Goal: Information Seeking & Learning: Learn about a topic

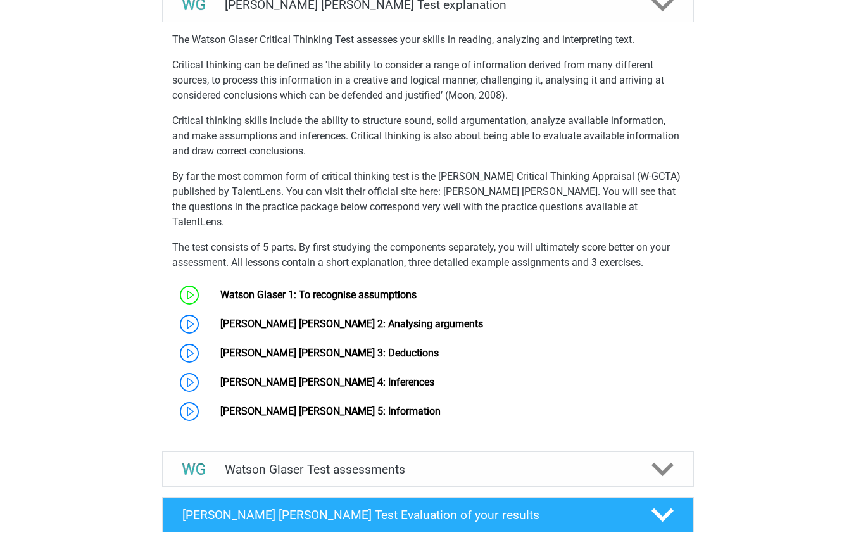
scroll to position [760, 0]
click at [384, 325] on link "[PERSON_NAME] [PERSON_NAME] 2: Analysing arguments" at bounding box center [351, 324] width 263 height 12
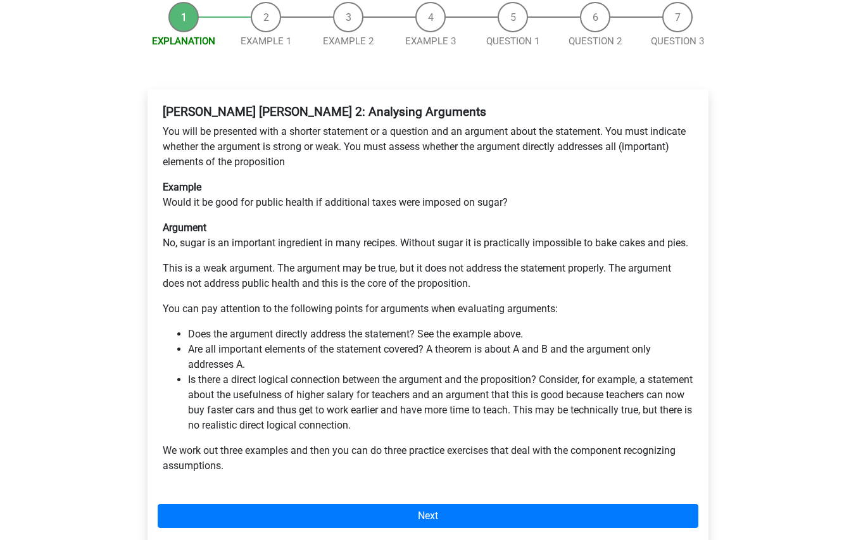
scroll to position [190, 0]
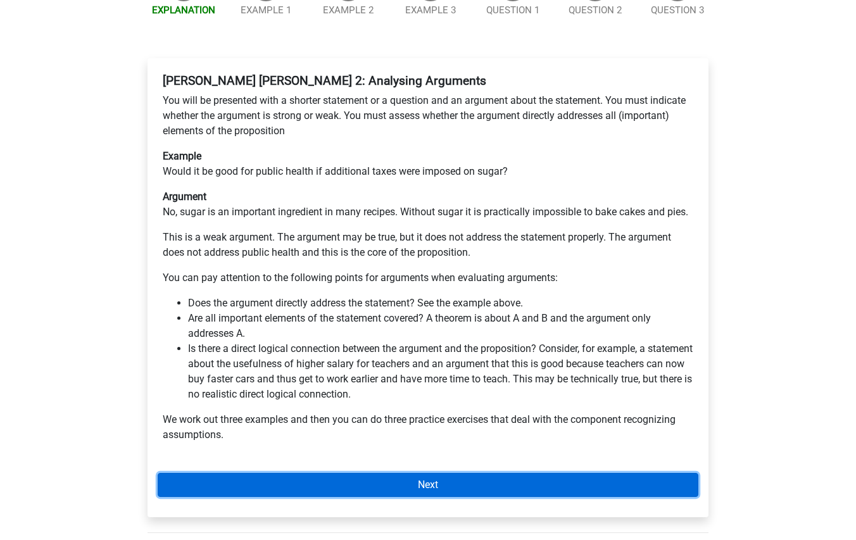
click at [527, 473] on link "Next" at bounding box center [428, 485] width 541 height 24
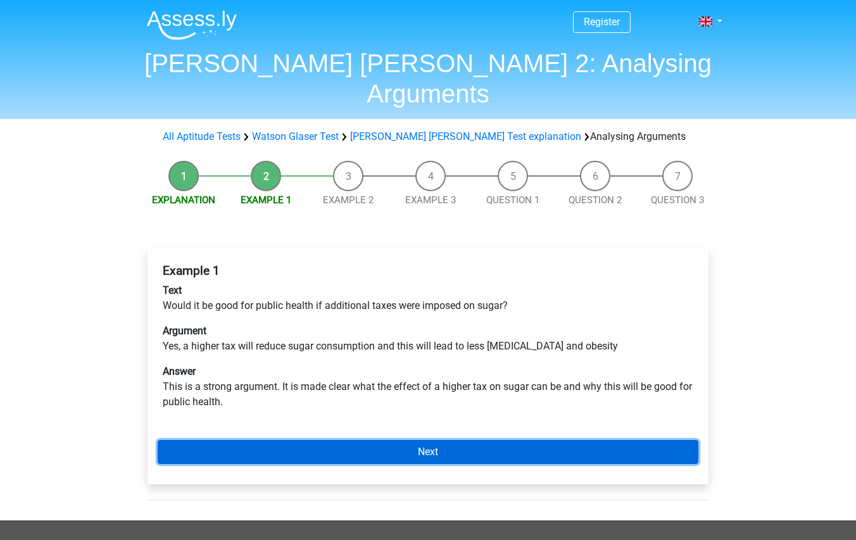
click at [524, 440] on link "Next" at bounding box center [428, 452] width 541 height 24
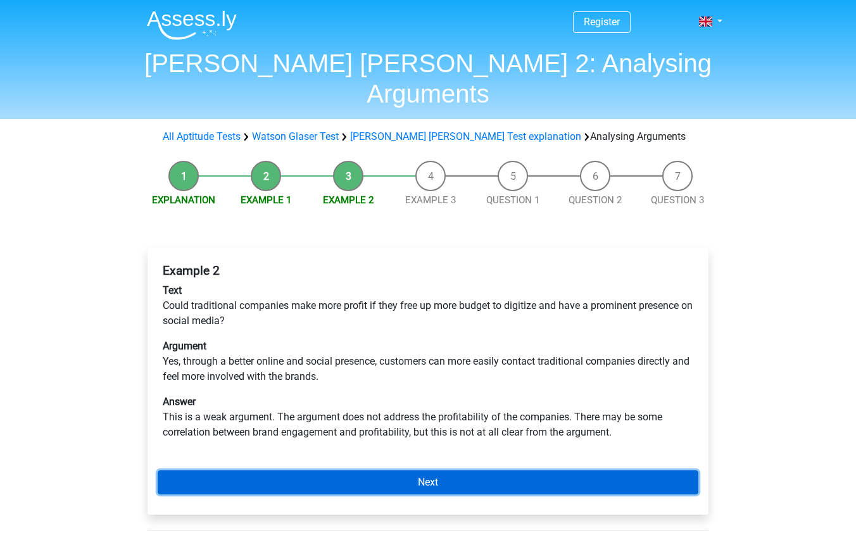
click at [578, 471] on link "Next" at bounding box center [428, 483] width 541 height 24
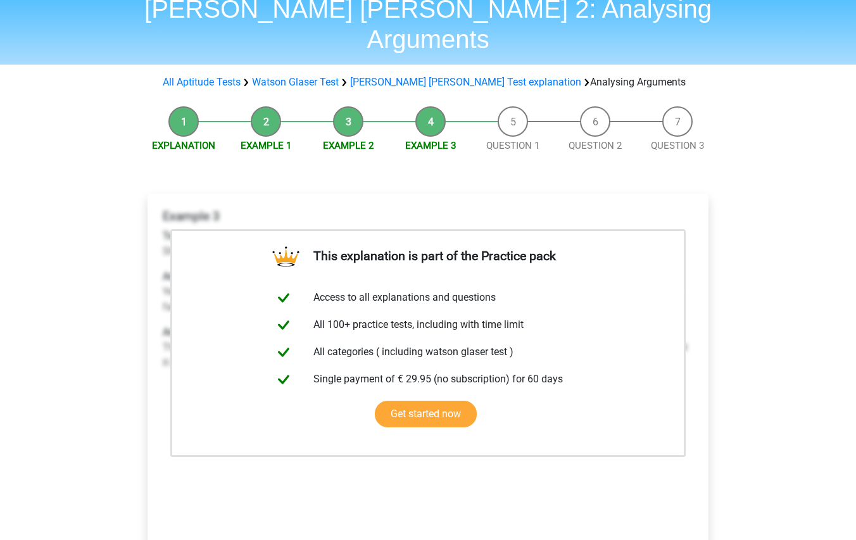
scroll to position [127, 0]
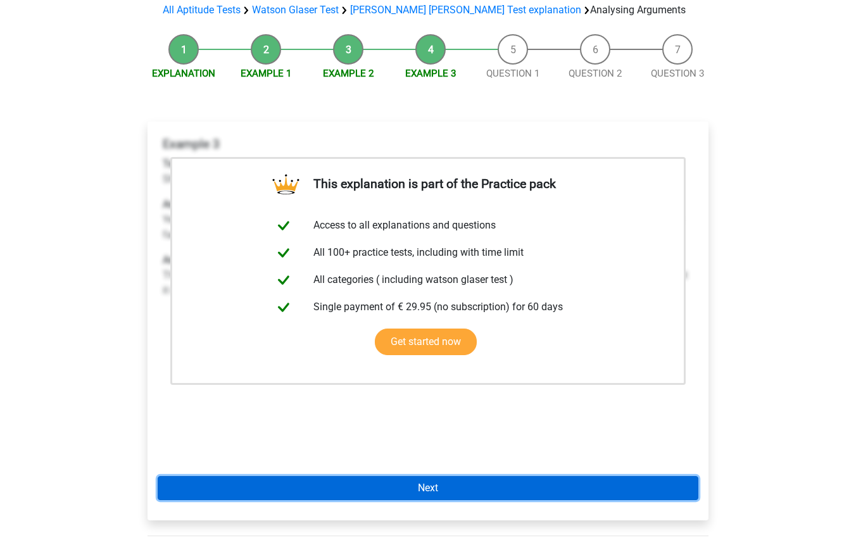
click at [537, 476] on link "Next" at bounding box center [428, 488] width 541 height 24
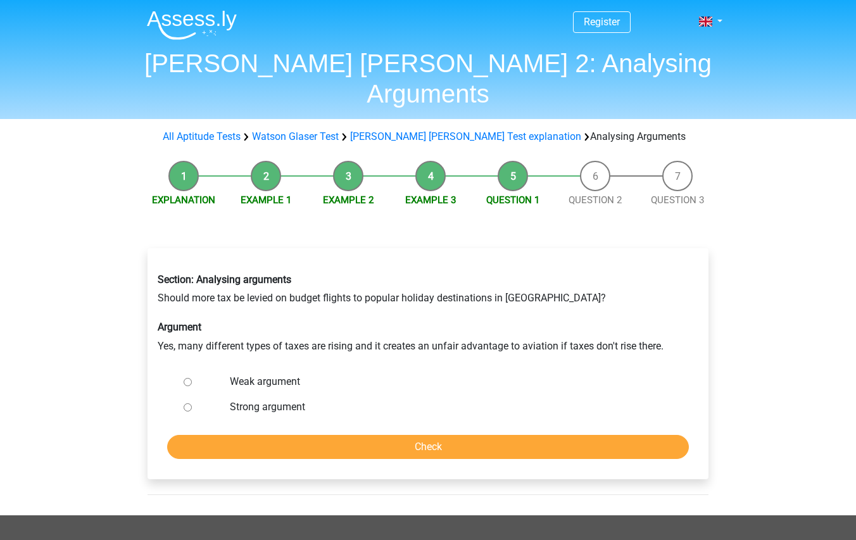
click at [279, 374] on label "Weak argument" at bounding box center [449, 381] width 438 height 15
click at [192, 378] on input "Weak argument" at bounding box center [188, 382] width 8 height 8
radio input "true"
click at [407, 435] on input "Check" at bounding box center [428, 447] width 522 height 24
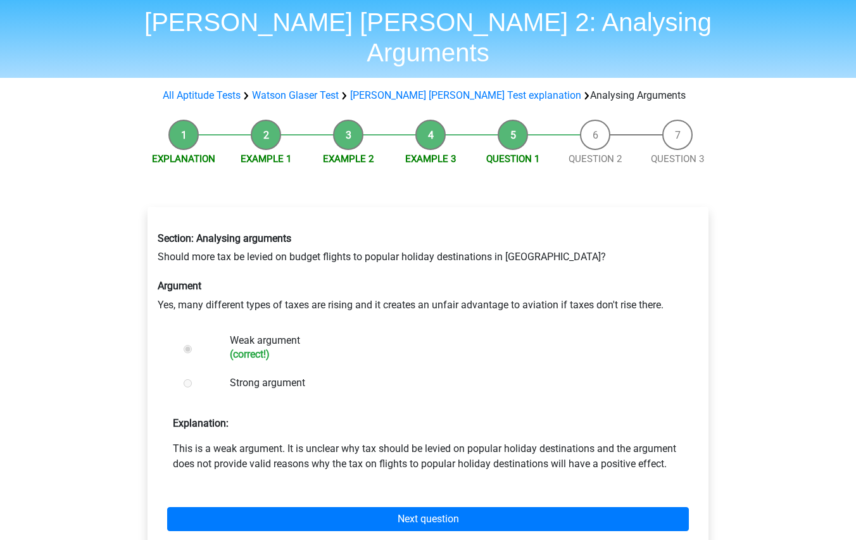
scroll to position [63, 0]
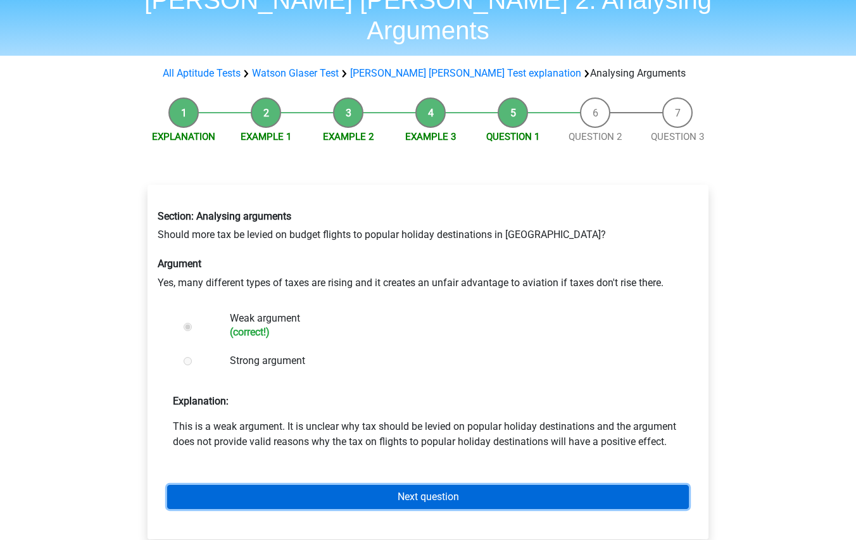
click at [450, 485] on link "Next question" at bounding box center [428, 497] width 522 height 24
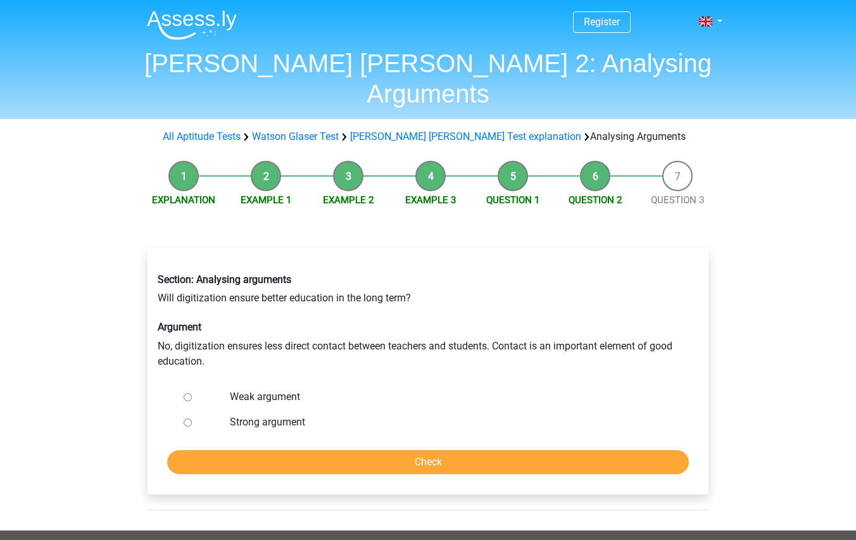
click at [269, 415] on label "Strong argument" at bounding box center [449, 422] width 438 height 15
click at [192, 419] on input "Strong argument" at bounding box center [188, 423] width 8 height 8
radio input "true"
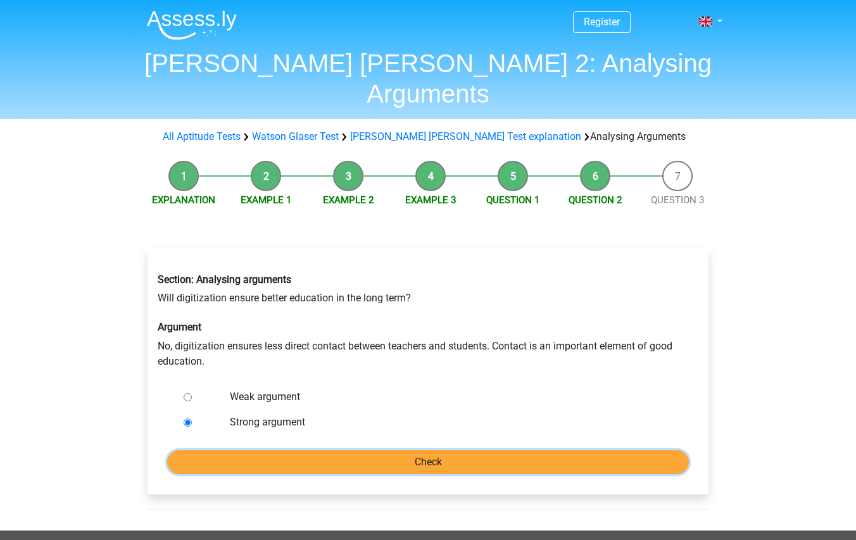
click at [393, 450] on input "Check" at bounding box center [428, 462] width 522 height 24
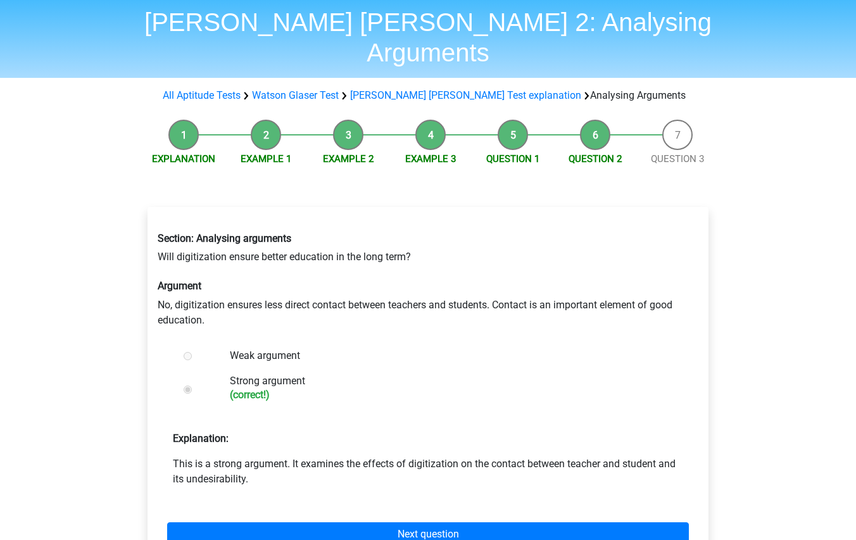
scroll to position [63, 0]
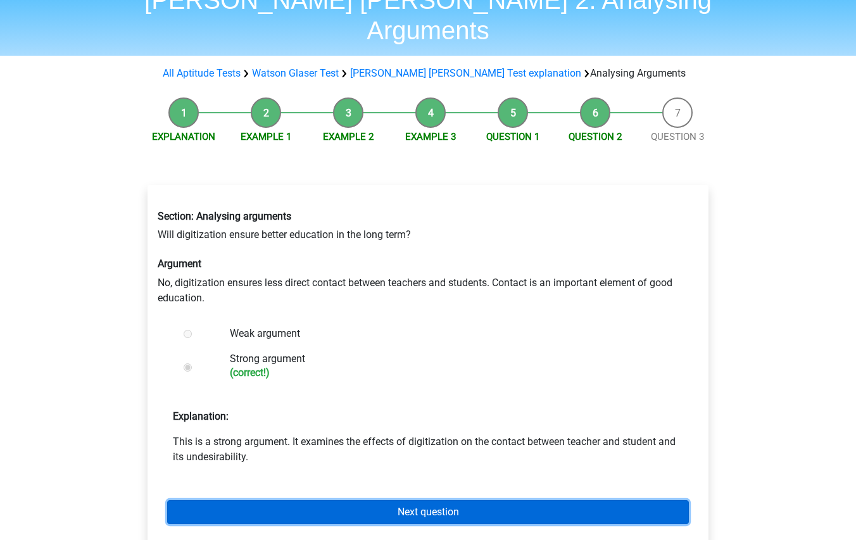
click at [468, 500] on link "Next question" at bounding box center [428, 512] width 522 height 24
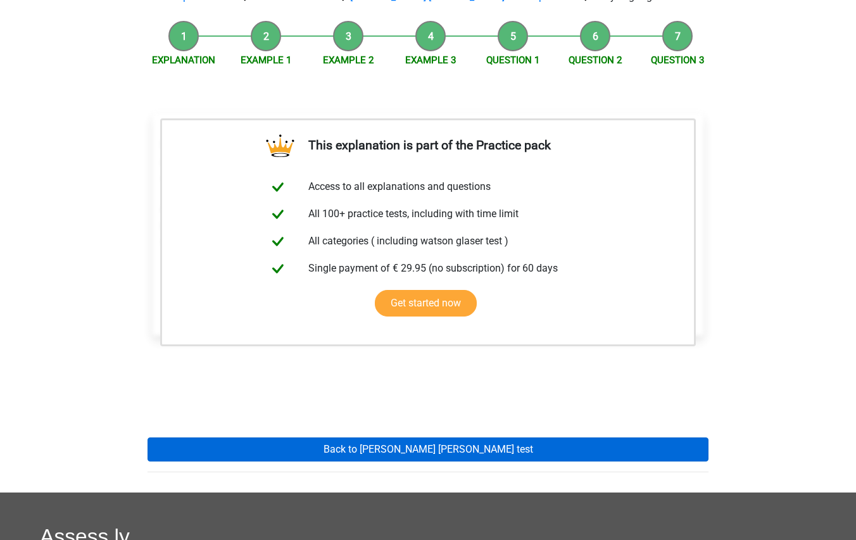
scroll to position [317, 0]
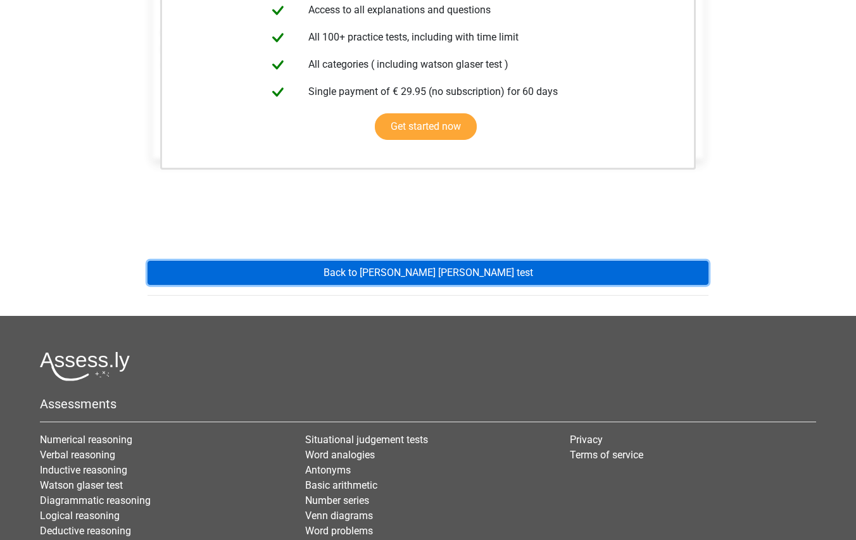
click at [507, 261] on link "Back to [PERSON_NAME] [PERSON_NAME] test" at bounding box center [428, 273] width 561 height 24
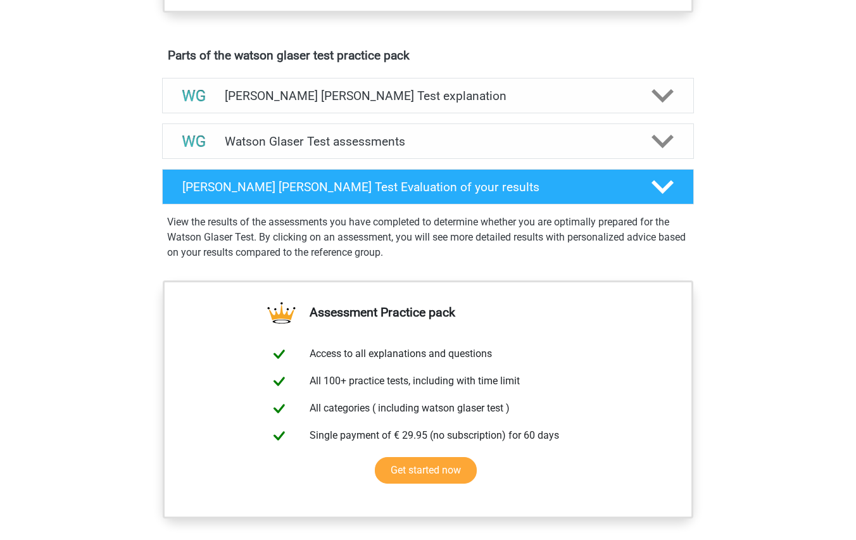
scroll to position [697, 0]
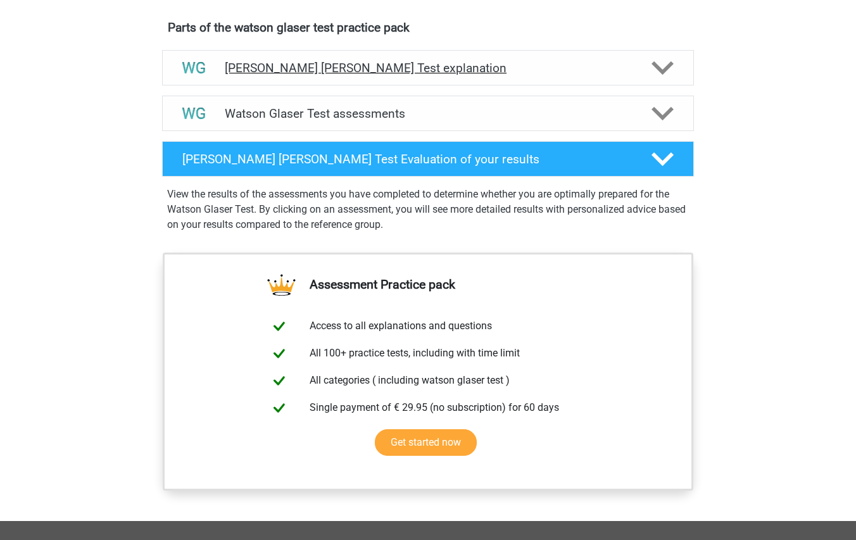
click at [475, 75] on h4 "[PERSON_NAME] [PERSON_NAME] Test explanation" at bounding box center [428, 68] width 407 height 15
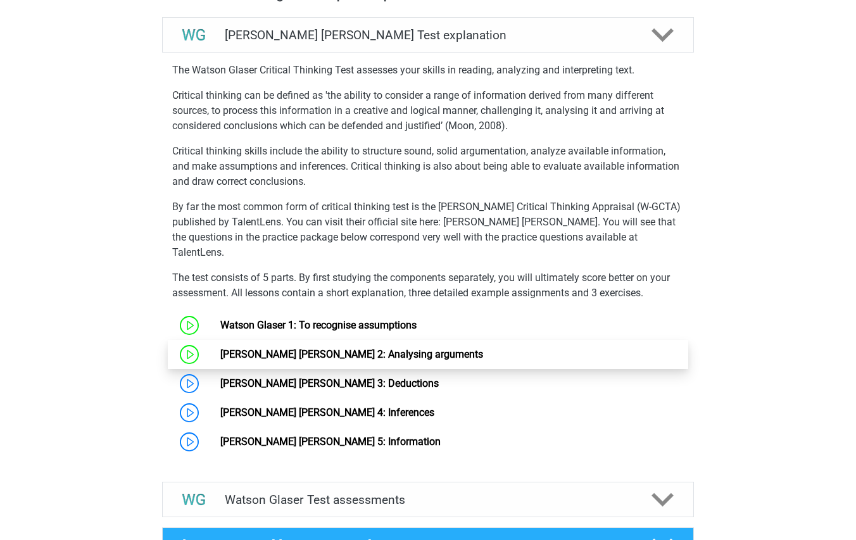
scroll to position [760, 0]
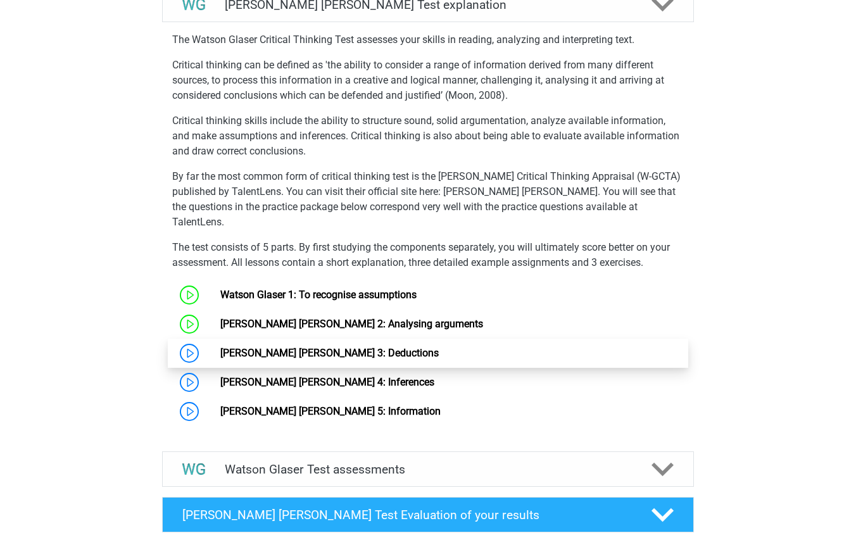
click at [333, 353] on link "[PERSON_NAME] [PERSON_NAME] 3: Deductions" at bounding box center [329, 353] width 219 height 12
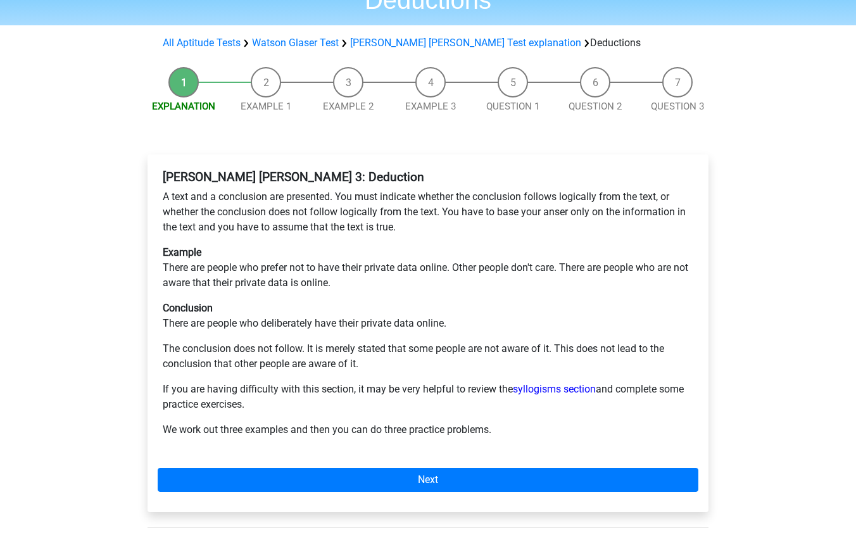
scroll to position [63, 0]
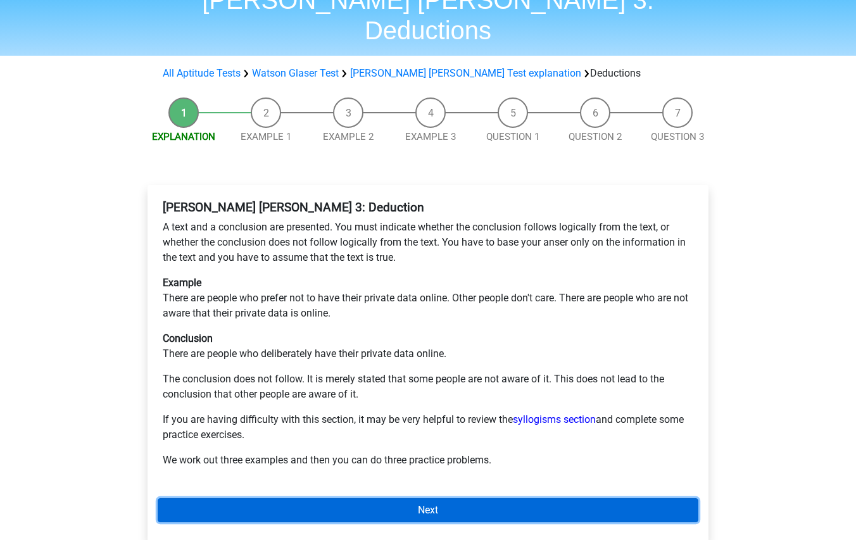
click at [541, 498] on link "Next" at bounding box center [428, 510] width 541 height 24
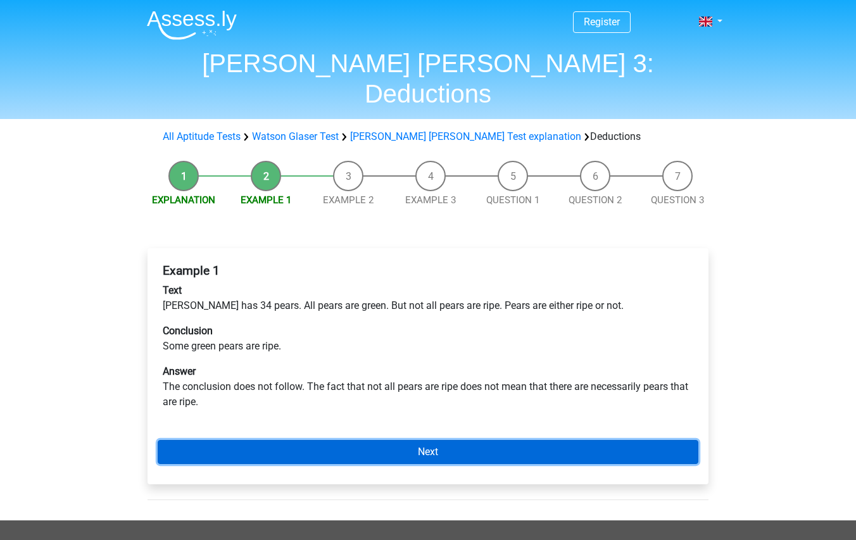
click at [557, 440] on link "Next" at bounding box center [428, 452] width 541 height 24
click at [552, 440] on link "Next" at bounding box center [428, 452] width 541 height 24
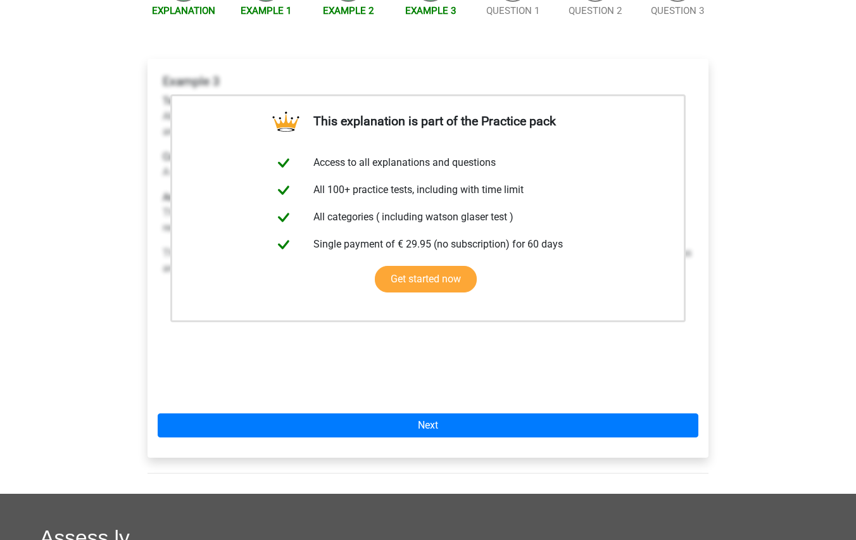
scroll to position [190, 0]
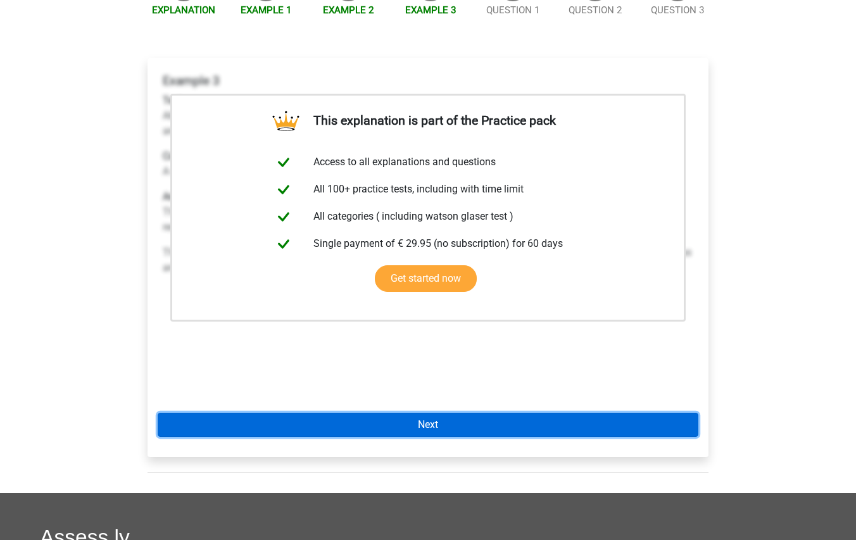
click at [556, 413] on link "Next" at bounding box center [428, 425] width 541 height 24
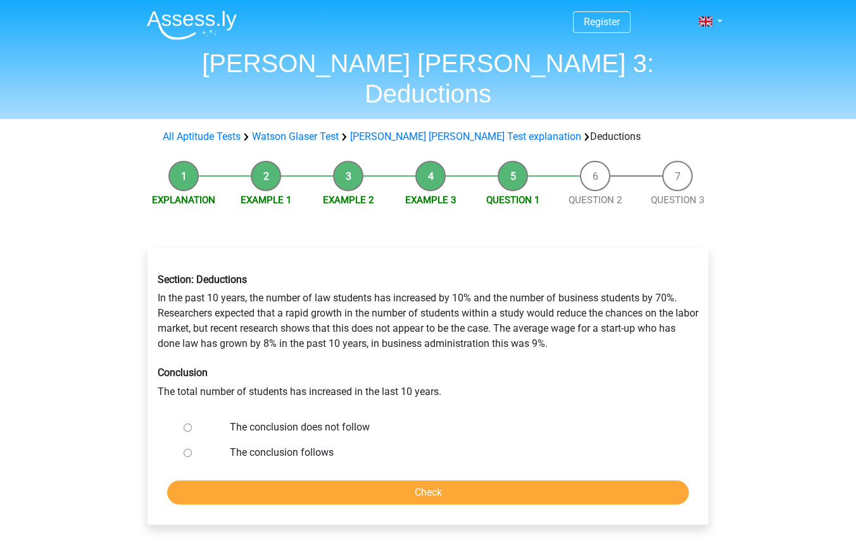
click at [317, 445] on label "The conclusion follows" at bounding box center [449, 452] width 438 height 15
click at [192, 449] on input "The conclusion follows" at bounding box center [188, 453] width 8 height 8
radio input "true"
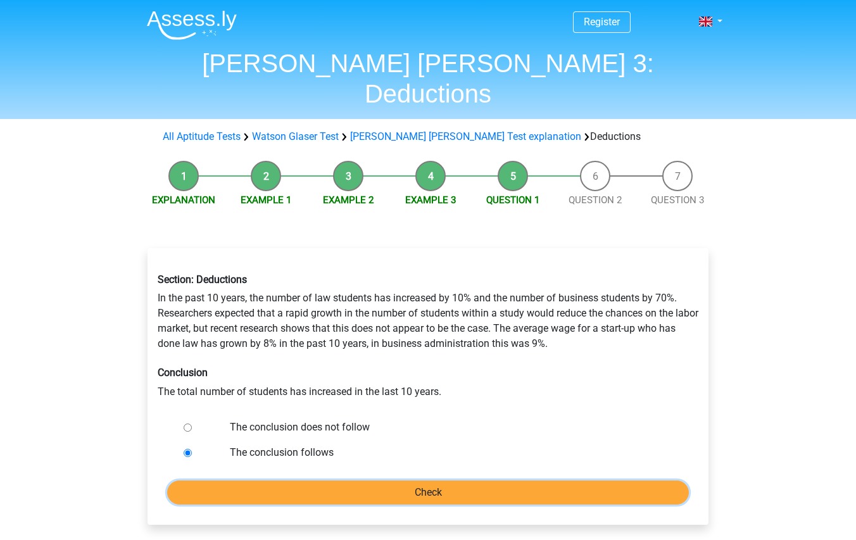
click at [447, 481] on input "Check" at bounding box center [428, 493] width 522 height 24
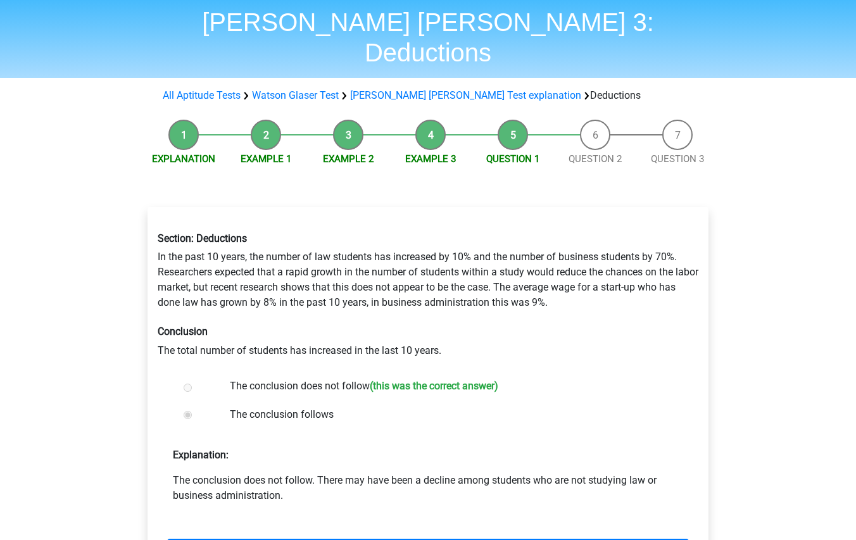
scroll to position [63, 0]
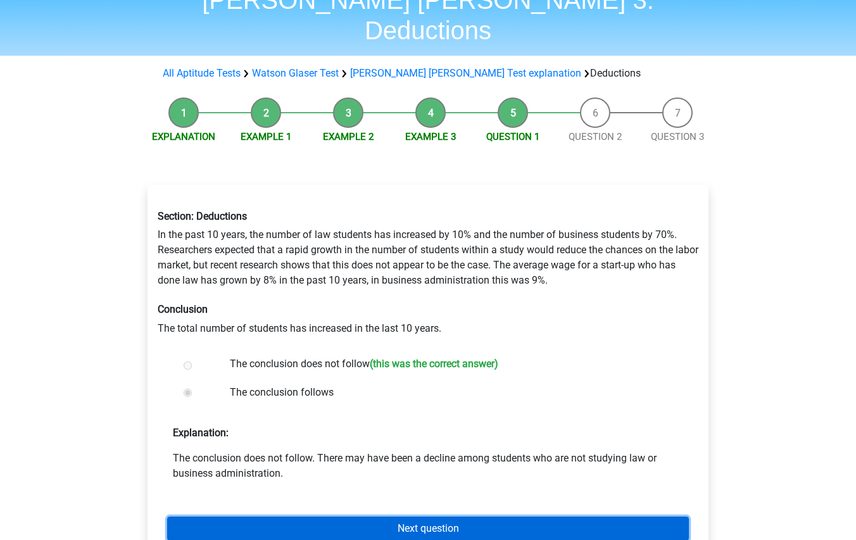
click at [530, 517] on link "Next question" at bounding box center [428, 529] width 522 height 24
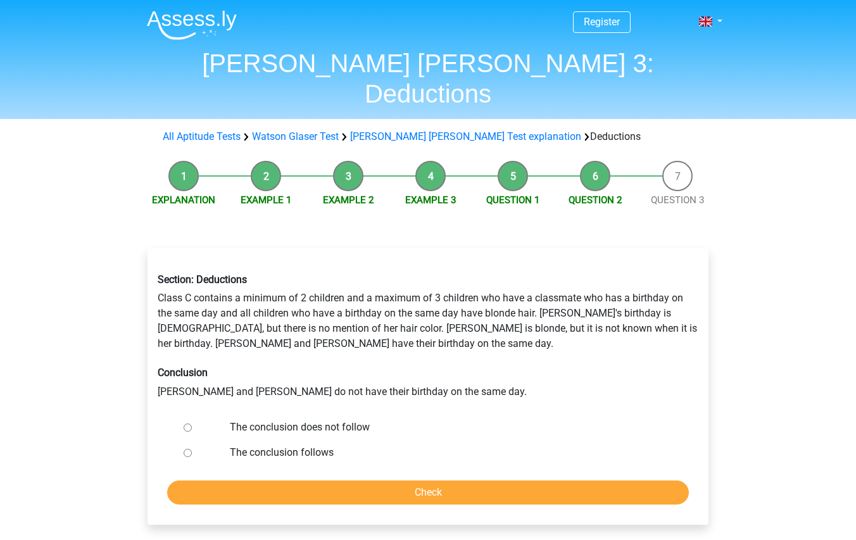
click at [344, 420] on label "The conclusion does not follow" at bounding box center [449, 427] width 438 height 15
click at [192, 424] on input "The conclusion does not follow" at bounding box center [188, 428] width 8 height 8
radio input "true"
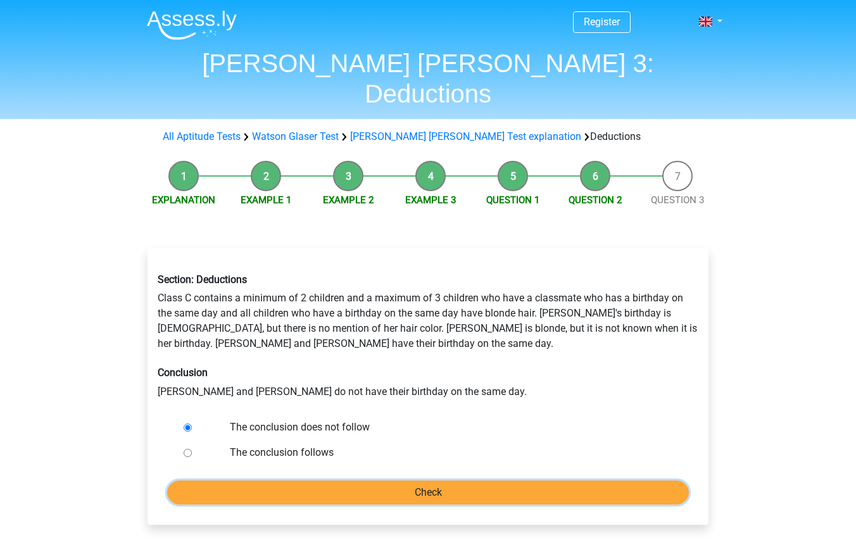
click at [616, 481] on input "Check" at bounding box center [428, 493] width 522 height 24
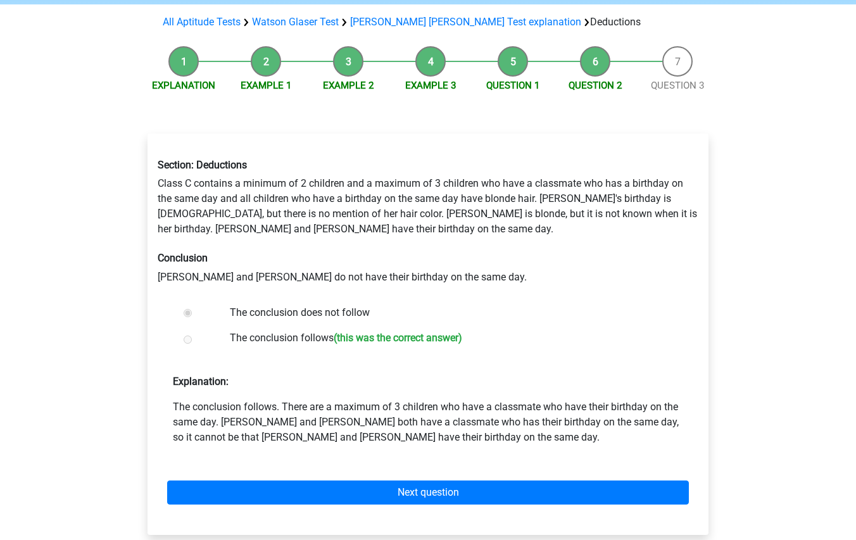
scroll to position [317, 0]
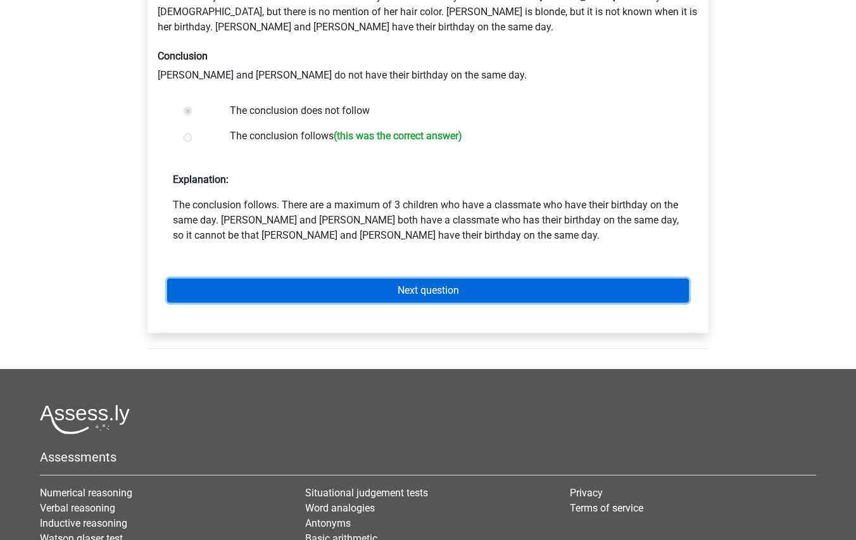
click at [500, 279] on link "Next question" at bounding box center [428, 291] width 522 height 24
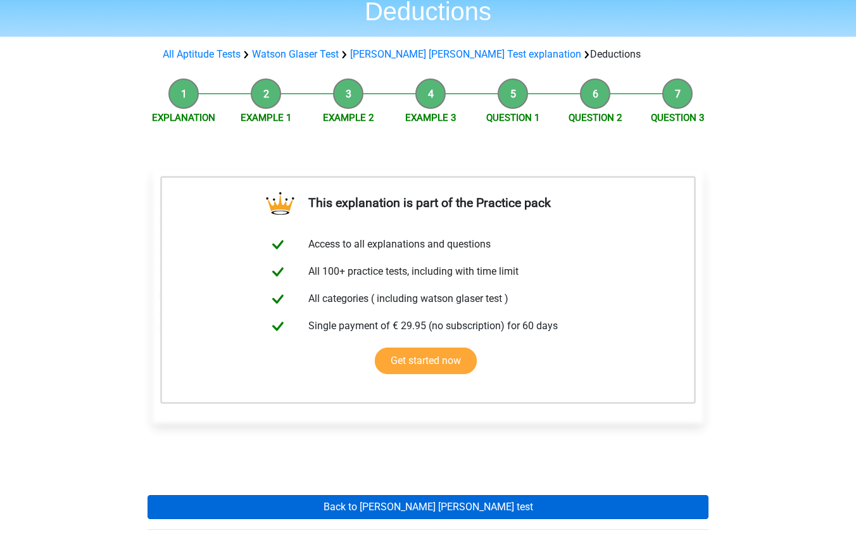
scroll to position [190, 0]
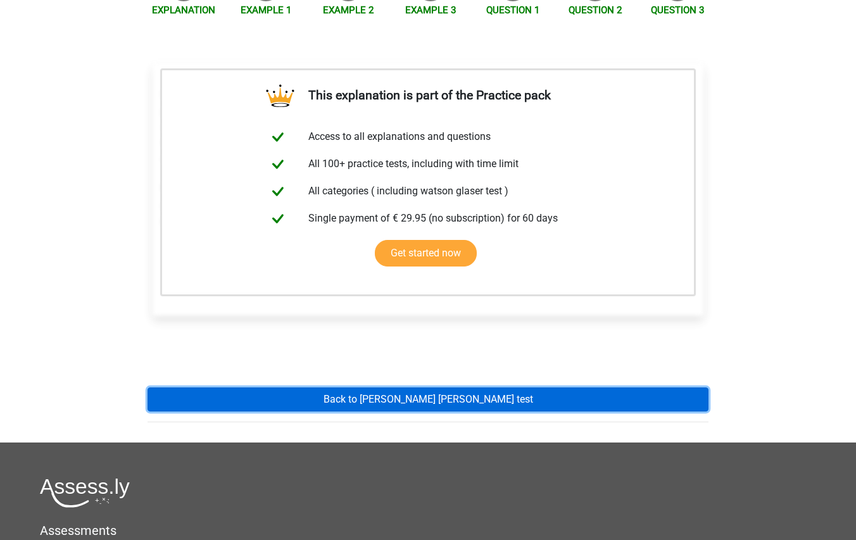
click at [431, 388] on link "Back to watson glaser test" at bounding box center [428, 400] width 561 height 24
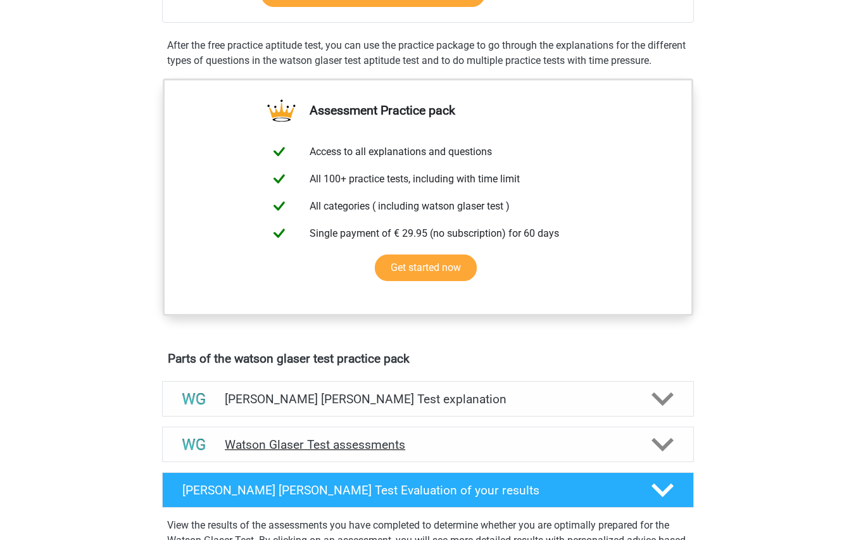
scroll to position [507, 0]
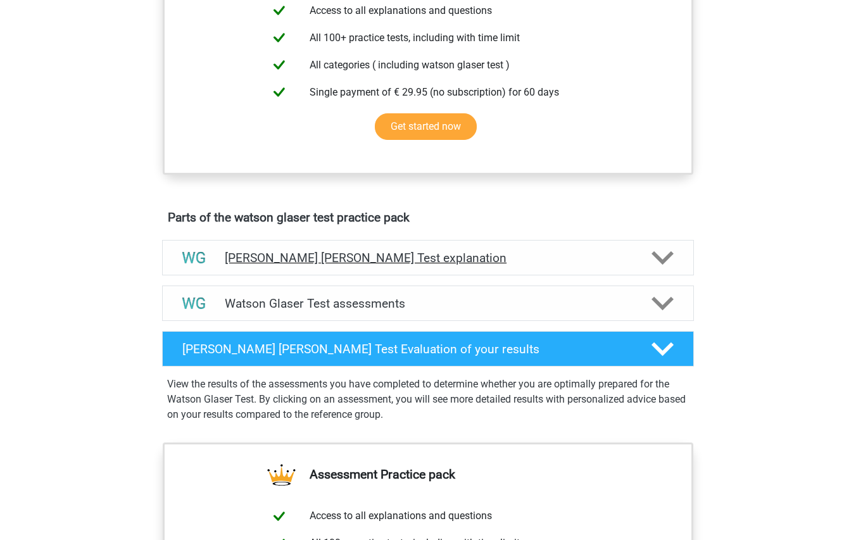
click at [422, 258] on div "[PERSON_NAME] [PERSON_NAME] Test explanation" at bounding box center [428, 257] width 532 height 35
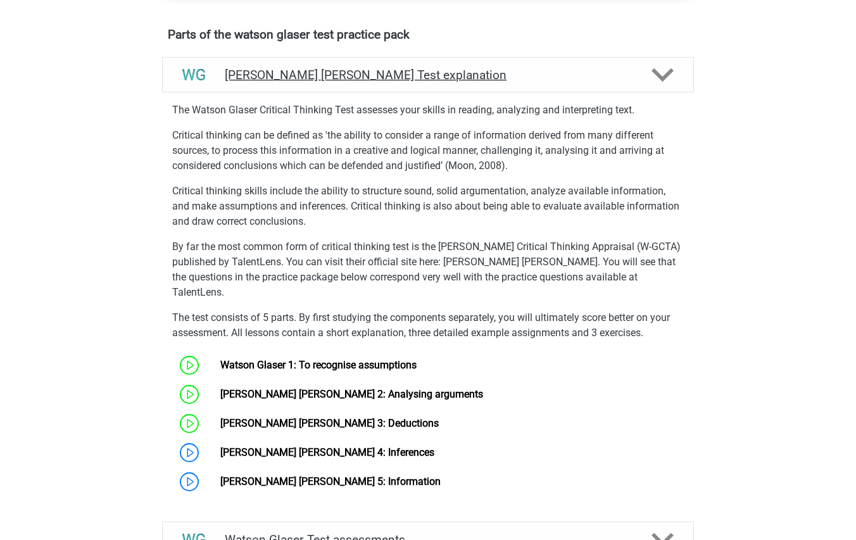
scroll to position [697, 0]
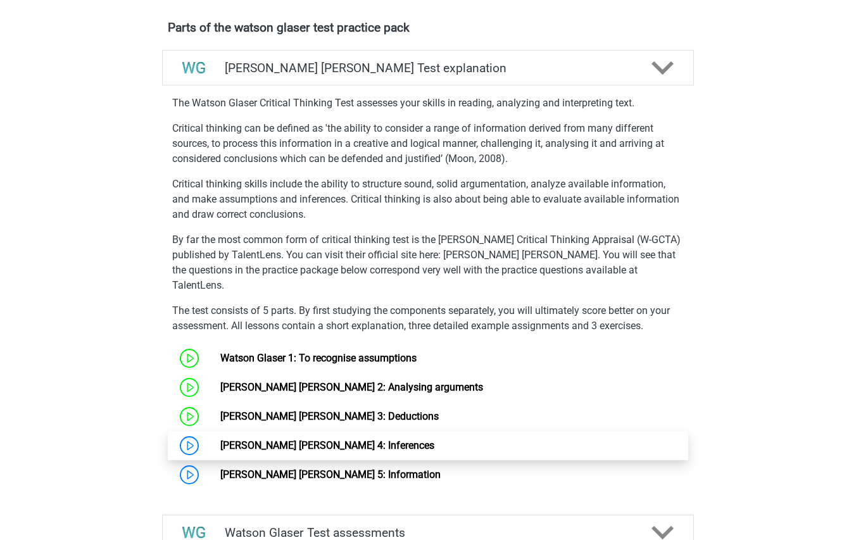
click at [325, 446] on link "[PERSON_NAME] [PERSON_NAME] 4: Inferences" at bounding box center [327, 446] width 214 height 12
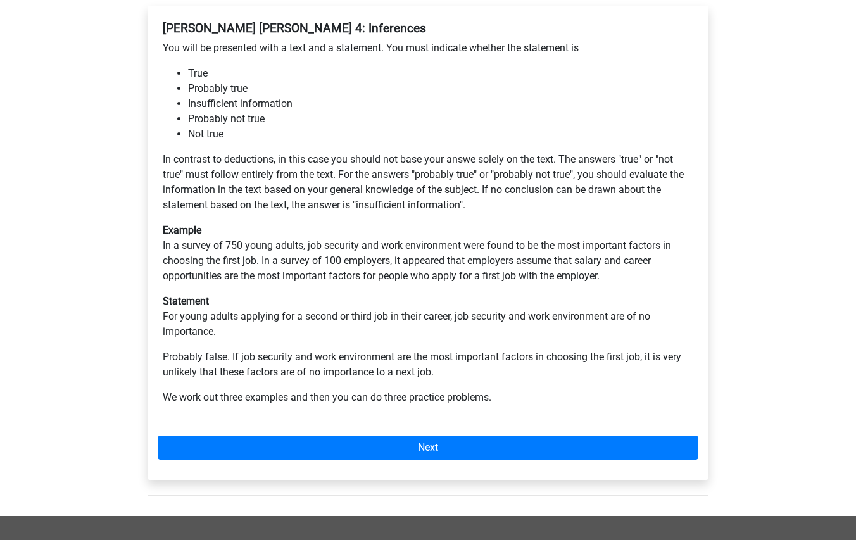
scroll to position [190, 0]
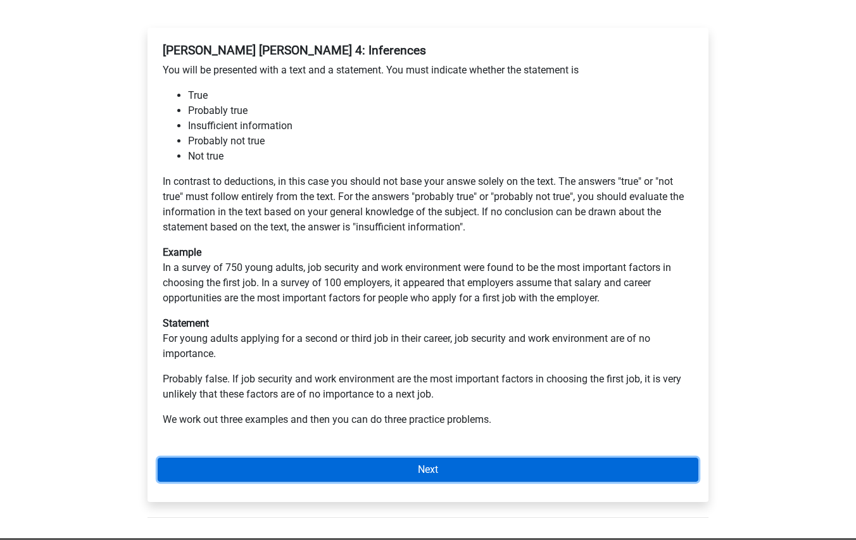
click at [443, 471] on link "Next" at bounding box center [428, 470] width 541 height 24
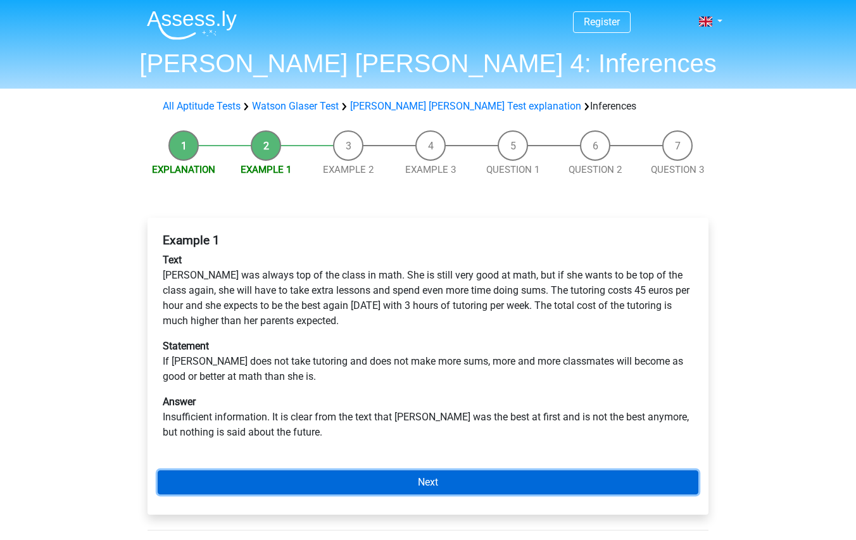
click at [542, 477] on link "Next" at bounding box center [428, 483] width 541 height 24
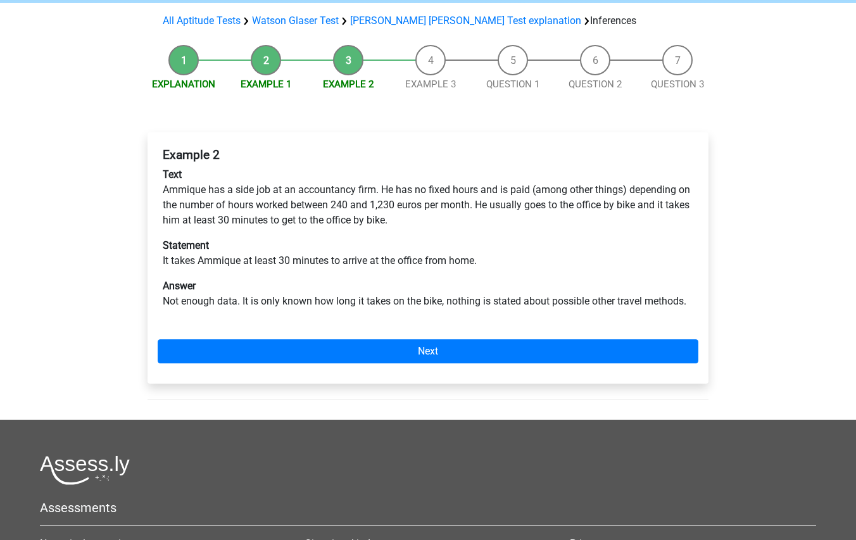
scroll to position [63, 0]
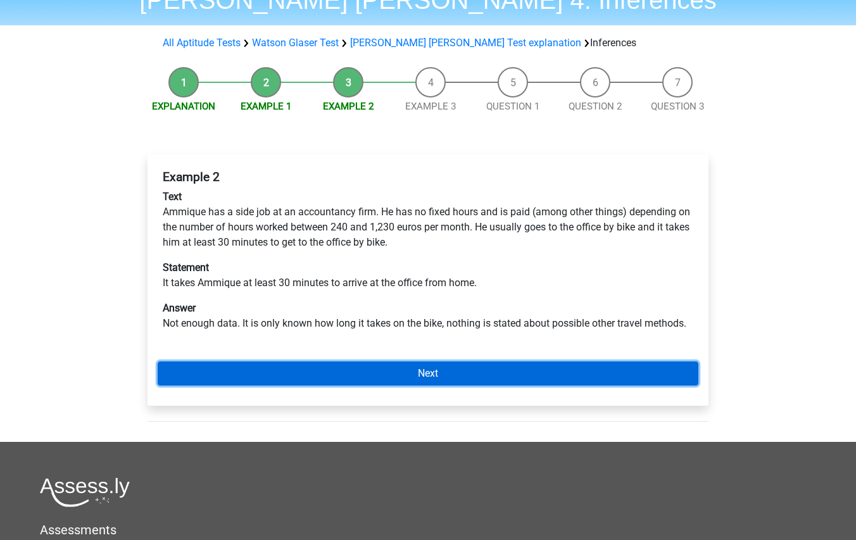
click at [589, 377] on link "Next" at bounding box center [428, 374] width 541 height 24
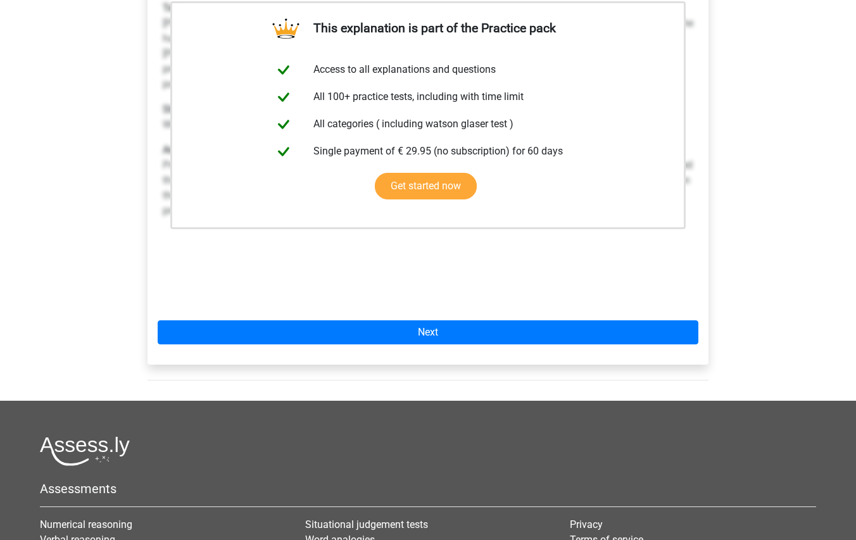
scroll to position [253, 0]
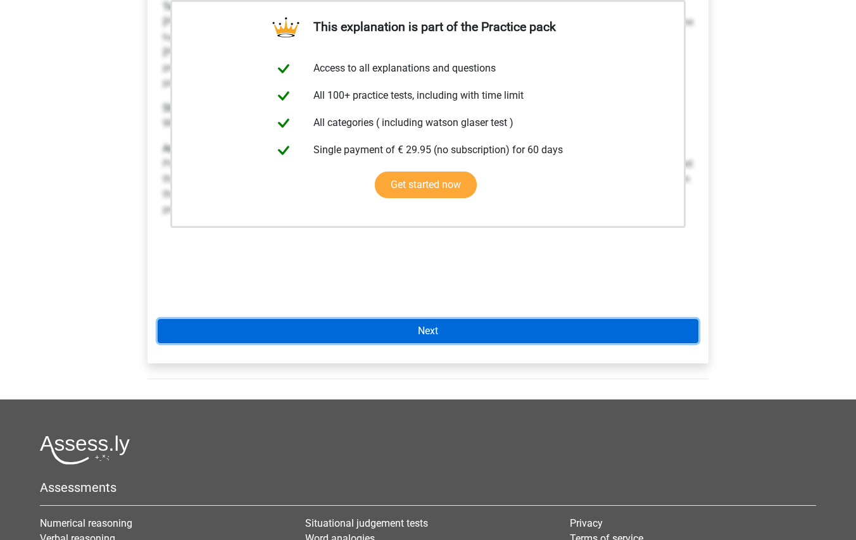
click at [557, 330] on link "Next" at bounding box center [428, 331] width 541 height 24
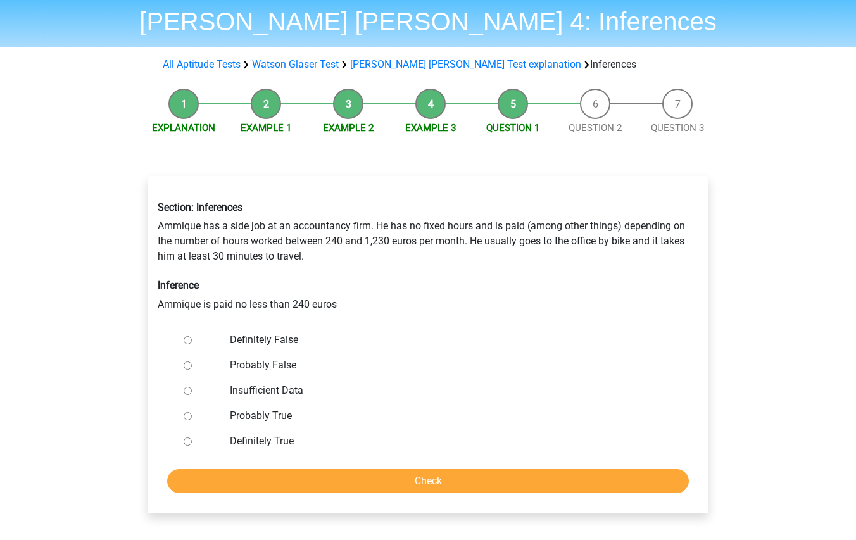
scroll to position [63, 0]
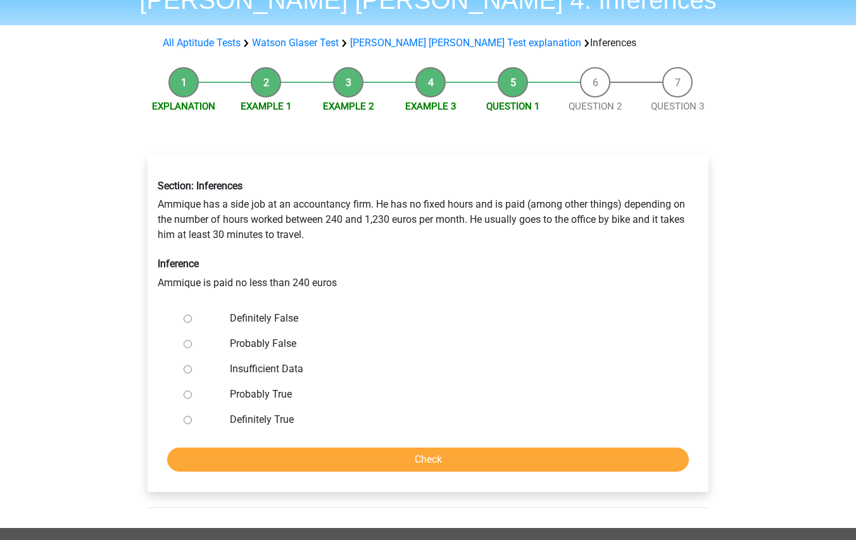
click at [187, 370] on input "Insufficient Data" at bounding box center [188, 369] width 8 height 8
radio input "true"
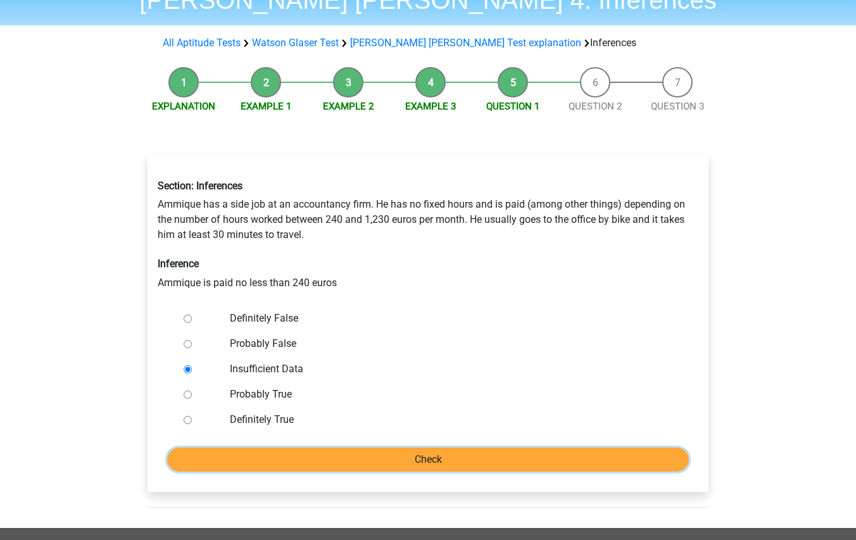
click at [398, 455] on input "Check" at bounding box center [428, 460] width 522 height 24
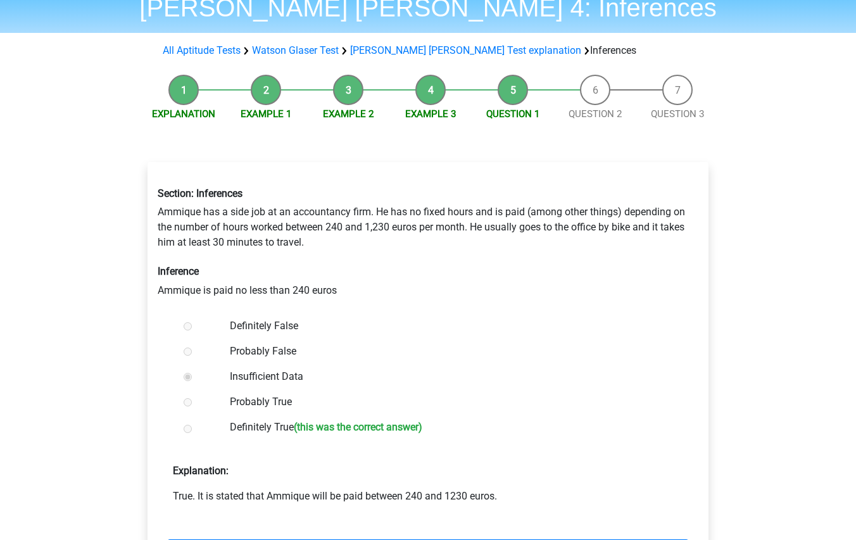
scroll to position [127, 0]
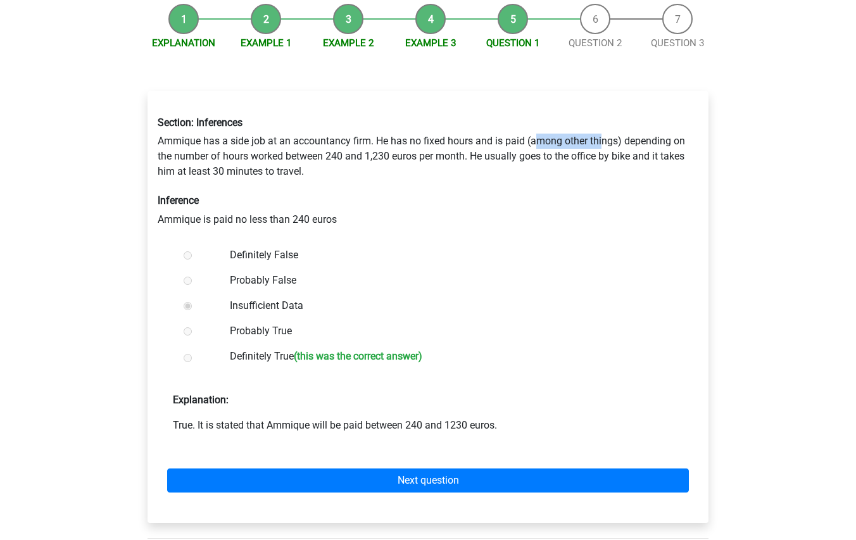
drag, startPoint x: 630, startPoint y: 143, endPoint x: 604, endPoint y: 139, distance: 26.9
click at [604, 139] on div "Section: Inferences Ammique has a side job at an accountancy firm. He has no fi…" at bounding box center [428, 171] width 560 height 130
click at [607, 139] on div "Section: Inferences Ammique has a side job at an accountancy firm. He has no fi…" at bounding box center [428, 171] width 560 height 130
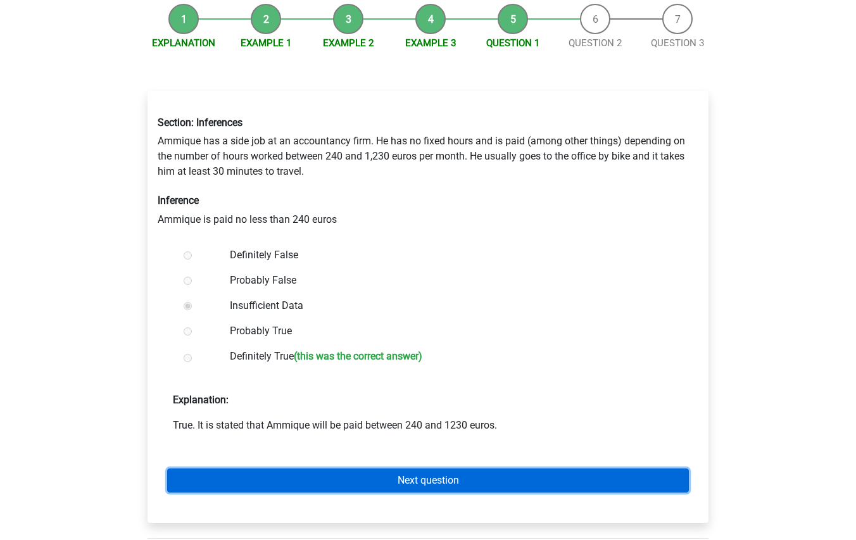
click at [470, 478] on link "Next question" at bounding box center [428, 481] width 522 height 24
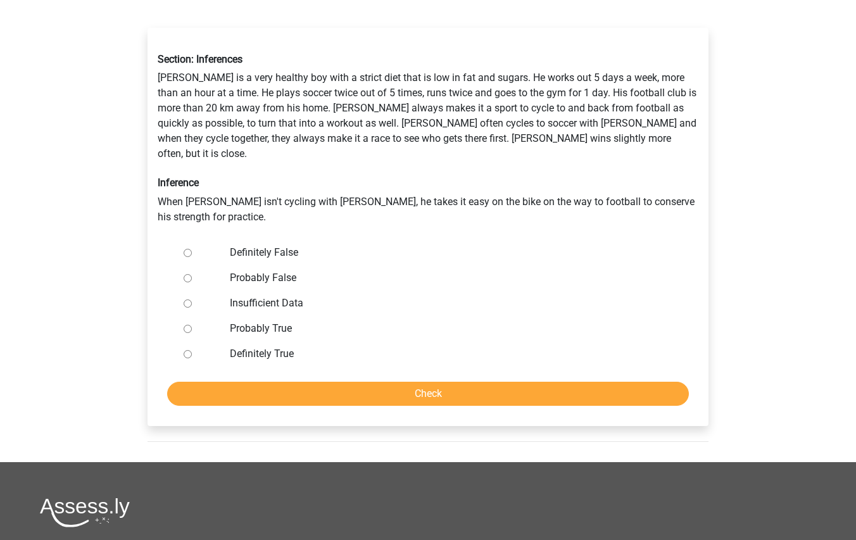
scroll to position [127, 0]
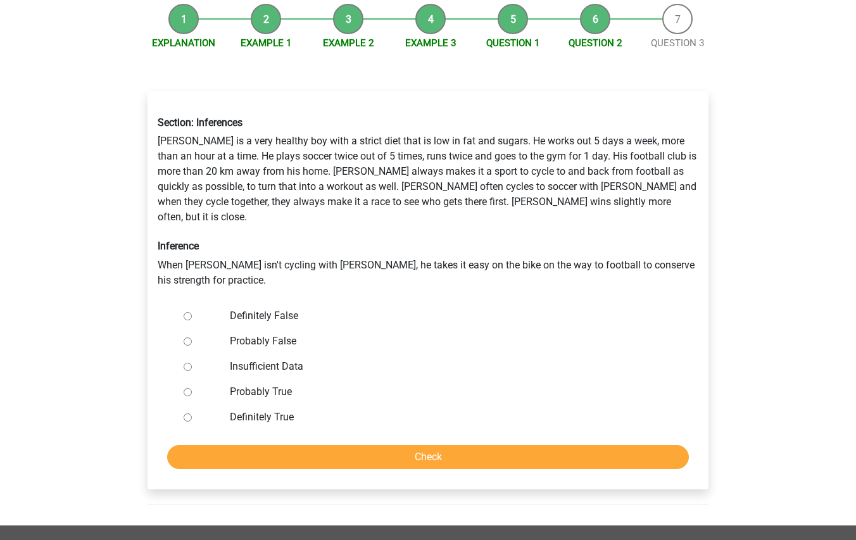
click at [187, 312] on input "Definitely False" at bounding box center [188, 316] width 8 height 8
radio input "true"
click at [430, 445] on input "Check" at bounding box center [428, 457] width 522 height 24
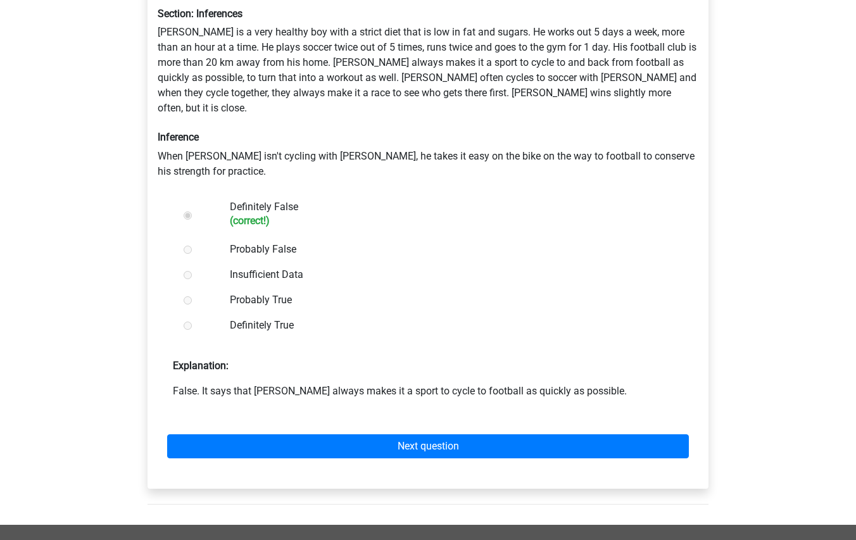
scroll to position [253, 0]
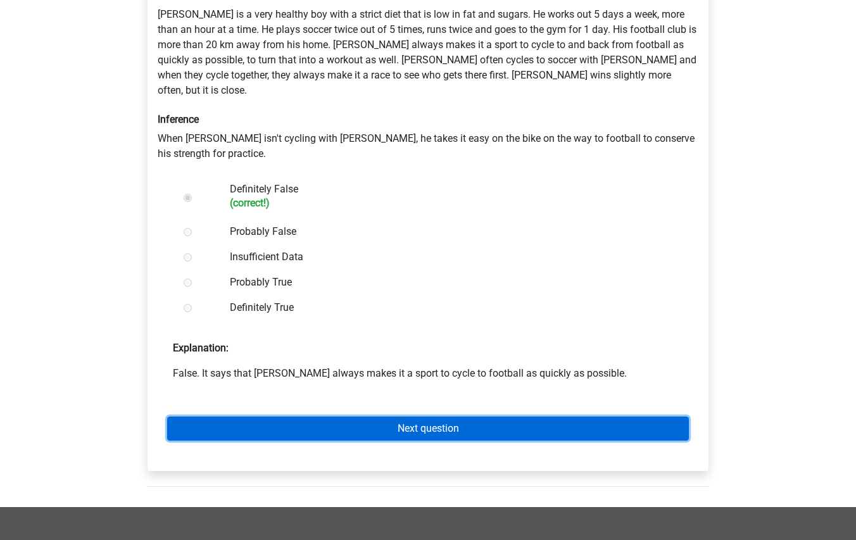
click at [460, 417] on link "Next question" at bounding box center [428, 429] width 522 height 24
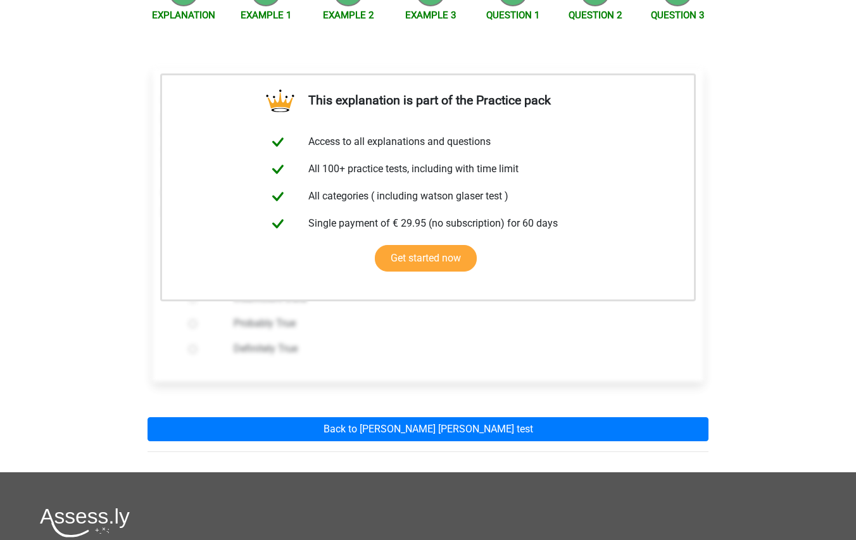
scroll to position [317, 0]
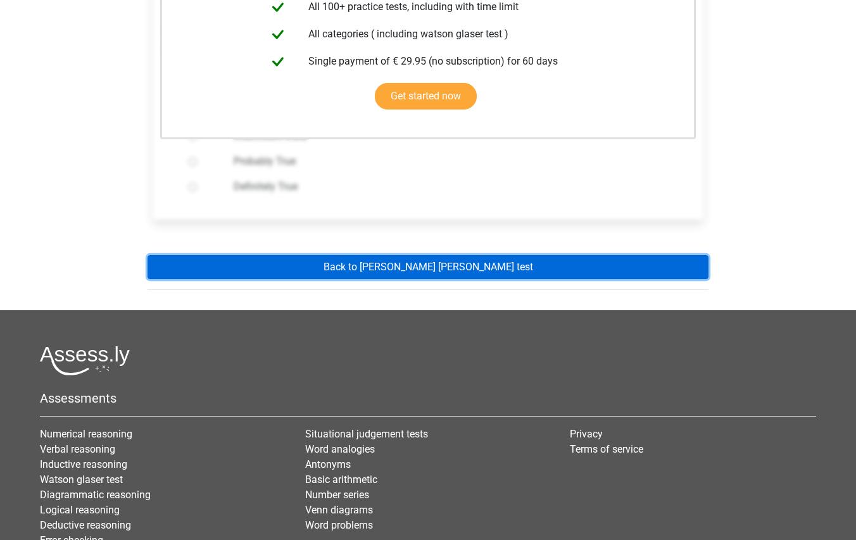
click at [428, 266] on link "Back to watson glaser test" at bounding box center [428, 267] width 561 height 24
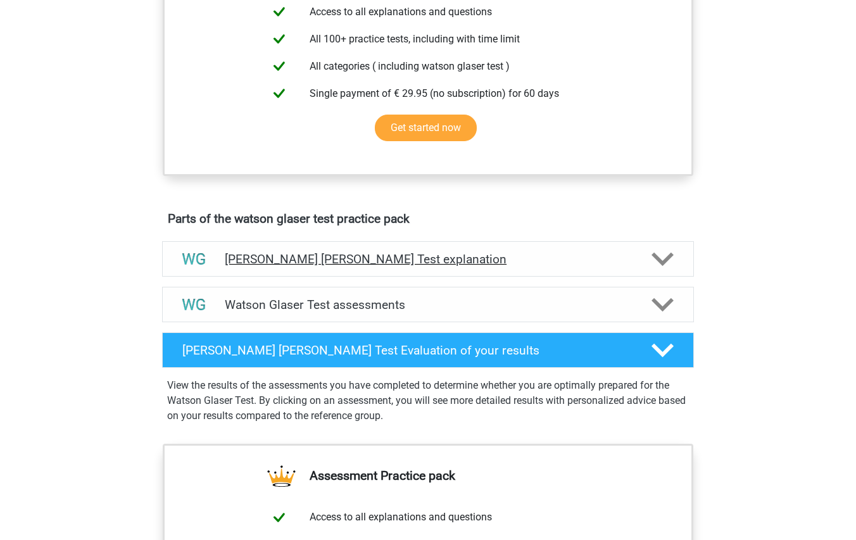
scroll to position [507, 0]
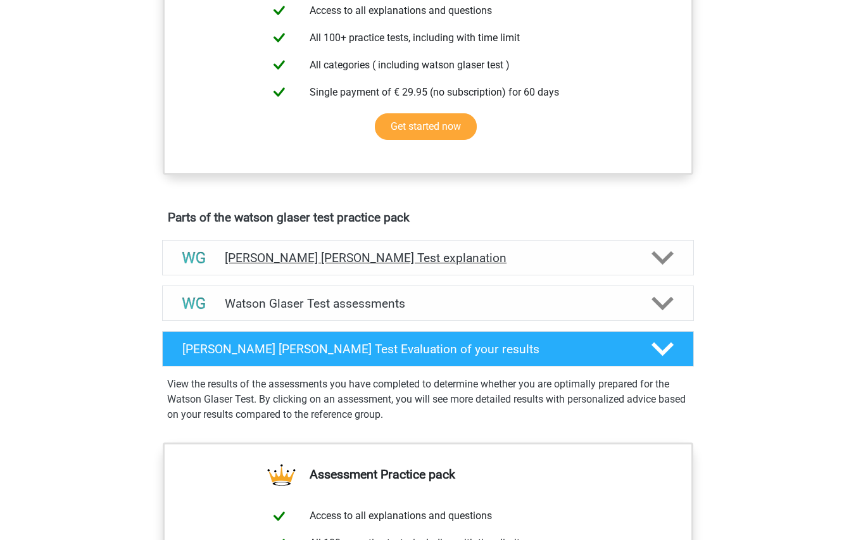
click at [429, 265] on h4 "[PERSON_NAME] [PERSON_NAME] Test explanation" at bounding box center [428, 258] width 407 height 15
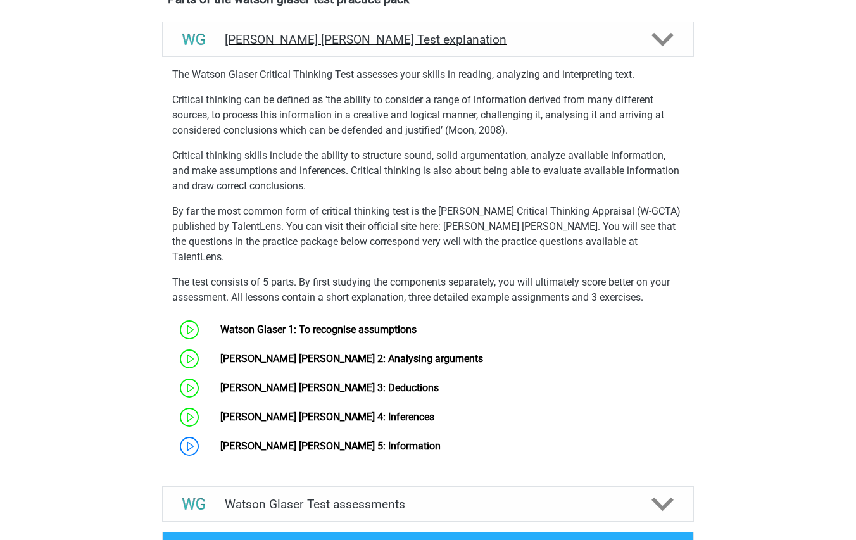
scroll to position [823, 0]
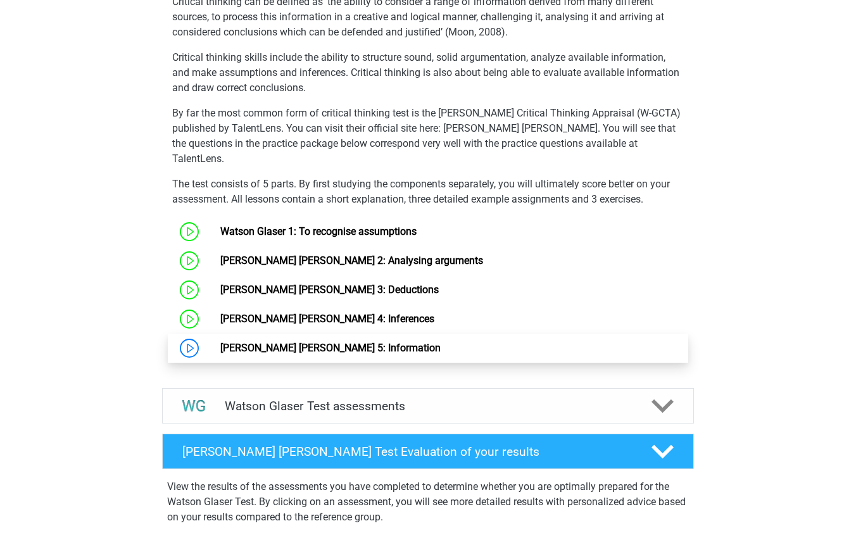
click at [331, 342] on link "Watson Glaser 5: Information" at bounding box center [330, 348] width 220 height 12
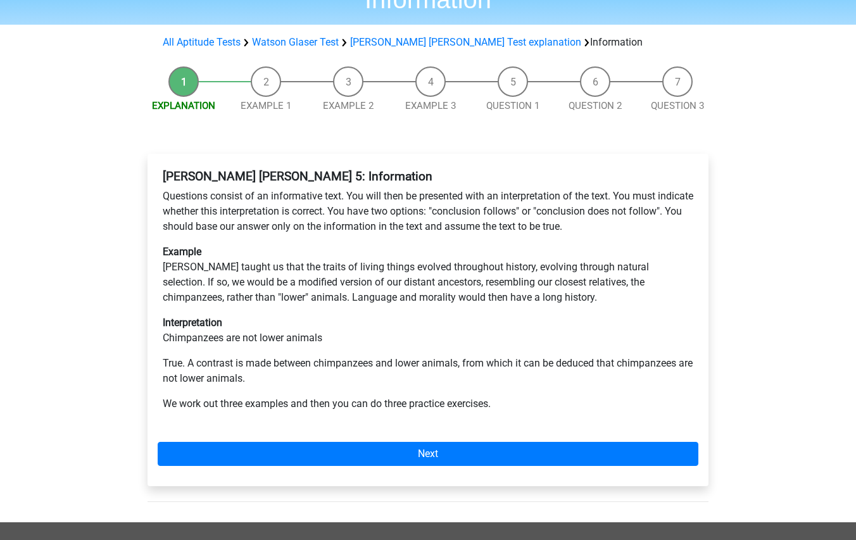
scroll to position [127, 0]
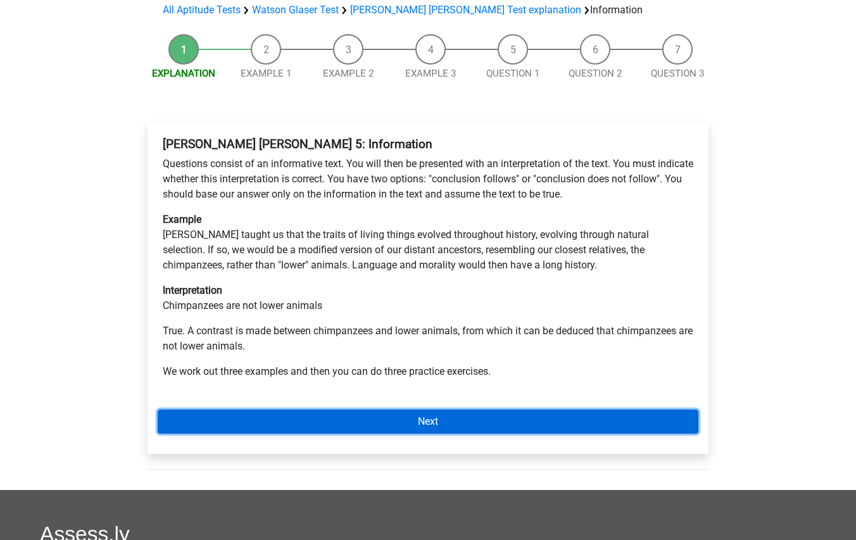
click at [578, 410] on link "Next" at bounding box center [428, 422] width 541 height 24
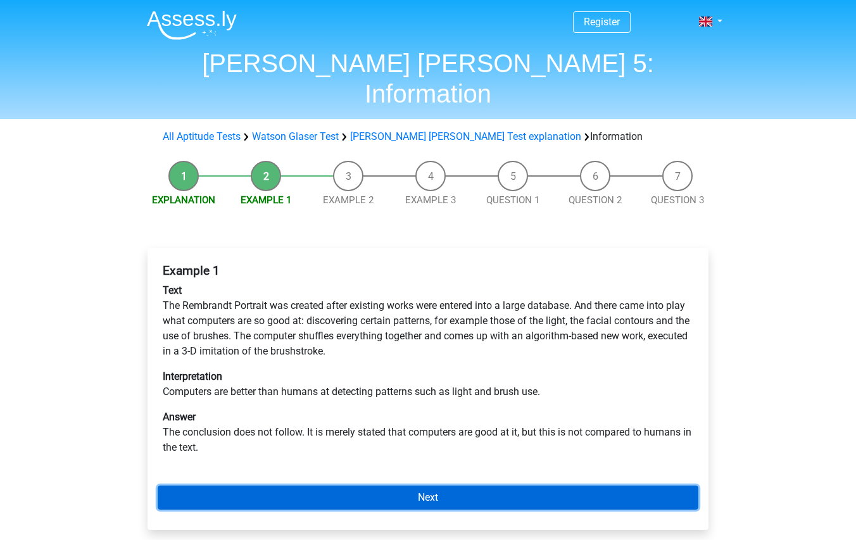
click at [423, 486] on link "Next" at bounding box center [428, 498] width 541 height 24
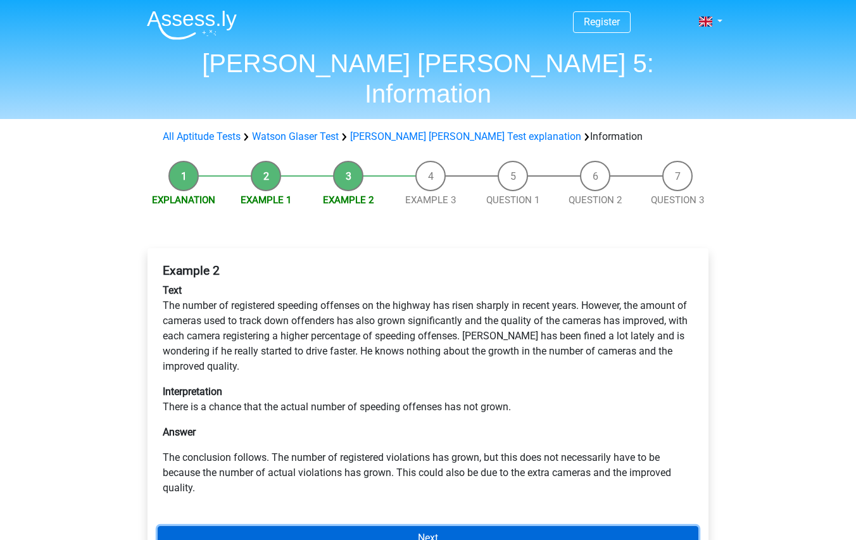
click at [379, 526] on link "Next" at bounding box center [428, 538] width 541 height 24
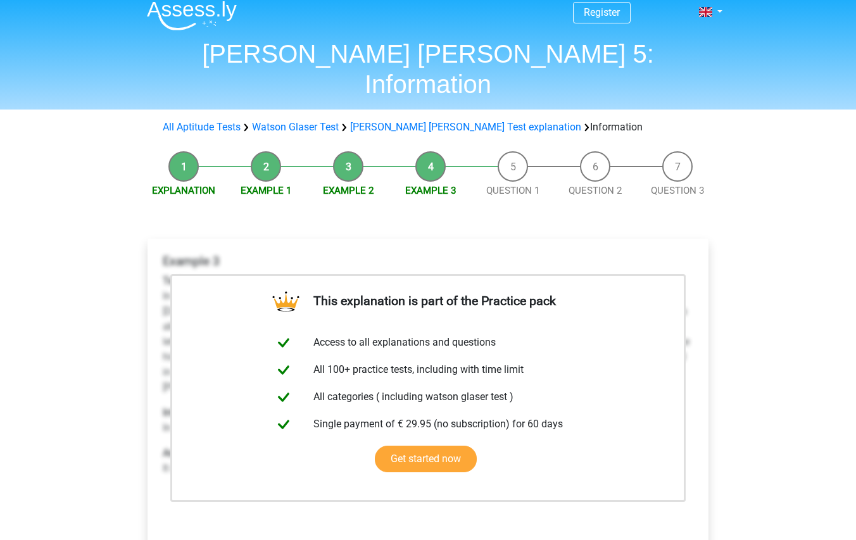
scroll to position [317, 0]
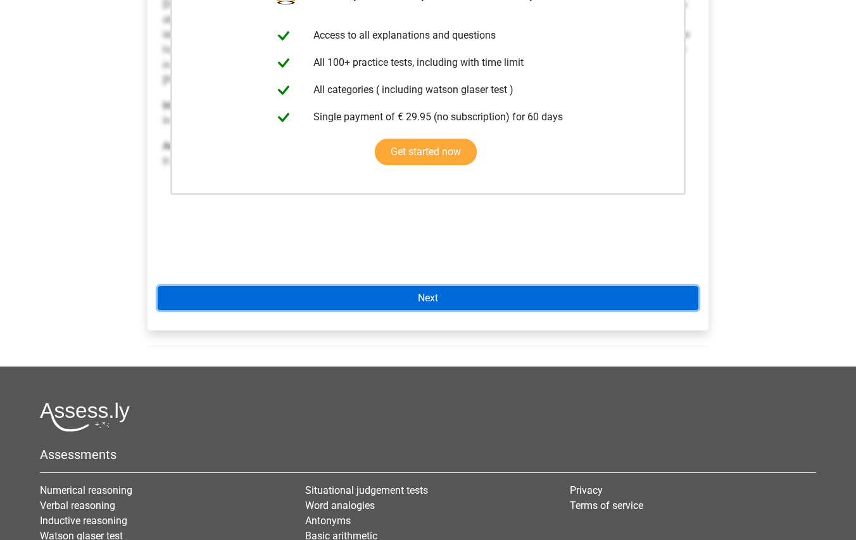
click at [427, 286] on link "Next" at bounding box center [428, 298] width 541 height 24
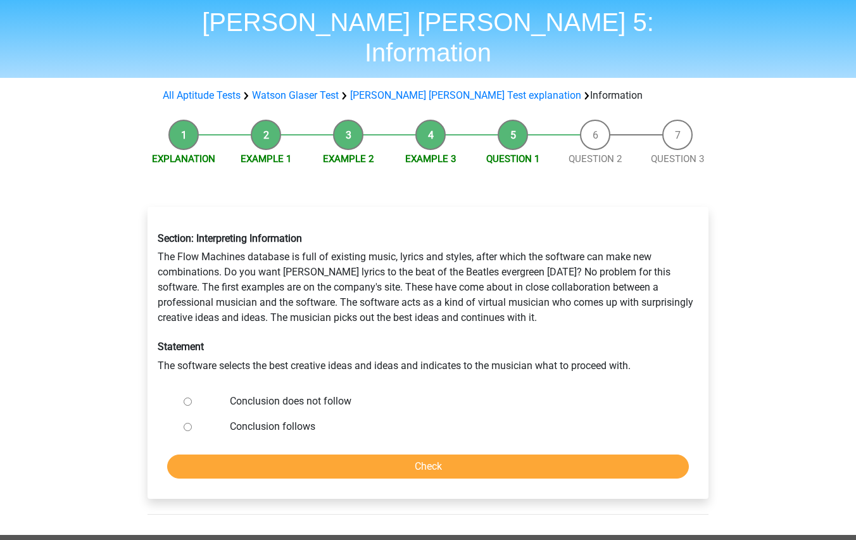
scroll to position [63, 0]
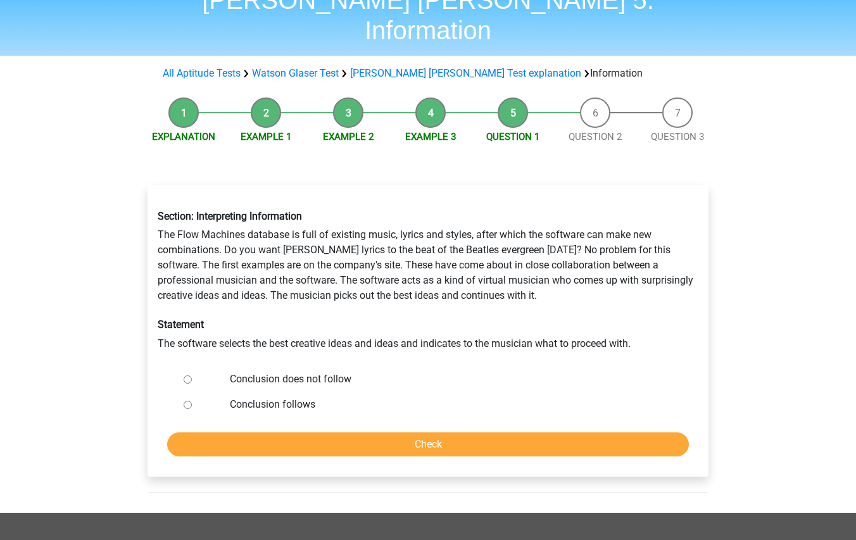
click at [326, 372] on label "Conclusion does not follow" at bounding box center [449, 379] width 438 height 15
click at [192, 376] on input "Conclusion does not follow" at bounding box center [188, 380] width 8 height 8
radio input "true"
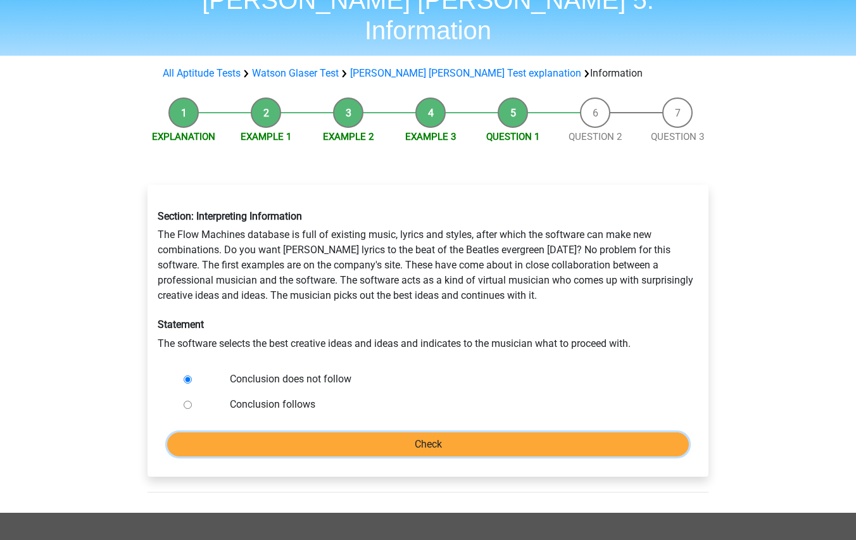
click at [447, 433] on input "Check" at bounding box center [428, 445] width 522 height 24
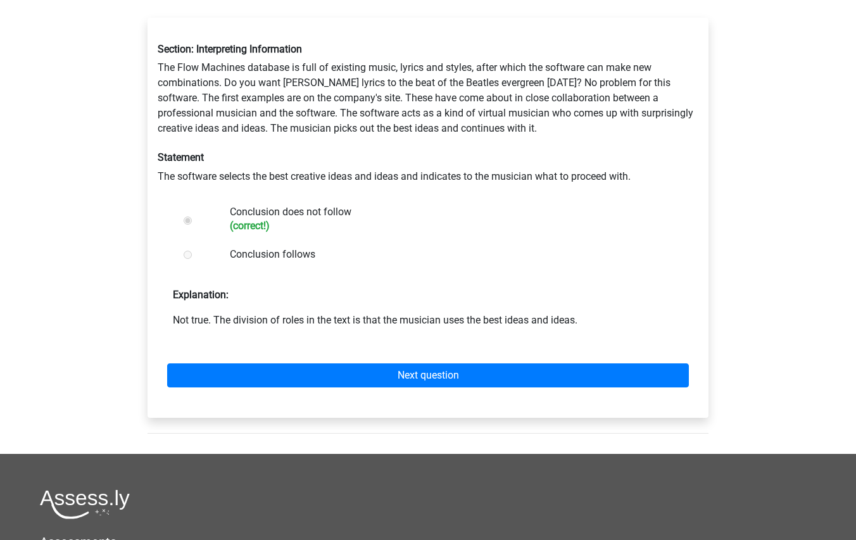
scroll to position [253, 0]
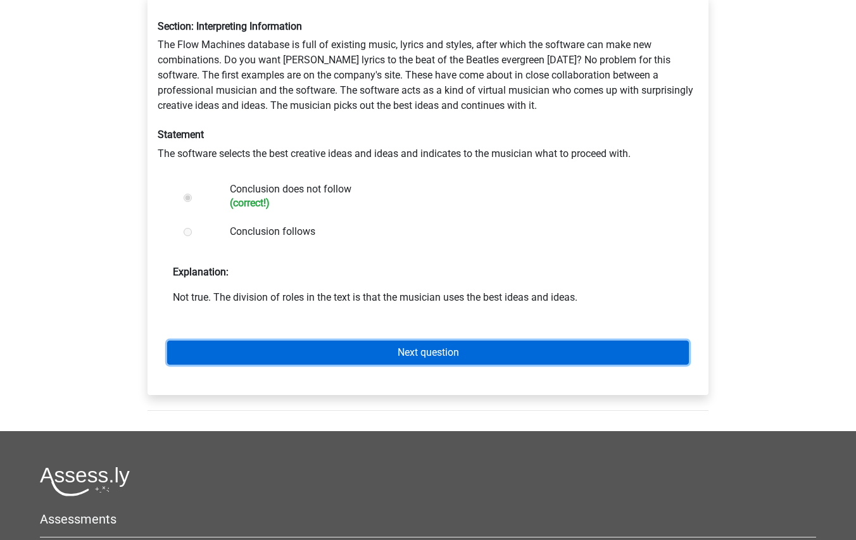
click at [490, 341] on link "Next question" at bounding box center [428, 353] width 522 height 24
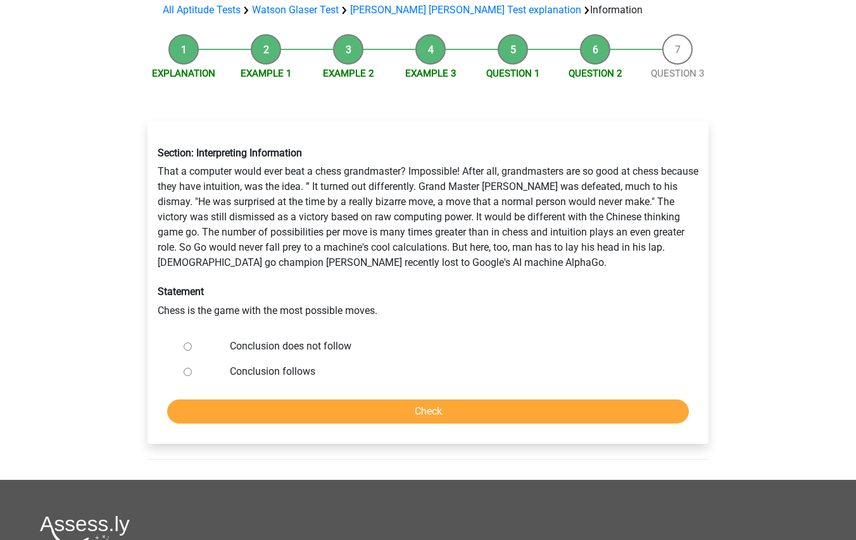
scroll to position [63, 0]
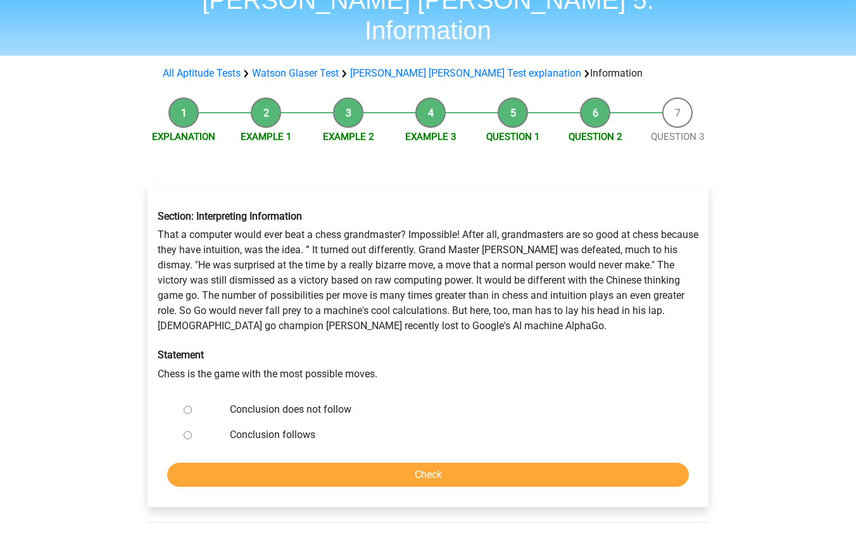
click at [189, 406] on input "Conclusion does not follow" at bounding box center [188, 410] width 8 height 8
radio input "true"
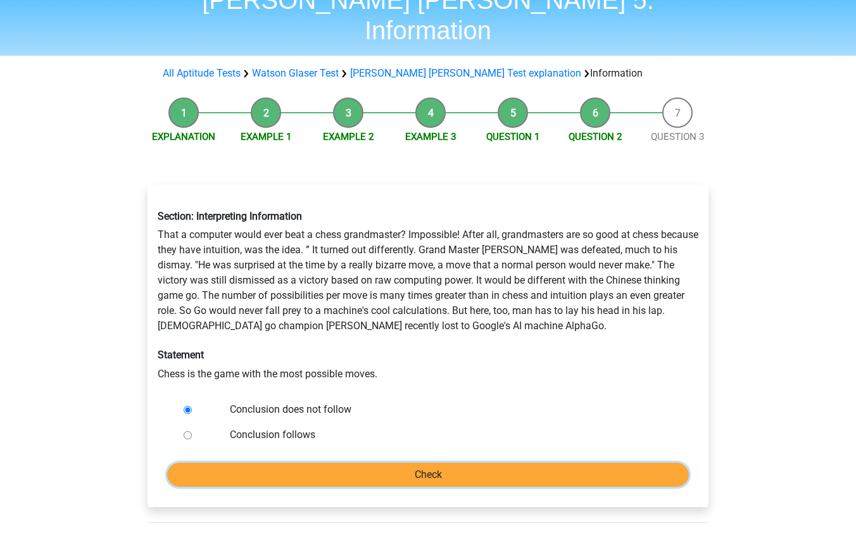
click at [410, 463] on input "Check" at bounding box center [428, 475] width 522 height 24
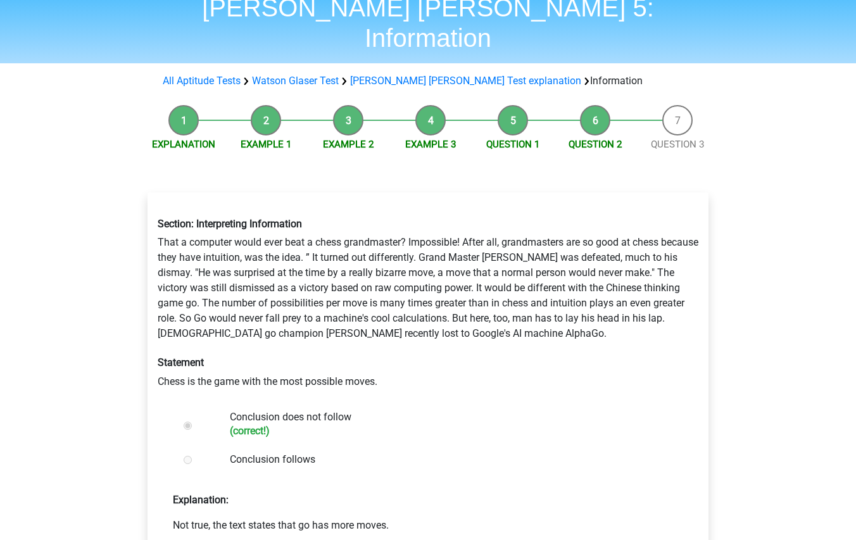
scroll to position [190, 0]
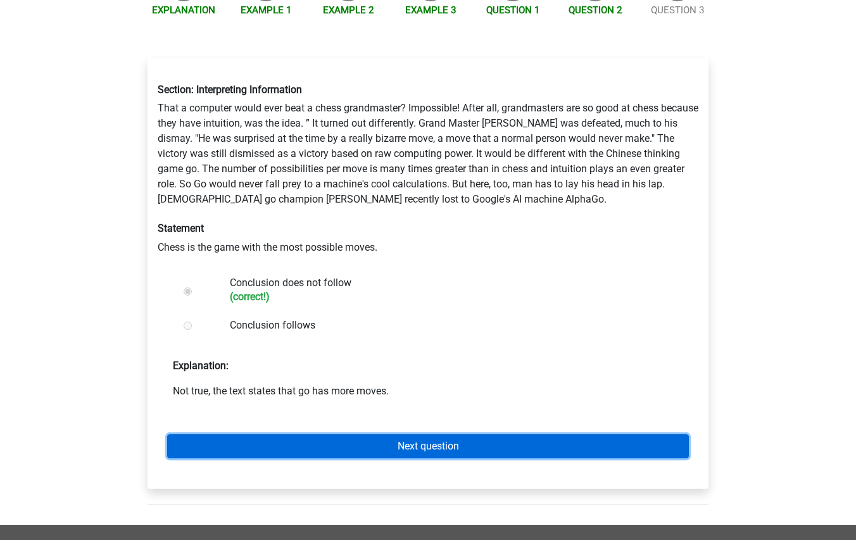
click at [516, 435] on link "Next question" at bounding box center [428, 447] width 522 height 24
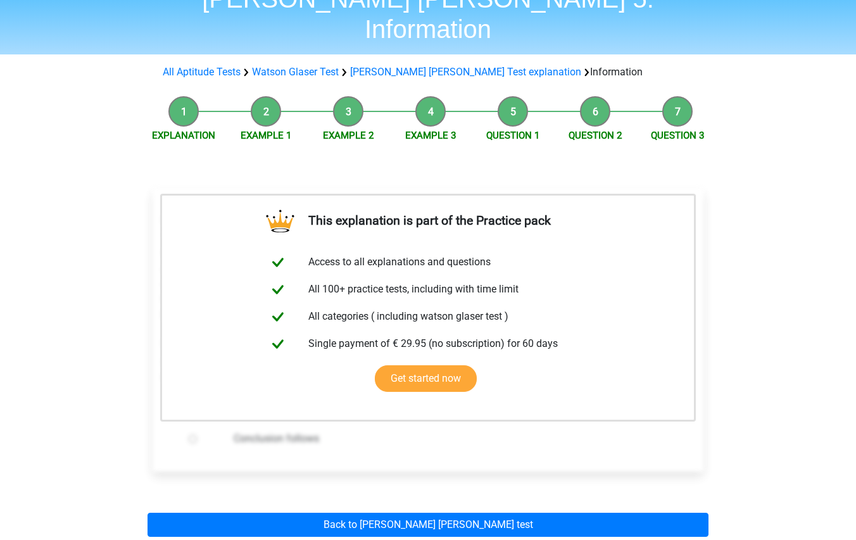
scroll to position [63, 0]
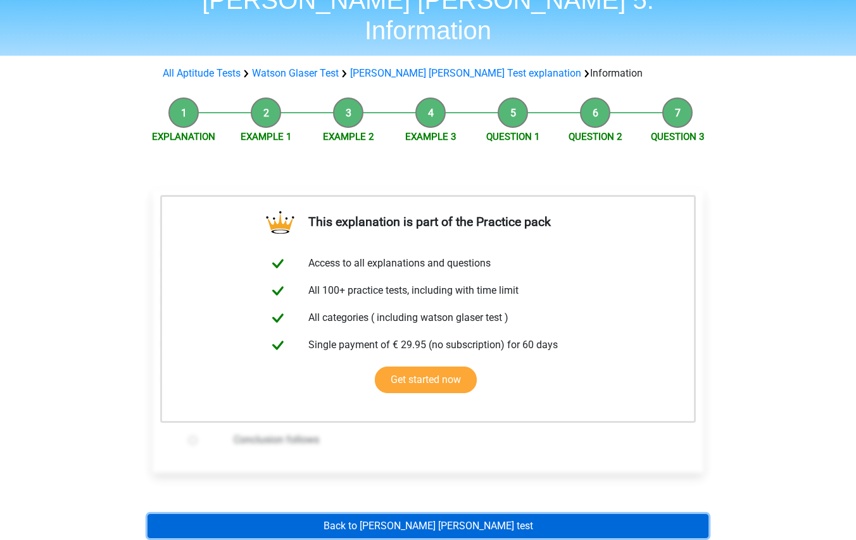
click at [435, 514] on link "Back to [PERSON_NAME] [PERSON_NAME] test" at bounding box center [428, 526] width 561 height 24
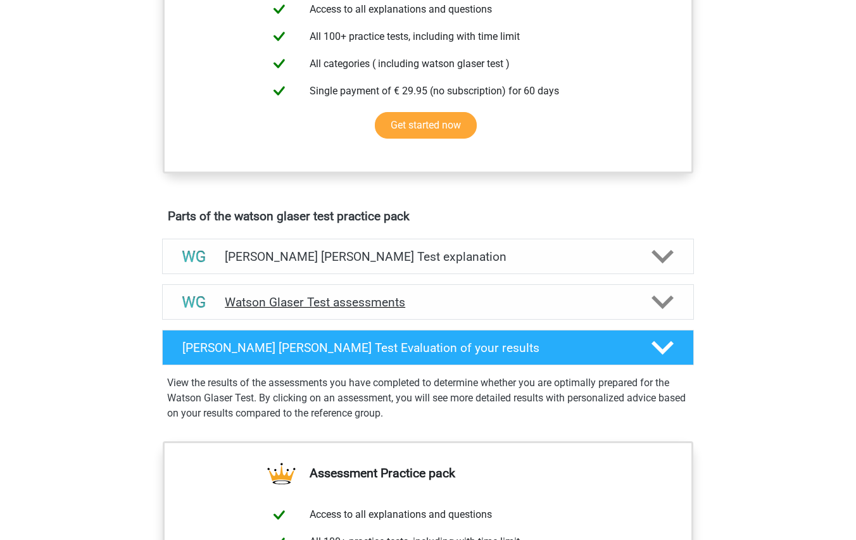
scroll to position [570, 0]
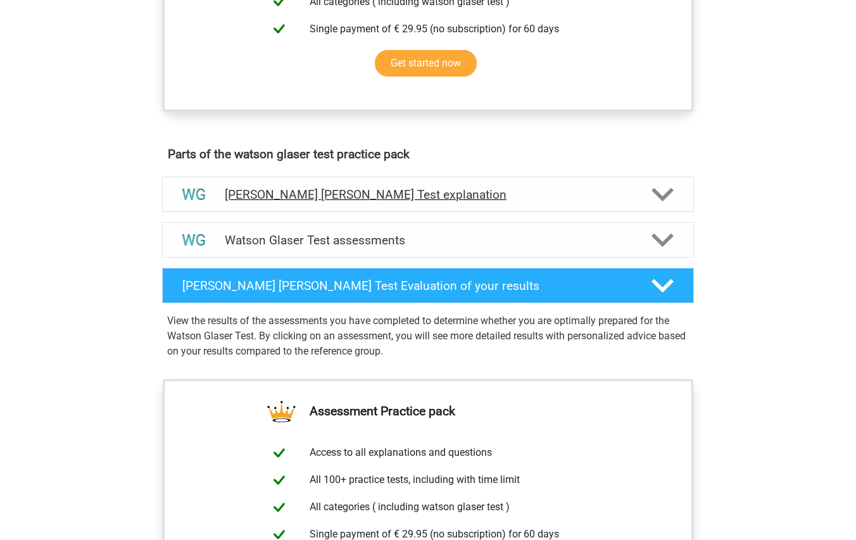
click at [531, 212] on div "[PERSON_NAME] [PERSON_NAME] Test explanation" at bounding box center [428, 194] width 532 height 35
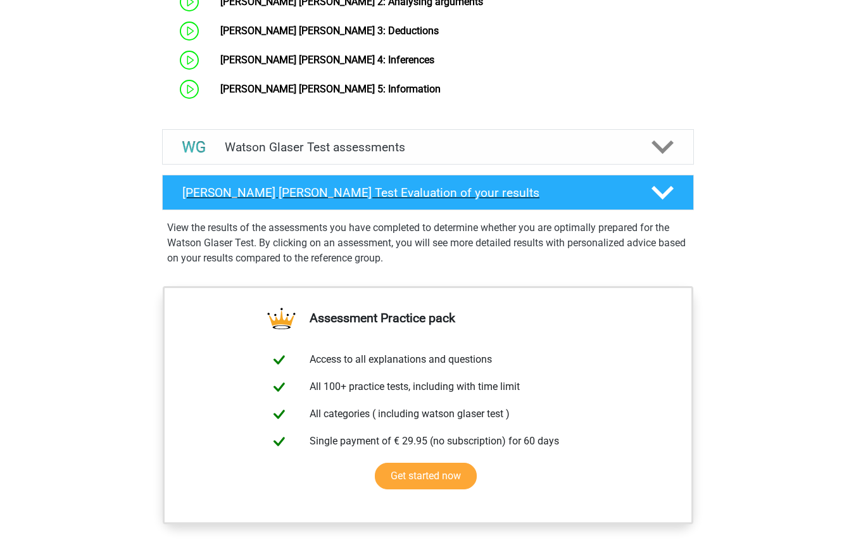
scroll to position [1051, 0]
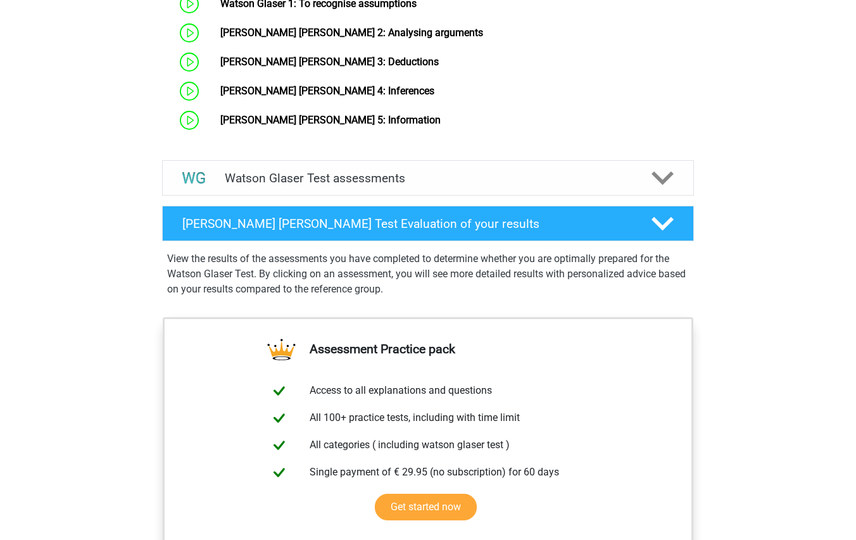
click at [421, 156] on div "Watson Glaser Test assessments We recommend that you do at least 3 practice set…" at bounding box center [427, 178] width 581 height 46
click at [426, 168] on div "Watson Glaser Test assessments" at bounding box center [428, 177] width 532 height 35
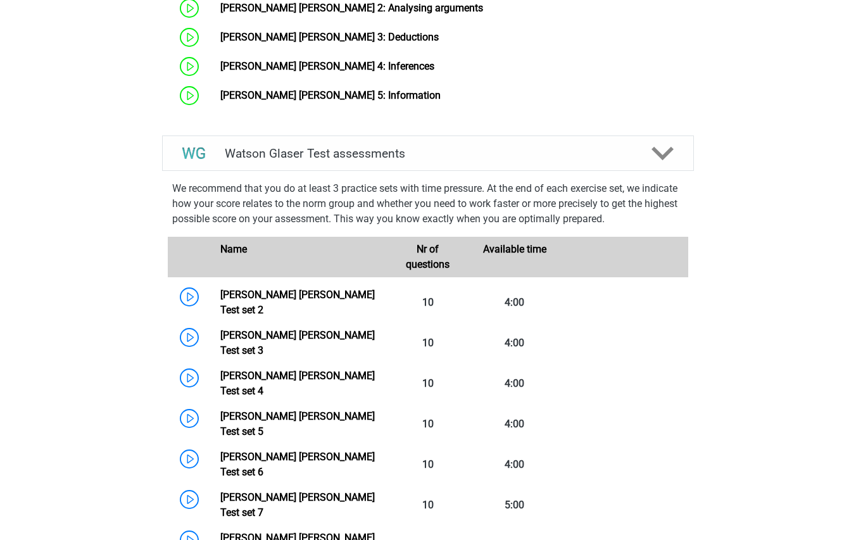
scroll to position [988, 0]
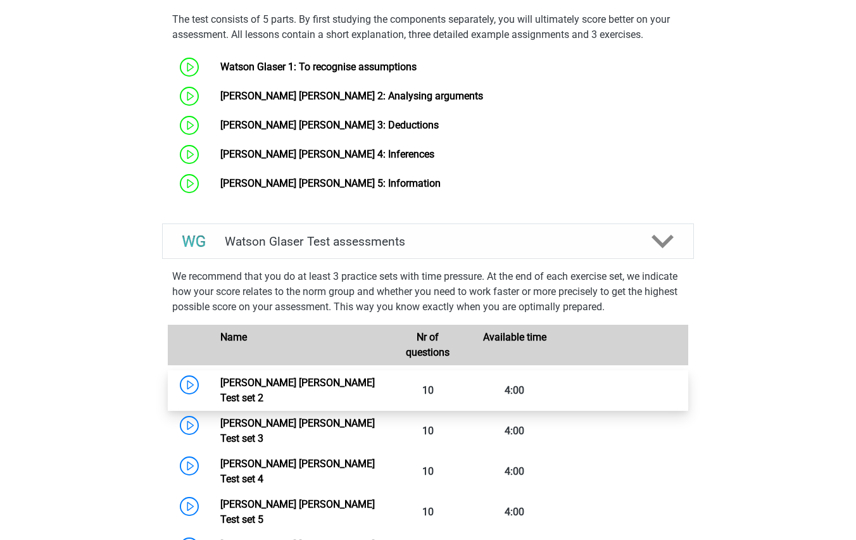
click at [262, 380] on link "Watson Glaser Test set 2" at bounding box center [297, 390] width 155 height 27
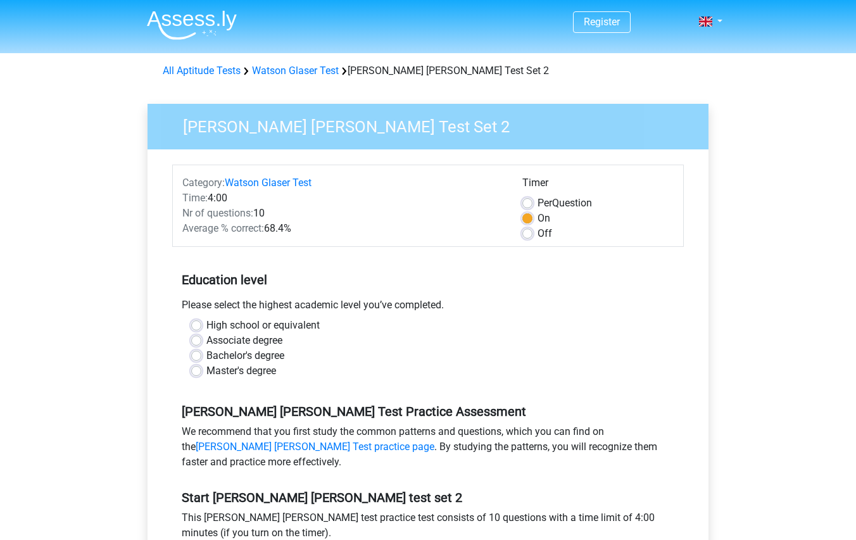
click at [206, 374] on label "Master's degree" at bounding box center [241, 371] width 70 height 15
click at [198, 374] on input "Master's degree" at bounding box center [196, 370] width 10 height 13
radio input "true"
click at [538, 236] on label "Off" at bounding box center [545, 233] width 15 height 15
click at [528, 236] on input "Off" at bounding box center [528, 232] width 10 height 13
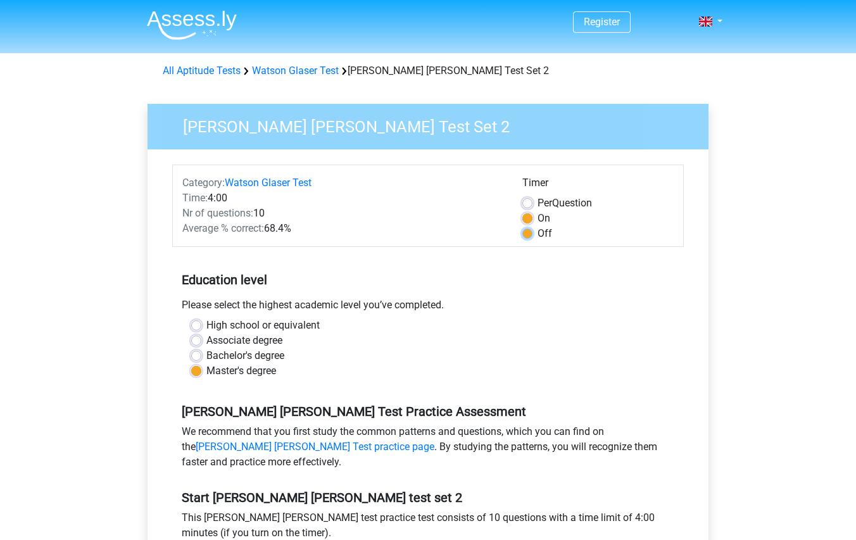
radio input "true"
click at [538, 217] on label "On" at bounding box center [544, 218] width 13 height 15
click at [529, 217] on input "On" at bounding box center [528, 217] width 10 height 13
radio input "true"
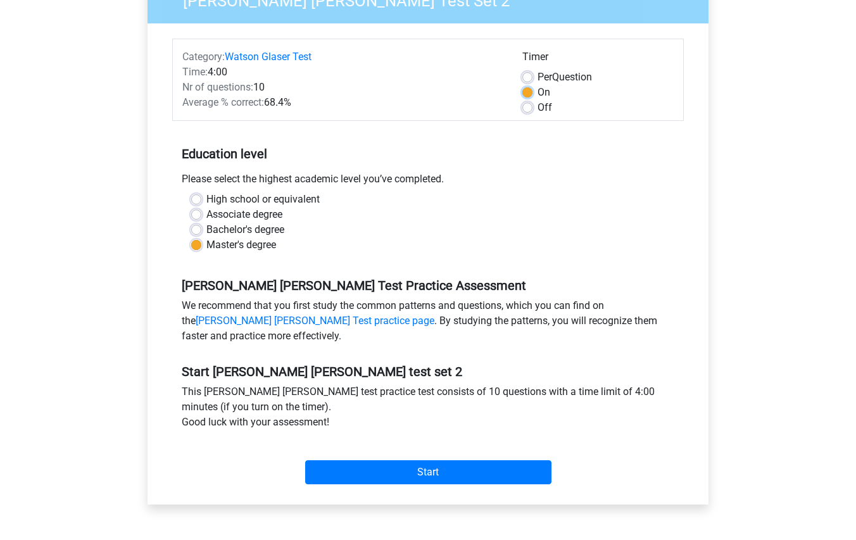
scroll to position [190, 0]
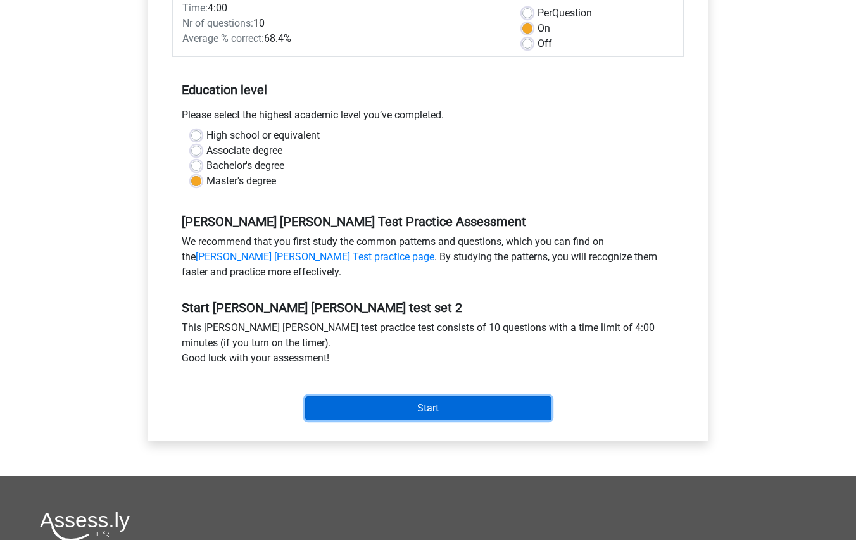
click at [483, 409] on input "Start" at bounding box center [428, 409] width 246 height 24
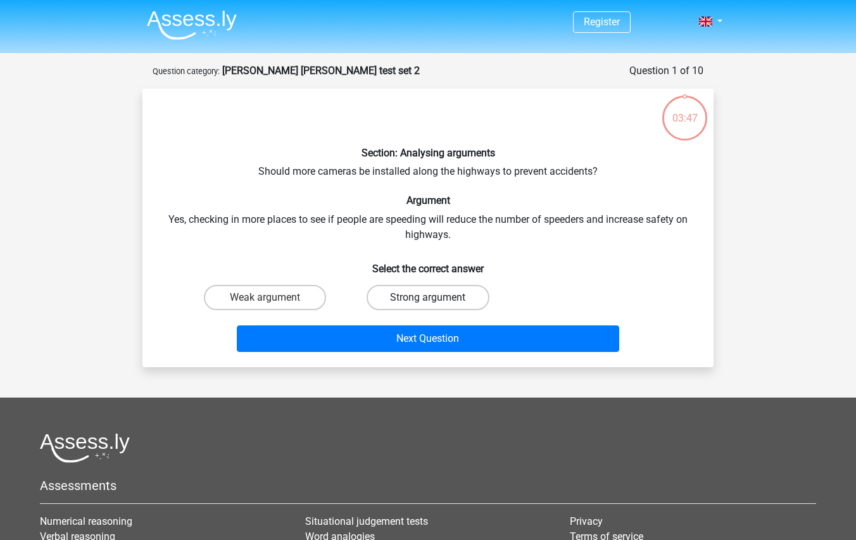
click at [410, 300] on label "Strong argument" at bounding box center [428, 297] width 122 height 25
click at [428, 300] on input "Strong argument" at bounding box center [432, 302] width 8 height 8
radio input "true"
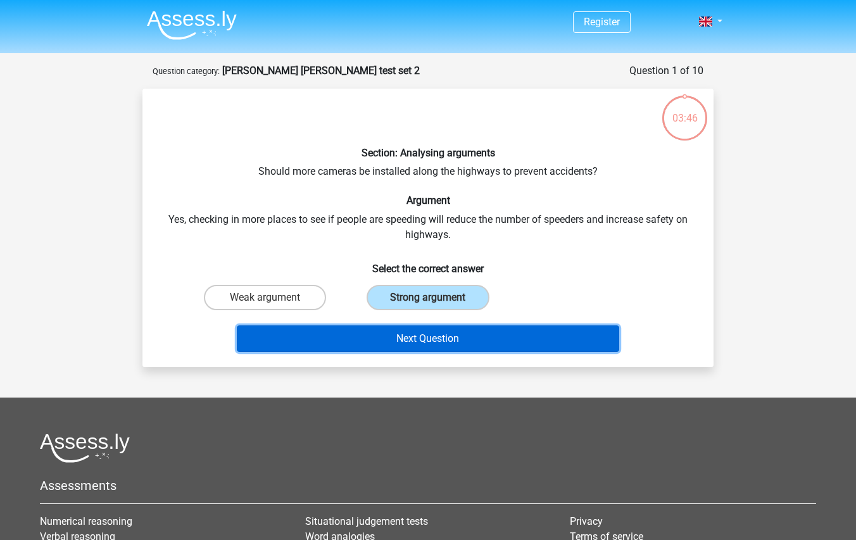
click at [442, 333] on button "Next Question" at bounding box center [428, 339] width 383 height 27
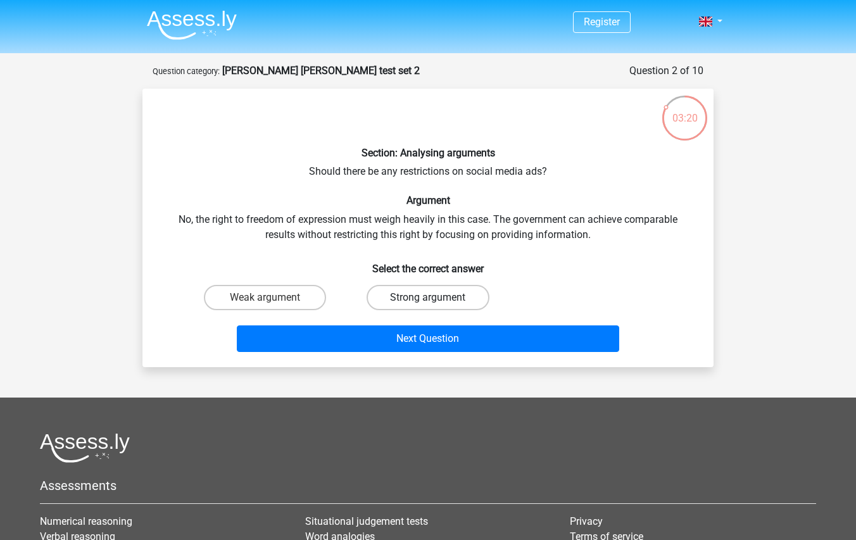
click at [473, 295] on label "Strong argument" at bounding box center [428, 297] width 122 height 25
click at [436, 298] on input "Strong argument" at bounding box center [432, 302] width 8 height 8
radio input "true"
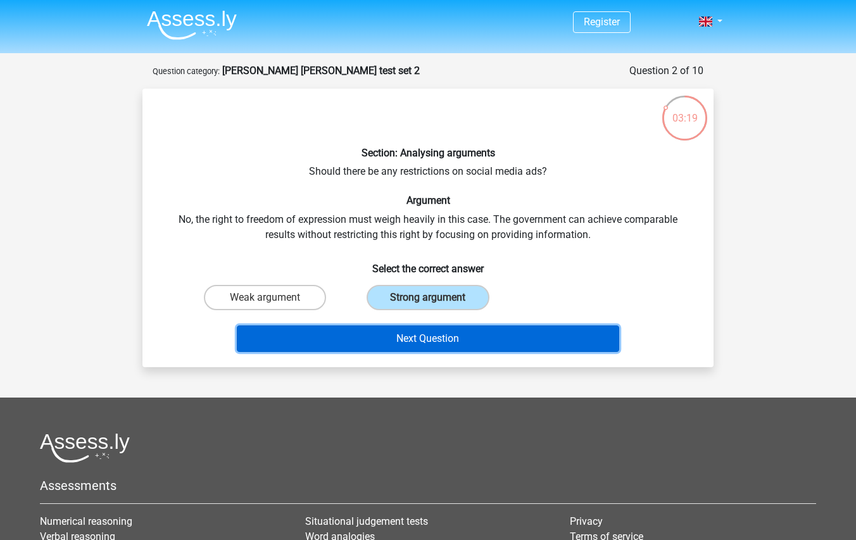
click at [487, 339] on button "Next Question" at bounding box center [428, 339] width 383 height 27
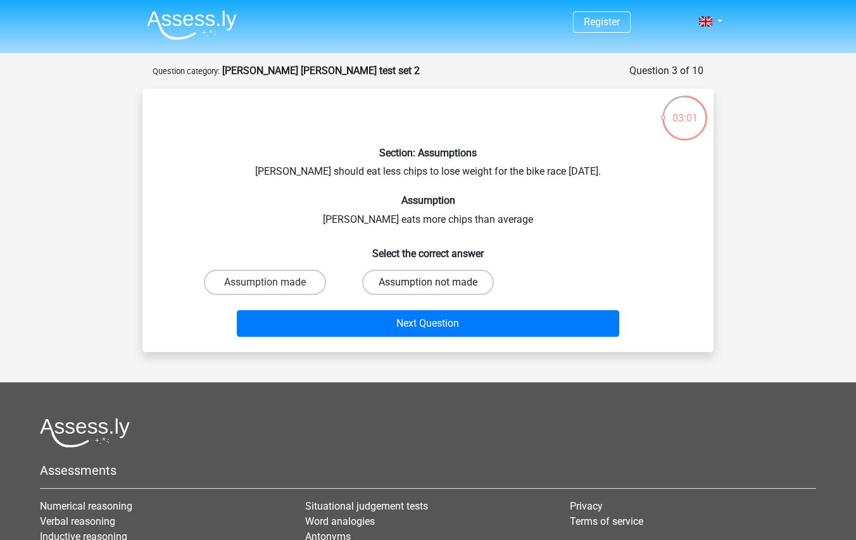
click at [458, 284] on label "Assumption not made" at bounding box center [428, 282] width 132 height 25
click at [436, 284] on input "Assumption not made" at bounding box center [432, 287] width 8 height 8
radio input "true"
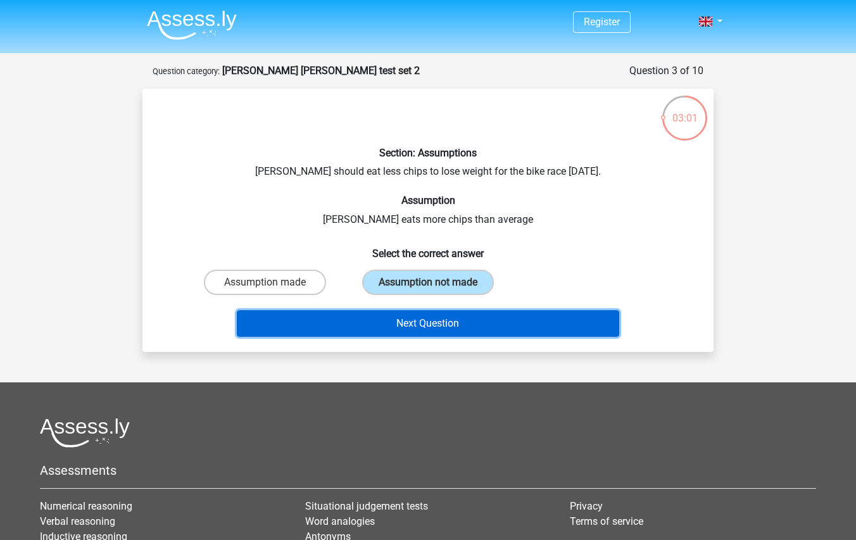
click at [488, 326] on button "Next Question" at bounding box center [428, 323] width 383 height 27
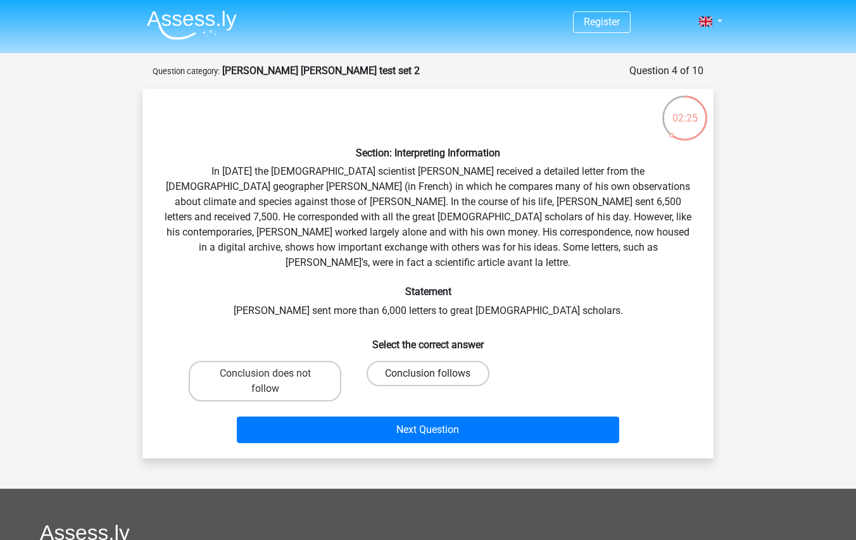
click at [440, 363] on label "Conclusion follows" at bounding box center [428, 373] width 122 height 25
click at [436, 374] on input "Conclusion follows" at bounding box center [432, 378] width 8 height 8
radio input "true"
click at [302, 361] on label "Conclusion does not follow" at bounding box center [265, 381] width 153 height 41
click at [274, 374] on input "Conclusion does not follow" at bounding box center [269, 378] width 8 height 8
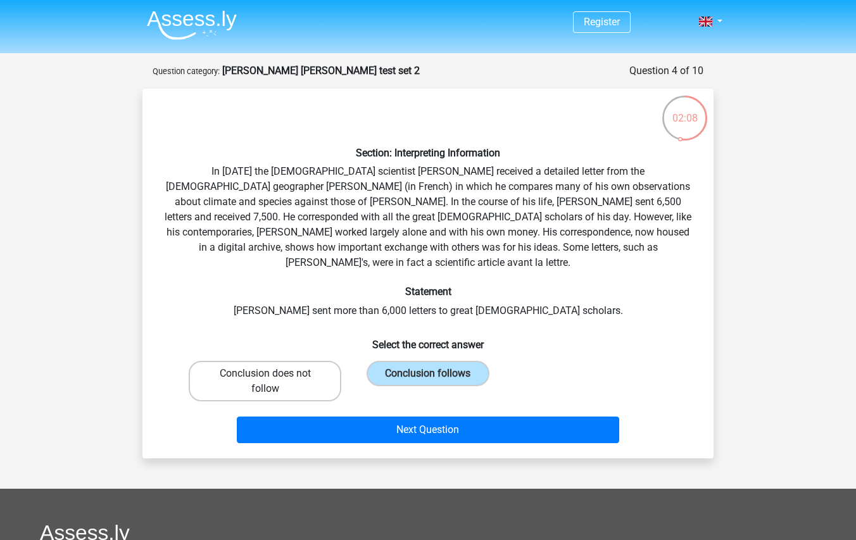
radio input "true"
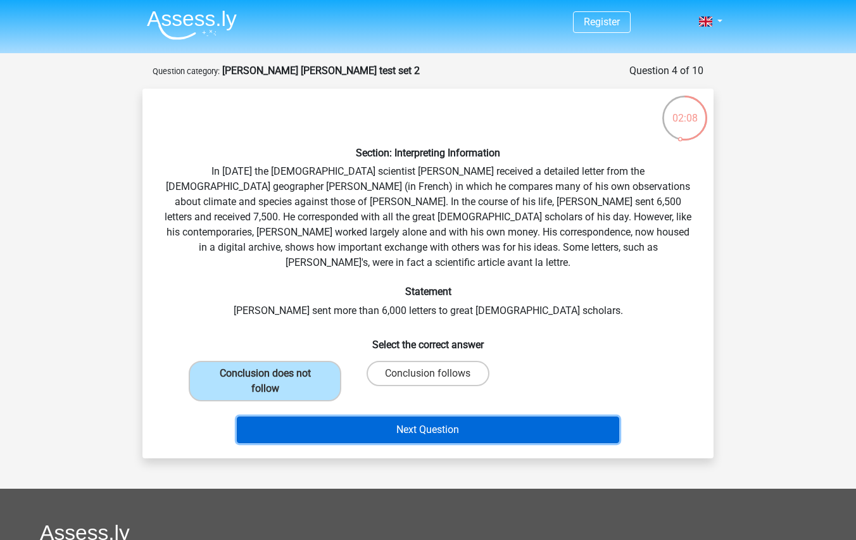
click at [384, 417] on button "Next Question" at bounding box center [428, 430] width 383 height 27
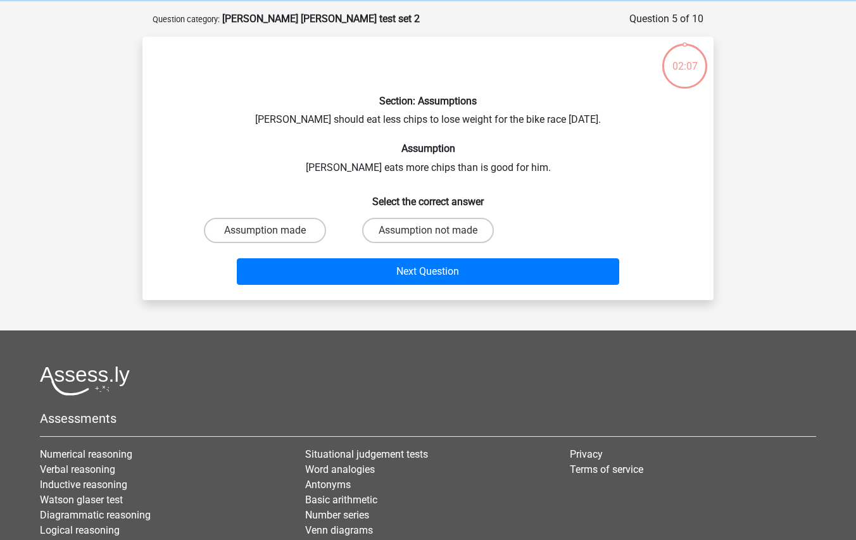
scroll to position [63, 0]
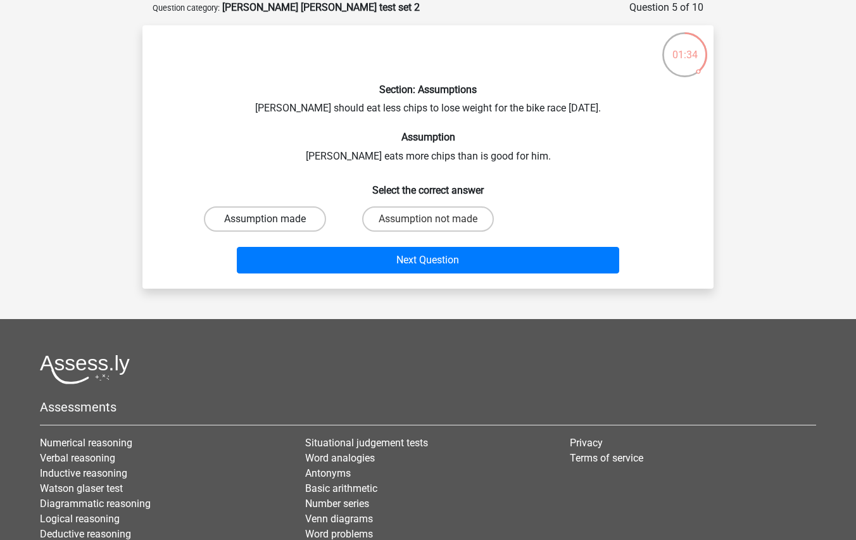
click at [302, 216] on label "Assumption made" at bounding box center [265, 218] width 122 height 25
click at [274, 219] on input "Assumption made" at bounding box center [269, 223] width 8 height 8
radio input "true"
click at [452, 227] on label "Assumption not made" at bounding box center [428, 218] width 132 height 25
click at [436, 227] on input "Assumption not made" at bounding box center [432, 223] width 8 height 8
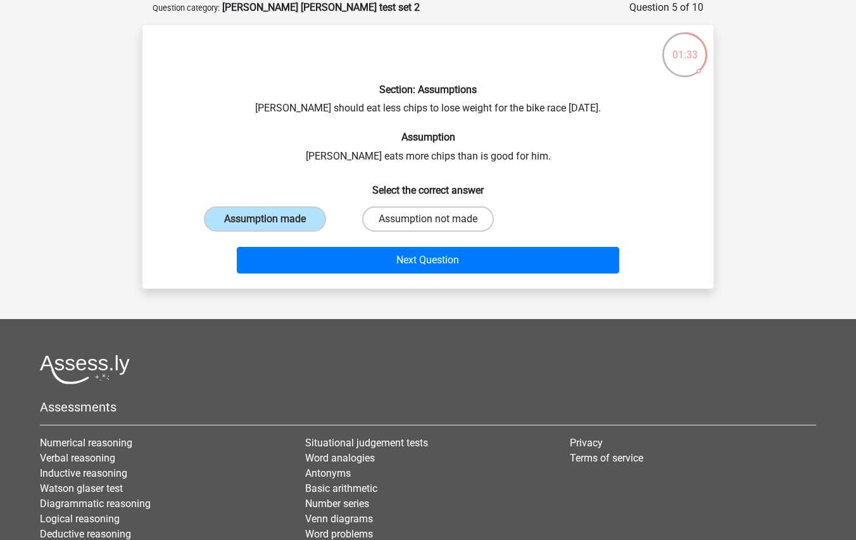
radio input "true"
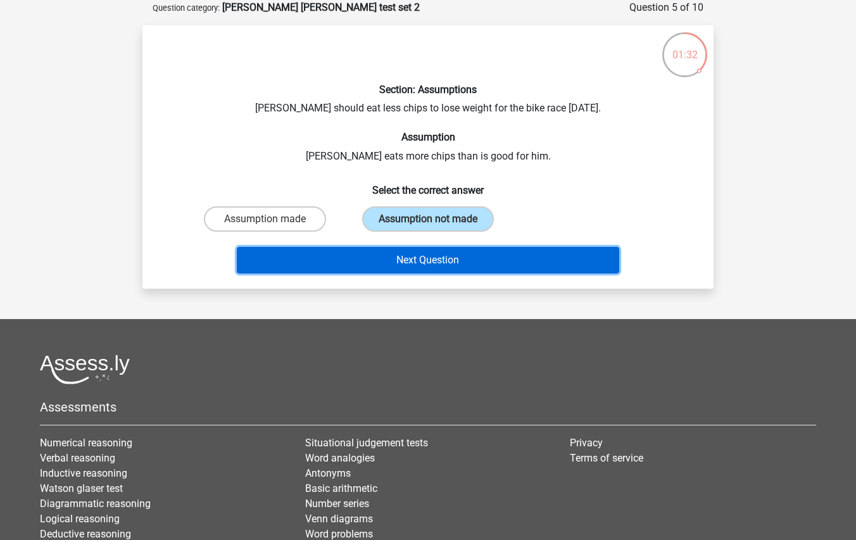
click at [471, 267] on button "Next Question" at bounding box center [428, 260] width 383 height 27
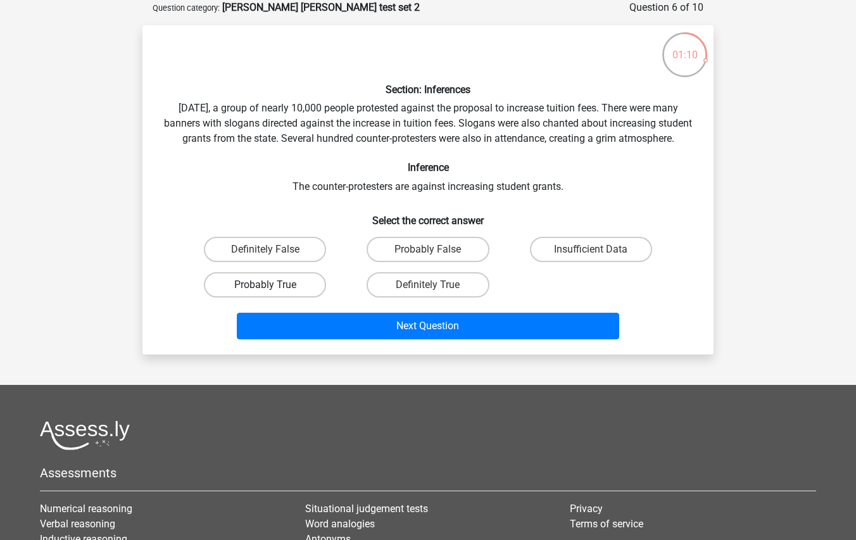
click at [298, 298] on label "Probably True" at bounding box center [265, 284] width 122 height 25
click at [274, 293] on input "Probably True" at bounding box center [269, 289] width 8 height 8
radio input "true"
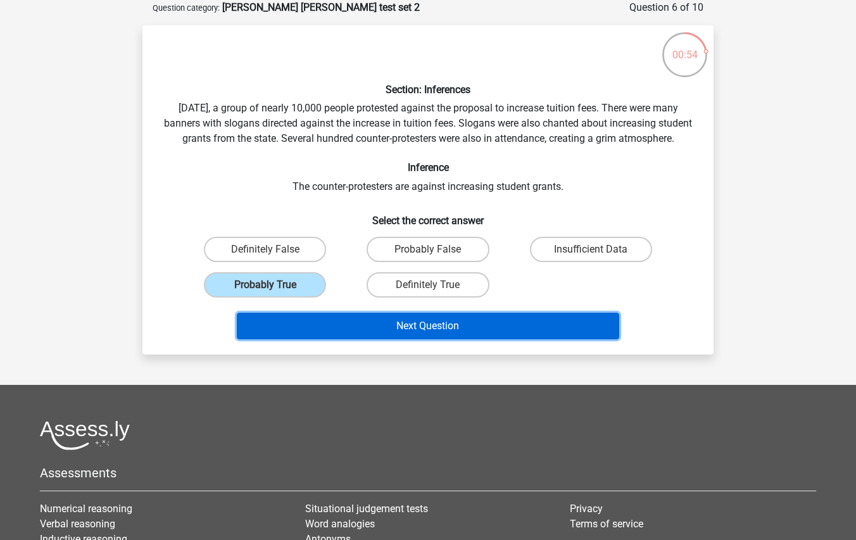
click at [501, 340] on button "Next Question" at bounding box center [428, 326] width 383 height 27
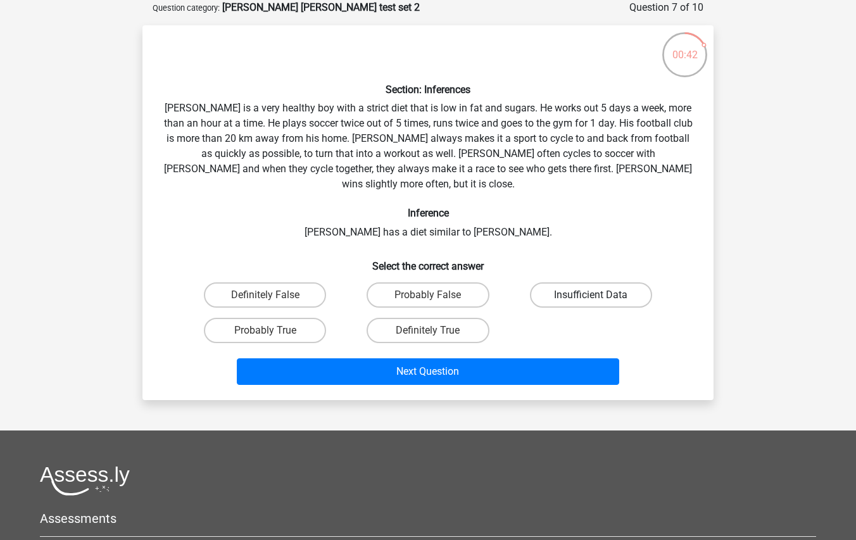
click at [592, 283] on label "Insufficient Data" at bounding box center [591, 295] width 122 height 25
click at [592, 295] on input "Insufficient Data" at bounding box center [595, 299] width 8 height 8
radio input "true"
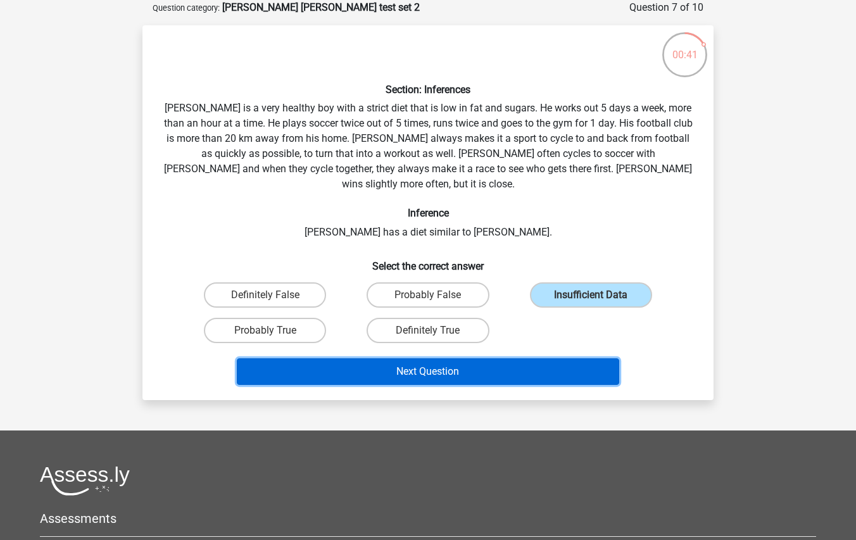
click at [557, 359] on button "Next Question" at bounding box center [428, 372] width 383 height 27
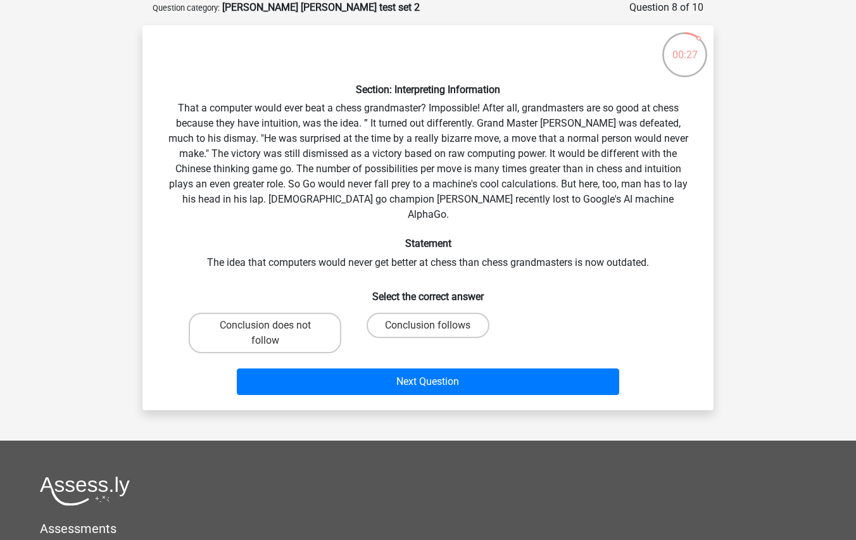
click at [433, 326] on input "Conclusion follows" at bounding box center [432, 330] width 8 height 8
radio input "true"
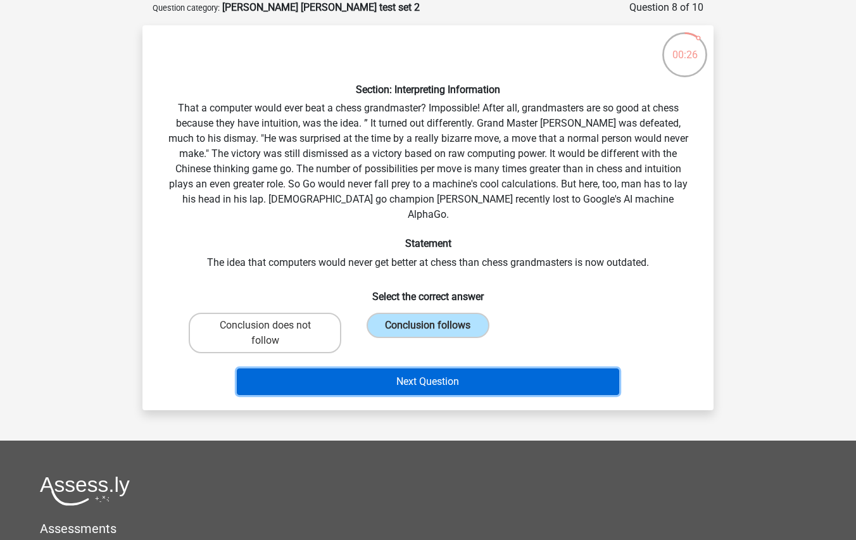
click at [474, 377] on button "Next Question" at bounding box center [428, 382] width 383 height 27
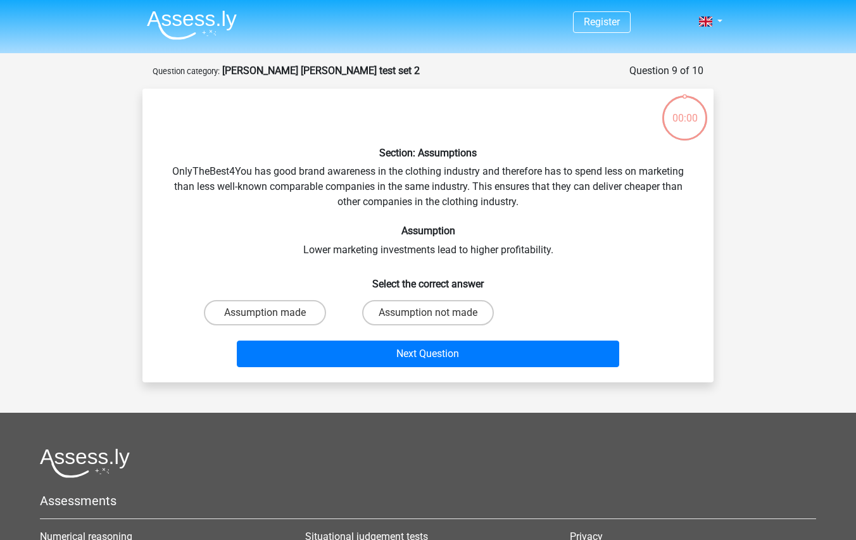
scroll to position [63, 0]
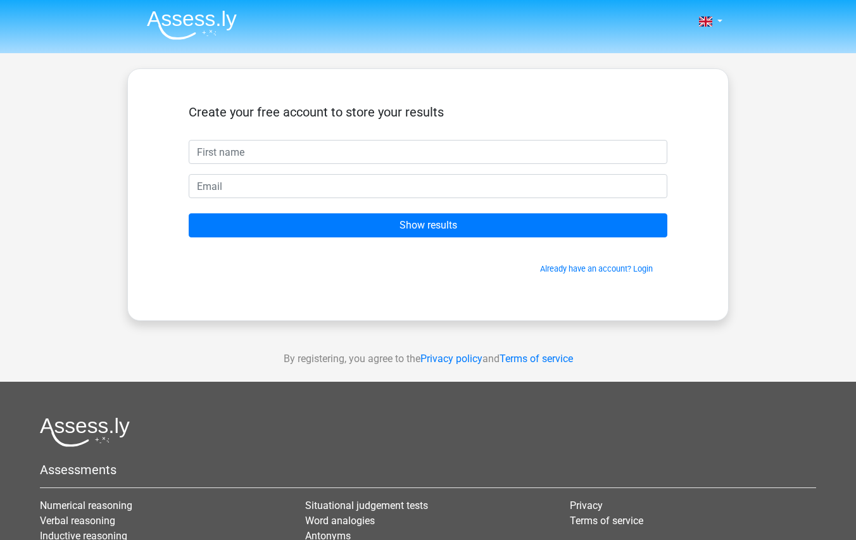
click at [512, 147] on input "text" at bounding box center [428, 152] width 479 height 24
type input "[PERSON_NAME][EMAIL_ADDRESS][PERSON_NAME][DOMAIN_NAME]"
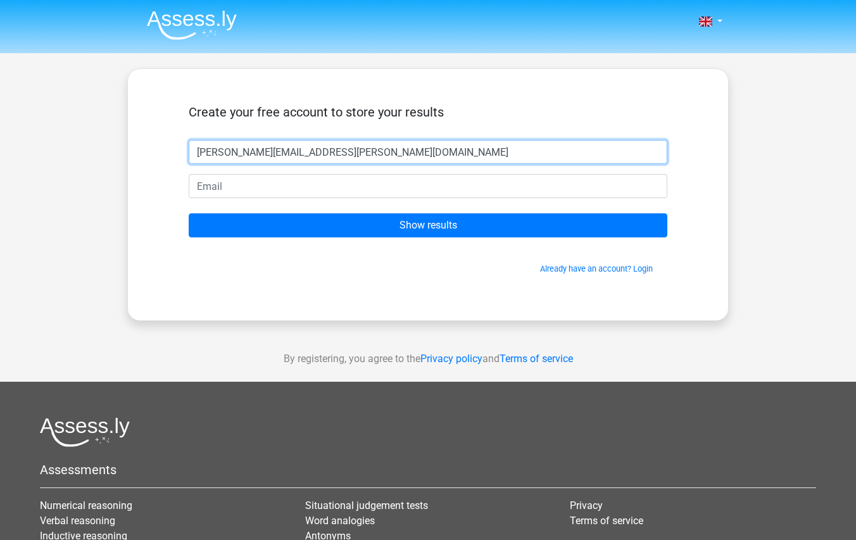
click at [505, 145] on input "[PERSON_NAME][EMAIL_ADDRESS][PERSON_NAME][DOMAIN_NAME]" at bounding box center [428, 152] width 479 height 24
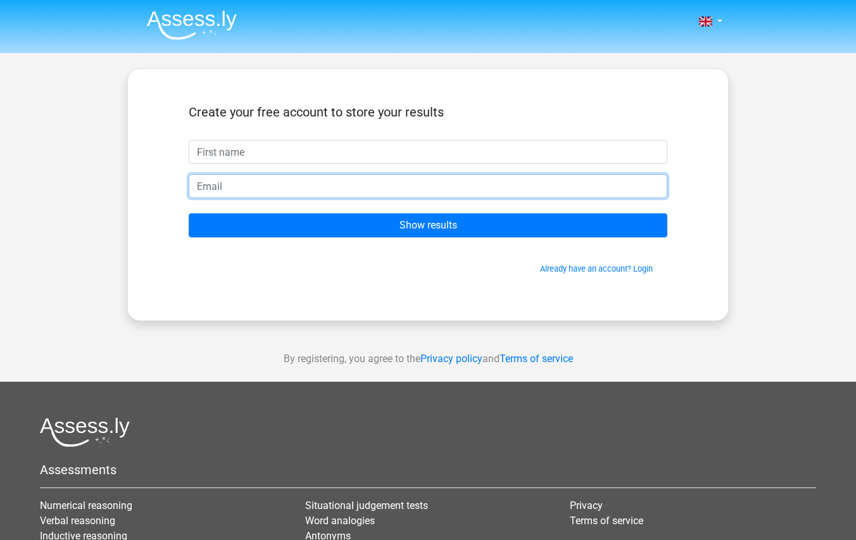
drag, startPoint x: 505, startPoint y: 182, endPoint x: 482, endPoint y: 172, distance: 25.5
click at [505, 182] on input "email" at bounding box center [428, 186] width 479 height 24
paste input "[PERSON_NAME][EMAIL_ADDRESS][PERSON_NAME][DOMAIN_NAME]"
type input "[PERSON_NAME][EMAIL_ADDRESS][PERSON_NAME][DOMAIN_NAME]"
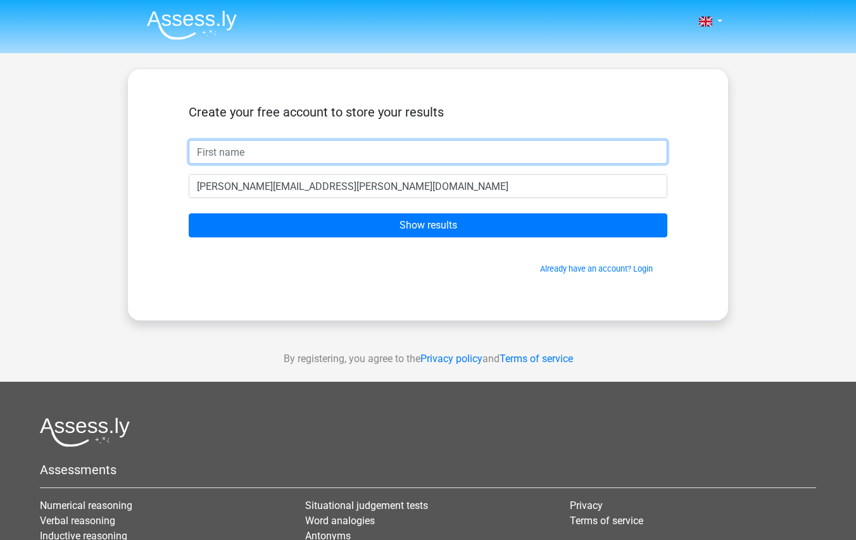
click at [336, 154] on input "text" at bounding box center [428, 152] width 479 height 24
type input "[PERSON_NAME]"
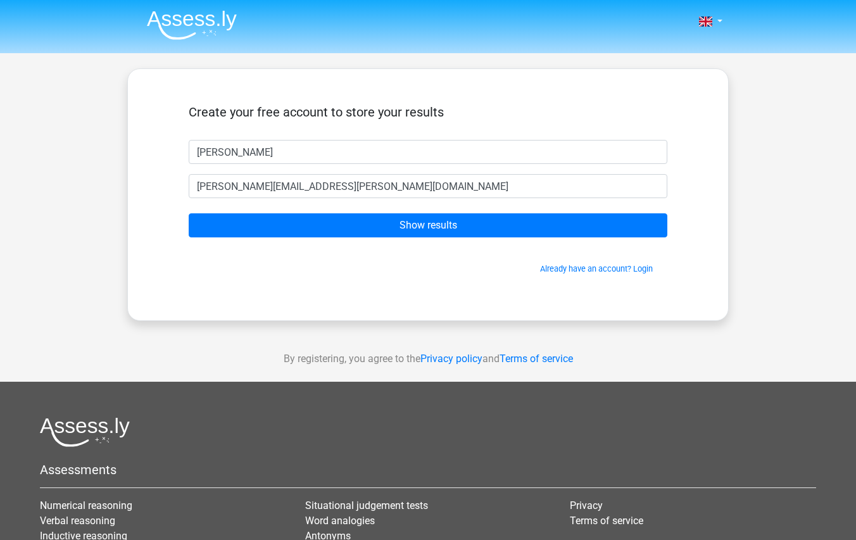
drag, startPoint x: 521, startPoint y: 89, endPoint x: 495, endPoint y: 175, distance: 90.0
click at [521, 89] on div "Create your free account to store your results [PERSON_NAME] [PERSON_NAME][EMAI…" at bounding box center [428, 194] width 602 height 253
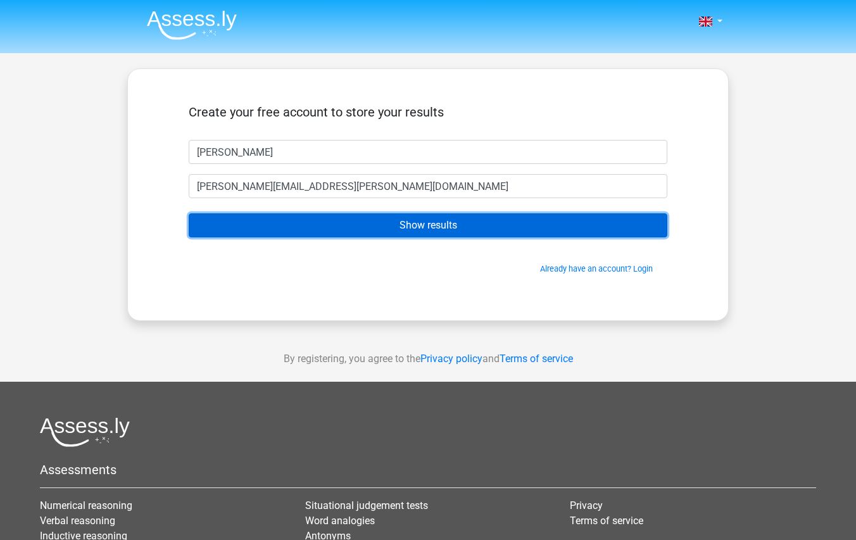
click at [449, 227] on input "Show results" at bounding box center [428, 225] width 479 height 24
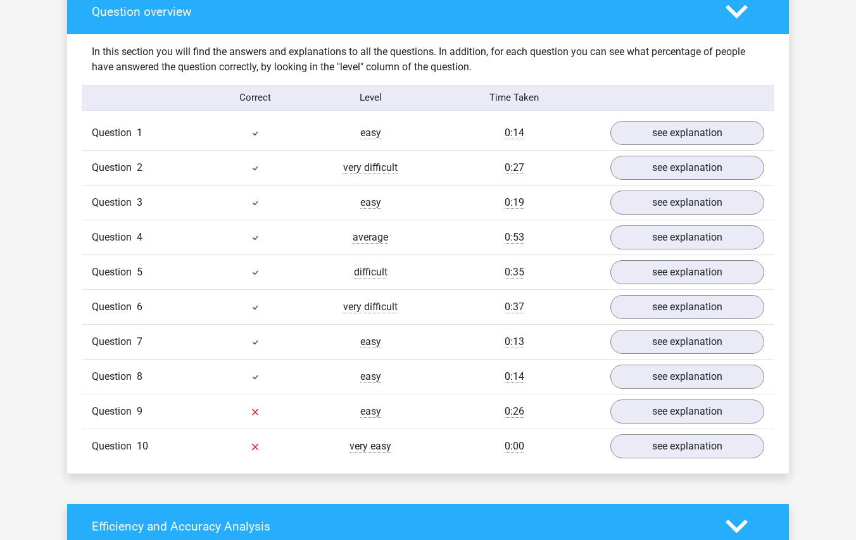
scroll to position [887, 0]
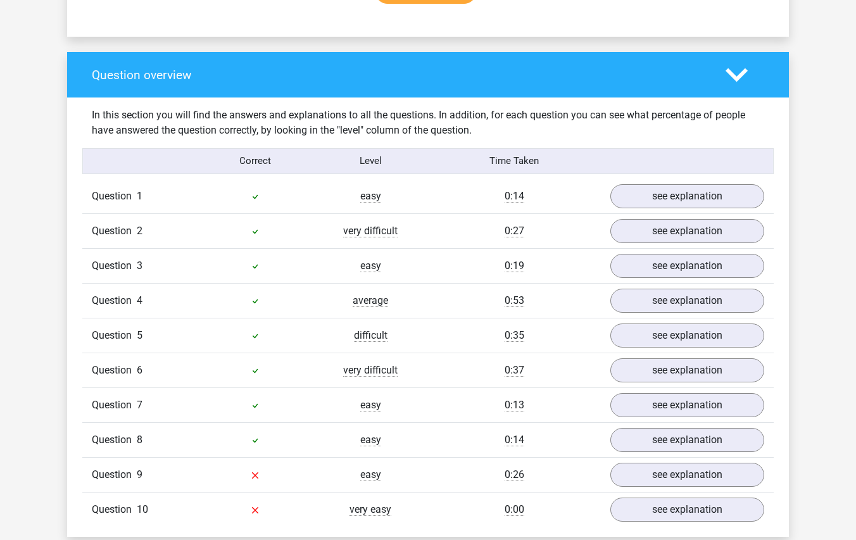
drag, startPoint x: 257, startPoint y: 224, endPoint x: 218, endPoint y: 228, distance: 38.8
click at [257, 224] on div at bounding box center [255, 231] width 115 height 15
click at [120, 230] on span "Question" at bounding box center [114, 231] width 45 height 15
click at [704, 232] on link "see explanation" at bounding box center [687, 231] width 177 height 28
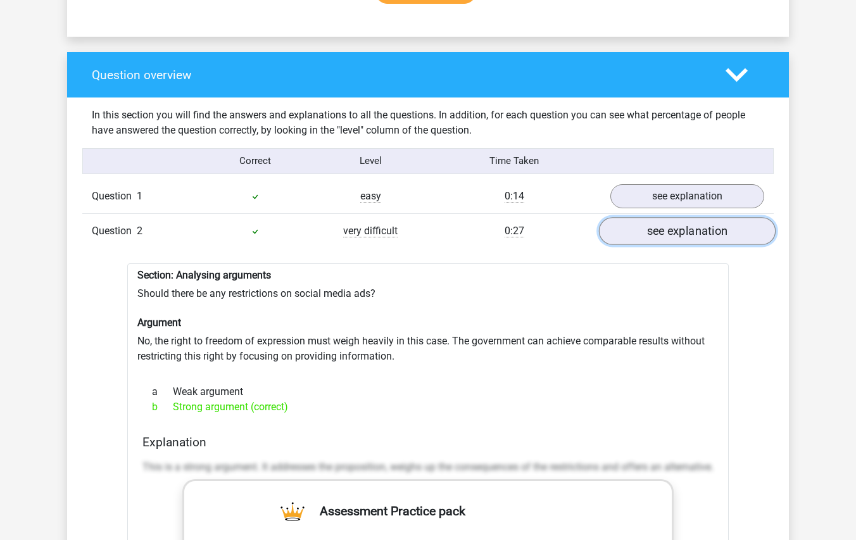
click at [702, 236] on link "see explanation" at bounding box center [687, 231] width 177 height 28
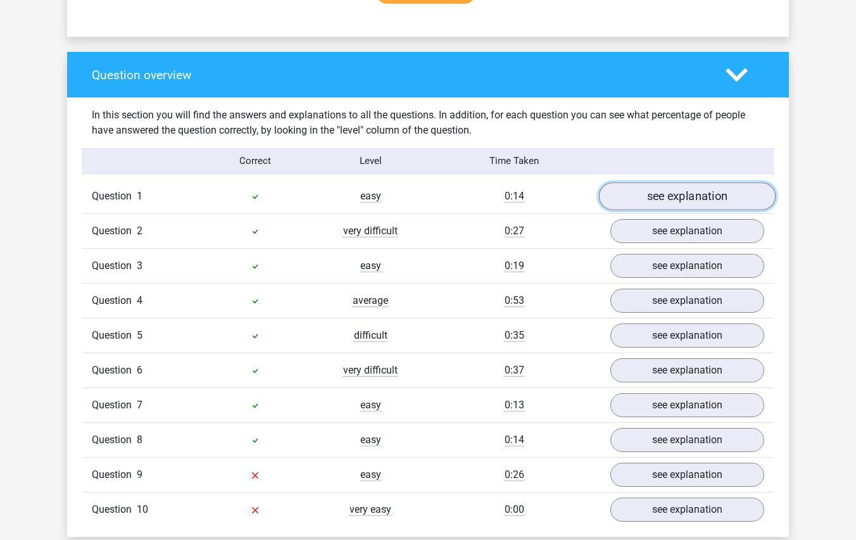
click at [708, 200] on link "see explanation" at bounding box center [687, 196] width 177 height 28
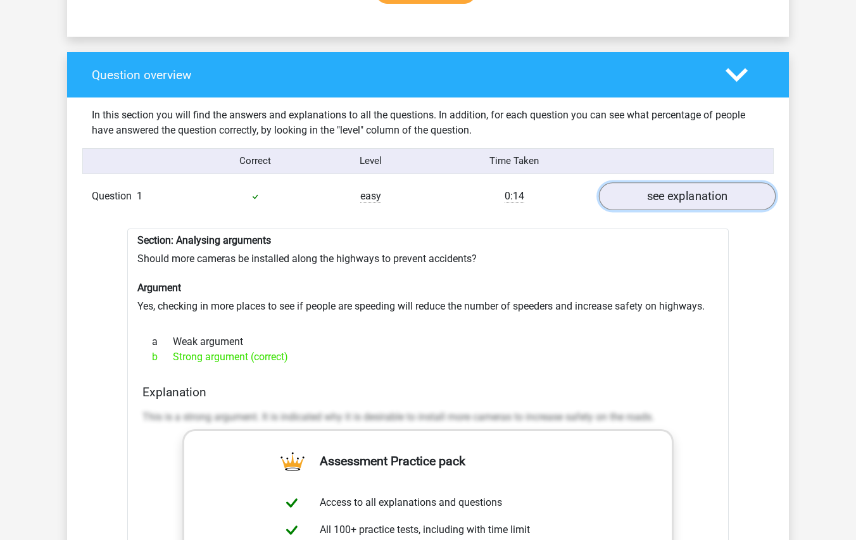
click at [708, 200] on link "see explanation" at bounding box center [687, 196] width 177 height 28
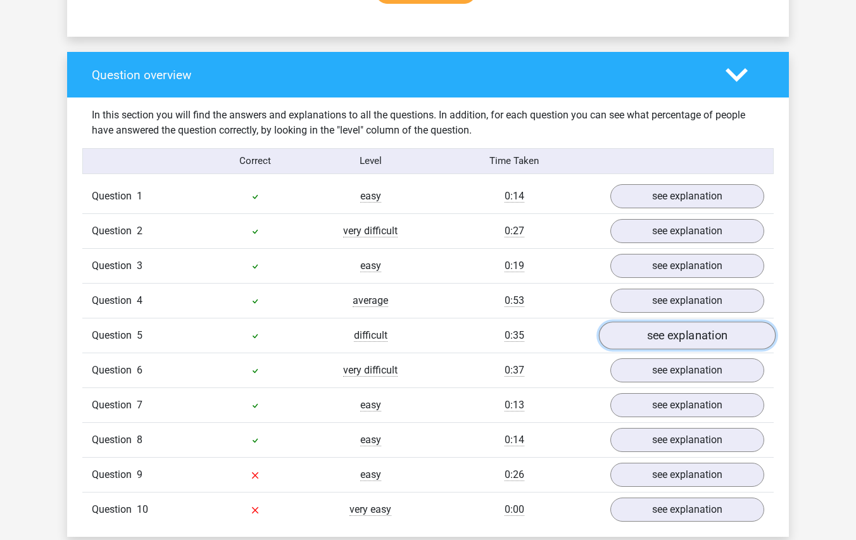
click at [716, 331] on link "see explanation" at bounding box center [687, 336] width 177 height 28
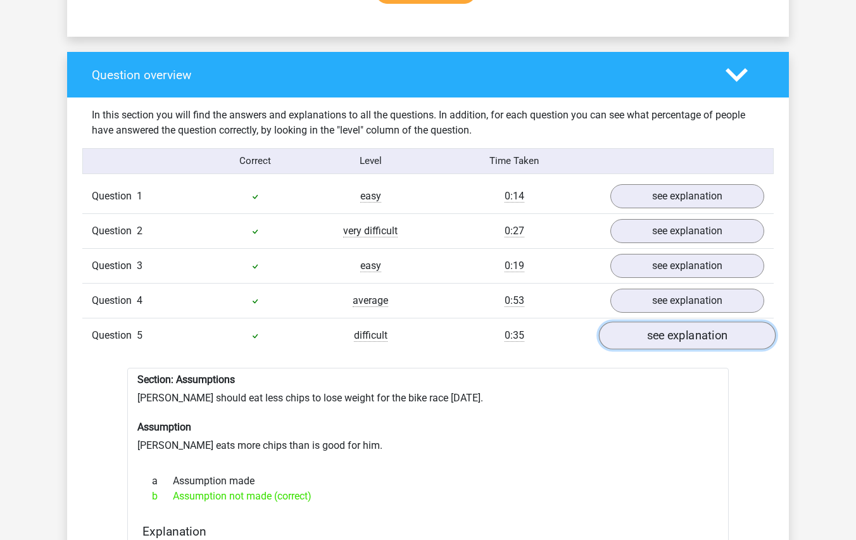
click at [716, 329] on link "see explanation" at bounding box center [687, 336] width 177 height 28
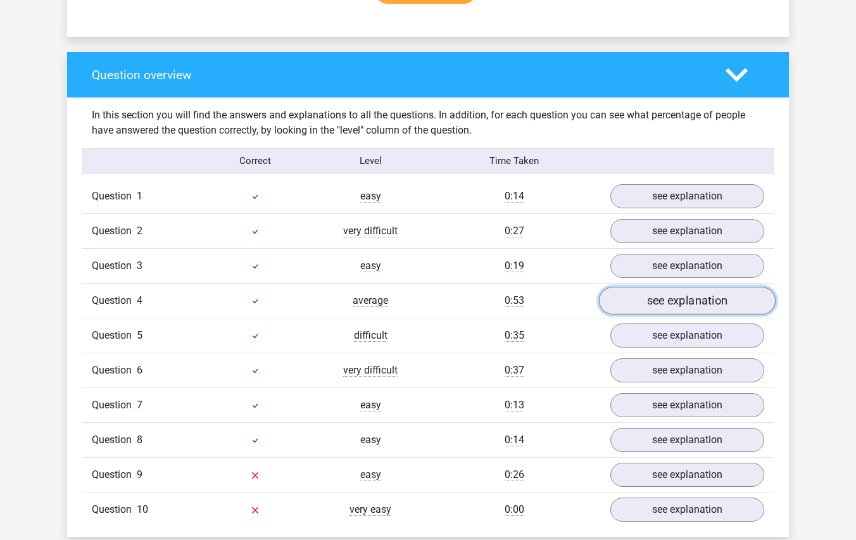
click at [716, 300] on link "see explanation" at bounding box center [687, 301] width 177 height 28
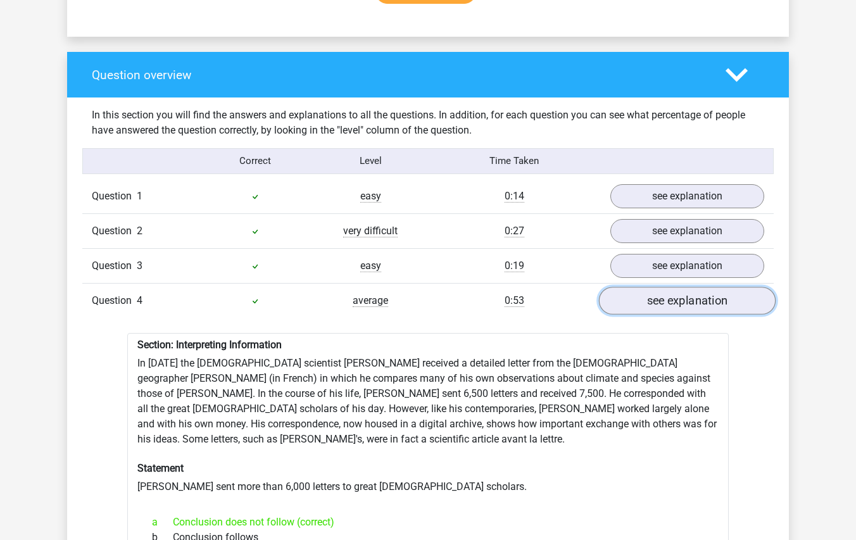
click at [718, 310] on link "see explanation" at bounding box center [687, 301] width 177 height 28
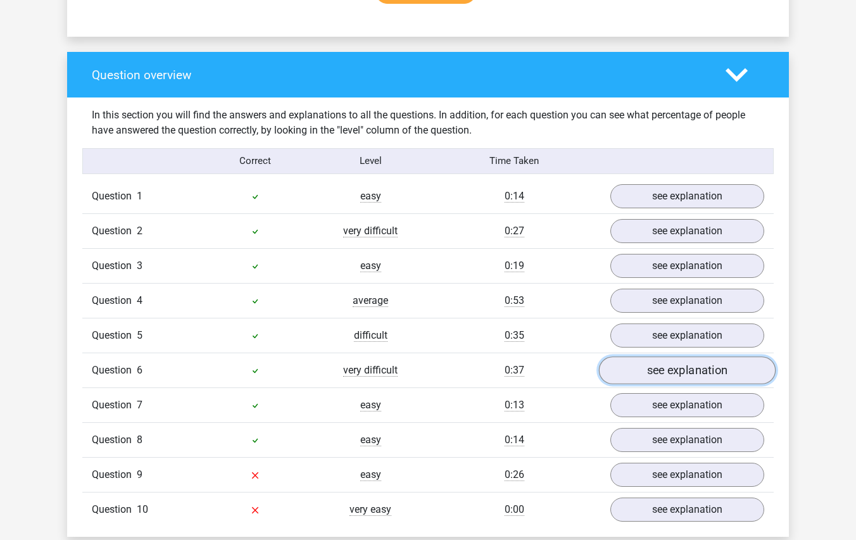
click at [721, 374] on link "see explanation" at bounding box center [687, 371] width 177 height 28
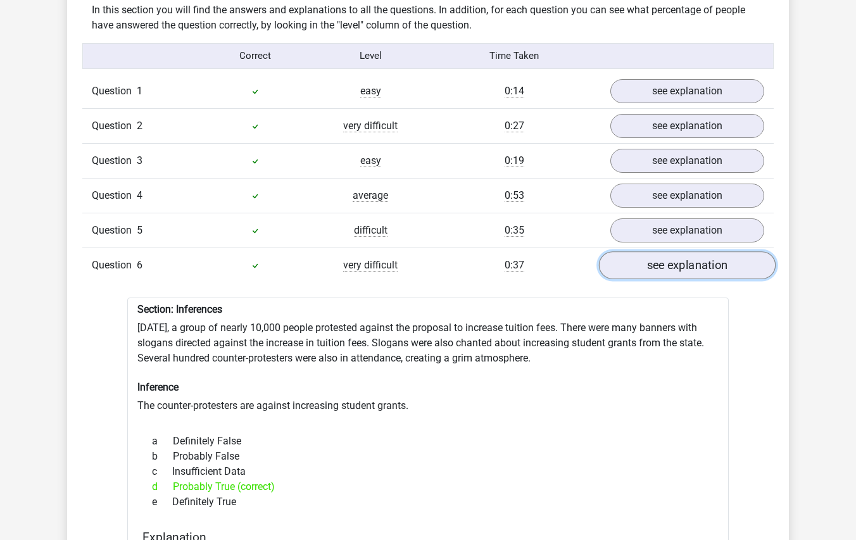
scroll to position [1013, 0]
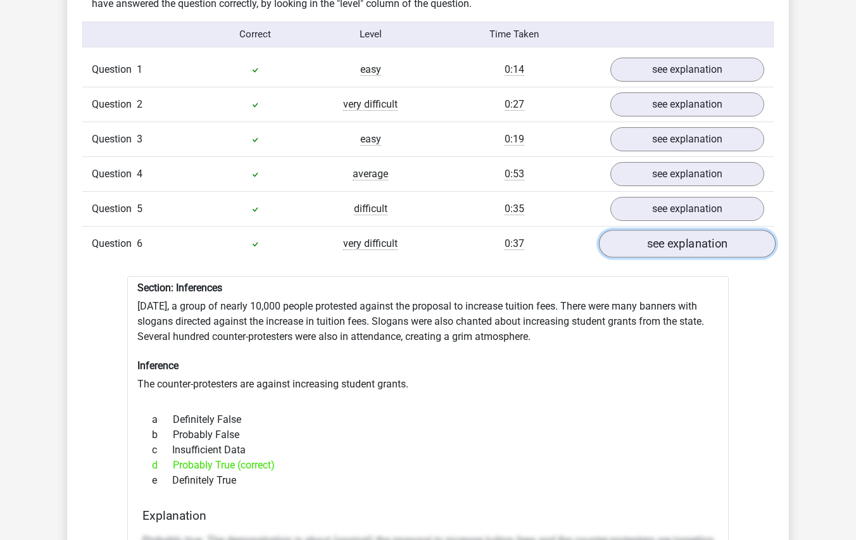
click at [718, 249] on link "see explanation" at bounding box center [687, 244] width 177 height 28
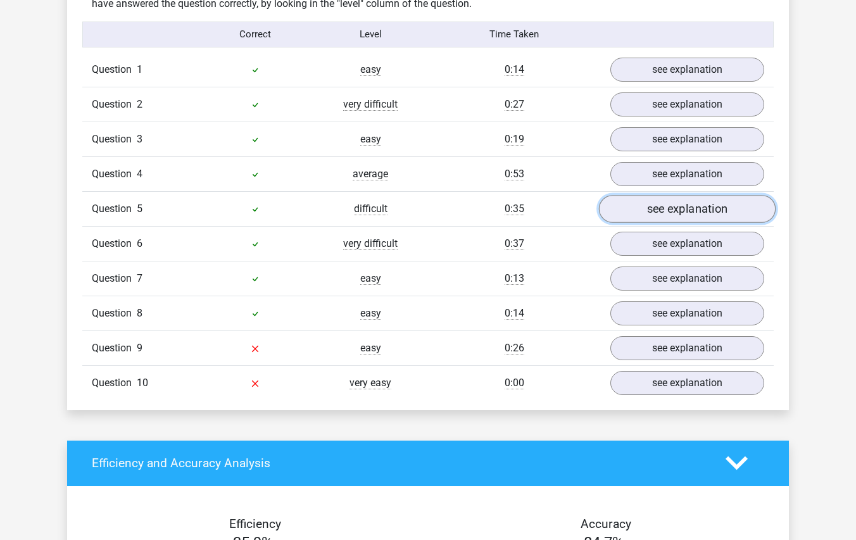
click at [704, 210] on link "see explanation" at bounding box center [687, 209] width 177 height 28
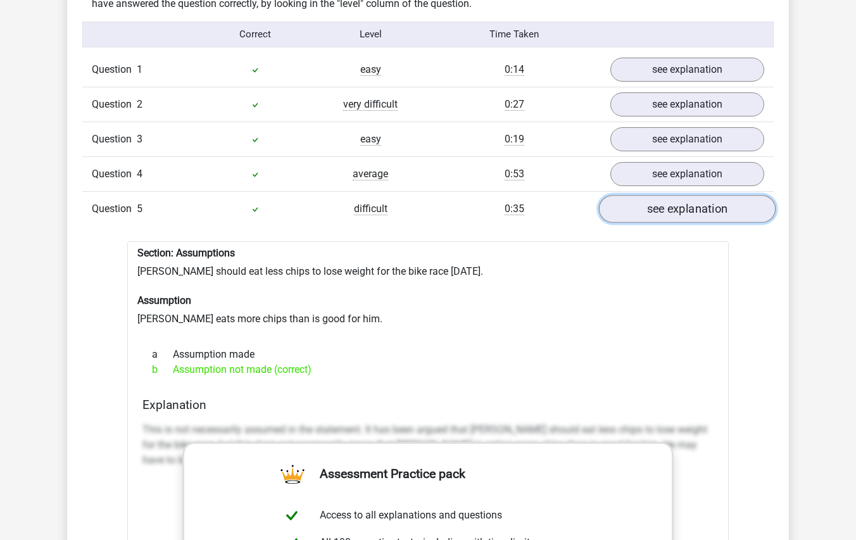
click at [704, 210] on link "see explanation" at bounding box center [687, 209] width 177 height 28
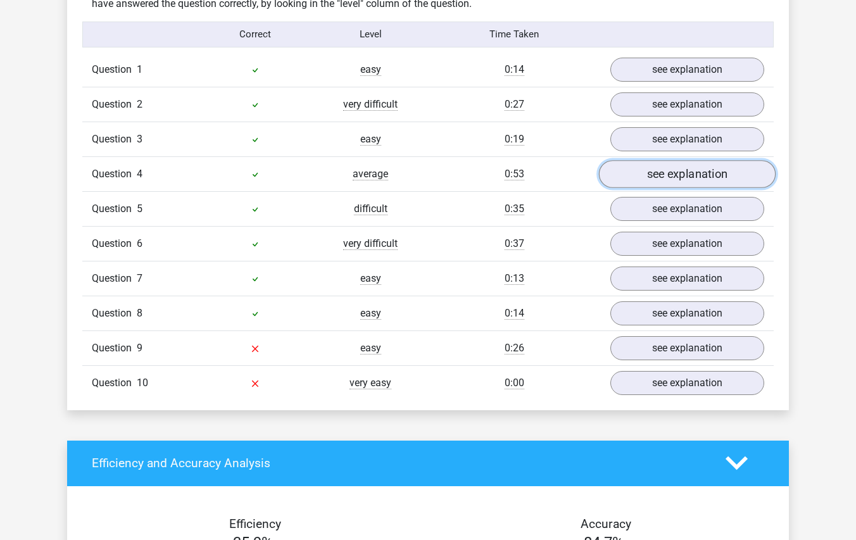
click at [704, 176] on link "see explanation" at bounding box center [687, 174] width 177 height 28
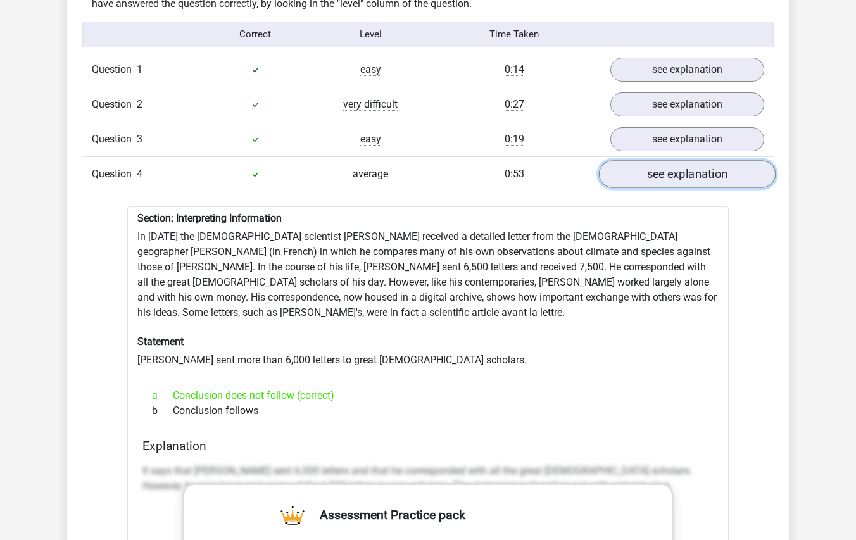
click at [704, 176] on link "see explanation" at bounding box center [687, 174] width 177 height 28
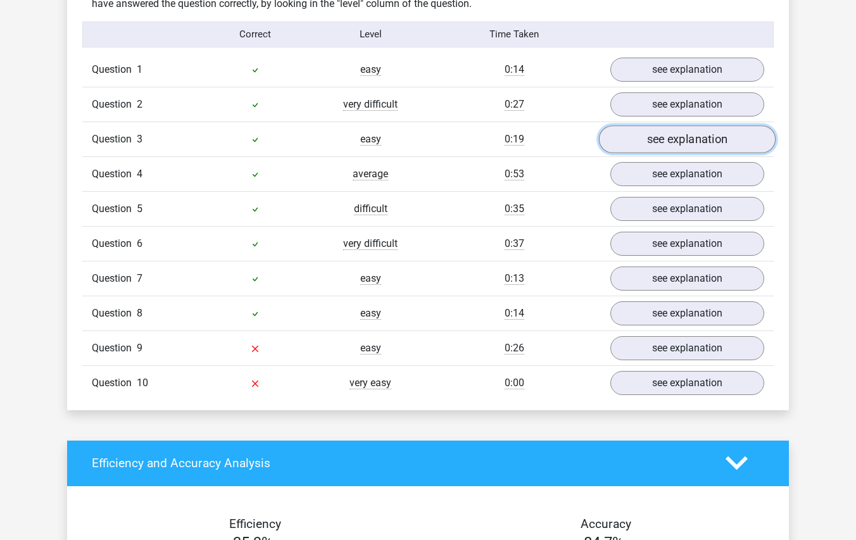
click at [707, 144] on link "see explanation" at bounding box center [687, 139] width 177 height 28
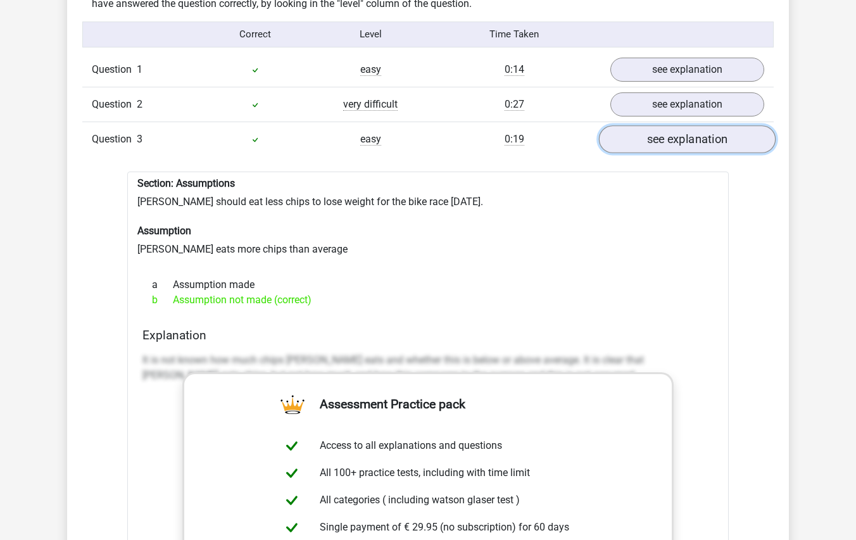
click at [707, 144] on link "see explanation" at bounding box center [687, 139] width 177 height 28
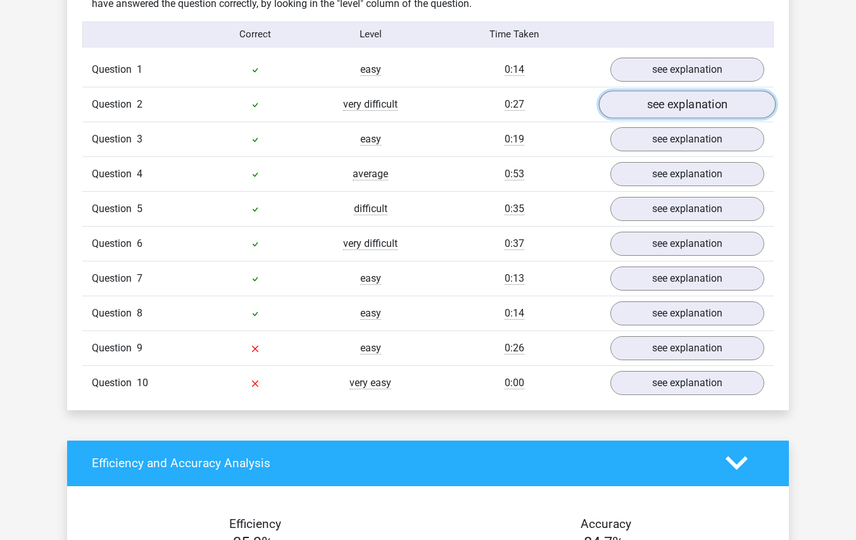
click at [708, 101] on link "see explanation" at bounding box center [687, 105] width 177 height 28
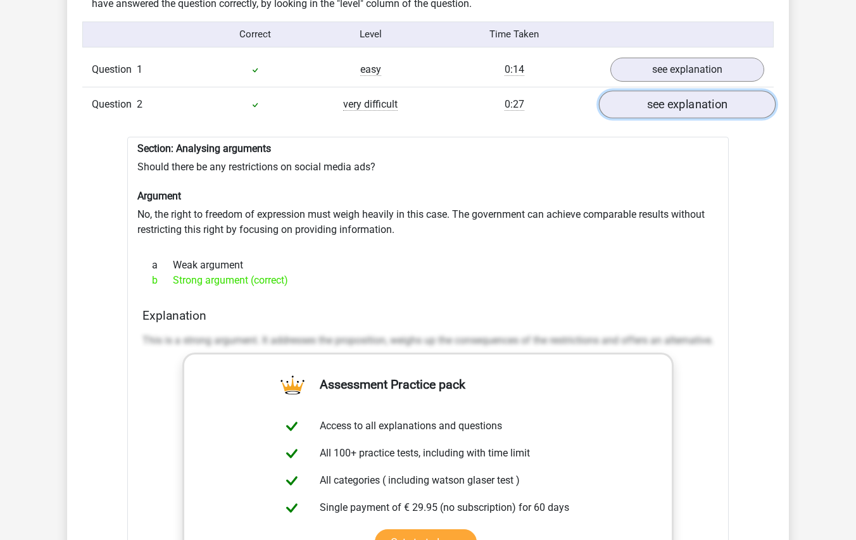
click at [708, 101] on link "see explanation" at bounding box center [687, 105] width 177 height 28
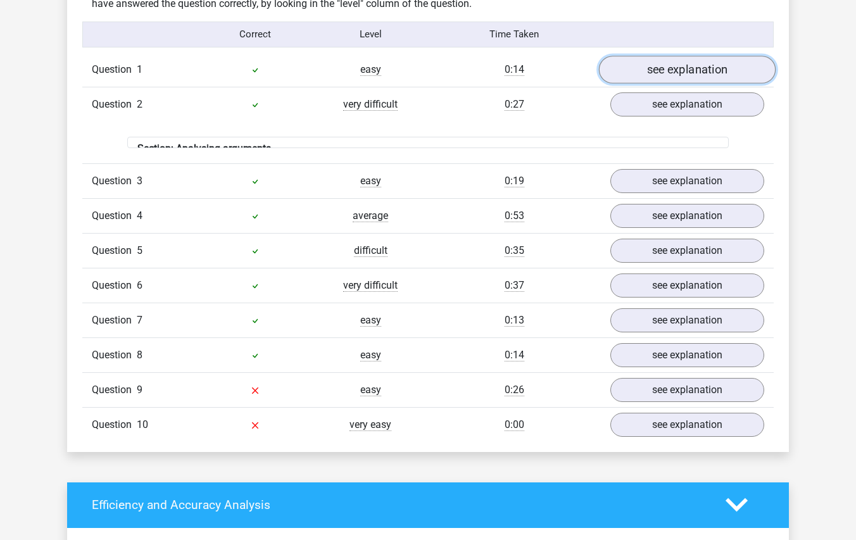
click at [707, 64] on link "see explanation" at bounding box center [687, 70] width 177 height 28
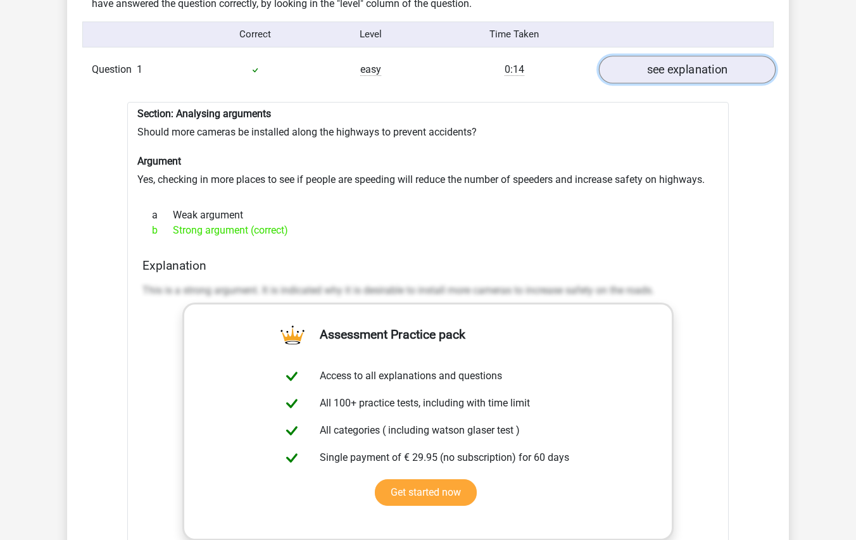
click at [707, 64] on link "see explanation" at bounding box center [687, 70] width 177 height 28
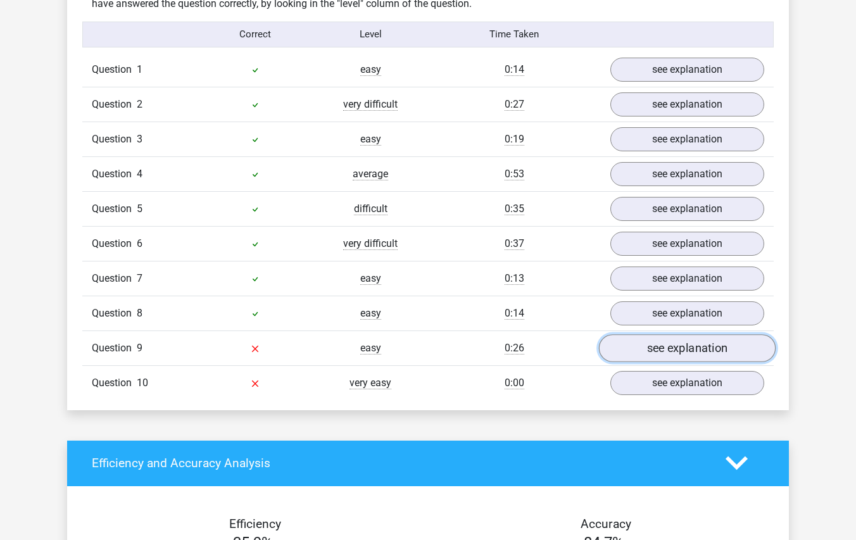
click at [721, 354] on link "see explanation" at bounding box center [687, 348] width 177 height 28
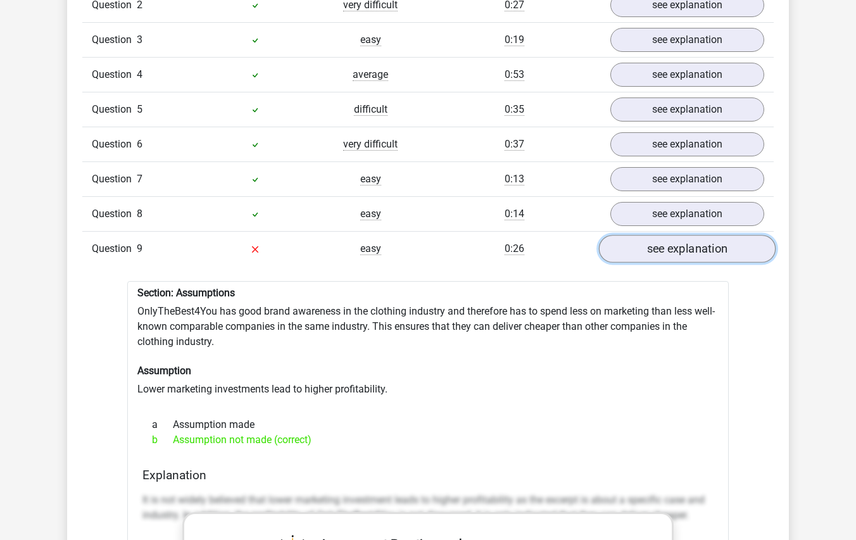
scroll to position [1140, 0]
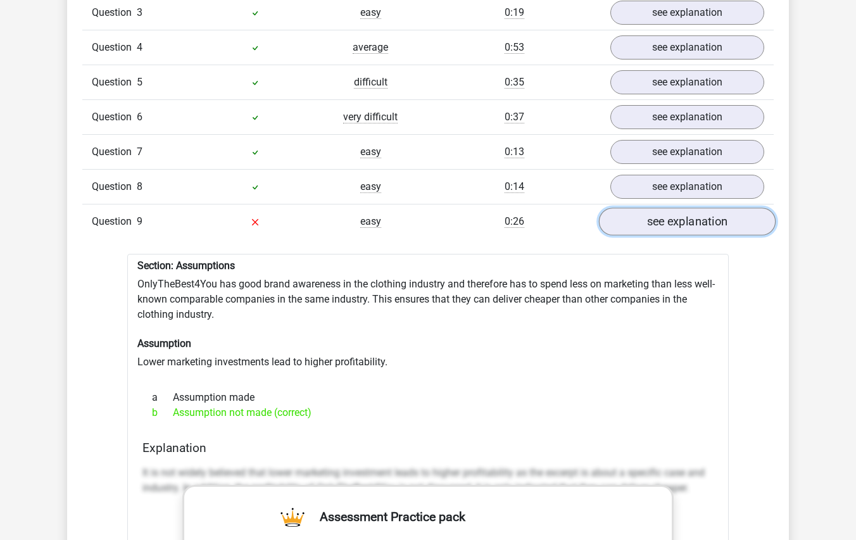
click at [696, 217] on link "see explanation" at bounding box center [687, 222] width 177 height 28
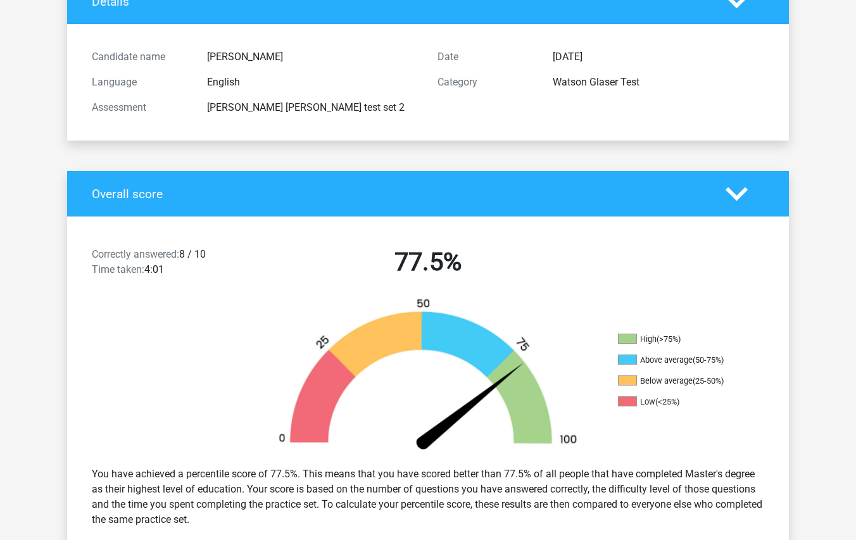
scroll to position [0, 0]
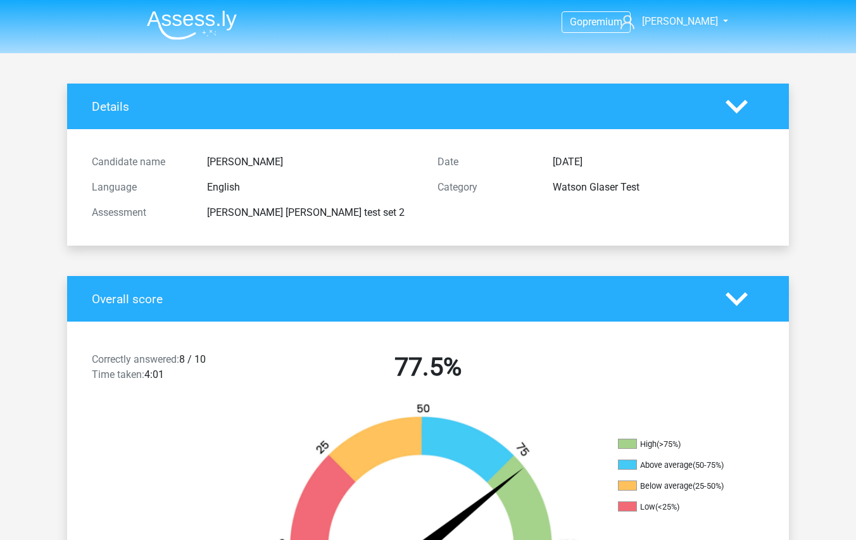
click at [733, 106] on polygon at bounding box center [737, 106] width 22 height 14
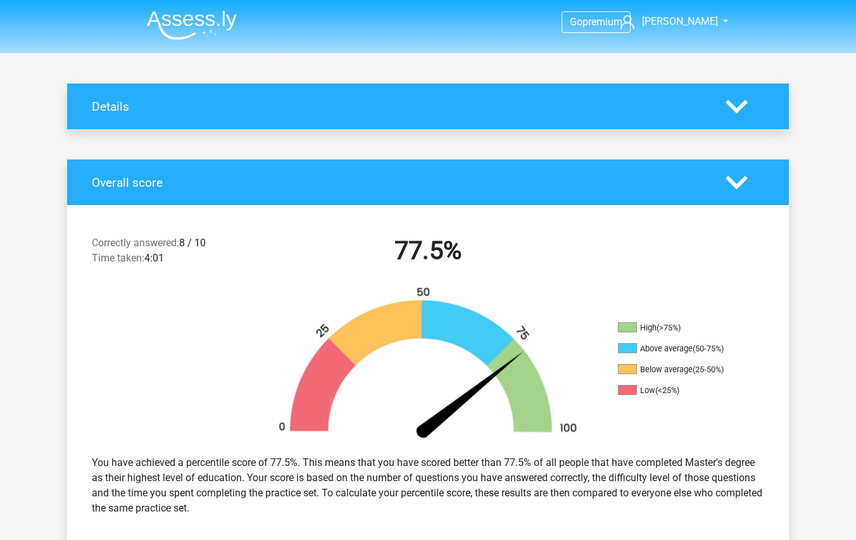
click at [741, 170] on div "Overall score" at bounding box center [428, 183] width 722 height 46
click at [737, 188] on polygon at bounding box center [737, 182] width 22 height 14
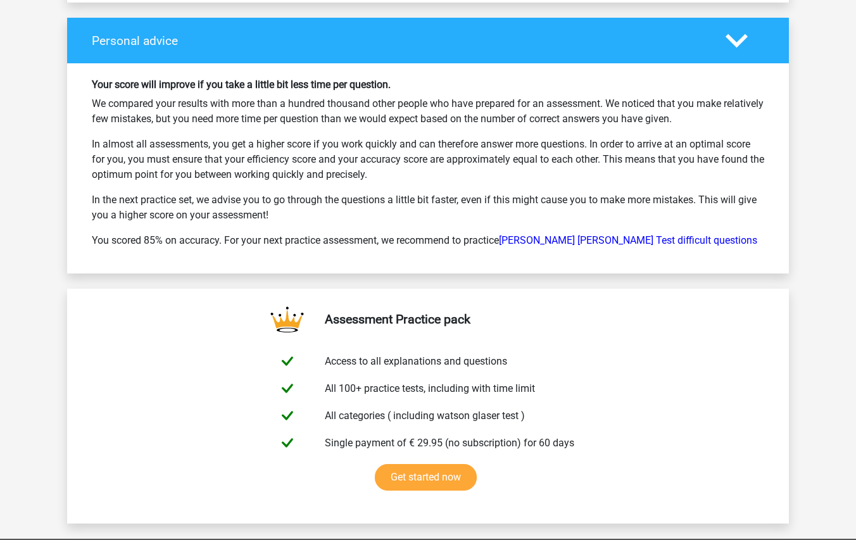
scroll to position [1520, 0]
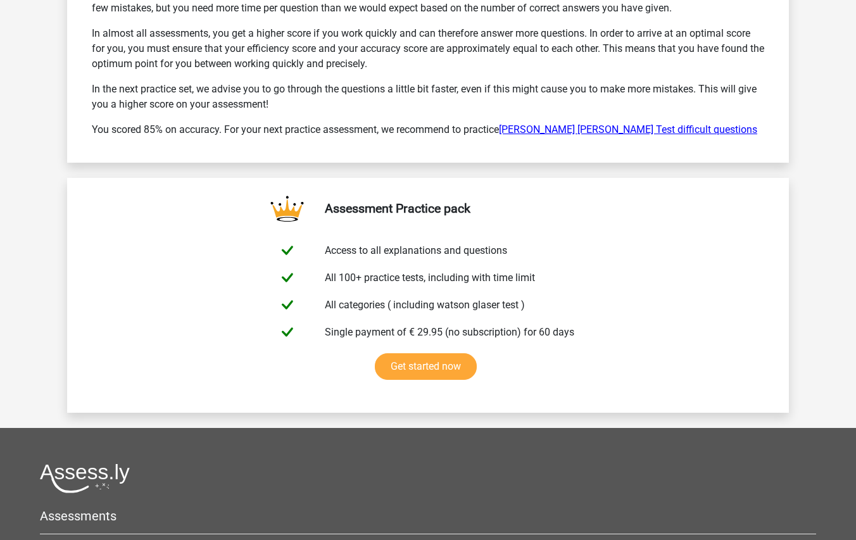
click at [584, 129] on link "[PERSON_NAME] [PERSON_NAME] Test difficult questions" at bounding box center [628, 130] width 258 height 12
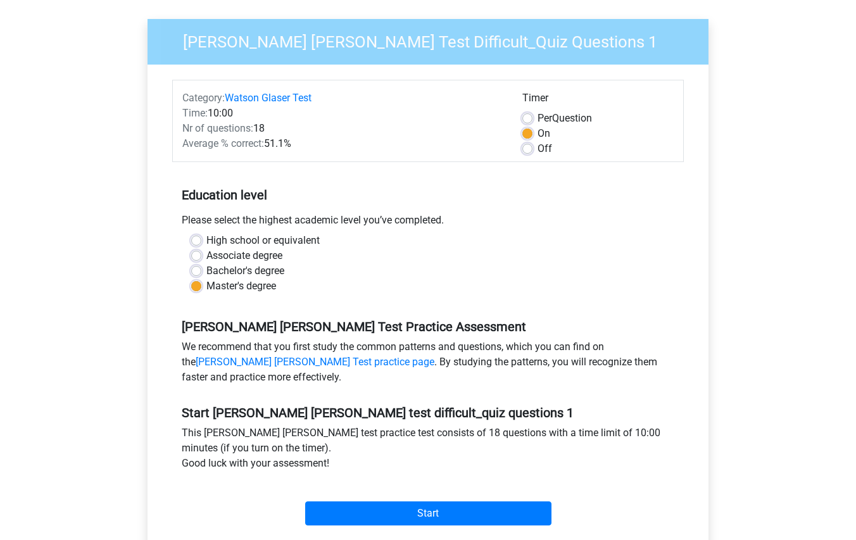
scroll to position [317, 0]
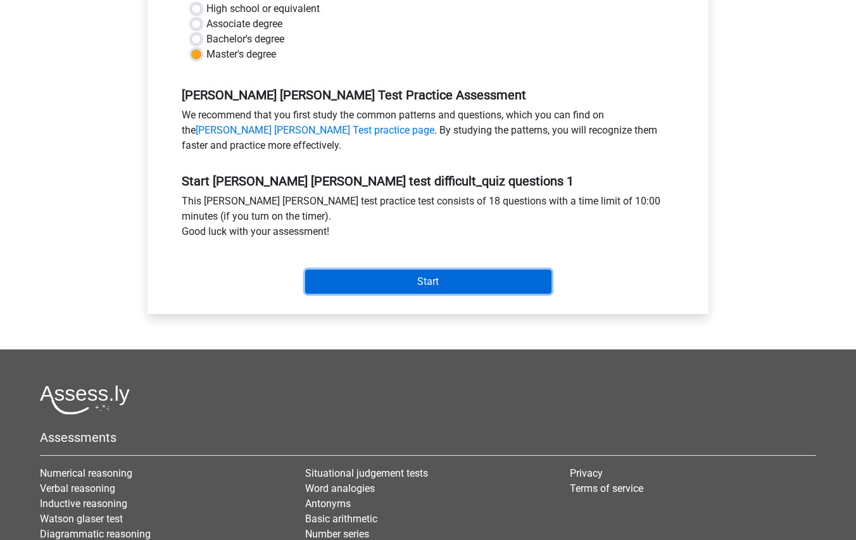
click at [495, 280] on input "Start" at bounding box center [428, 282] width 246 height 24
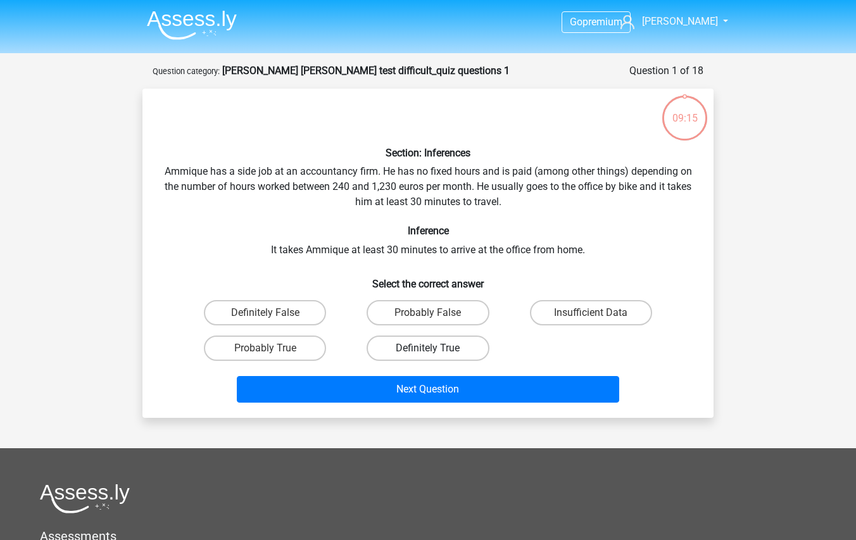
click at [396, 353] on label "Definitely True" at bounding box center [428, 348] width 122 height 25
click at [428, 353] on input "Definitely True" at bounding box center [432, 352] width 8 height 8
radio input "true"
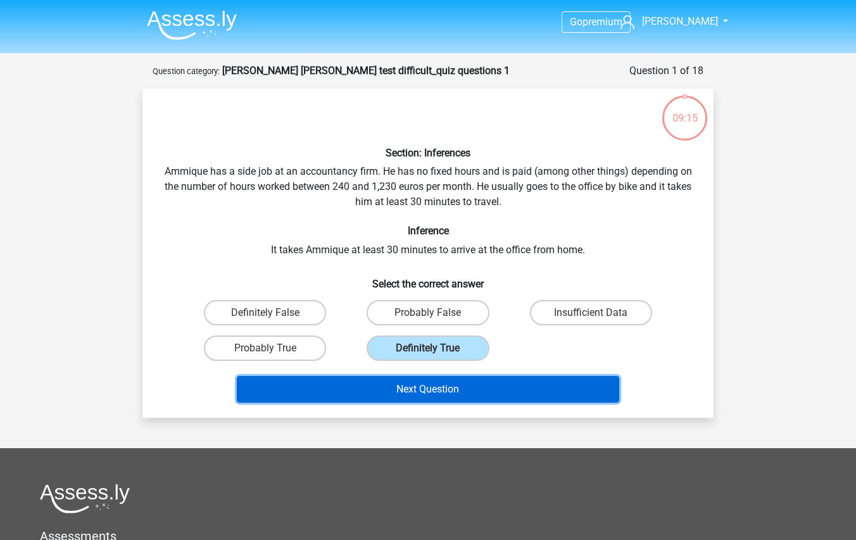
click at [435, 387] on button "Next Question" at bounding box center [428, 389] width 383 height 27
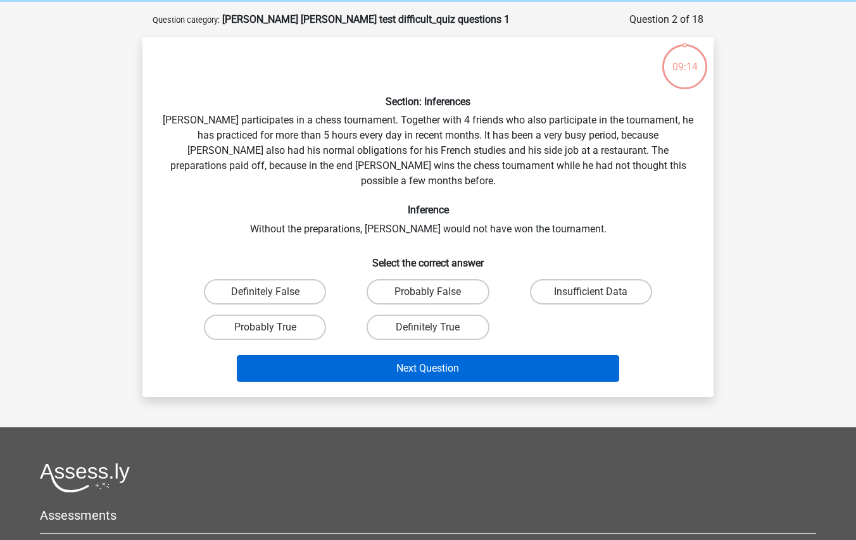
scroll to position [63, 0]
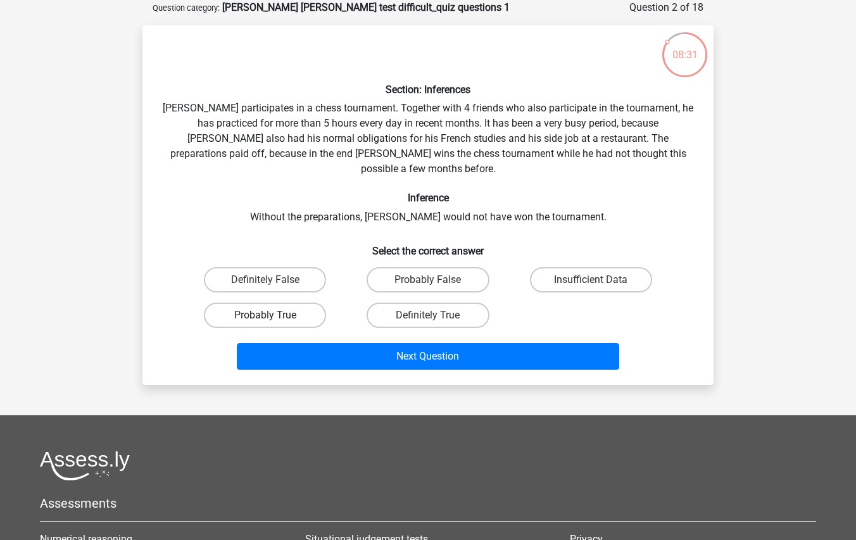
drag, startPoint x: 300, startPoint y: 299, endPoint x: 324, endPoint y: 303, distance: 25.0
click at [304, 303] on label "Probably True" at bounding box center [265, 315] width 122 height 25
click at [274, 315] on input "Probably True" at bounding box center [269, 319] width 8 height 8
radio input "true"
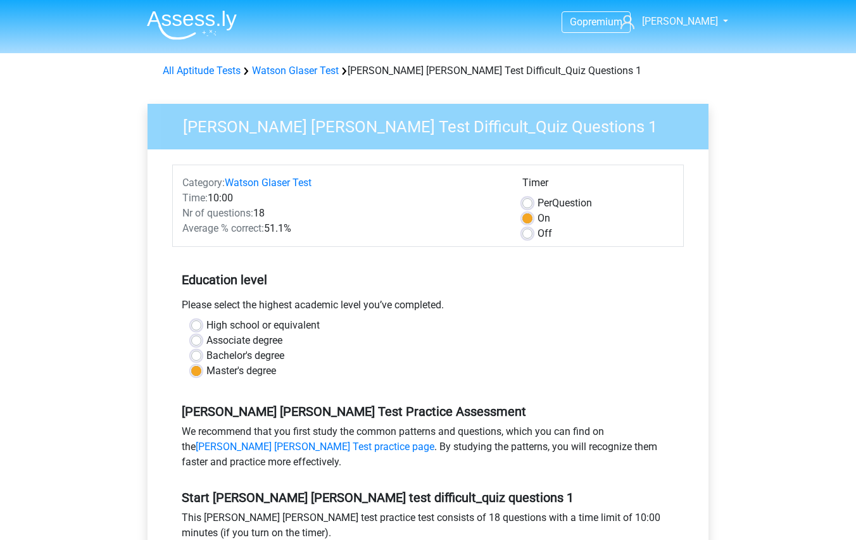
scroll to position [317, 0]
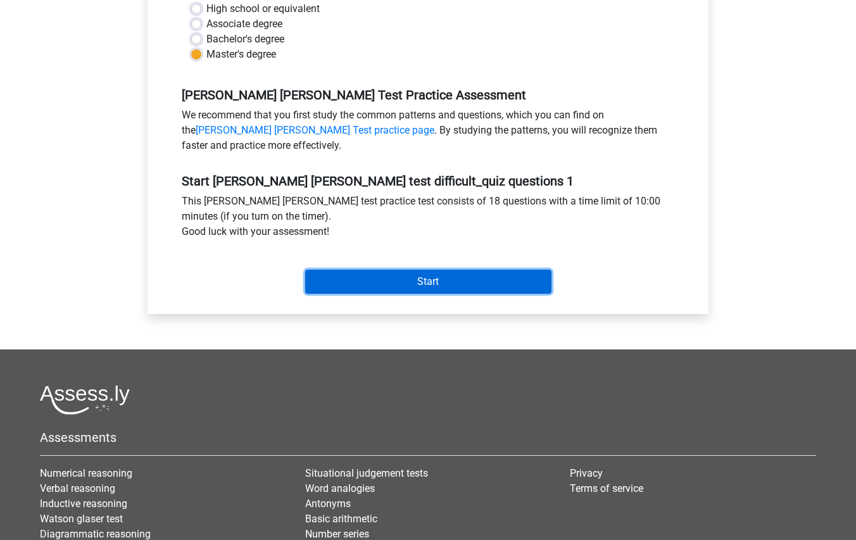
click at [456, 284] on input "Start" at bounding box center [428, 282] width 246 height 24
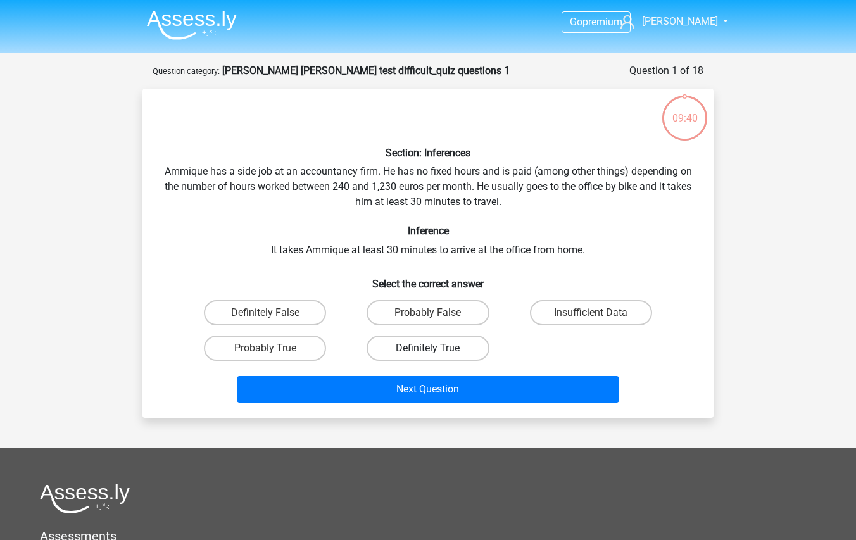
click at [424, 349] on label "Definitely True" at bounding box center [428, 348] width 122 height 25
click at [428, 349] on input "Definitely True" at bounding box center [432, 352] width 8 height 8
radio input "true"
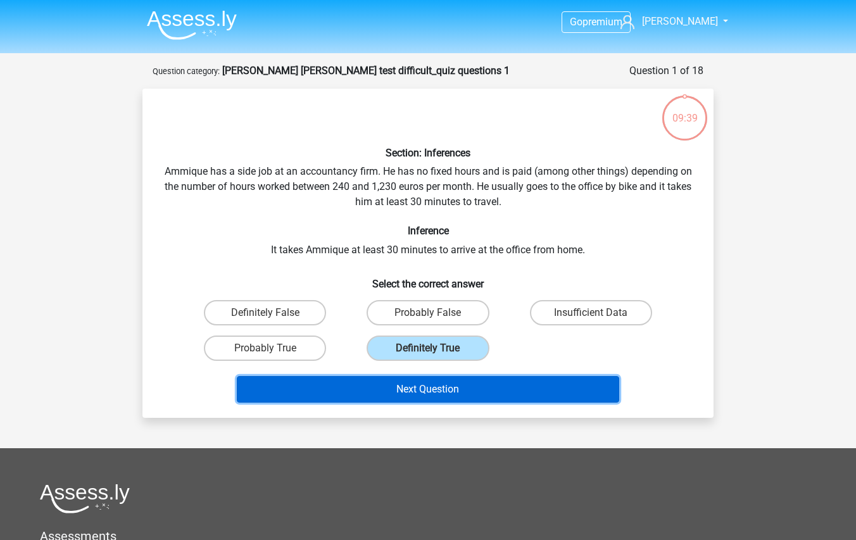
click at [435, 385] on button "Next Question" at bounding box center [428, 389] width 383 height 27
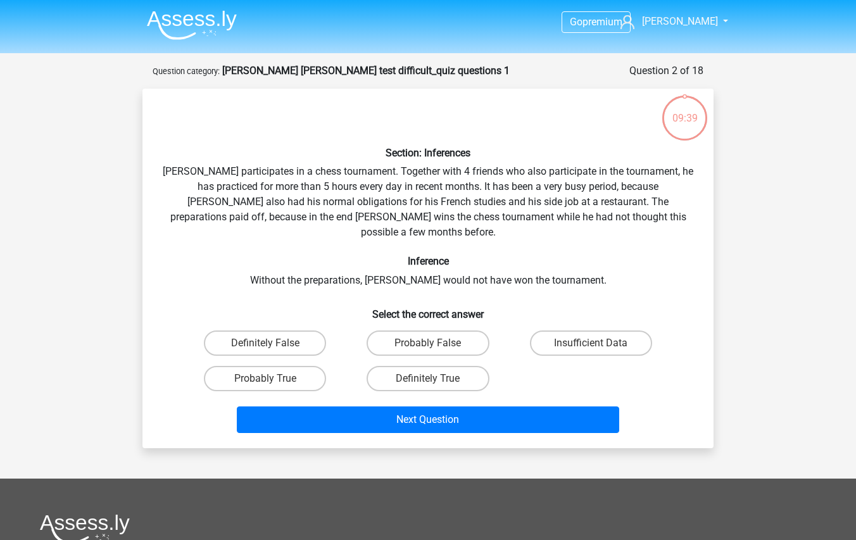
scroll to position [63, 0]
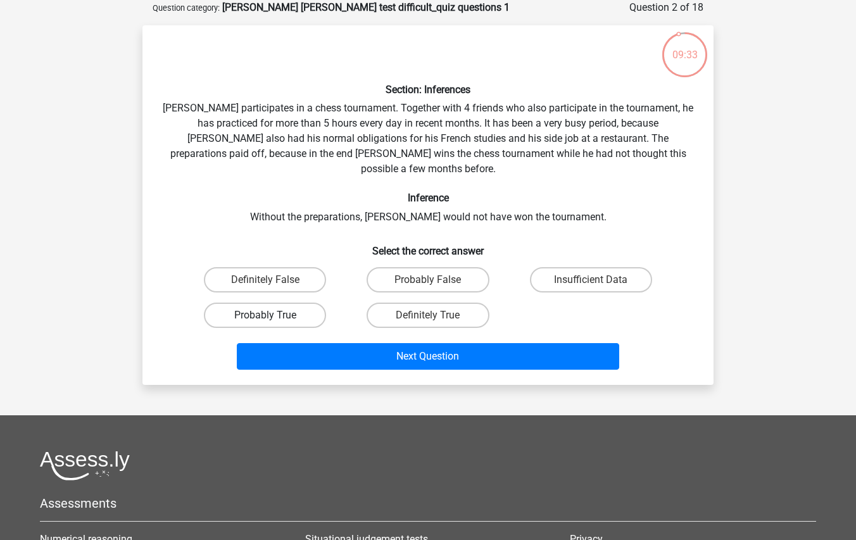
click at [277, 304] on label "Probably True" at bounding box center [265, 315] width 122 height 25
click at [274, 315] on input "Probably True" at bounding box center [269, 319] width 8 height 8
radio input "true"
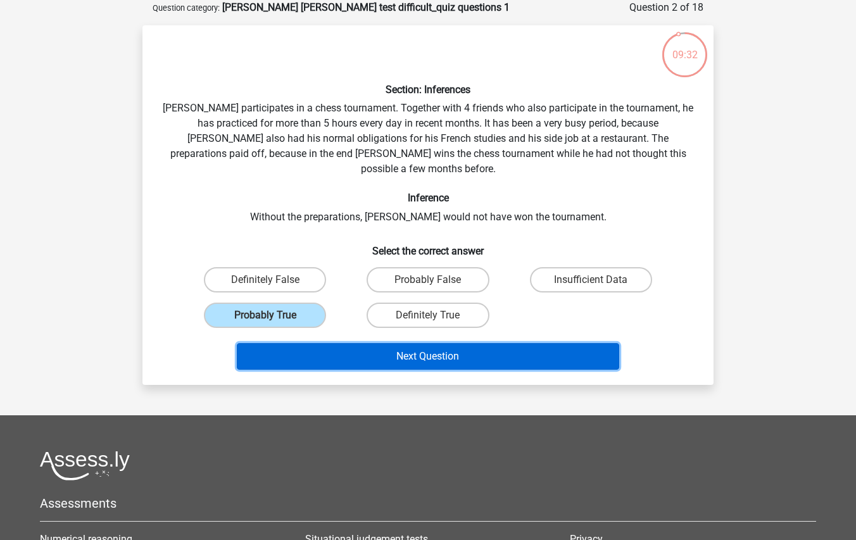
click at [394, 346] on button "Next Question" at bounding box center [428, 356] width 383 height 27
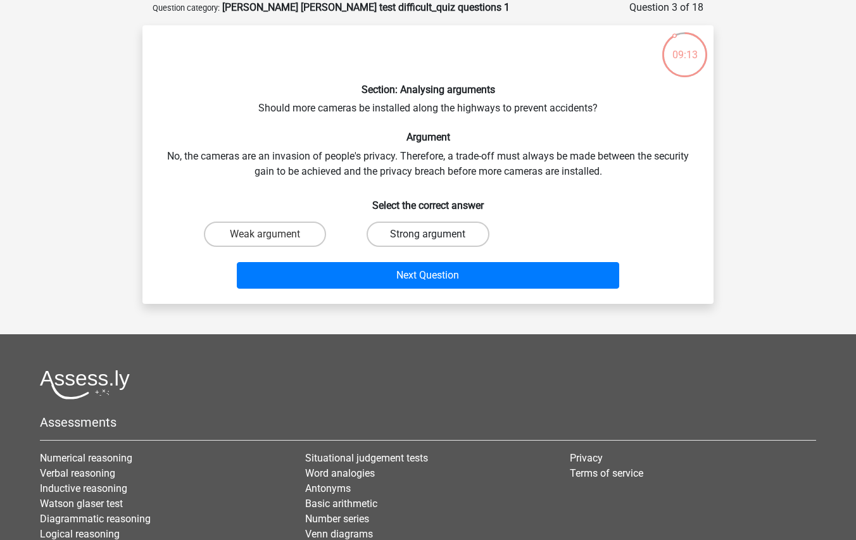
click at [470, 236] on label "Strong argument" at bounding box center [428, 234] width 122 height 25
click at [436, 236] on input "Strong argument" at bounding box center [432, 238] width 8 height 8
radio input "true"
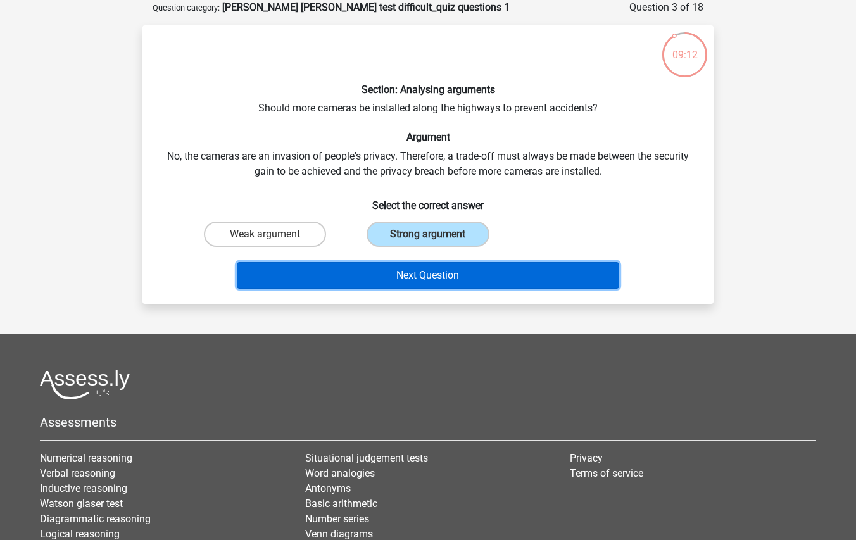
click at [471, 271] on button "Next Question" at bounding box center [428, 275] width 383 height 27
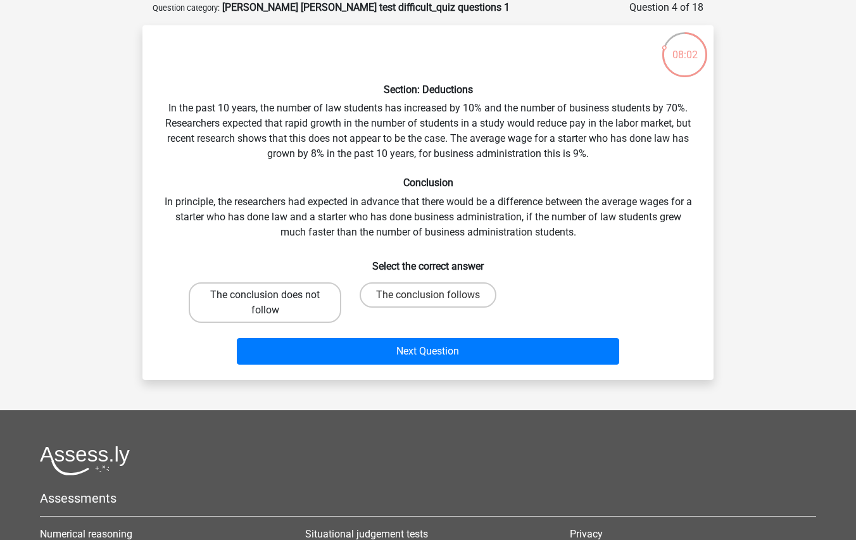
drag, startPoint x: 286, startPoint y: 297, endPoint x: 323, endPoint y: 334, distance: 52.4
click at [286, 300] on label "The conclusion does not follow" at bounding box center [265, 303] width 153 height 41
click at [274, 300] on input "The conclusion does not follow" at bounding box center [269, 299] width 8 height 8
radio input "true"
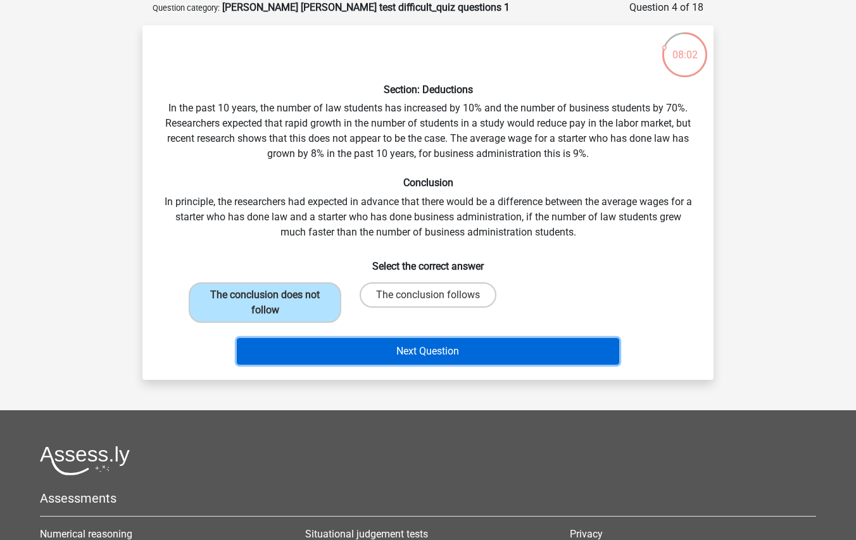
click at [332, 350] on button "Next Question" at bounding box center [428, 351] width 383 height 27
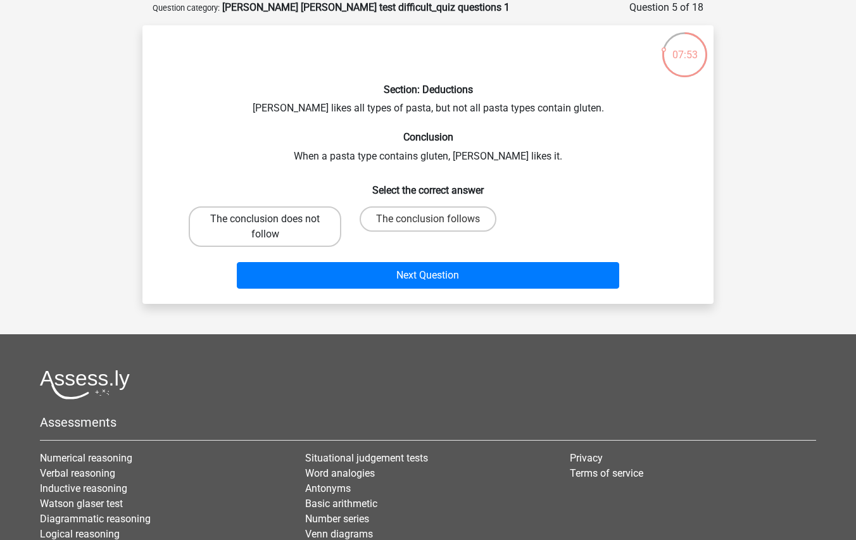
click at [307, 232] on label "The conclusion does not follow" at bounding box center [265, 226] width 153 height 41
click at [274, 227] on input "The conclusion does not follow" at bounding box center [269, 223] width 8 height 8
radio input "true"
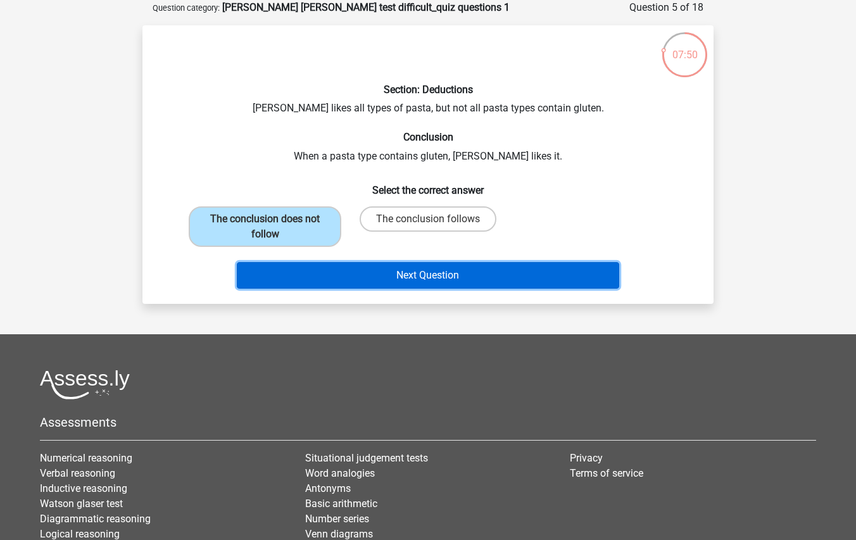
click at [396, 269] on button "Next Question" at bounding box center [428, 275] width 383 height 27
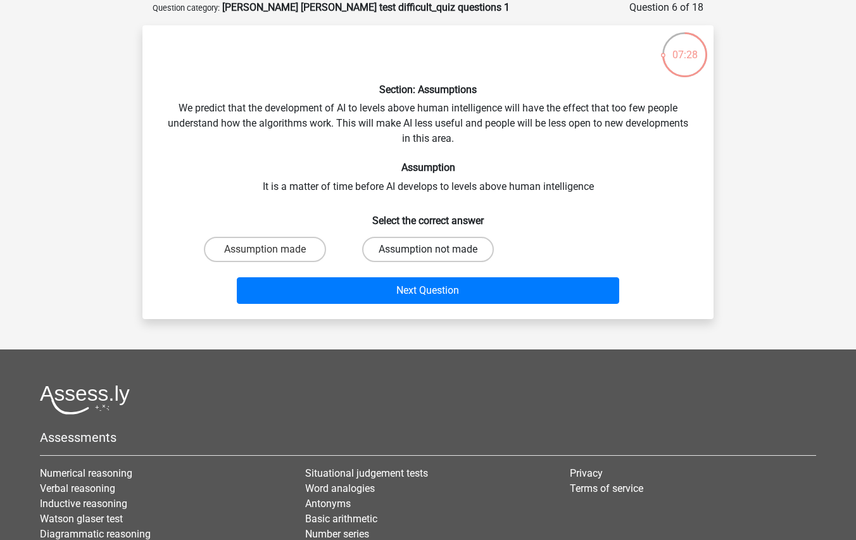
click at [459, 250] on label "Assumption not made" at bounding box center [428, 249] width 132 height 25
click at [436, 250] on input "Assumption not made" at bounding box center [432, 254] width 8 height 8
radio input "true"
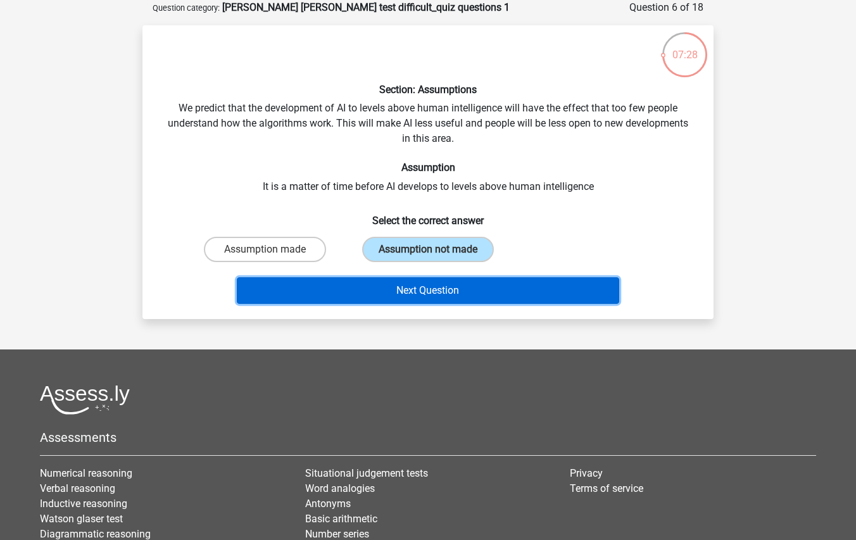
click at [478, 288] on button "Next Question" at bounding box center [428, 290] width 383 height 27
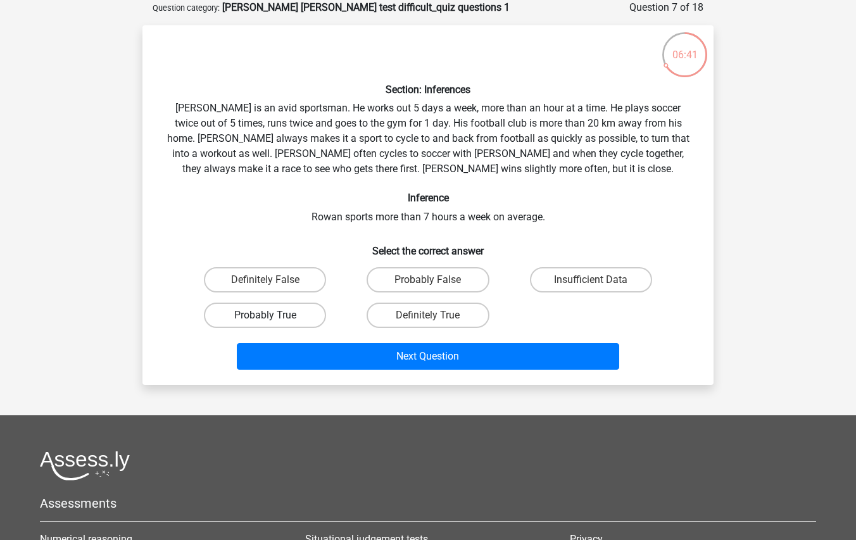
click at [297, 315] on label "Probably True" at bounding box center [265, 315] width 122 height 25
click at [274, 315] on input "Probably True" at bounding box center [269, 319] width 8 height 8
radio input "true"
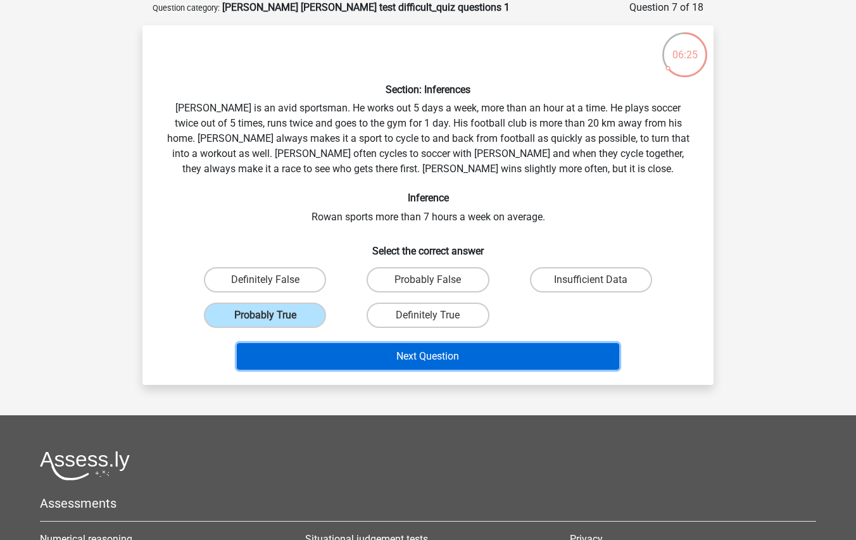
click at [461, 355] on button "Next Question" at bounding box center [428, 356] width 383 height 27
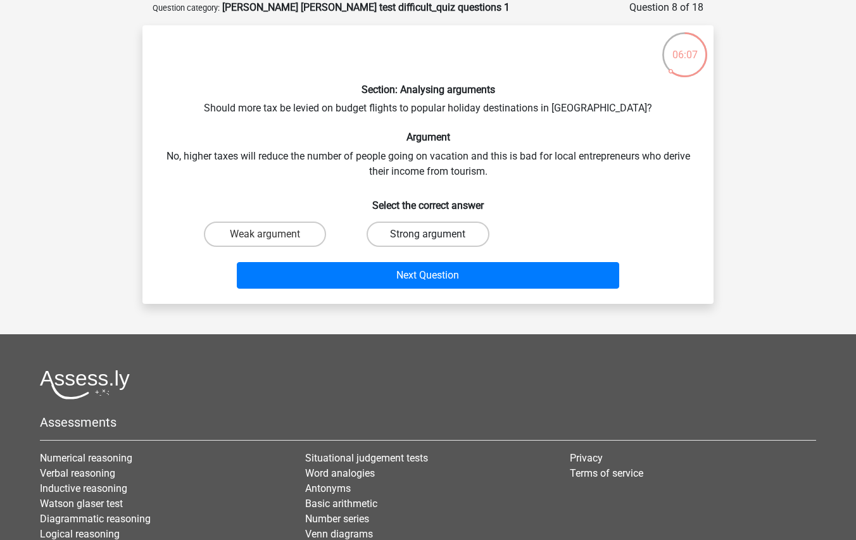
click at [458, 238] on label "Strong argument" at bounding box center [428, 234] width 122 height 25
click at [436, 238] on input "Strong argument" at bounding box center [432, 238] width 8 height 8
radio input "true"
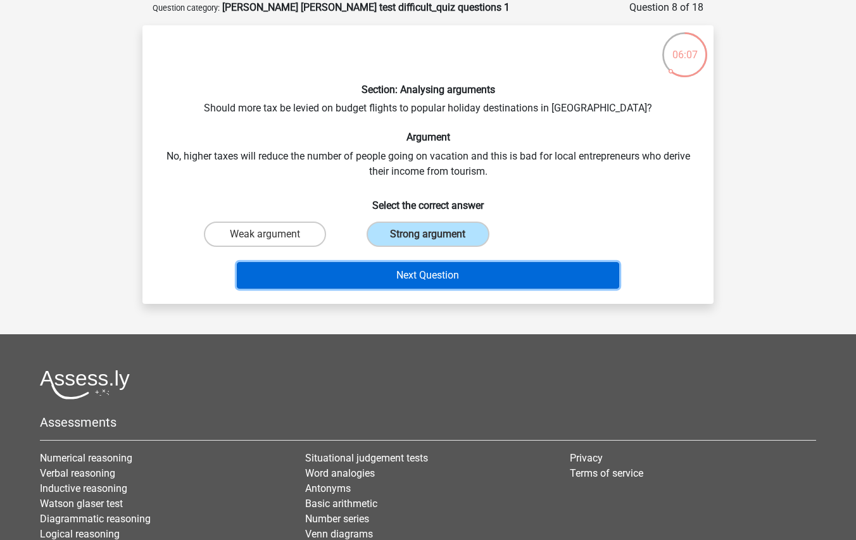
click at [468, 267] on button "Next Question" at bounding box center [428, 275] width 383 height 27
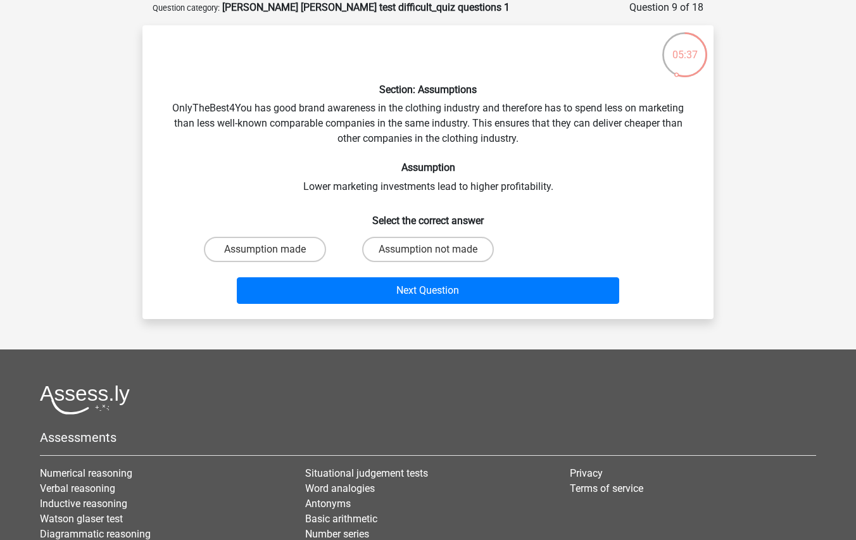
click at [433, 253] on input "Assumption not made" at bounding box center [432, 254] width 8 height 8
radio input "true"
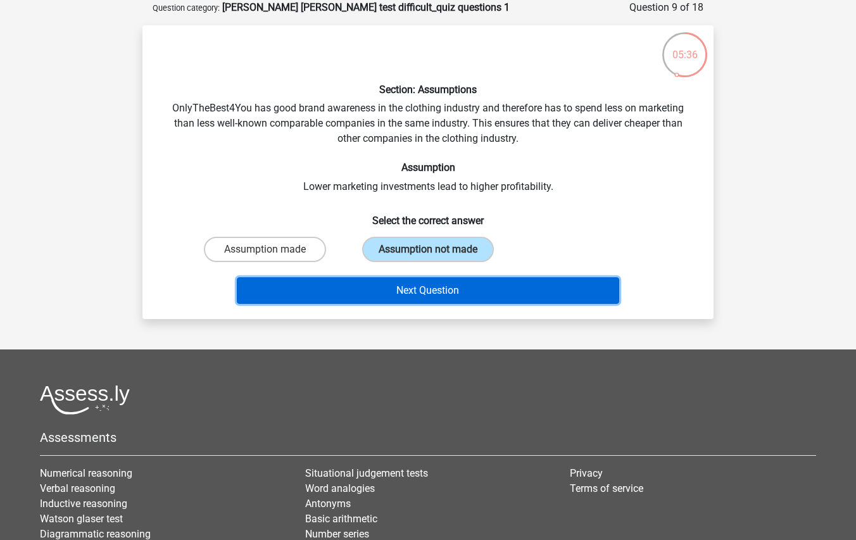
click at [422, 293] on button "Next Question" at bounding box center [428, 290] width 383 height 27
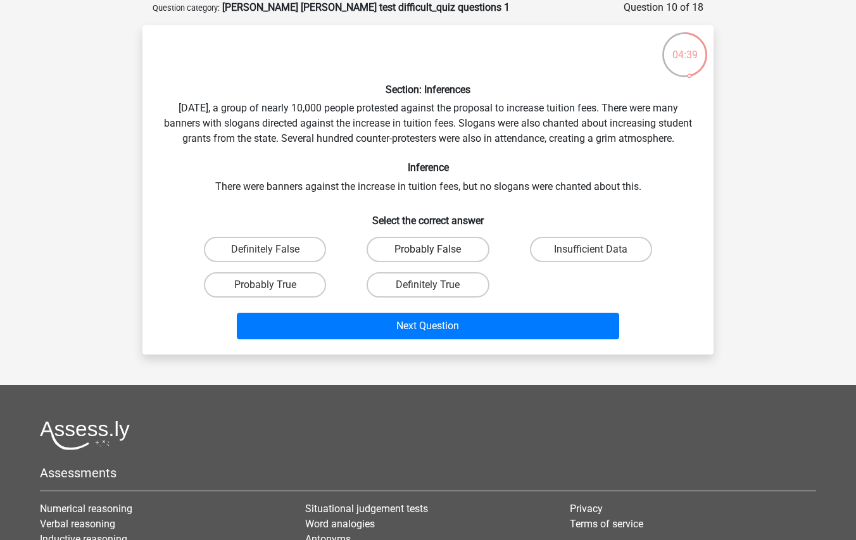
click at [399, 262] on label "Probably False" at bounding box center [428, 249] width 122 height 25
click at [428, 258] on input "Probably False" at bounding box center [432, 254] width 8 height 8
radio input "true"
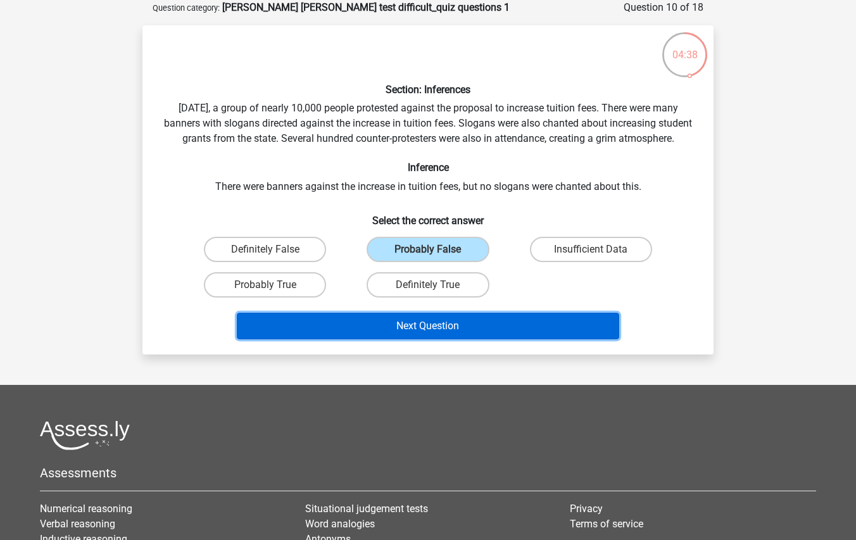
click at [444, 340] on button "Next Question" at bounding box center [428, 326] width 383 height 27
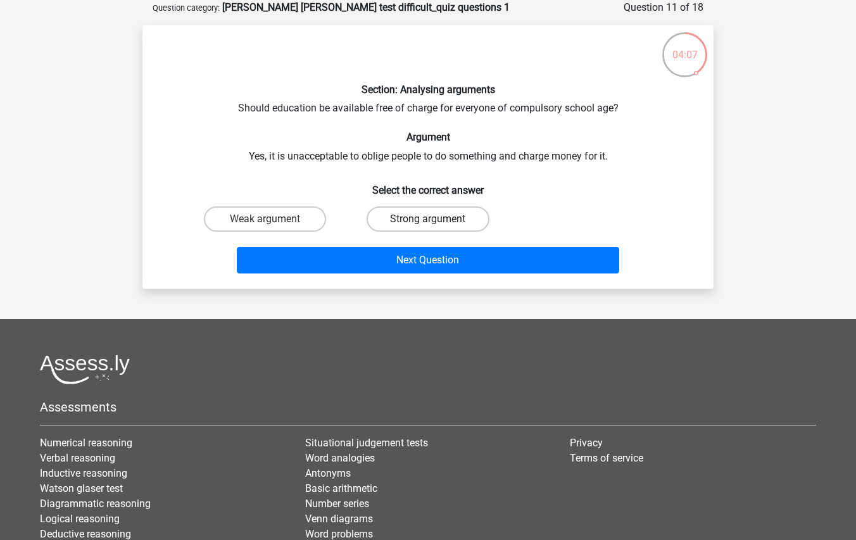
click at [399, 220] on label "Strong argument" at bounding box center [428, 218] width 122 height 25
click at [428, 220] on input "Strong argument" at bounding box center [432, 223] width 8 height 8
radio input "true"
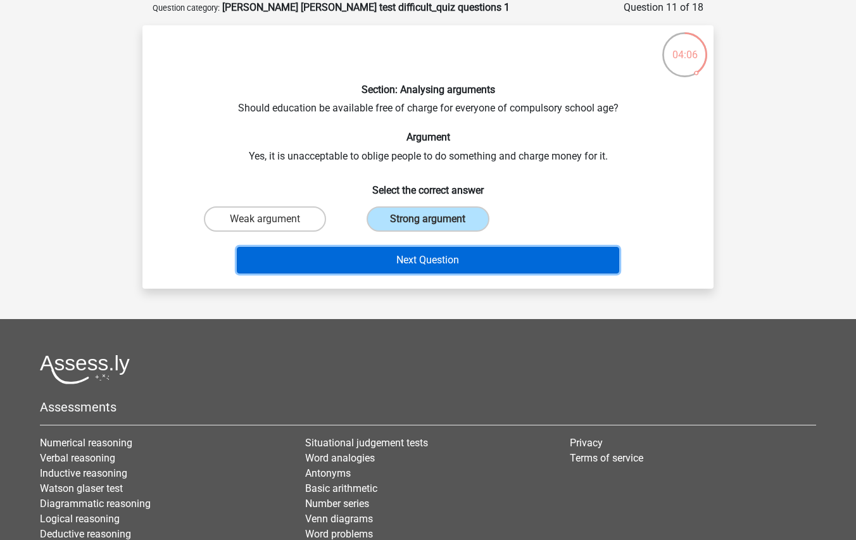
click at [445, 260] on button "Next Question" at bounding box center [428, 260] width 383 height 27
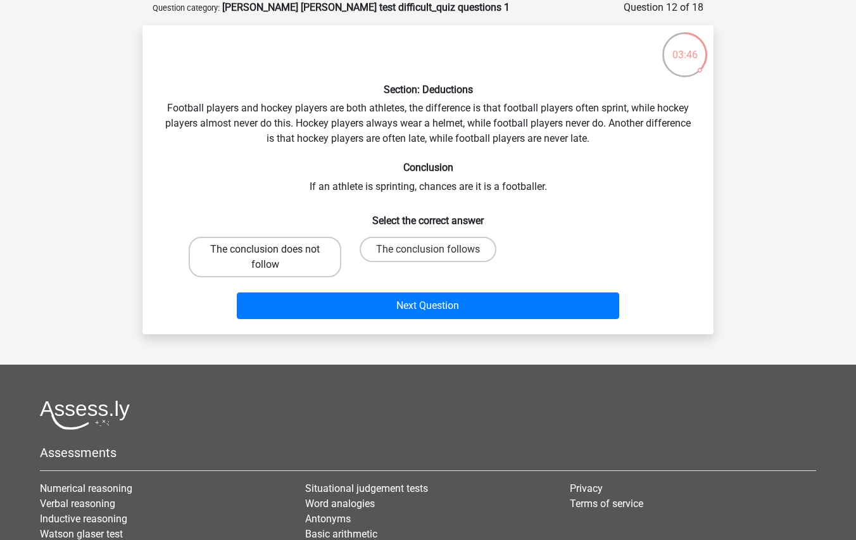
click at [296, 264] on label "The conclusion does not follow" at bounding box center [265, 257] width 153 height 41
click at [274, 258] on input "The conclusion does not follow" at bounding box center [269, 254] width 8 height 8
radio input "true"
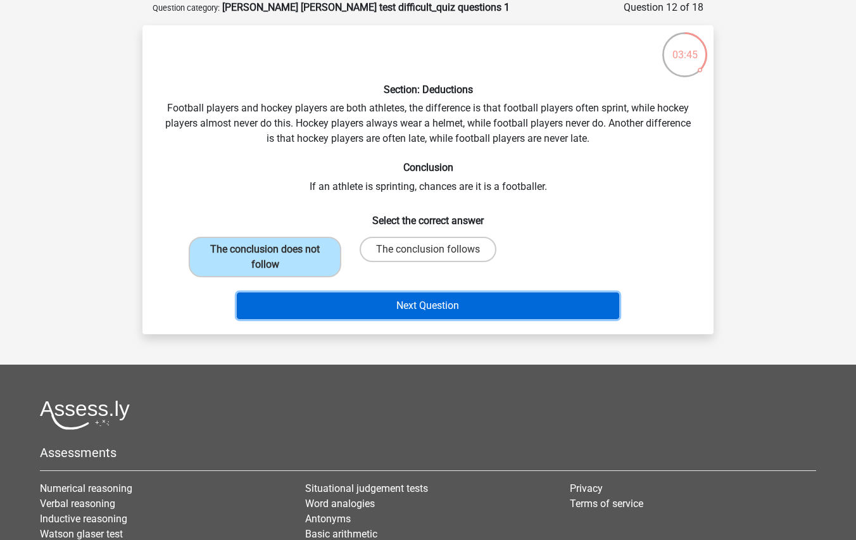
click at [381, 307] on button "Next Question" at bounding box center [428, 306] width 383 height 27
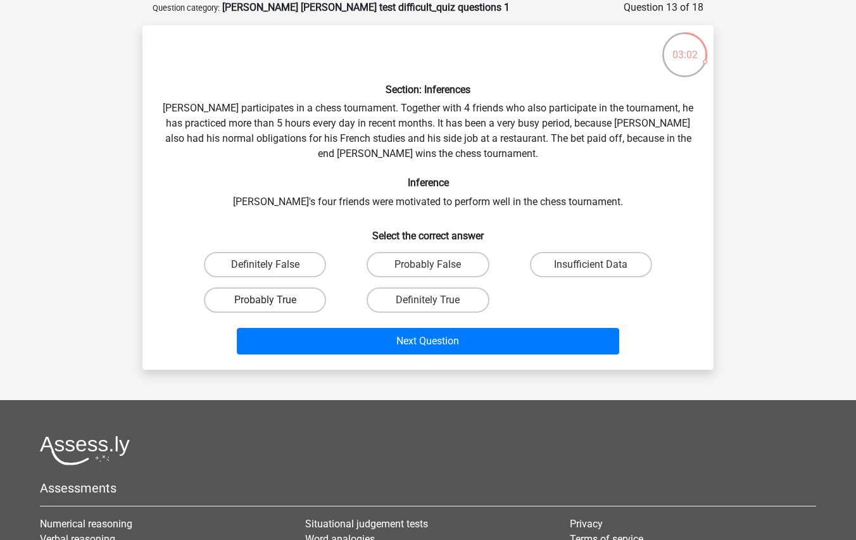
click at [310, 298] on label "Probably True" at bounding box center [265, 300] width 122 height 25
click at [274, 300] on input "Probably True" at bounding box center [269, 304] width 8 height 8
radio input "true"
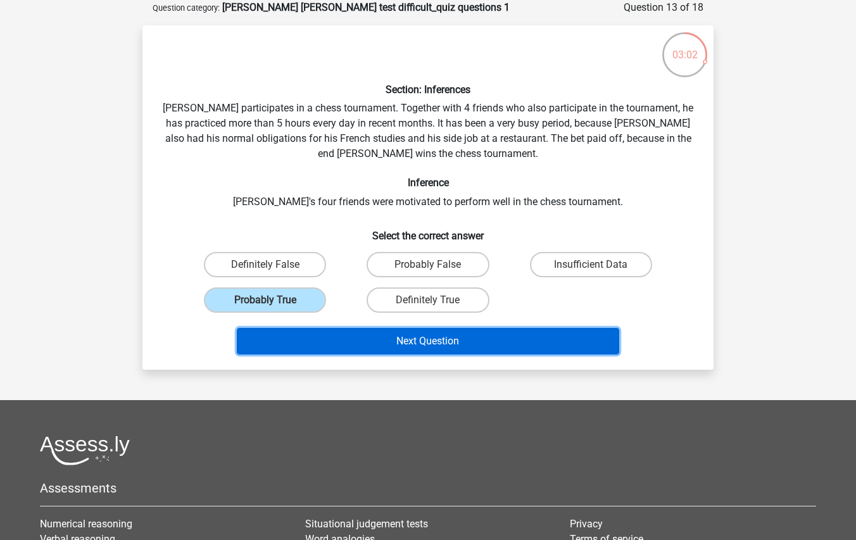
click at [435, 346] on button "Next Question" at bounding box center [428, 341] width 383 height 27
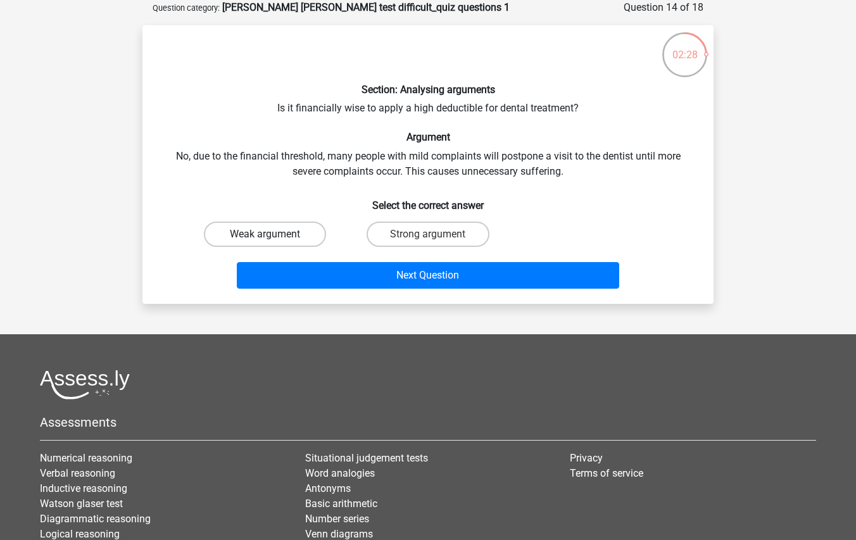
drag, startPoint x: 312, startPoint y: 232, endPoint x: 326, endPoint y: 232, distance: 13.9
click at [315, 232] on label "Weak argument" at bounding box center [265, 234] width 122 height 25
click at [274, 234] on input "Weak argument" at bounding box center [269, 238] width 8 height 8
radio input "true"
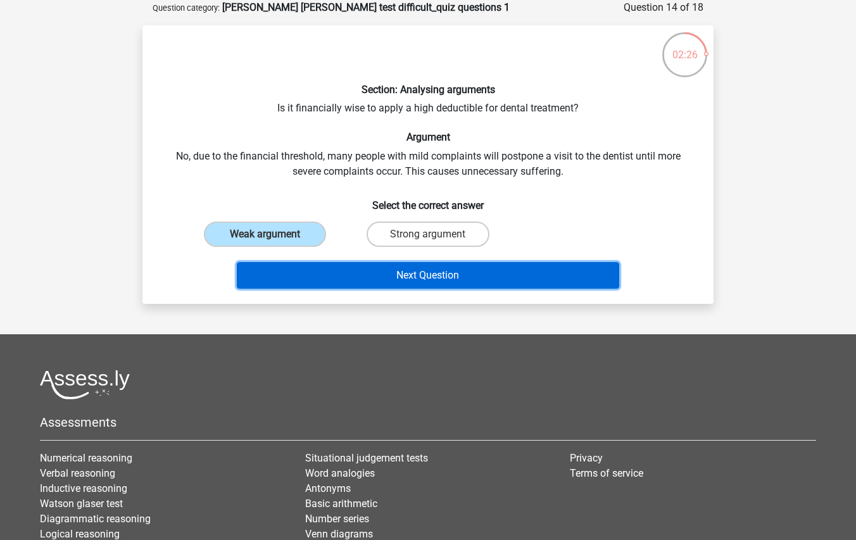
click at [473, 281] on button "Next Question" at bounding box center [428, 275] width 383 height 27
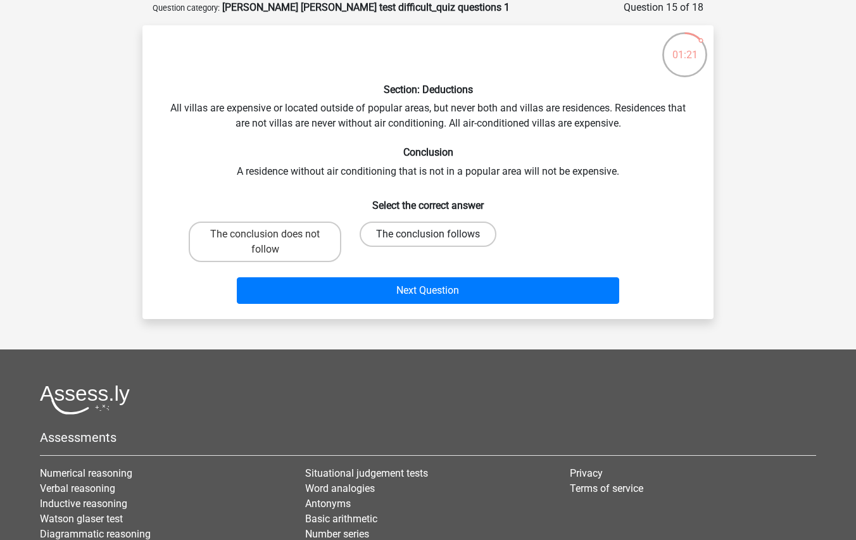
click at [407, 238] on label "The conclusion follows" at bounding box center [428, 234] width 137 height 25
click at [428, 238] on input "The conclusion follows" at bounding box center [432, 238] width 8 height 8
radio input "true"
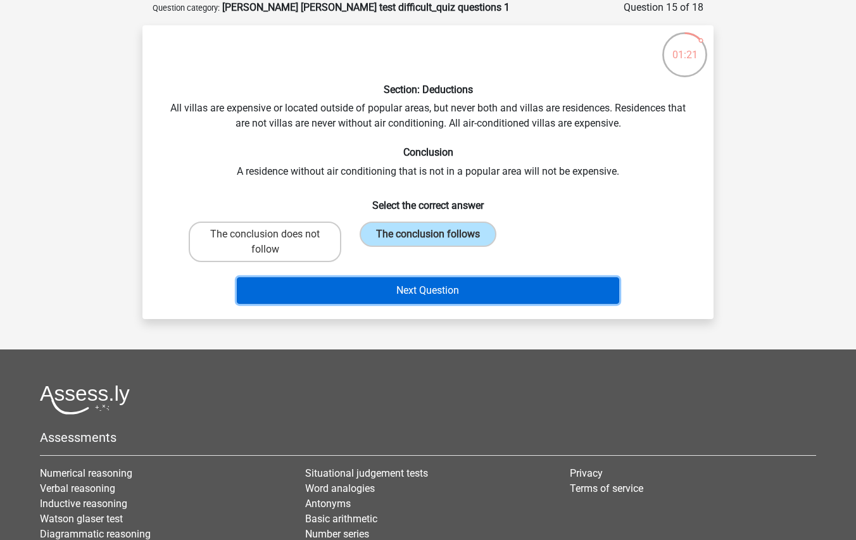
click at [435, 281] on button "Next Question" at bounding box center [428, 290] width 383 height 27
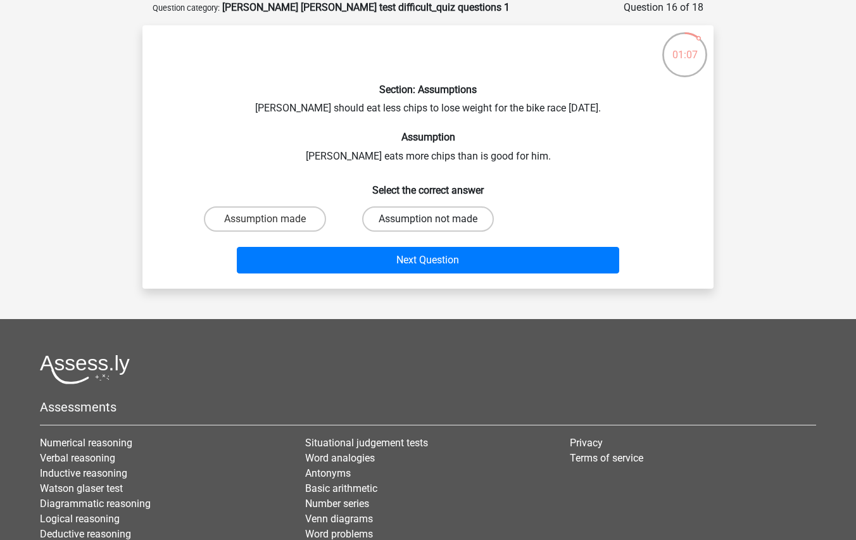
click at [448, 221] on label "Assumption not made" at bounding box center [428, 218] width 132 height 25
click at [436, 221] on input "Assumption not made" at bounding box center [432, 223] width 8 height 8
radio input "true"
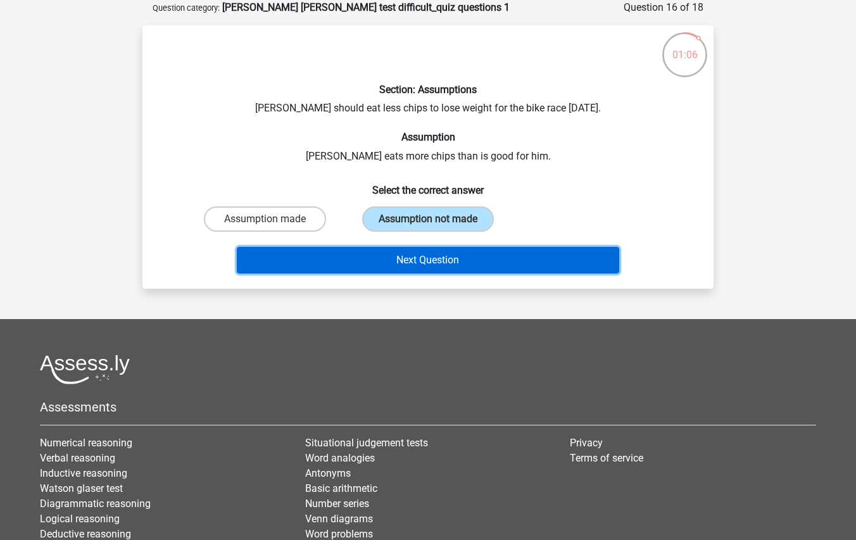
click at [470, 258] on button "Next Question" at bounding box center [428, 260] width 383 height 27
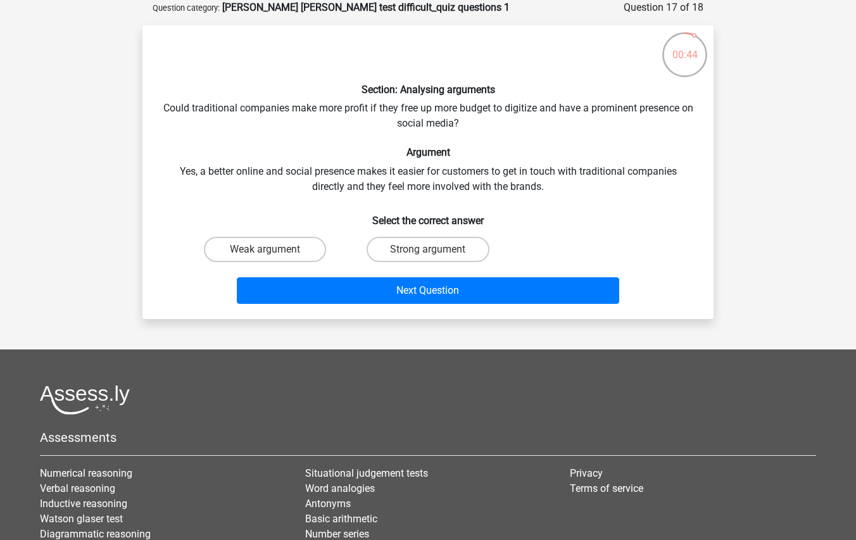
click at [267, 254] on input "Weak argument" at bounding box center [269, 254] width 8 height 8
radio input "true"
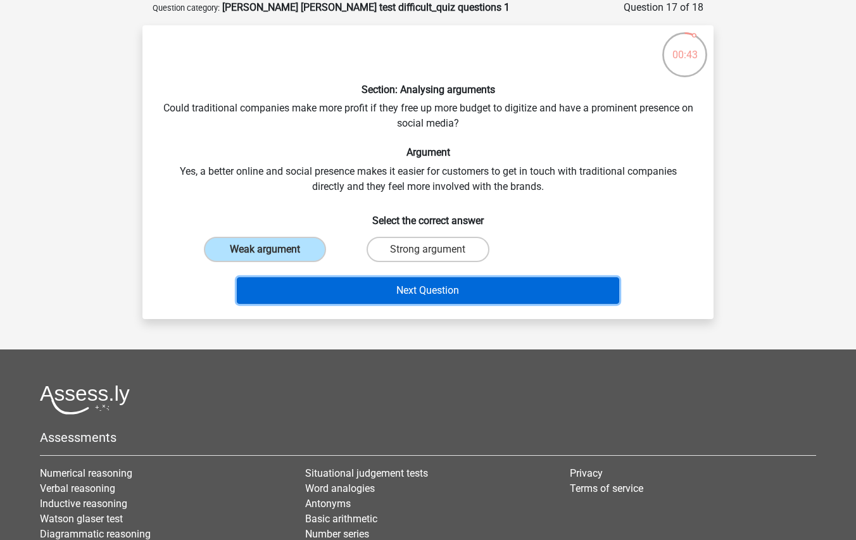
click at [349, 286] on button "Next Question" at bounding box center [428, 290] width 383 height 27
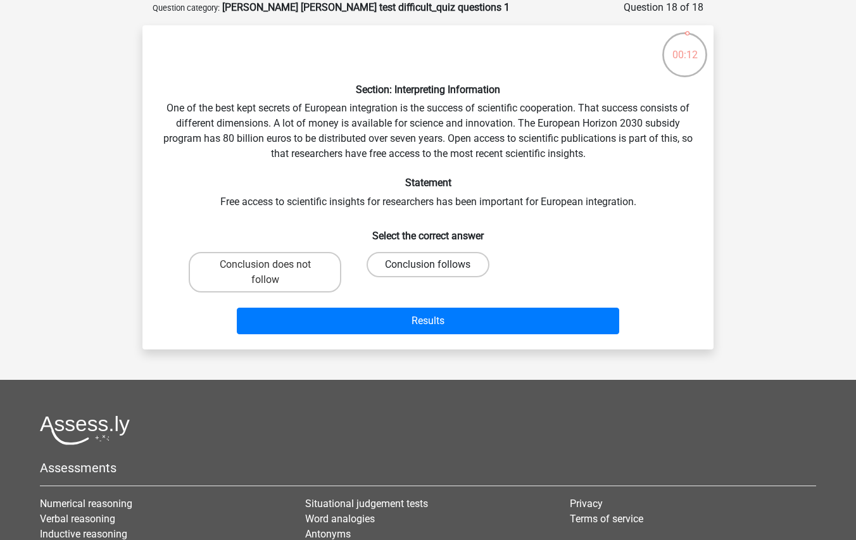
click at [425, 262] on label "Conclusion follows" at bounding box center [428, 264] width 122 height 25
click at [428, 265] on input "Conclusion follows" at bounding box center [432, 269] width 8 height 8
radio input "true"
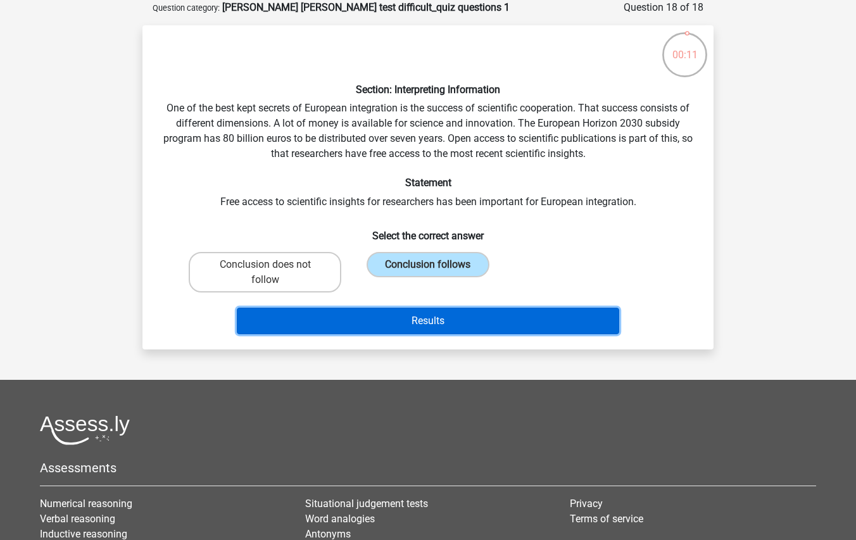
click at [431, 321] on button "Results" at bounding box center [428, 321] width 383 height 27
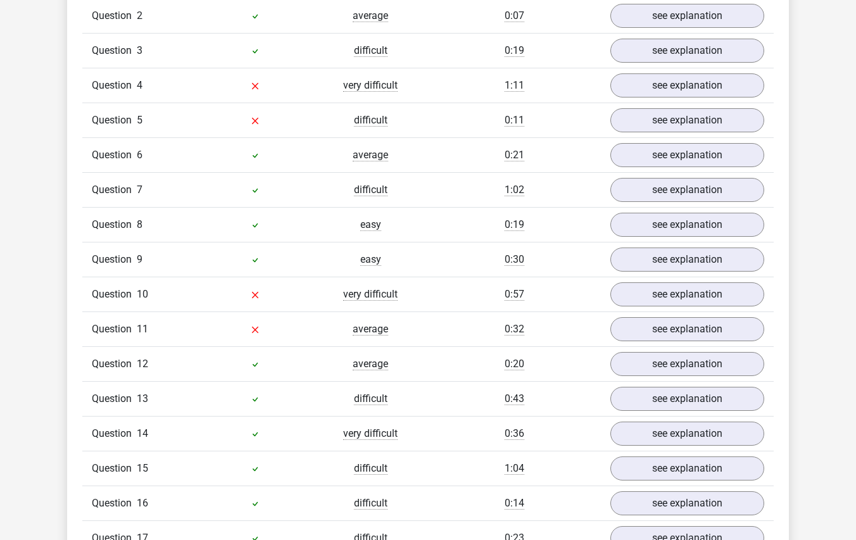
scroll to position [950, 0]
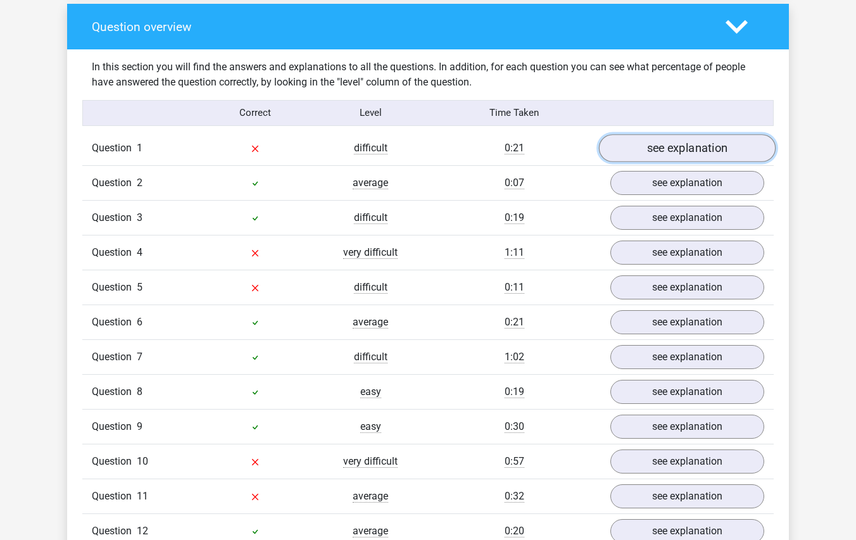
click at [675, 134] on link "see explanation" at bounding box center [687, 148] width 177 height 28
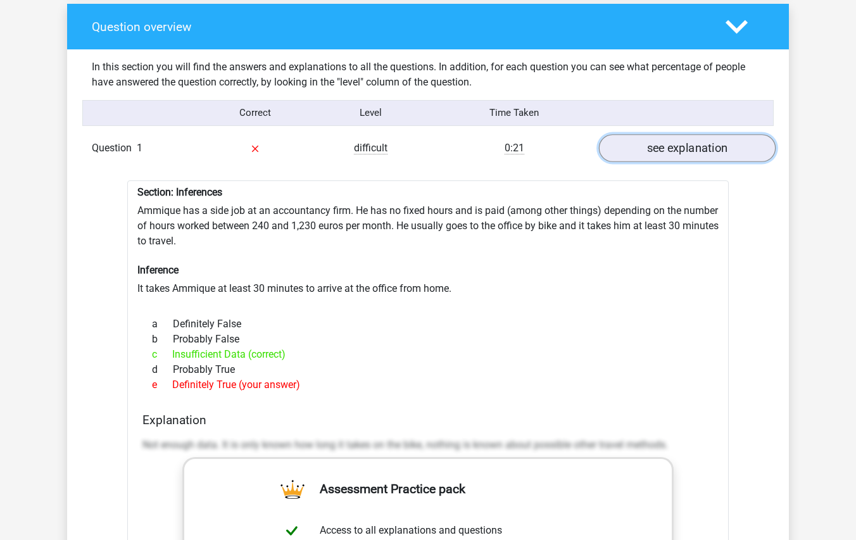
click at [683, 134] on link "see explanation" at bounding box center [687, 148] width 177 height 28
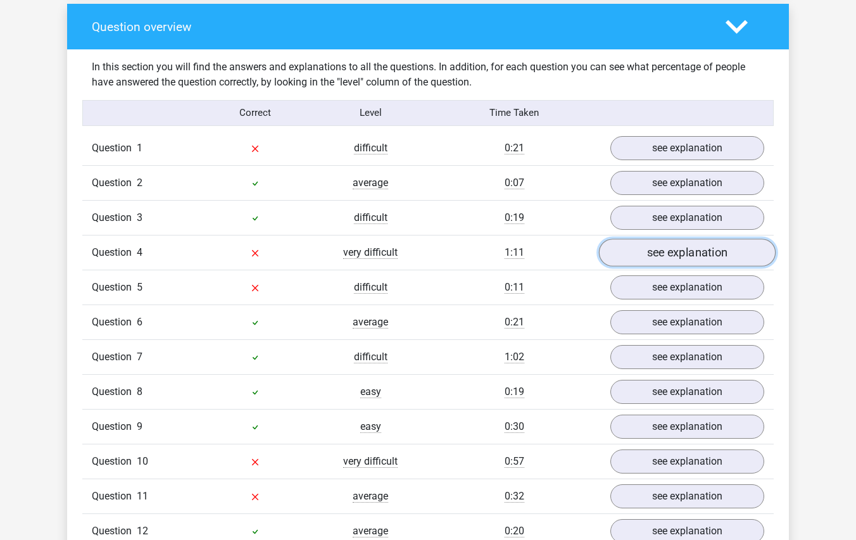
click at [692, 239] on link "see explanation" at bounding box center [687, 253] width 177 height 28
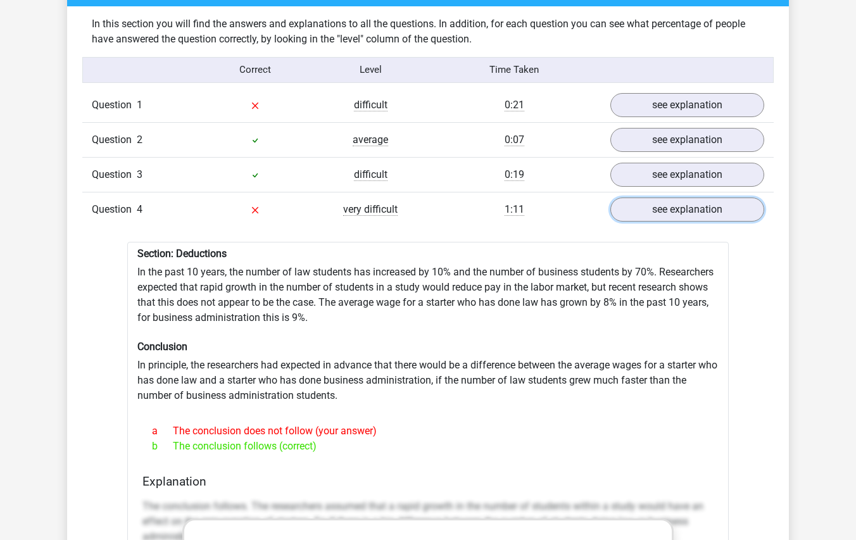
scroll to position [1013, 0]
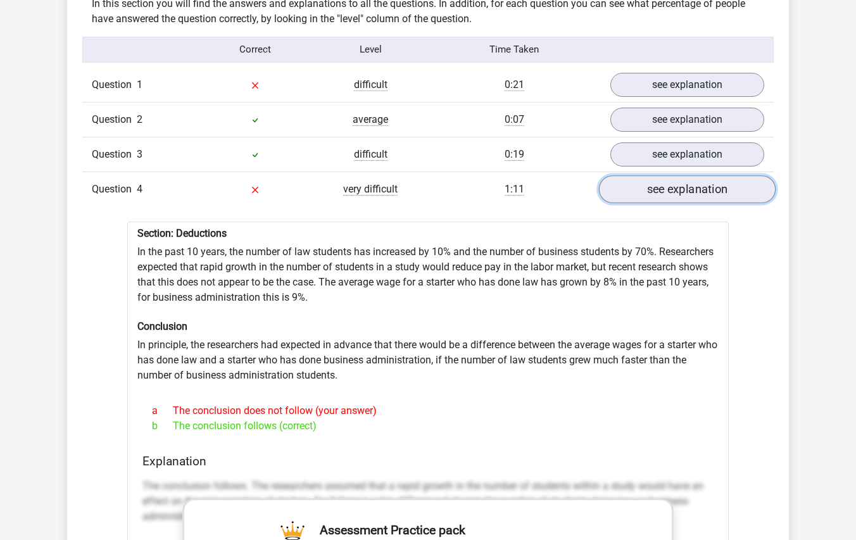
click at [692, 175] on link "see explanation" at bounding box center [687, 189] width 177 height 28
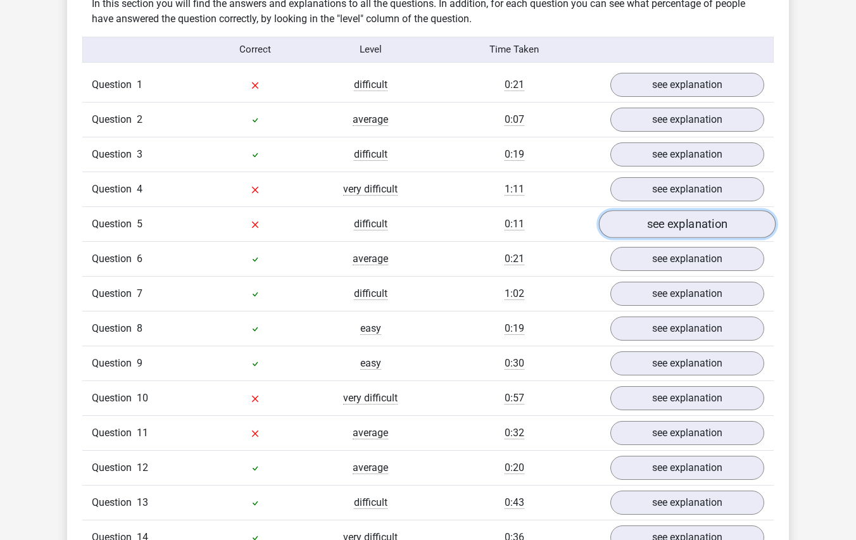
click at [702, 210] on link "see explanation" at bounding box center [687, 224] width 177 height 28
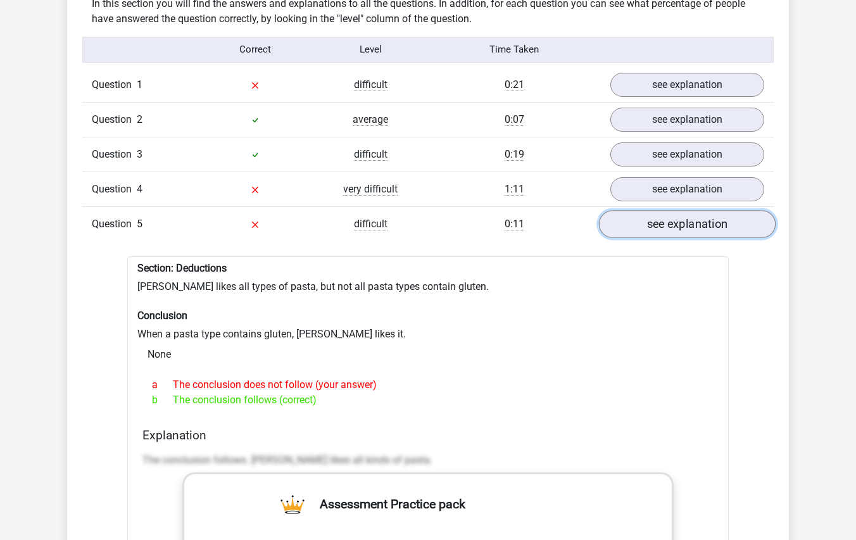
click at [746, 210] on link "see explanation" at bounding box center [687, 224] width 177 height 28
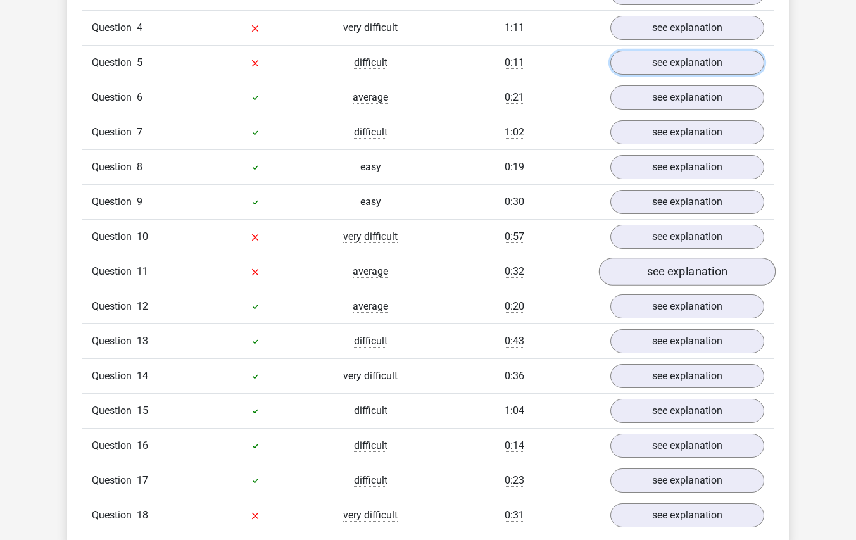
scroll to position [1203, 0]
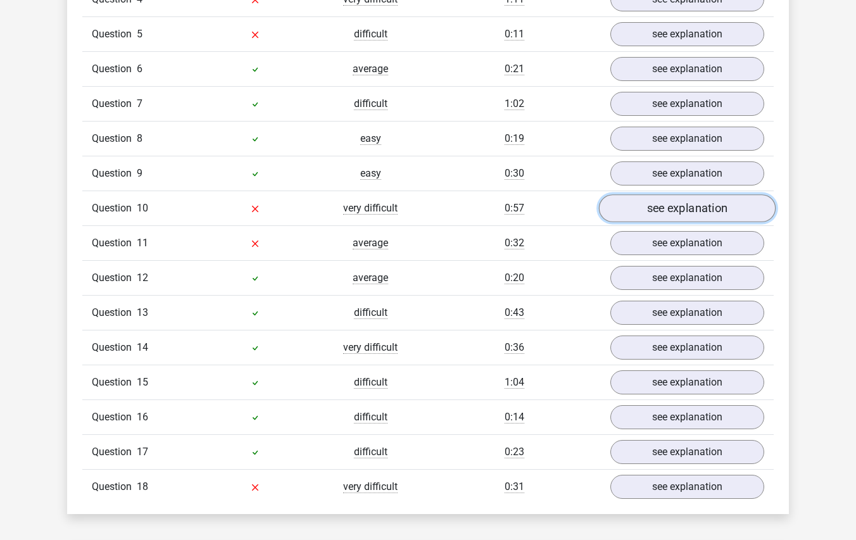
click at [730, 194] on link "see explanation" at bounding box center [687, 208] width 177 height 28
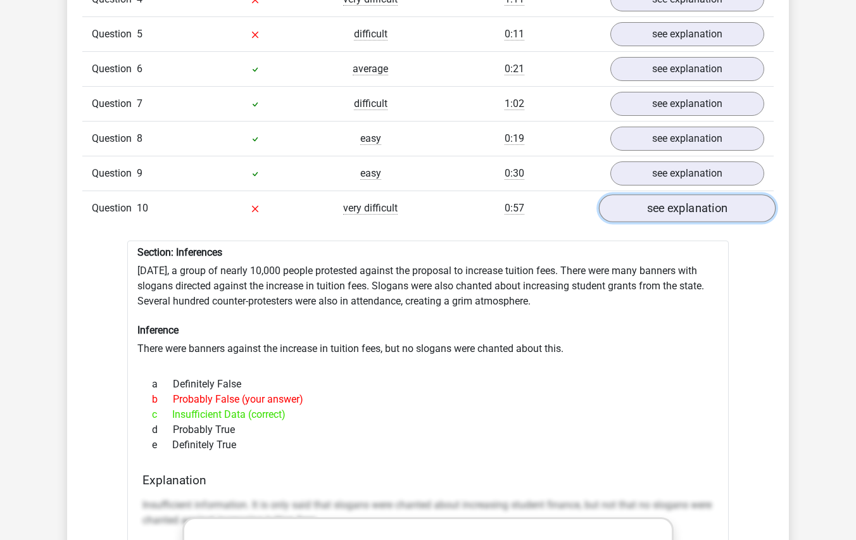
click at [697, 198] on link "see explanation" at bounding box center [687, 208] width 177 height 28
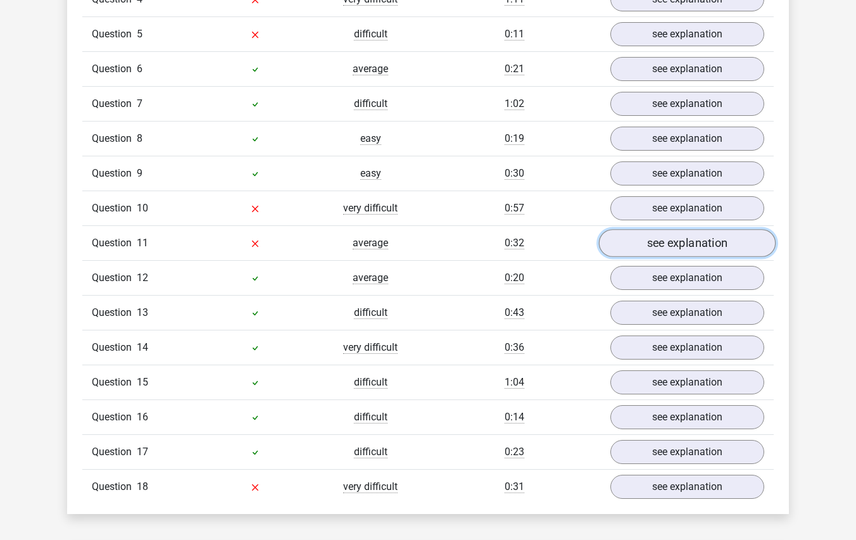
click at [697, 231] on link "see explanation" at bounding box center [687, 243] width 177 height 28
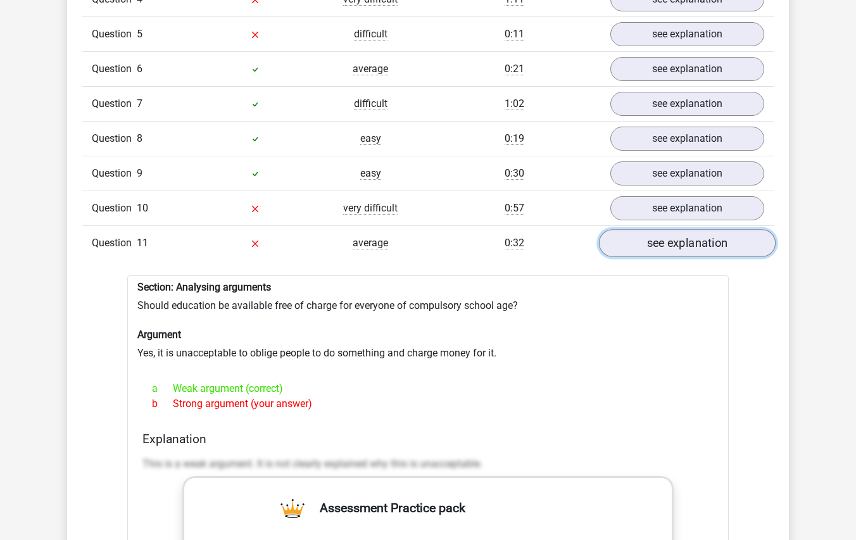
click at [695, 232] on link "see explanation" at bounding box center [687, 243] width 177 height 28
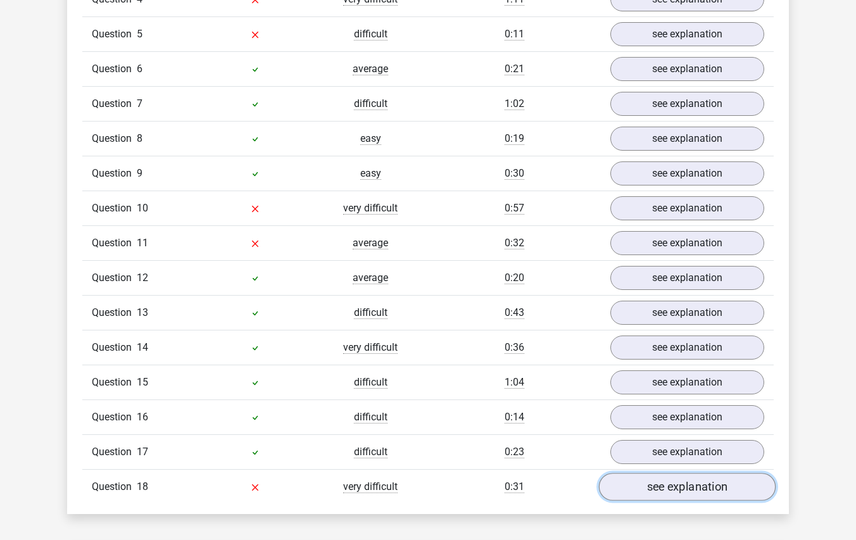
click at [725, 473] on link "see explanation" at bounding box center [687, 487] width 177 height 28
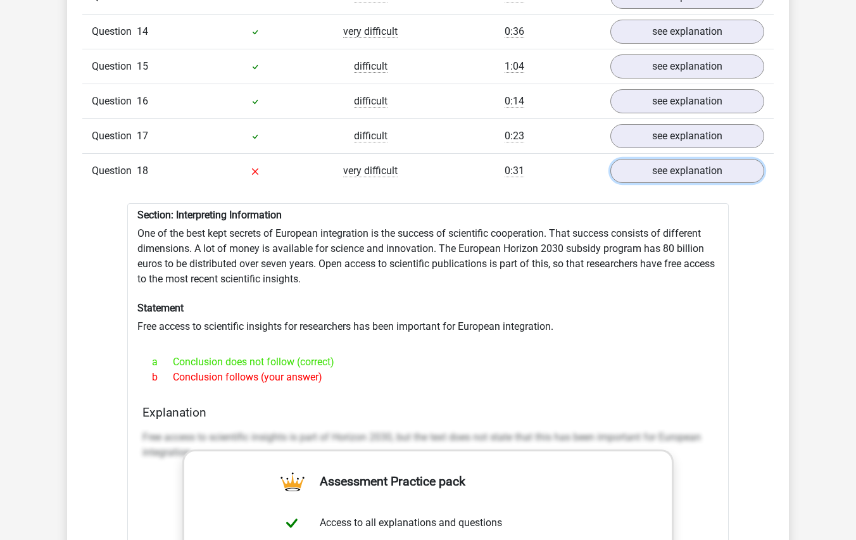
scroll to position [1520, 0]
click at [272, 310] on div "Section: Interpreting Information One of the best kept secrets of European inte…" at bounding box center [428, 533] width 602 height 661
click at [695, 156] on link "see explanation" at bounding box center [687, 170] width 177 height 28
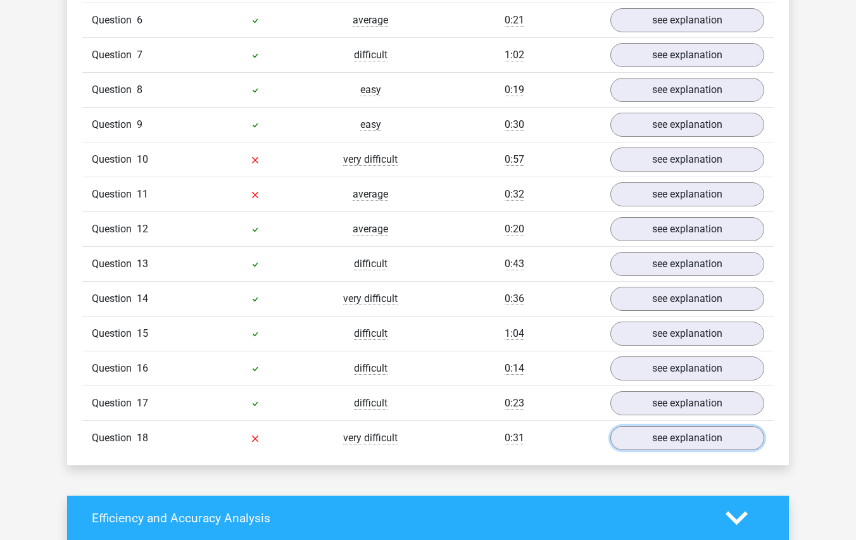
scroll to position [1267, 0]
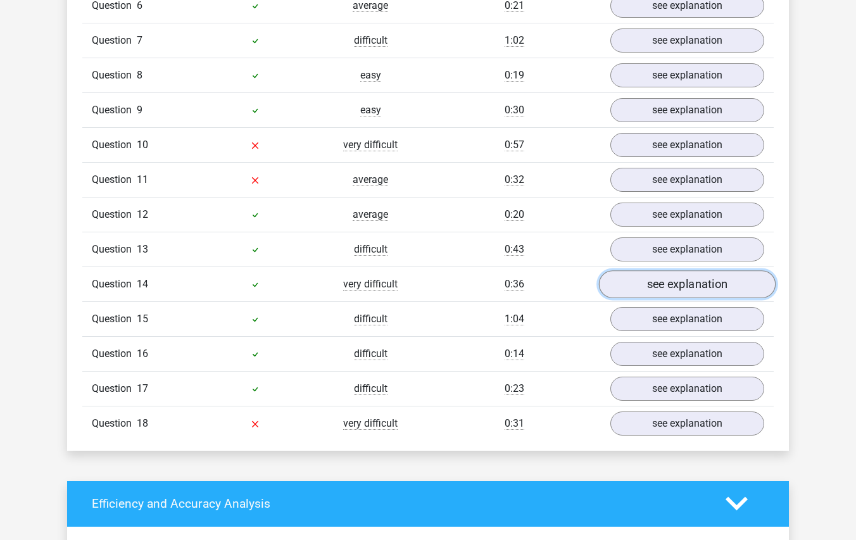
click at [685, 270] on link "see explanation" at bounding box center [687, 284] width 177 height 28
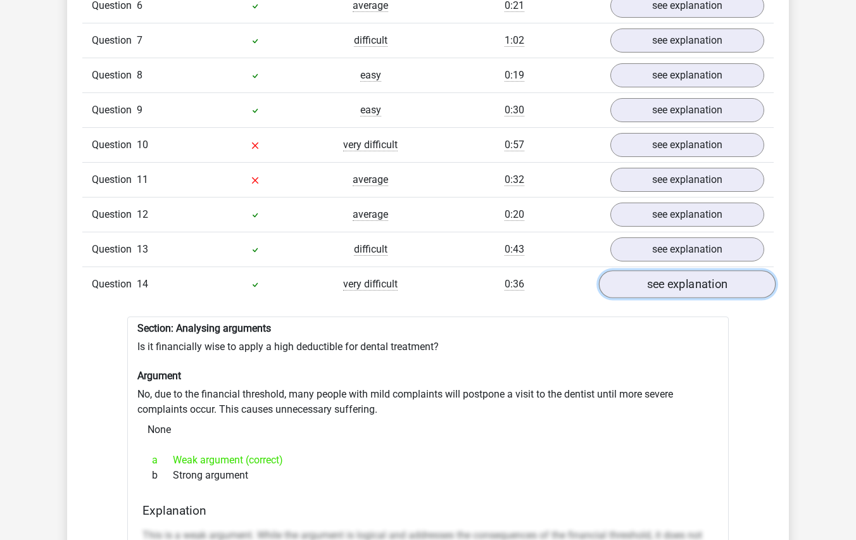
click at [685, 270] on link "see explanation" at bounding box center [687, 284] width 177 height 28
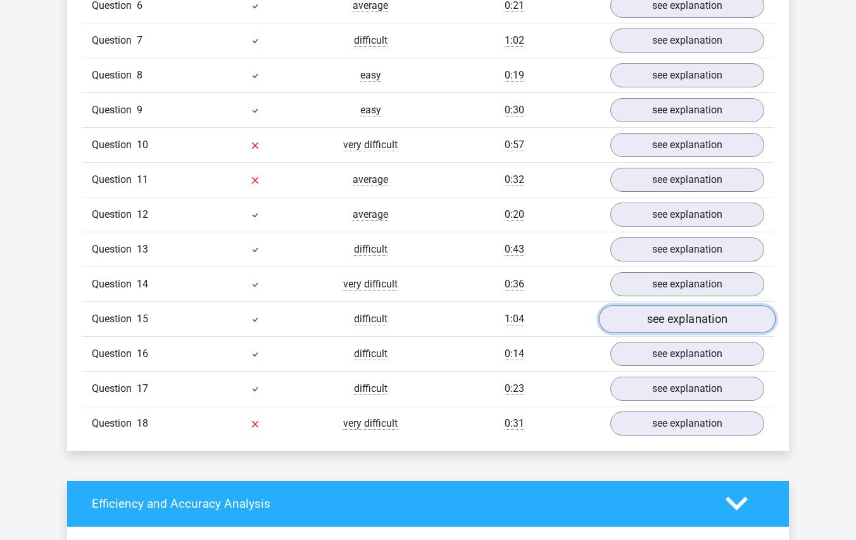
click at [690, 305] on link "see explanation" at bounding box center [687, 319] width 177 height 28
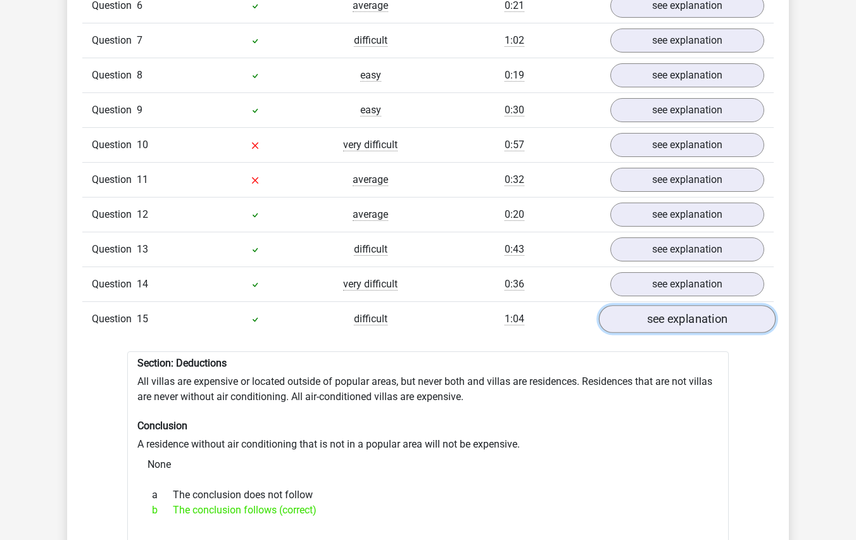
click at [690, 305] on link "see explanation" at bounding box center [687, 319] width 177 height 28
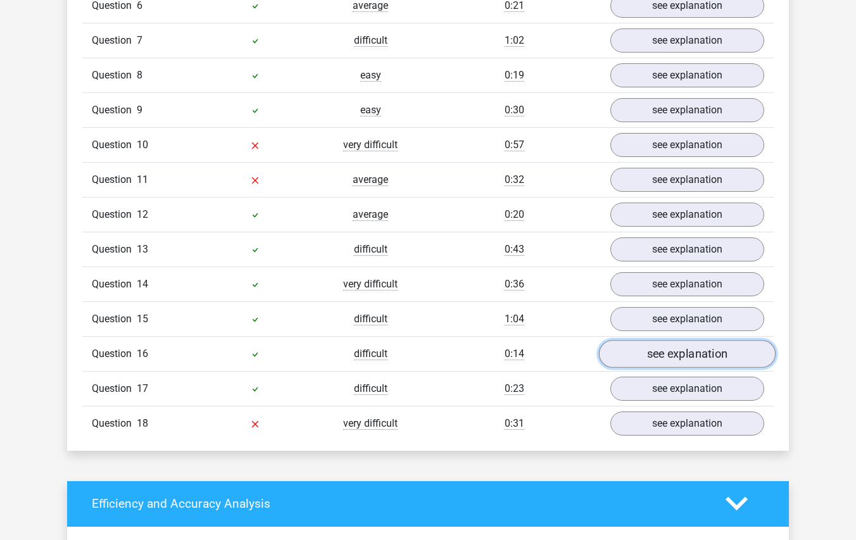
click at [701, 340] on link "see explanation" at bounding box center [687, 354] width 177 height 28
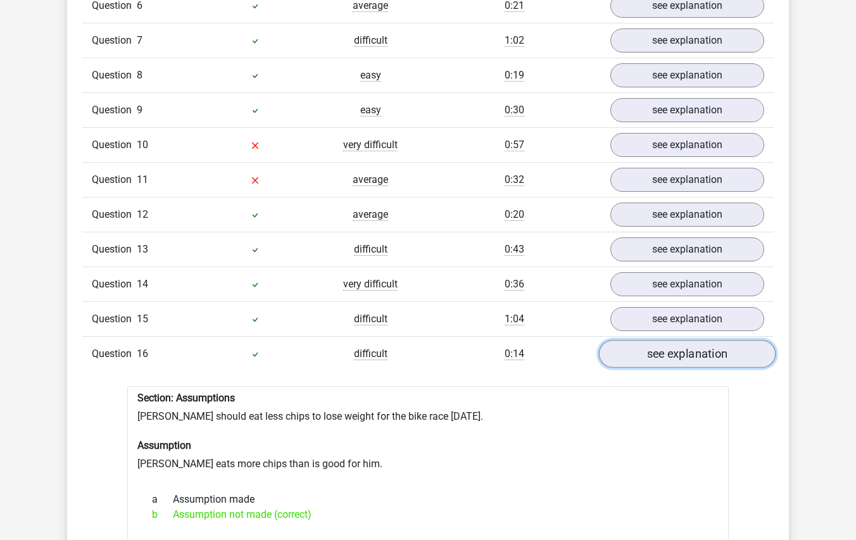
click at [701, 340] on link "see explanation" at bounding box center [687, 354] width 177 height 28
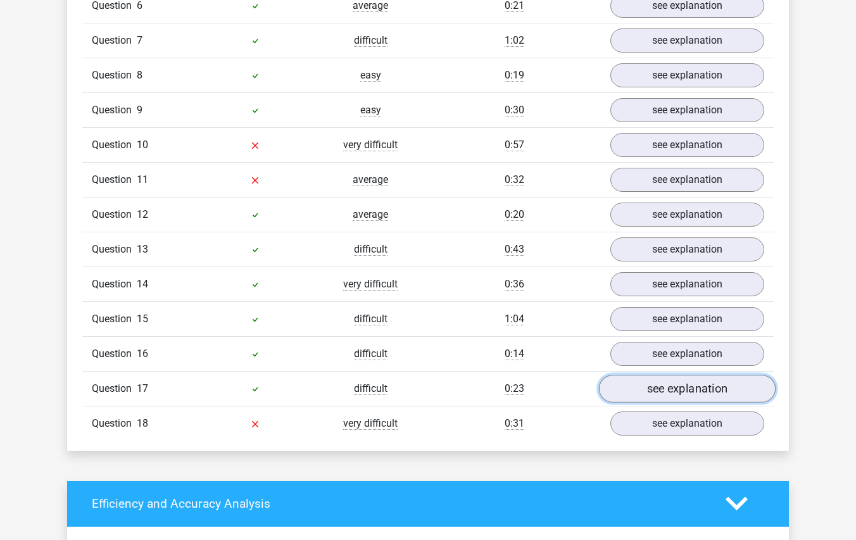
click at [699, 375] on link "see explanation" at bounding box center [687, 389] width 177 height 28
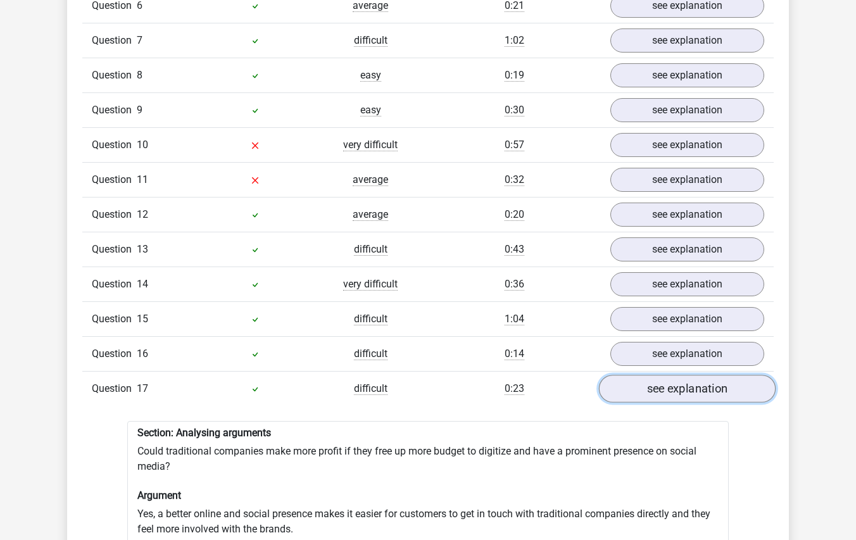
click at [699, 375] on link "see explanation" at bounding box center [687, 389] width 177 height 28
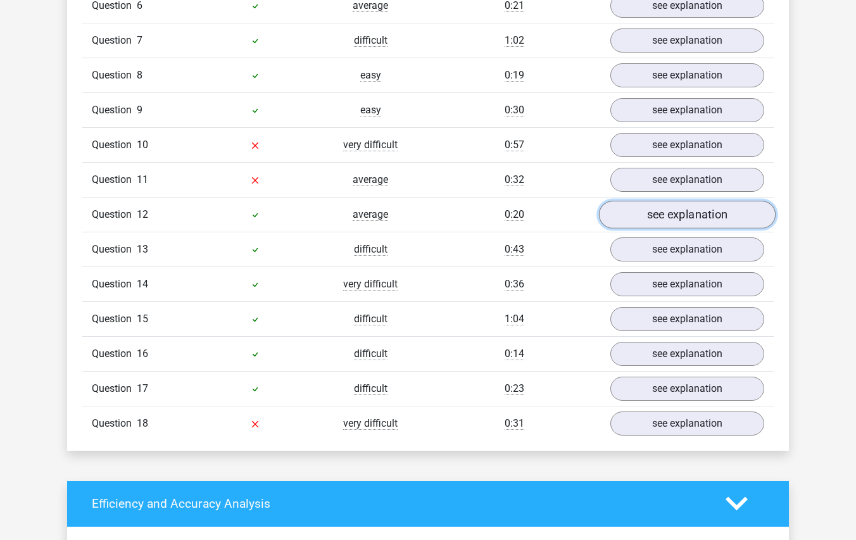
click at [675, 201] on link "see explanation" at bounding box center [687, 215] width 177 height 28
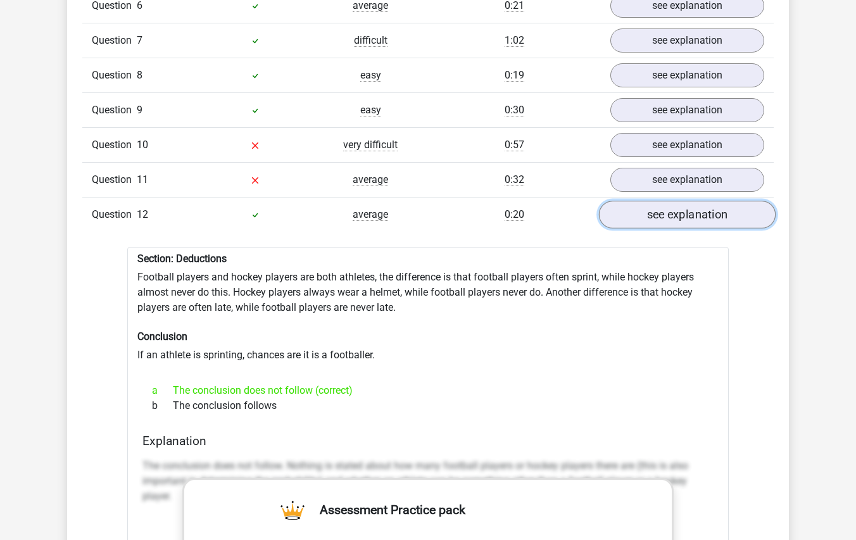
click at [675, 201] on link "see explanation" at bounding box center [687, 215] width 177 height 28
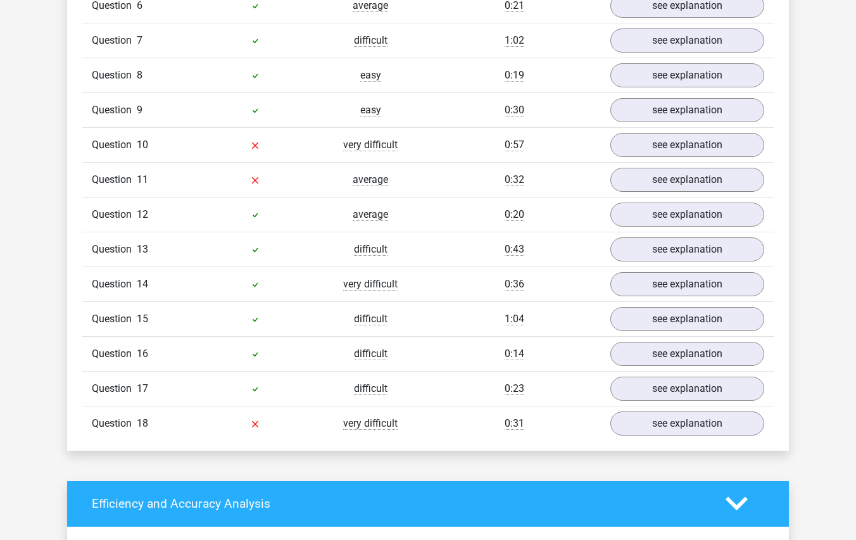
click at [671, 232] on div "Question 13 difficult 0:43 see explanation" at bounding box center [428, 249] width 692 height 35
click at [673, 236] on link "see explanation" at bounding box center [687, 250] width 177 height 28
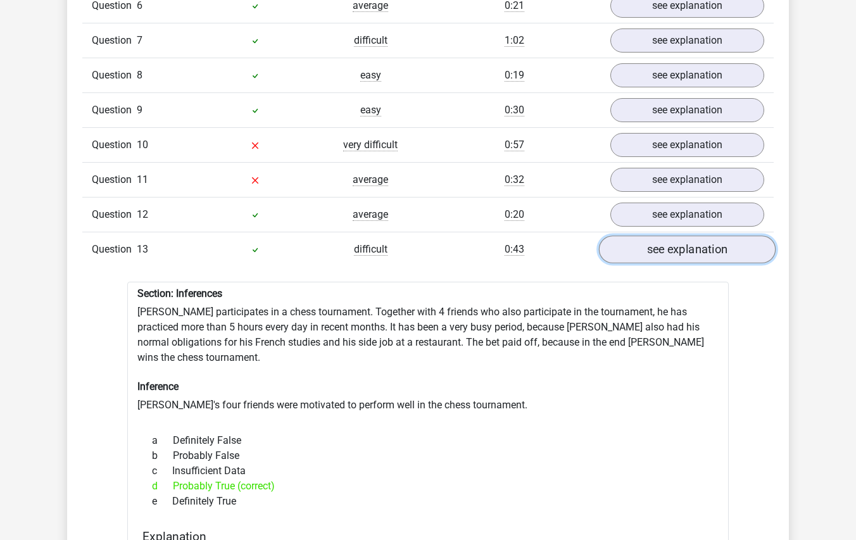
click at [673, 236] on link "see explanation" at bounding box center [687, 250] width 177 height 28
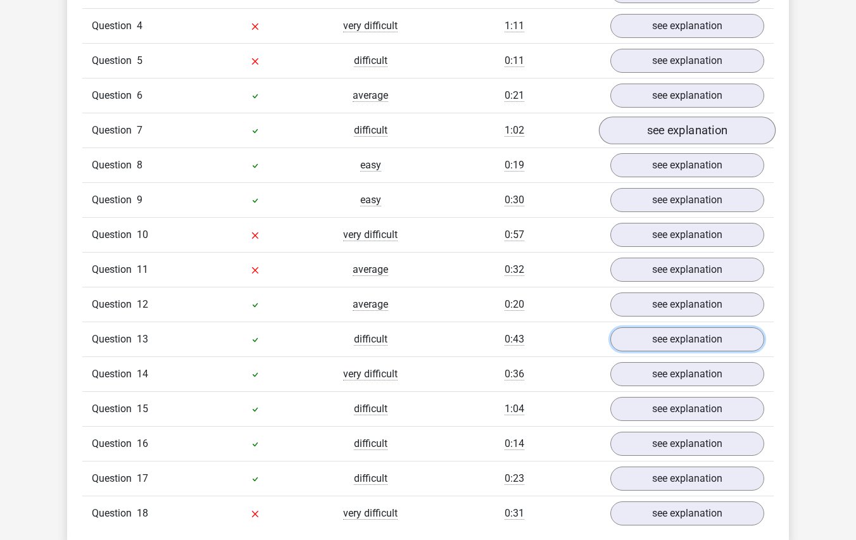
scroll to position [1203, 0]
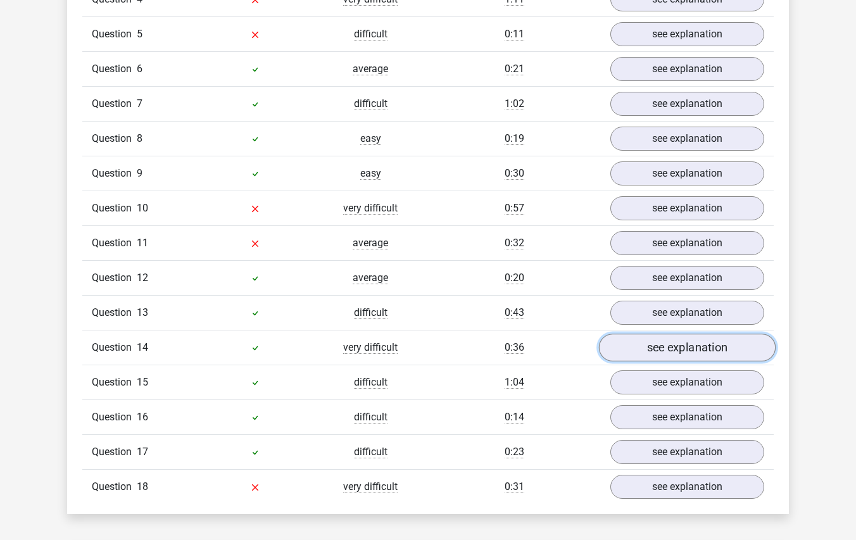
click at [704, 342] on link "see explanation" at bounding box center [687, 348] width 177 height 28
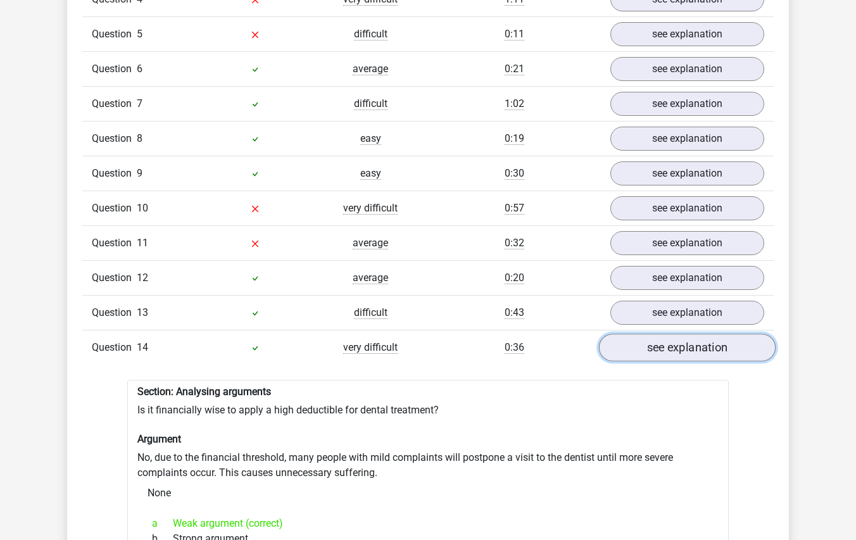
click at [705, 342] on link "see explanation" at bounding box center [687, 348] width 177 height 28
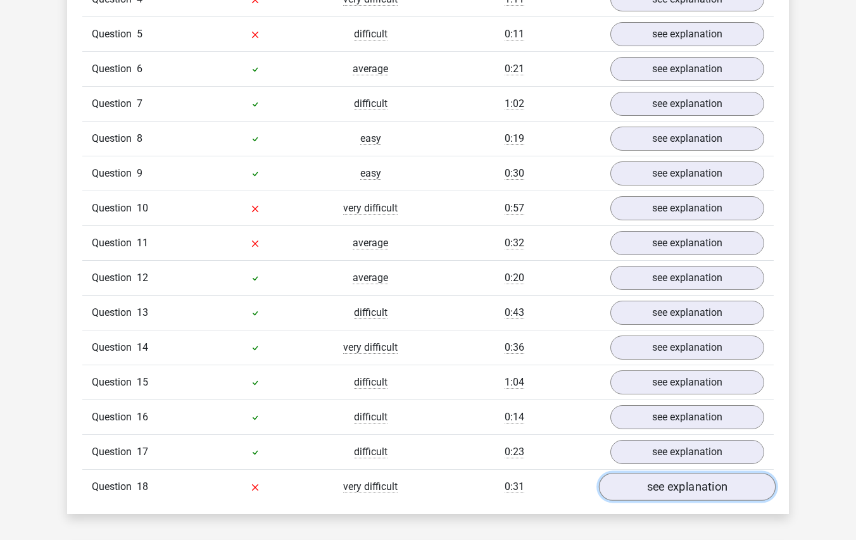
click at [707, 473] on link "see explanation" at bounding box center [687, 487] width 177 height 28
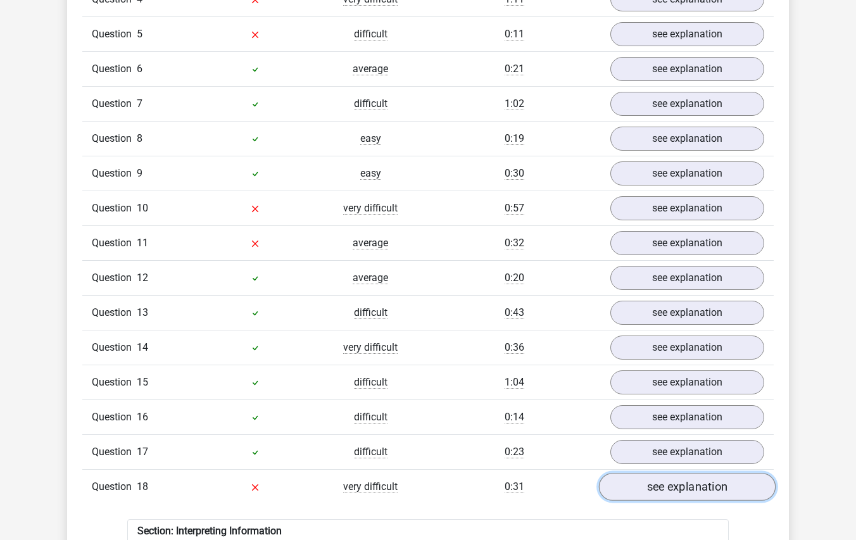
click at [707, 473] on link "see explanation" at bounding box center [687, 487] width 177 height 28
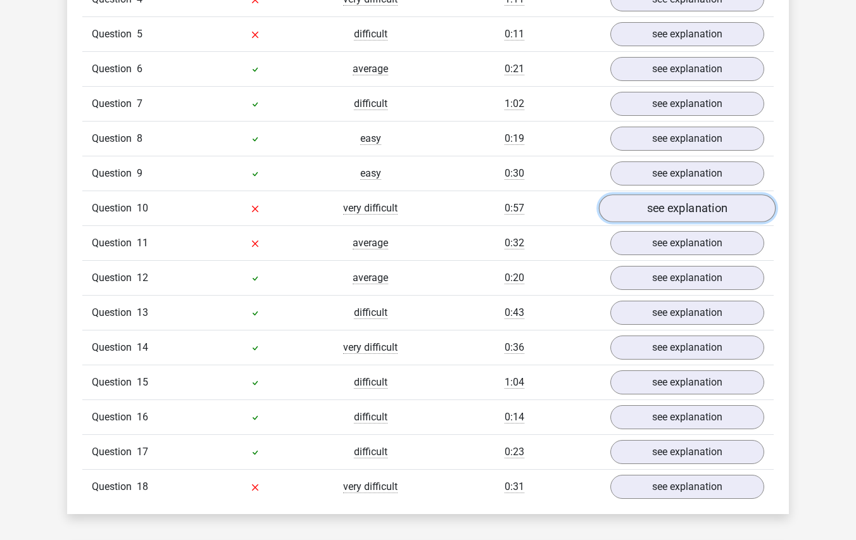
click at [682, 194] on link "see explanation" at bounding box center [687, 208] width 177 height 28
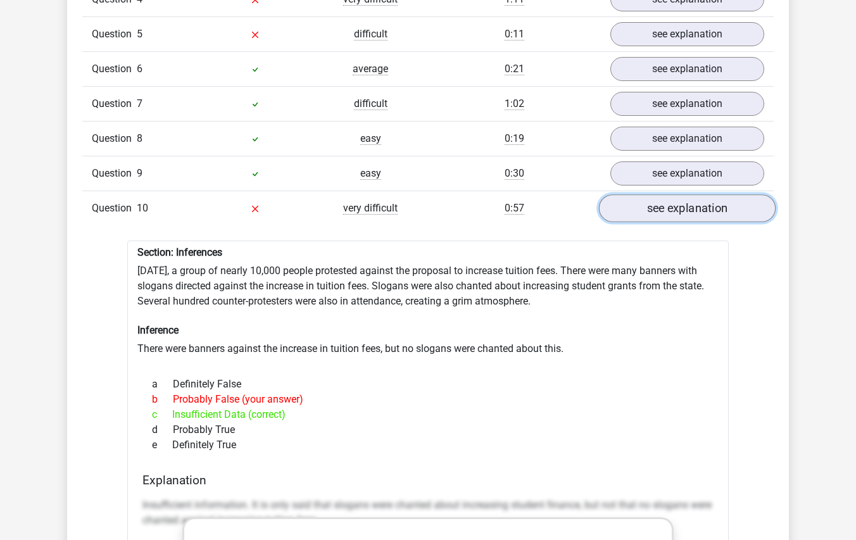
click at [682, 194] on link "see explanation" at bounding box center [687, 208] width 177 height 28
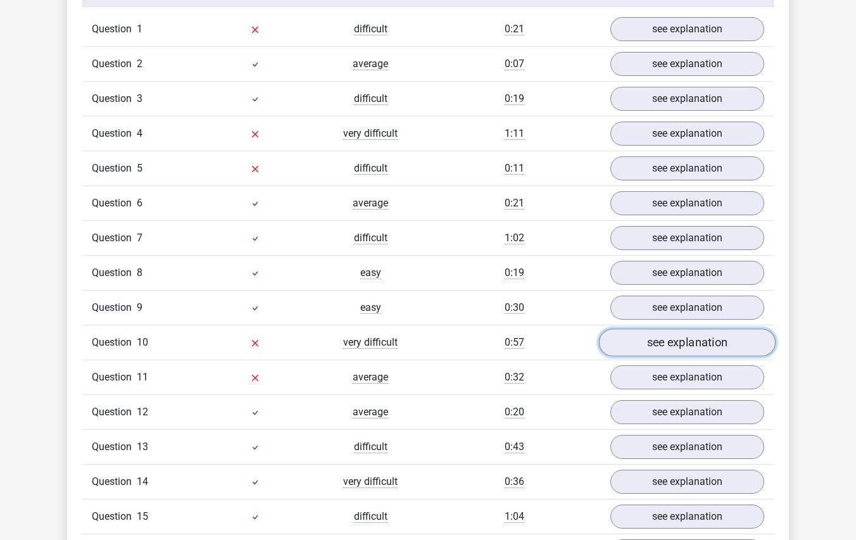
scroll to position [1013, 0]
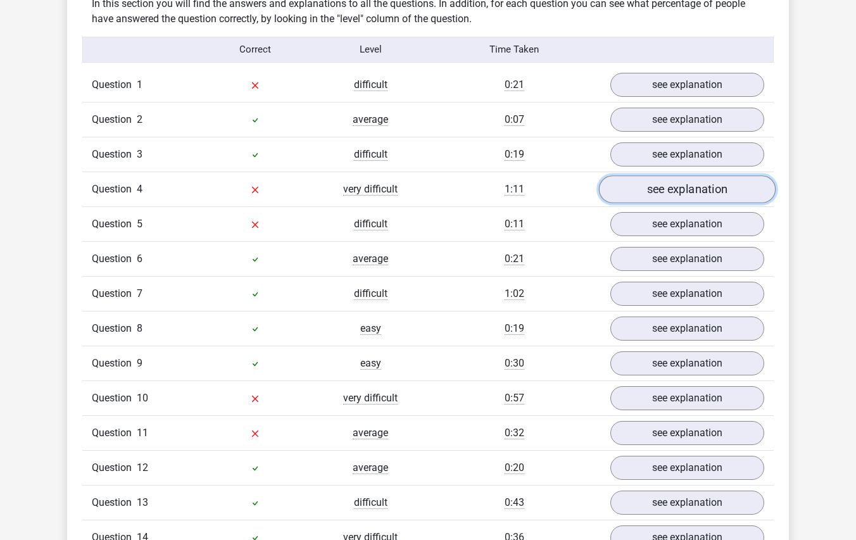
click at [685, 175] on link "see explanation" at bounding box center [687, 189] width 177 height 28
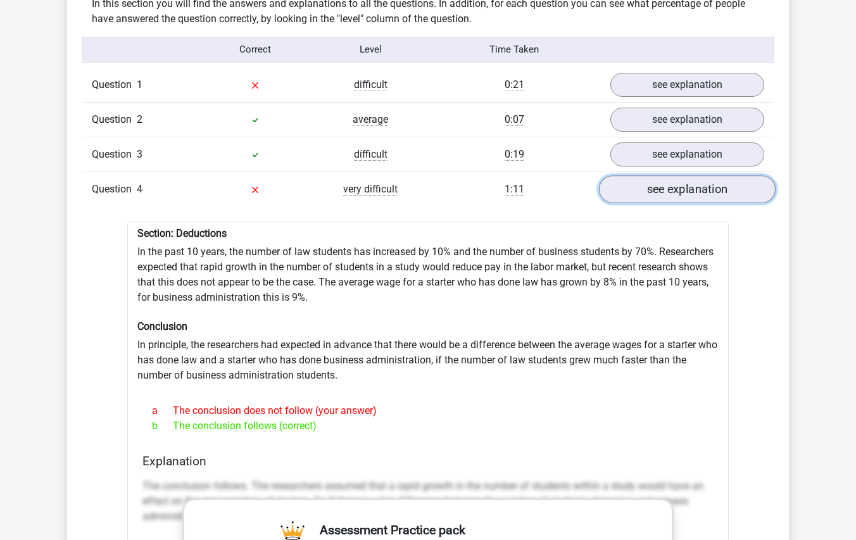
click at [685, 175] on link "see explanation" at bounding box center [687, 189] width 177 height 28
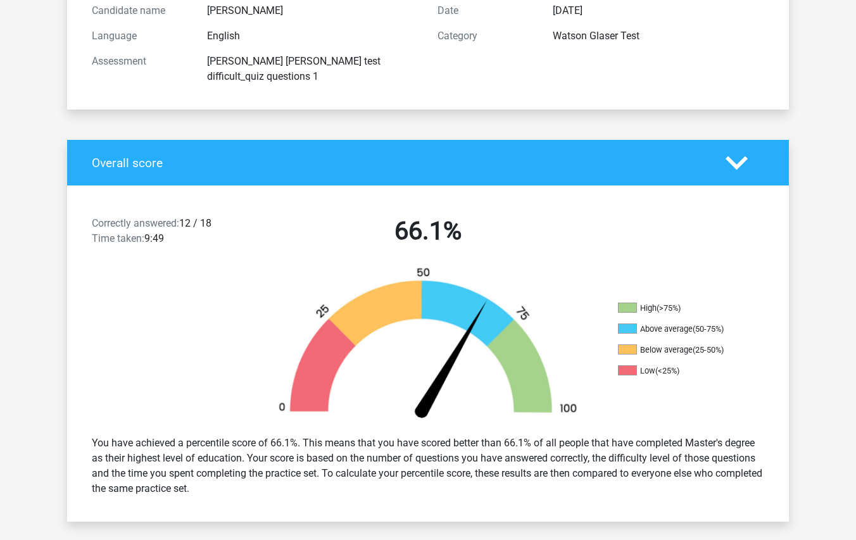
scroll to position [0, 0]
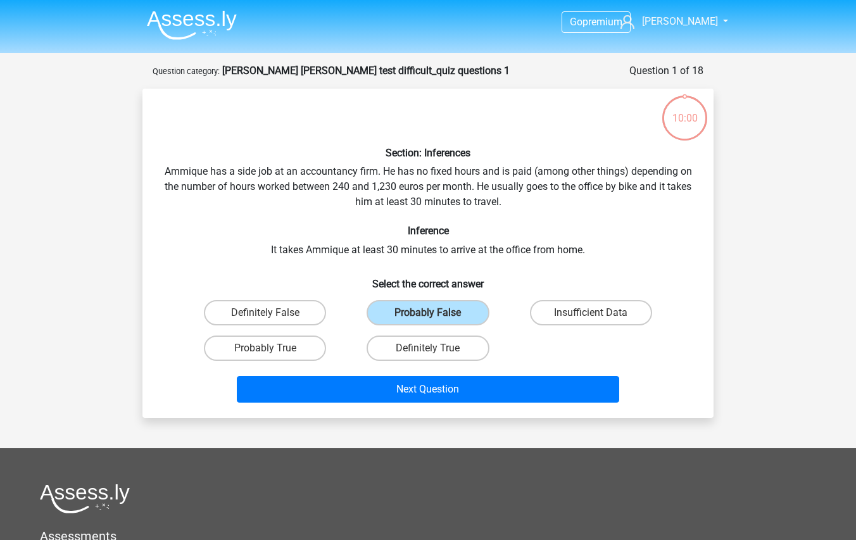
scroll to position [63, 0]
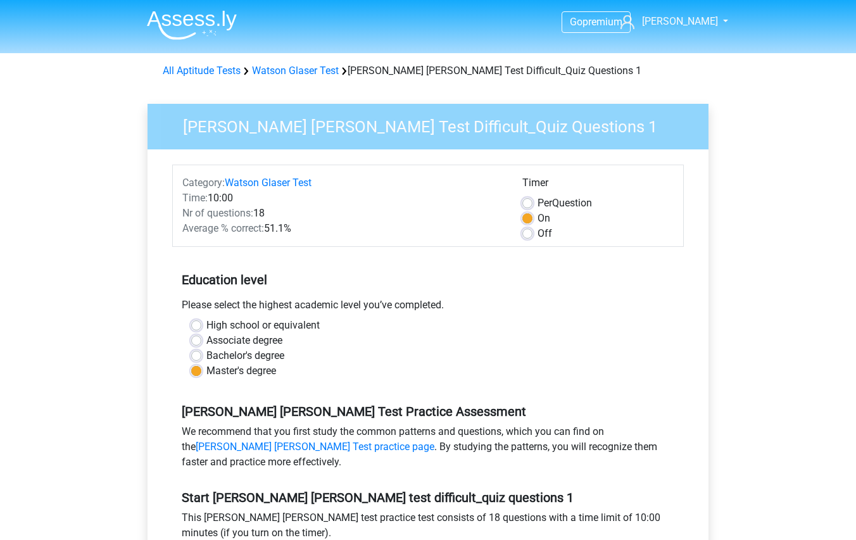
scroll to position [317, 0]
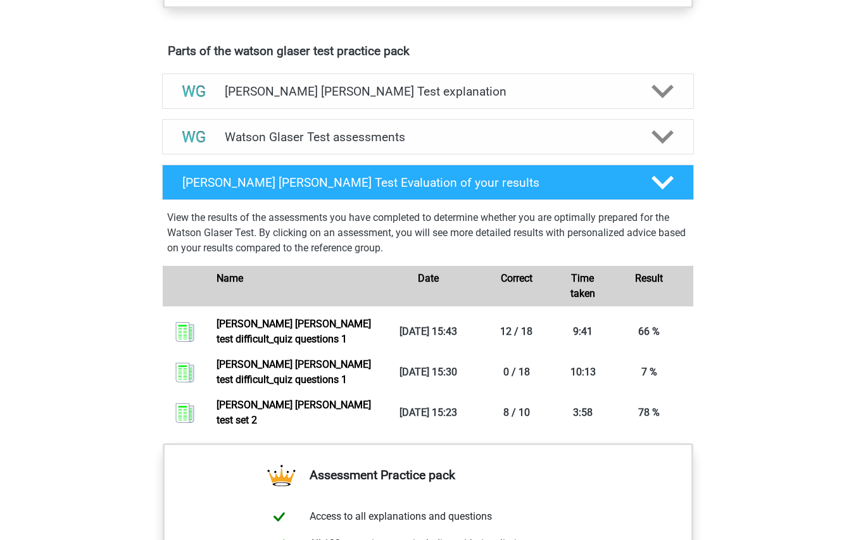
scroll to position [671, 0]
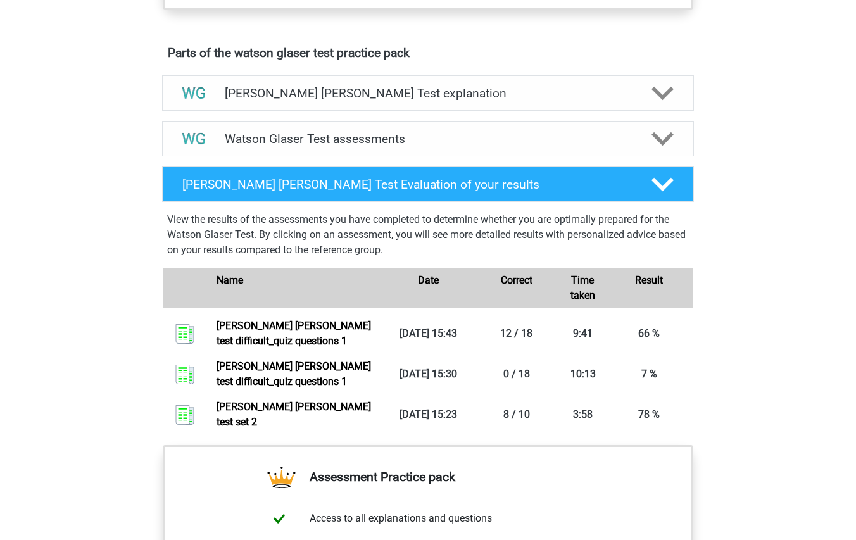
click at [370, 146] on h4 "Watson Glaser Test assessments" at bounding box center [428, 139] width 407 height 15
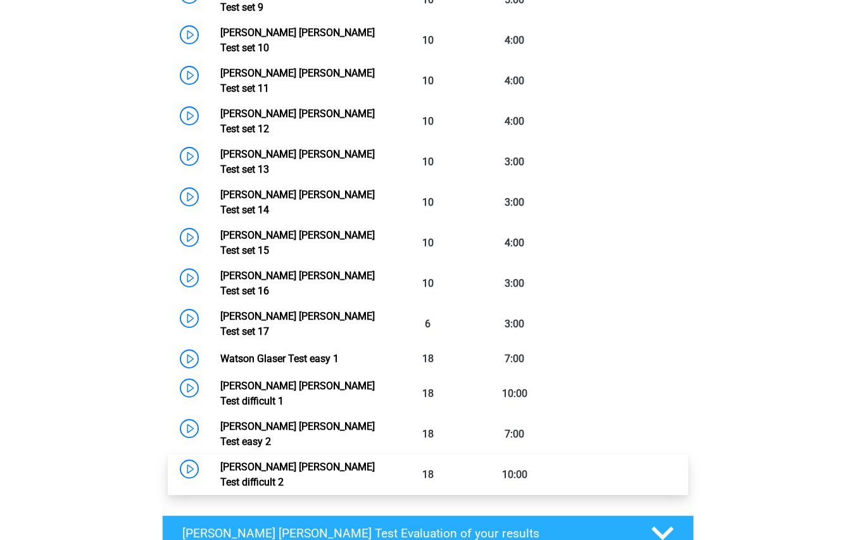
scroll to position [1241, 0]
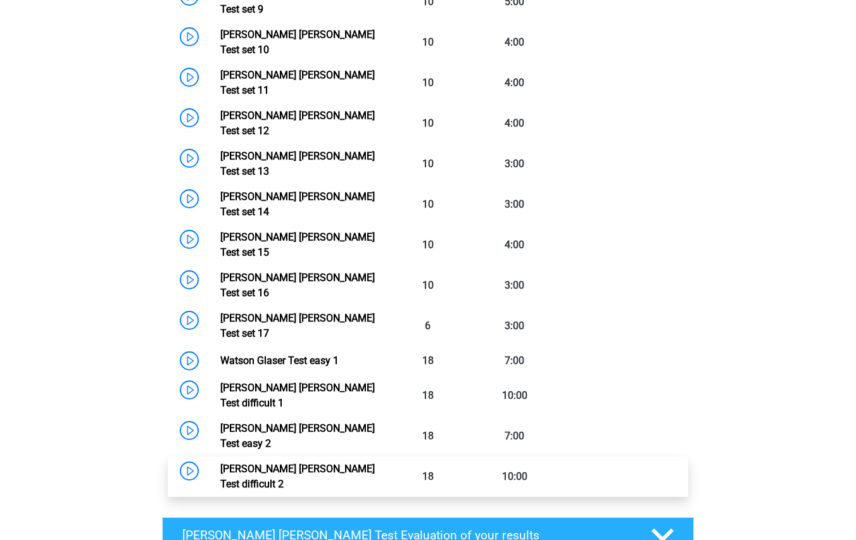
click at [336, 463] on link "[PERSON_NAME] [PERSON_NAME] Test difficult 2" at bounding box center [297, 476] width 155 height 27
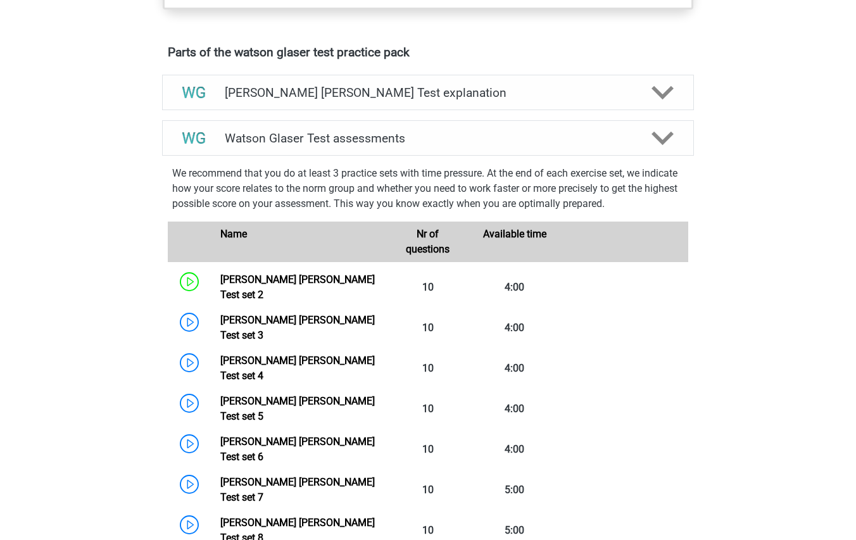
scroll to position [671, 0]
drag, startPoint x: 334, startPoint y: 103, endPoint x: 350, endPoint y: 102, distance: 15.9
click at [336, 101] on h4 "[PERSON_NAME] [PERSON_NAME] Test explanation" at bounding box center [428, 93] width 407 height 15
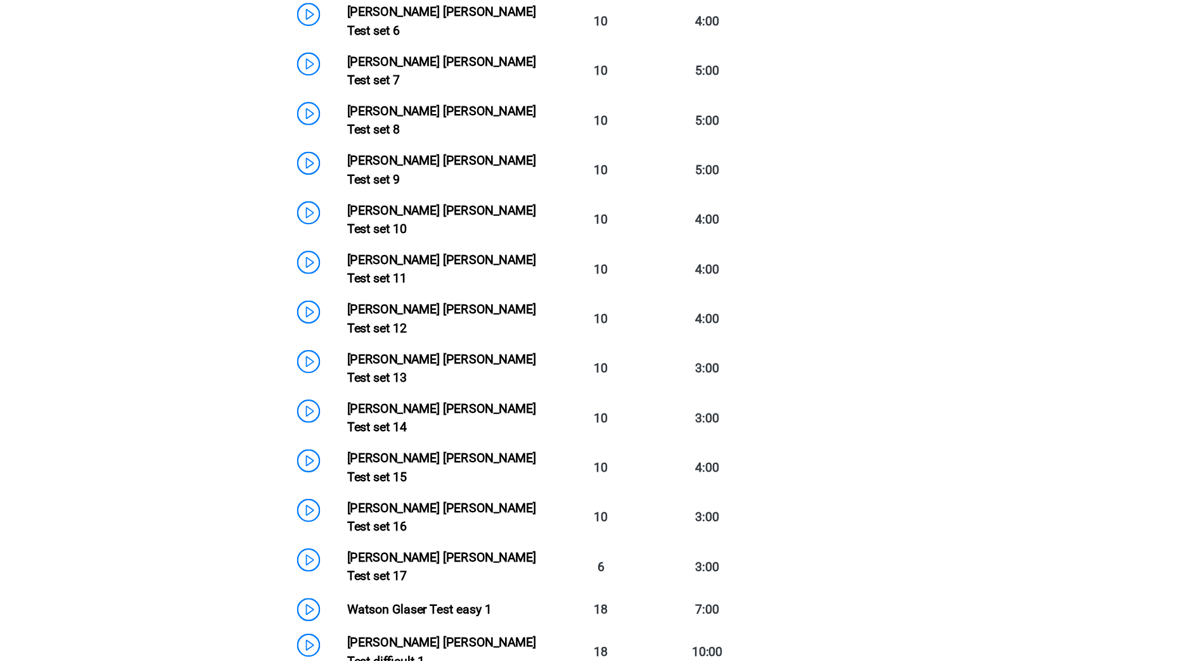
scroll to position [1622, 0]
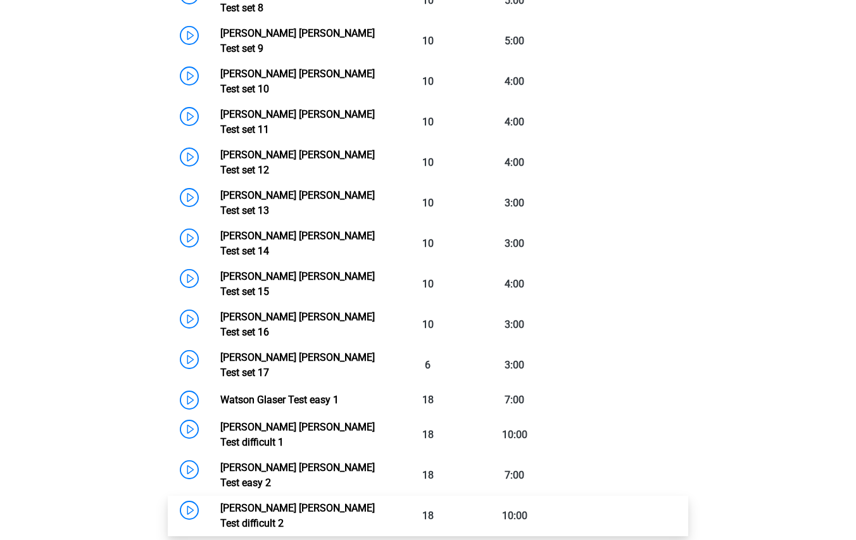
click at [329, 502] on link "[PERSON_NAME] [PERSON_NAME] Test difficult 2" at bounding box center [297, 515] width 155 height 27
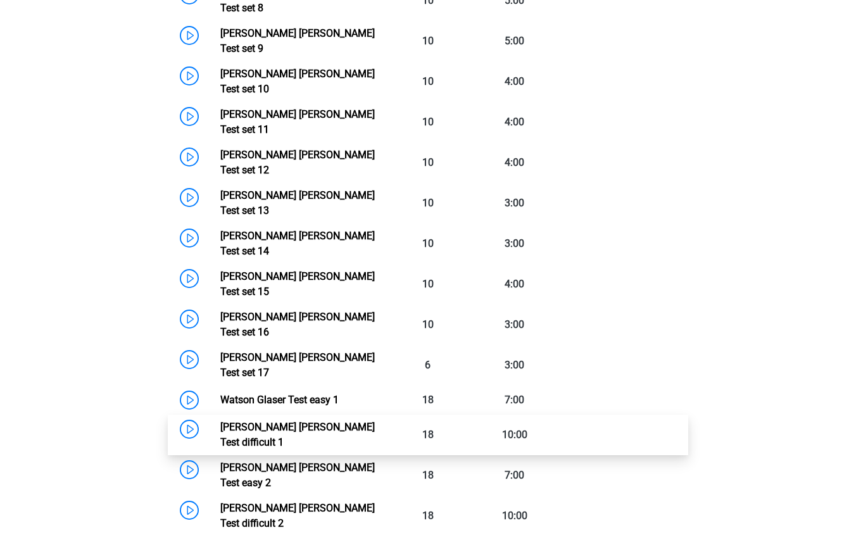
click at [358, 421] on link "[PERSON_NAME] [PERSON_NAME] Test difficult 1" at bounding box center [297, 434] width 155 height 27
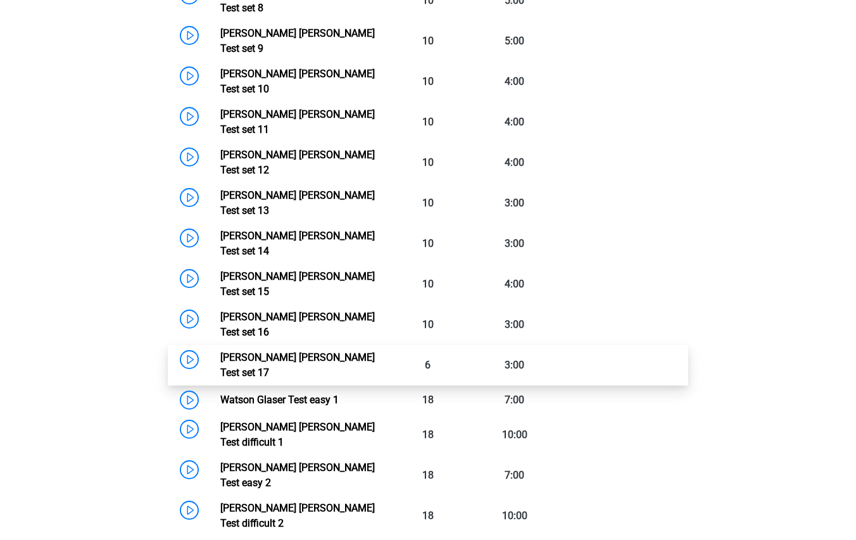
click at [321, 352] on link "[PERSON_NAME] [PERSON_NAME] Test set 17" at bounding box center [297, 365] width 155 height 27
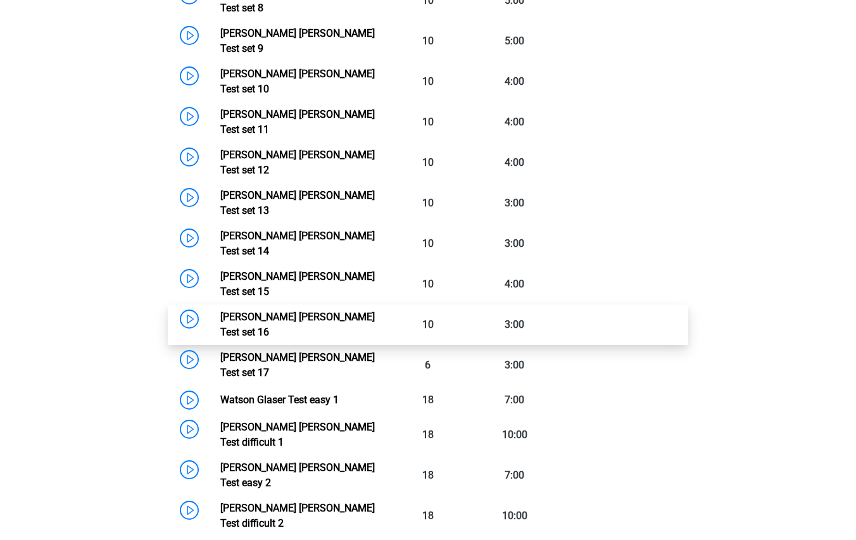
click at [329, 311] on link "[PERSON_NAME] [PERSON_NAME] Test set 16" at bounding box center [297, 324] width 155 height 27
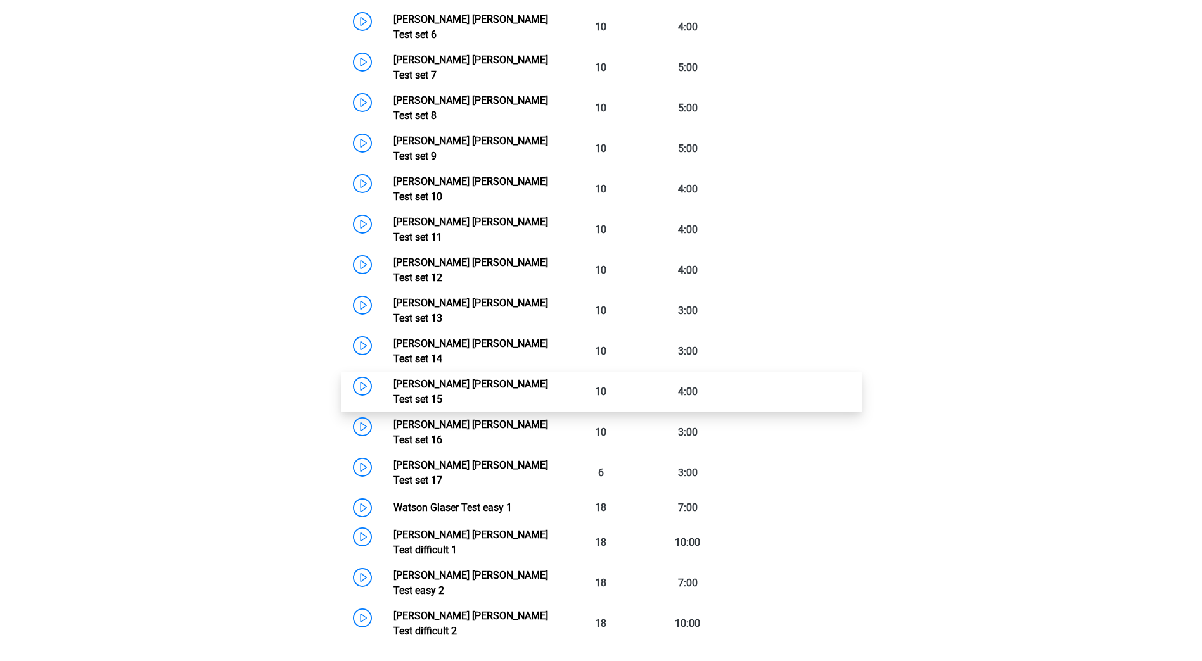
scroll to position [1495, 0]
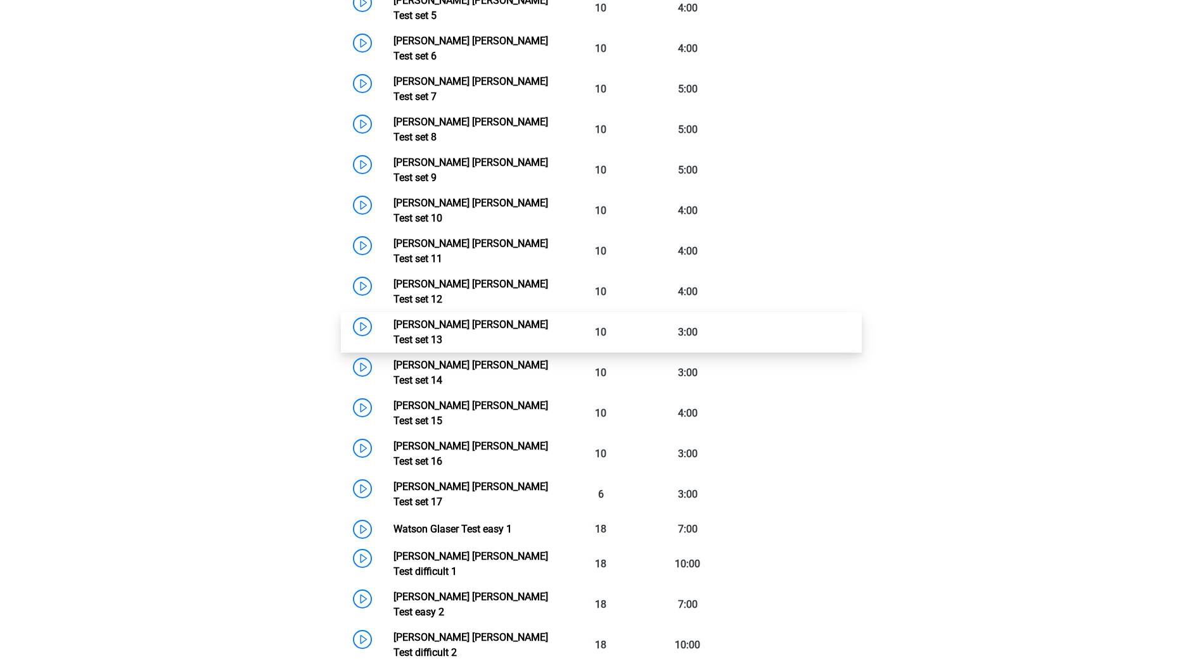
click at [479, 319] on link "[PERSON_NAME] [PERSON_NAME] Test set 13" at bounding box center [470, 332] width 155 height 27
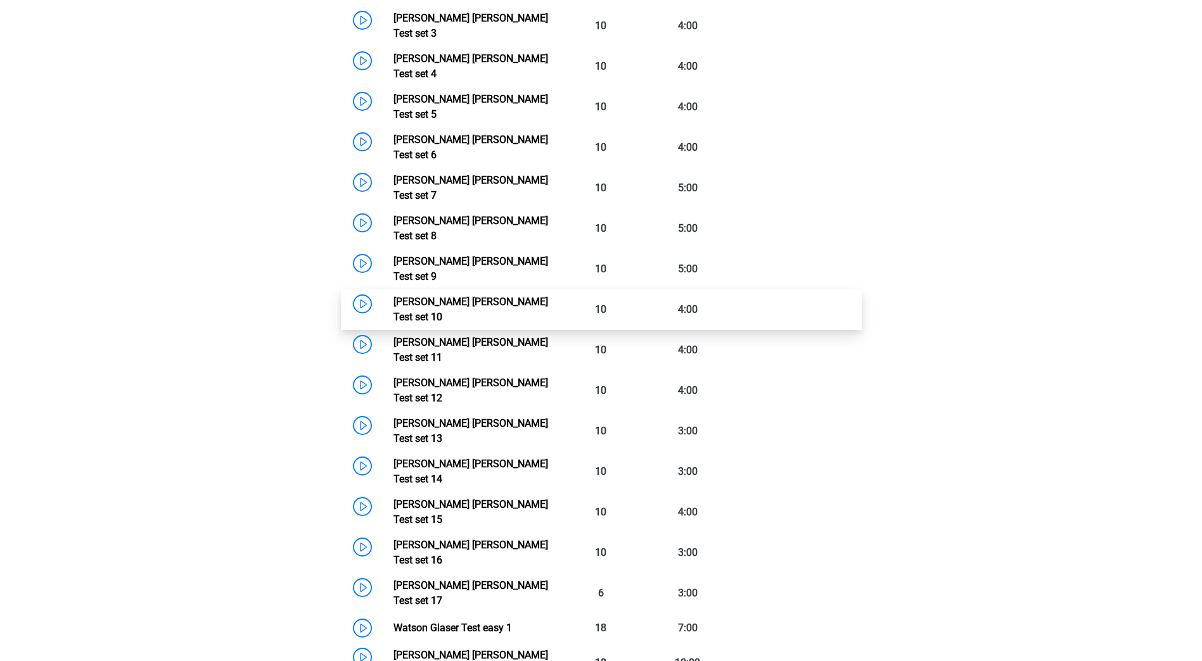
scroll to position [1368, 0]
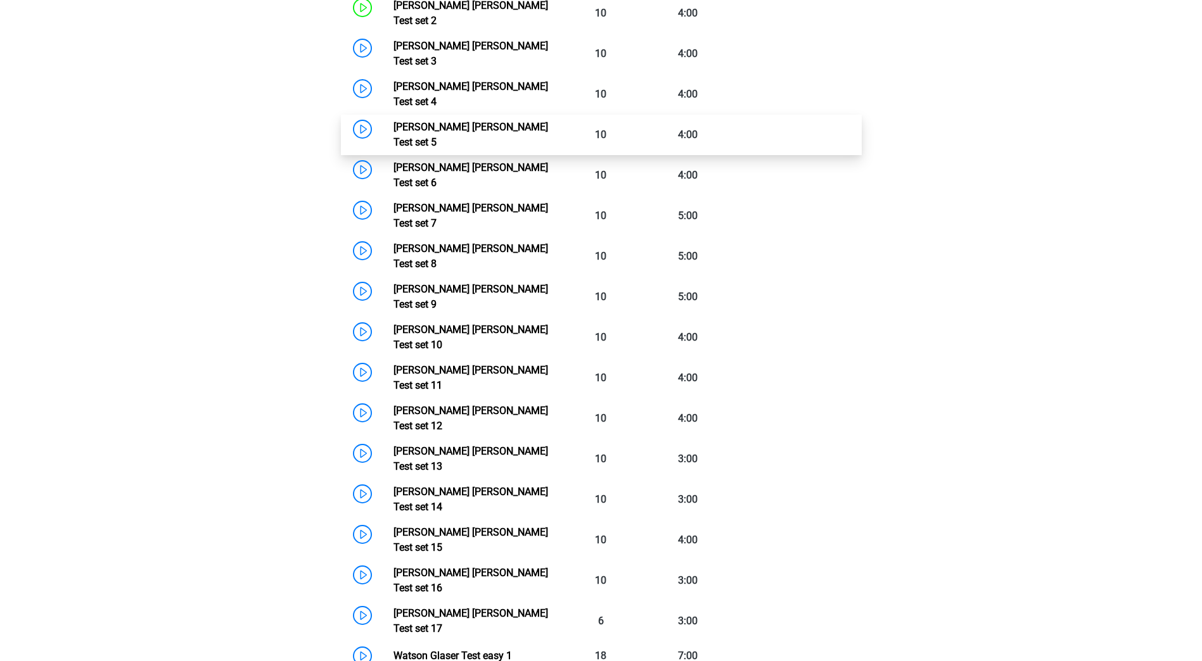
click at [490, 121] on link "[PERSON_NAME] [PERSON_NAME] Test set 5" at bounding box center [470, 134] width 155 height 27
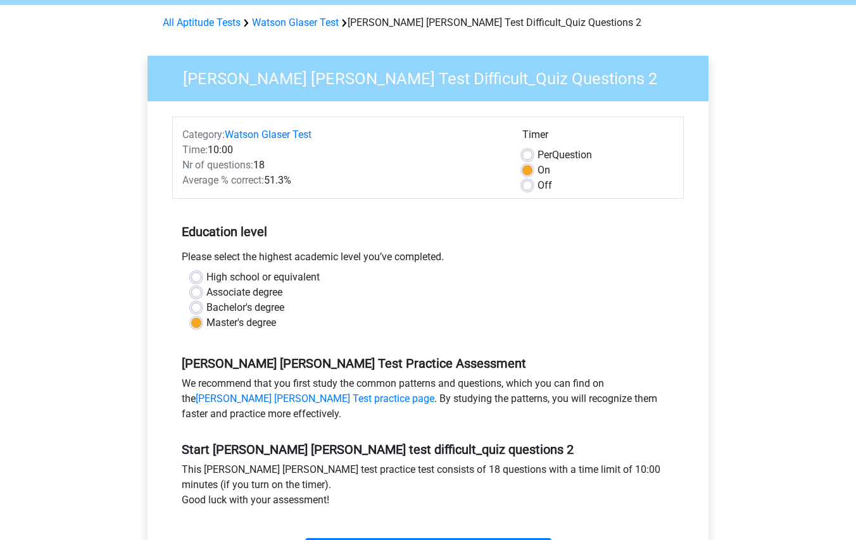
scroll to position [317, 0]
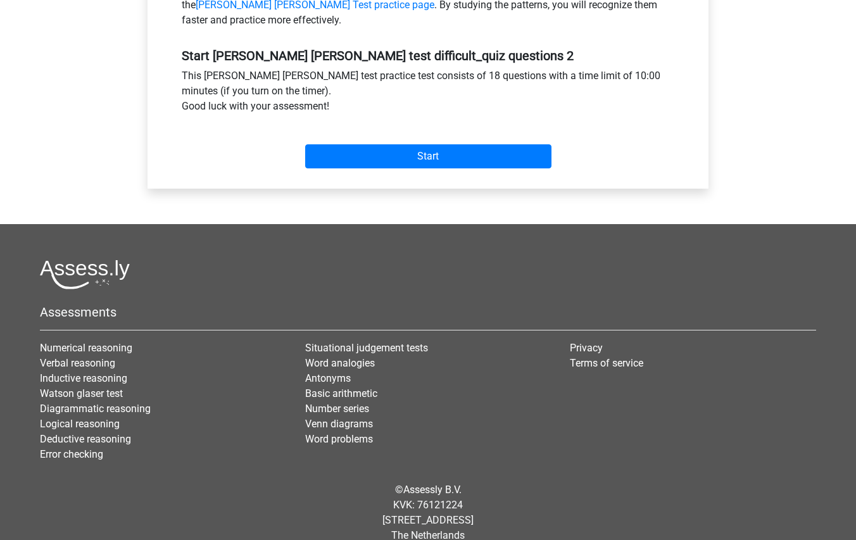
scroll to position [443, 0]
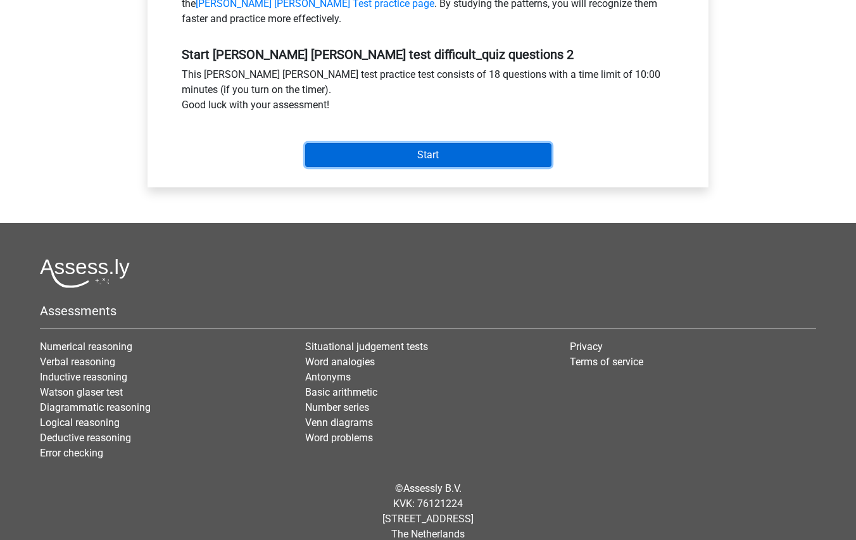
click at [474, 158] on input "Start" at bounding box center [428, 155] width 246 height 24
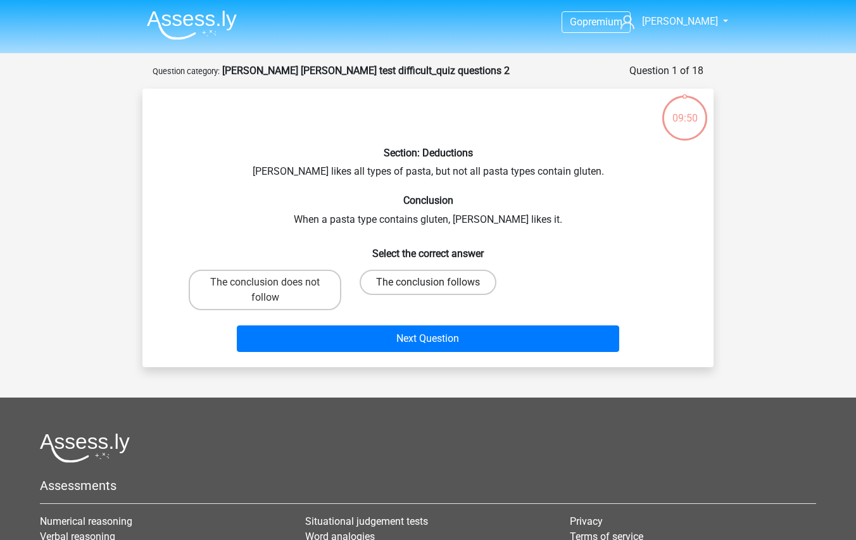
click at [410, 281] on label "The conclusion follows" at bounding box center [428, 282] width 137 height 25
click at [428, 283] on input "The conclusion follows" at bounding box center [432, 287] width 8 height 8
radio input "true"
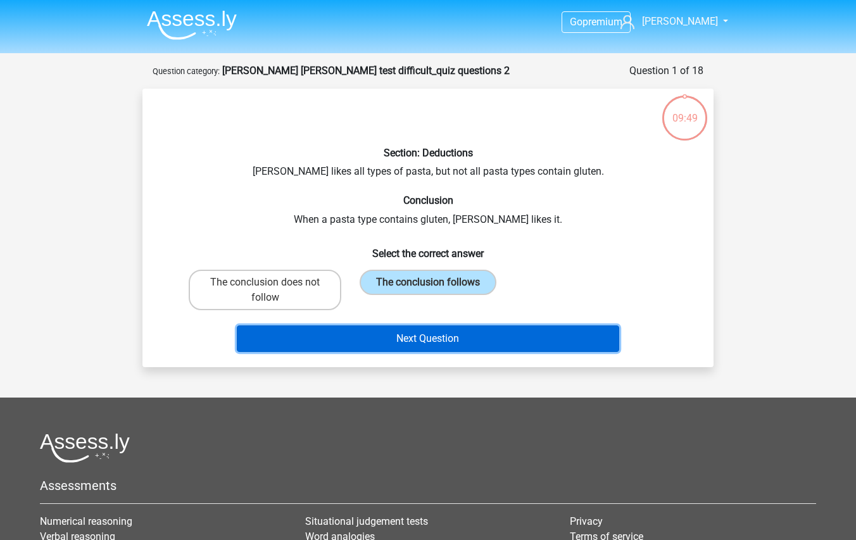
click at [435, 338] on button "Next Question" at bounding box center [428, 339] width 383 height 27
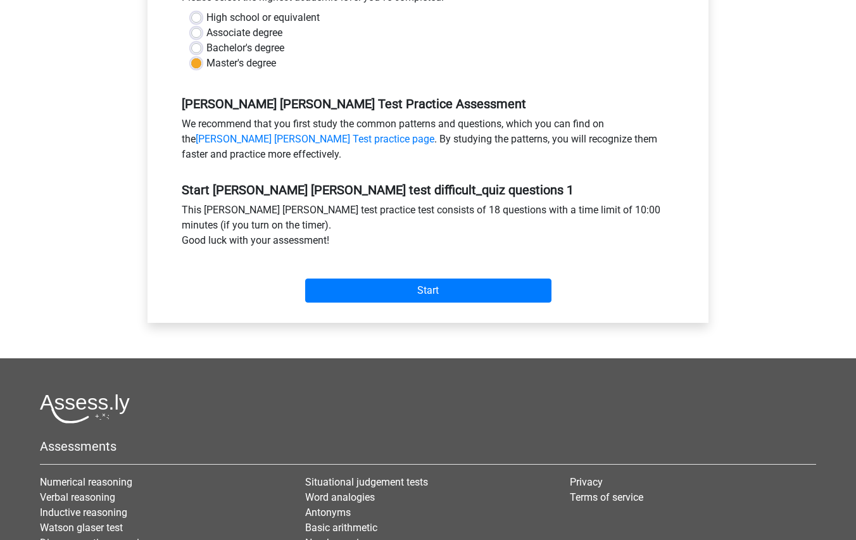
scroll to position [317, 0]
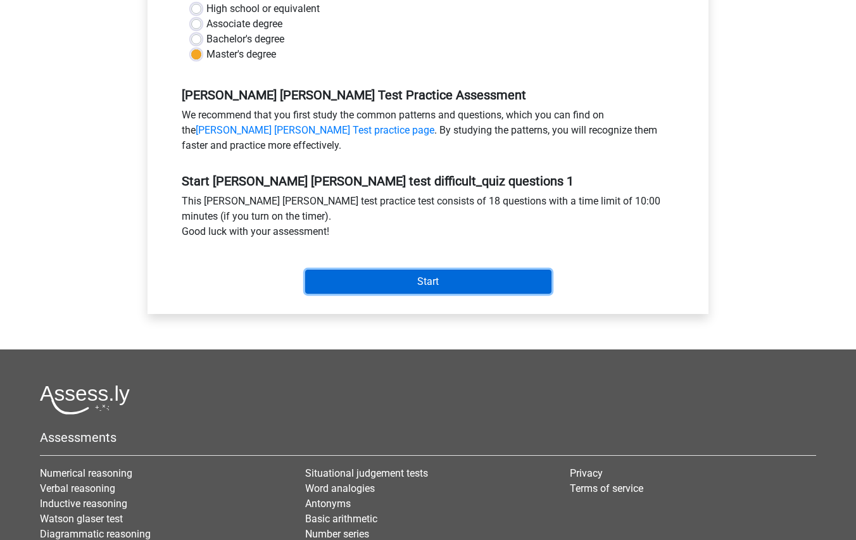
click at [467, 270] on input "Start" at bounding box center [428, 282] width 246 height 24
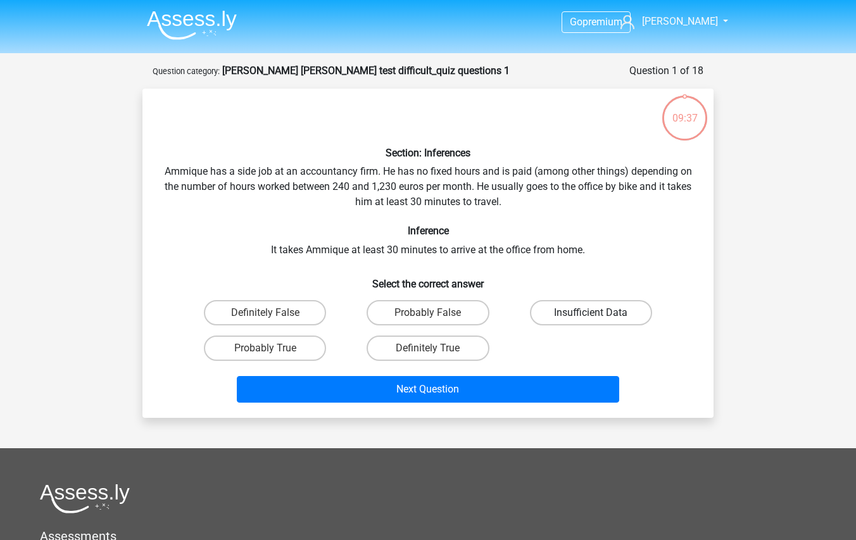
click at [611, 317] on label "Insufficient Data" at bounding box center [591, 312] width 122 height 25
click at [599, 317] on input "Insufficient Data" at bounding box center [595, 317] width 8 height 8
radio input "true"
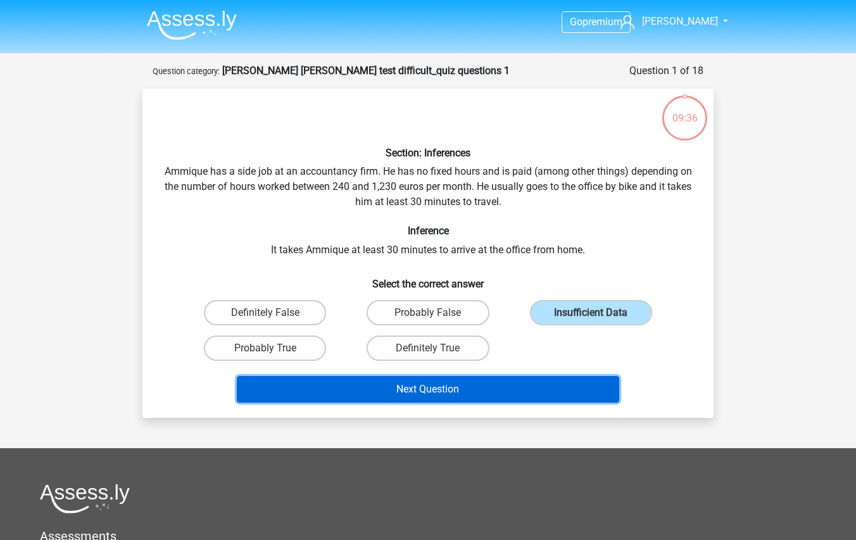
click at [556, 389] on button "Next Question" at bounding box center [428, 389] width 383 height 27
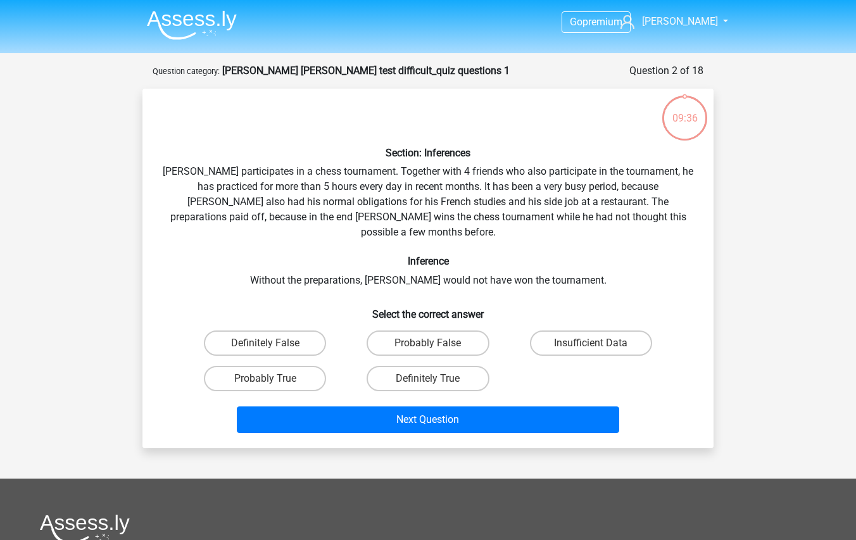
scroll to position [63, 0]
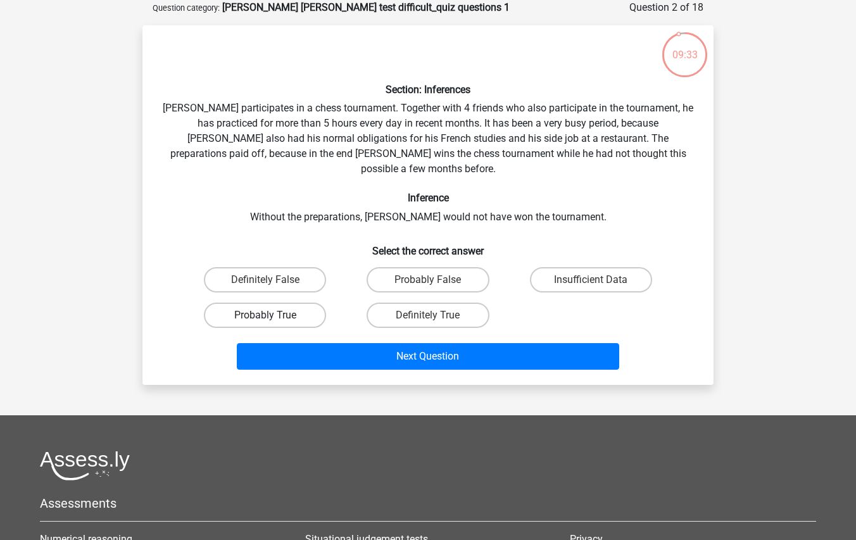
click at [304, 303] on label "Probably True" at bounding box center [265, 315] width 122 height 25
click at [274, 315] on input "Probably True" at bounding box center [269, 319] width 8 height 8
radio input "true"
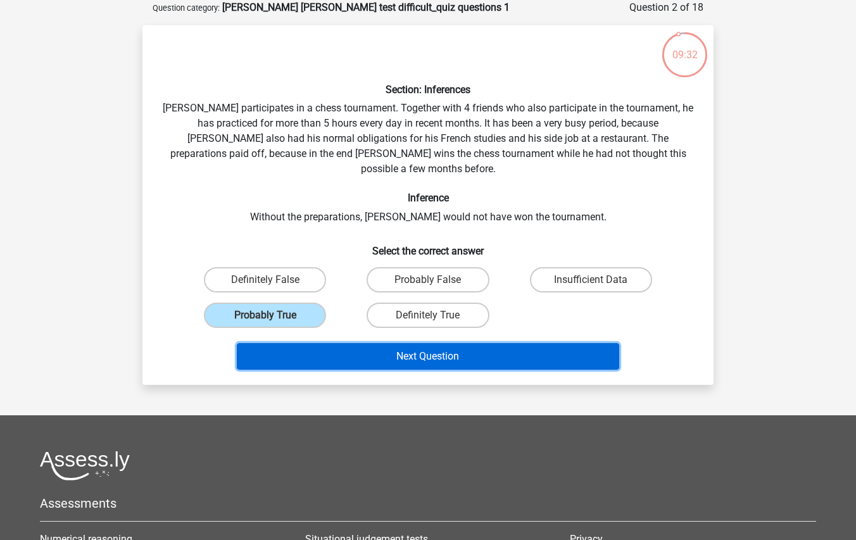
click at [443, 345] on button "Next Question" at bounding box center [428, 356] width 383 height 27
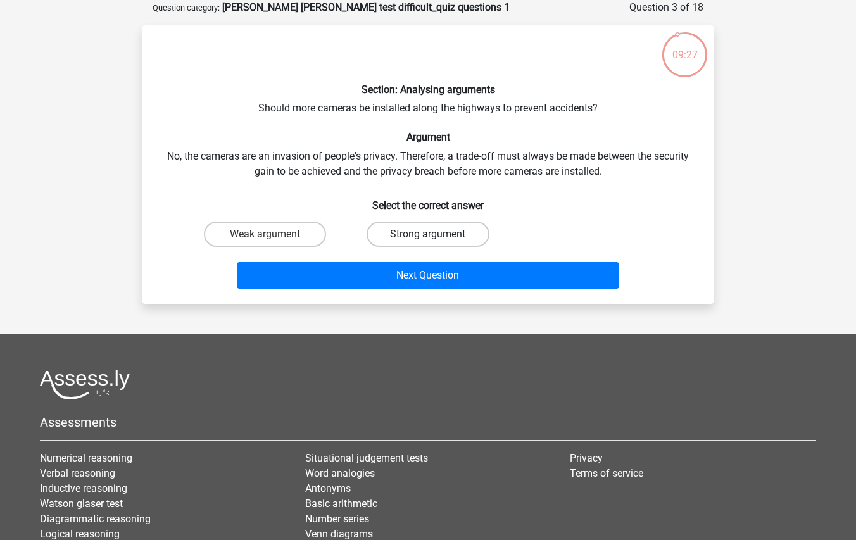
click at [456, 236] on label "Strong argument" at bounding box center [428, 234] width 122 height 25
click at [436, 236] on input "Strong argument" at bounding box center [432, 238] width 8 height 8
radio input "true"
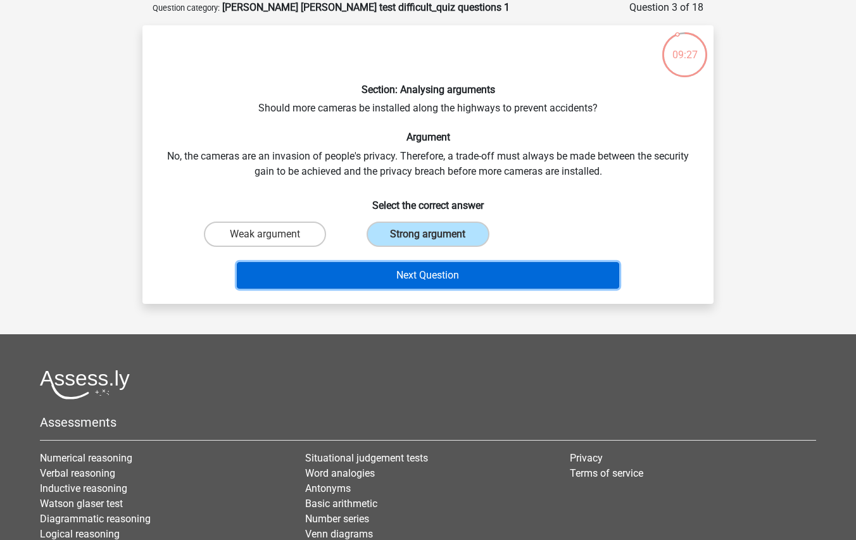
click at [471, 271] on button "Next Question" at bounding box center [428, 275] width 383 height 27
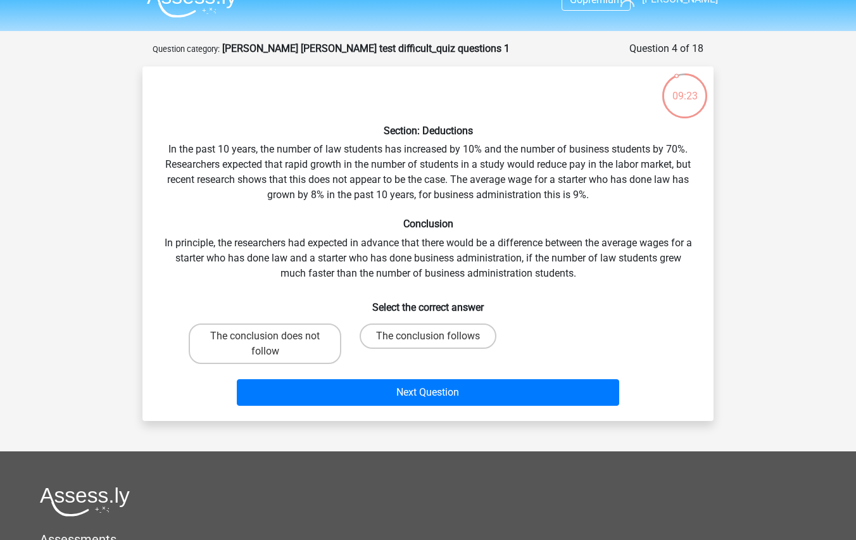
scroll to position [0, 0]
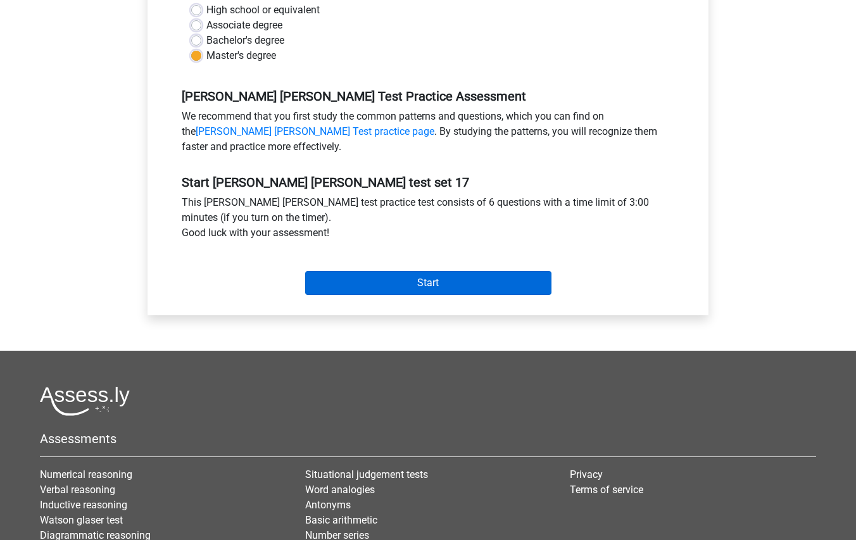
scroll to position [317, 0]
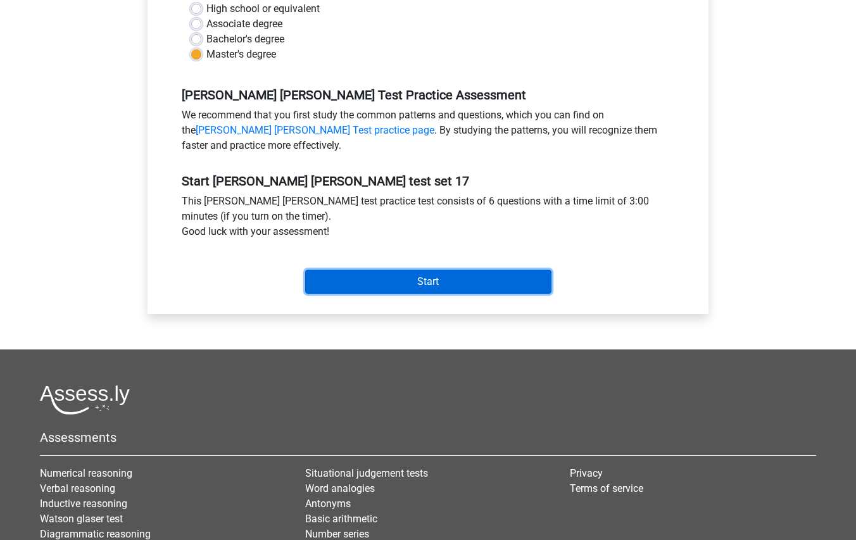
click at [473, 278] on input "Start" at bounding box center [428, 282] width 246 height 24
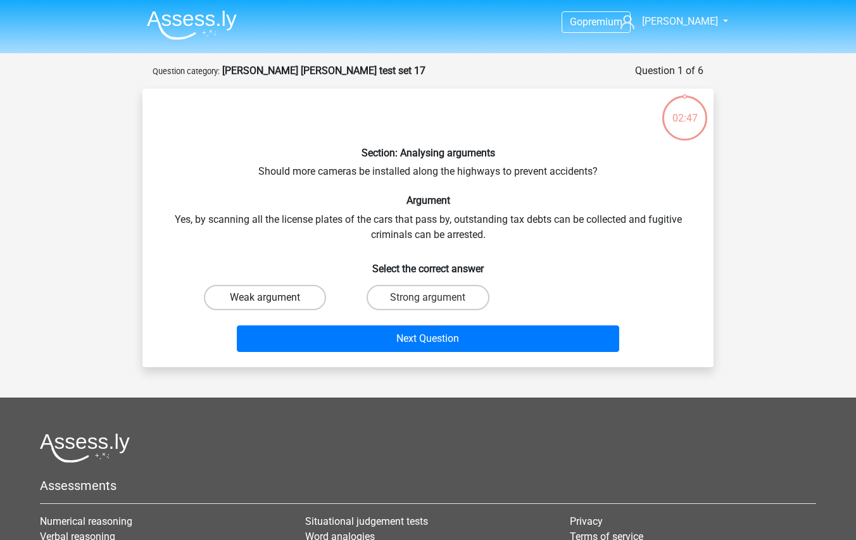
click at [279, 301] on label "Weak argument" at bounding box center [265, 297] width 122 height 25
click at [274, 301] on input "Weak argument" at bounding box center [269, 302] width 8 height 8
radio input "true"
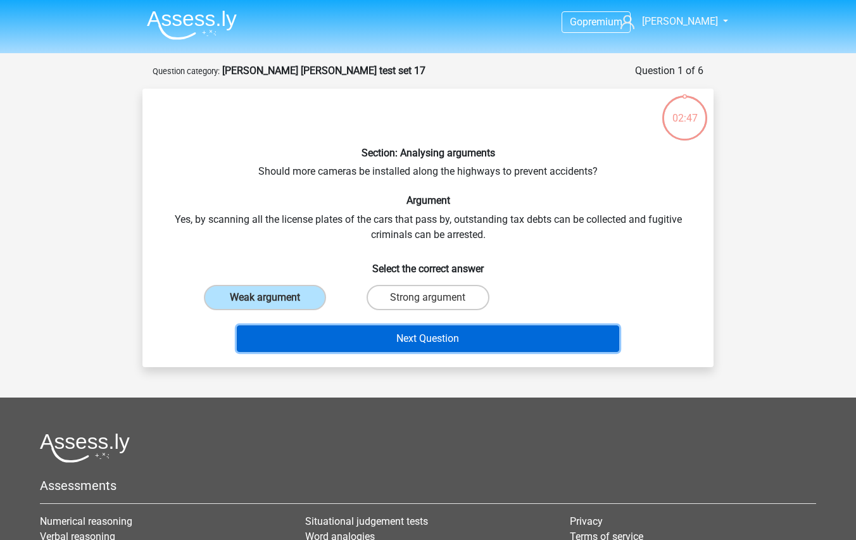
click at [360, 342] on button "Next Question" at bounding box center [428, 339] width 383 height 27
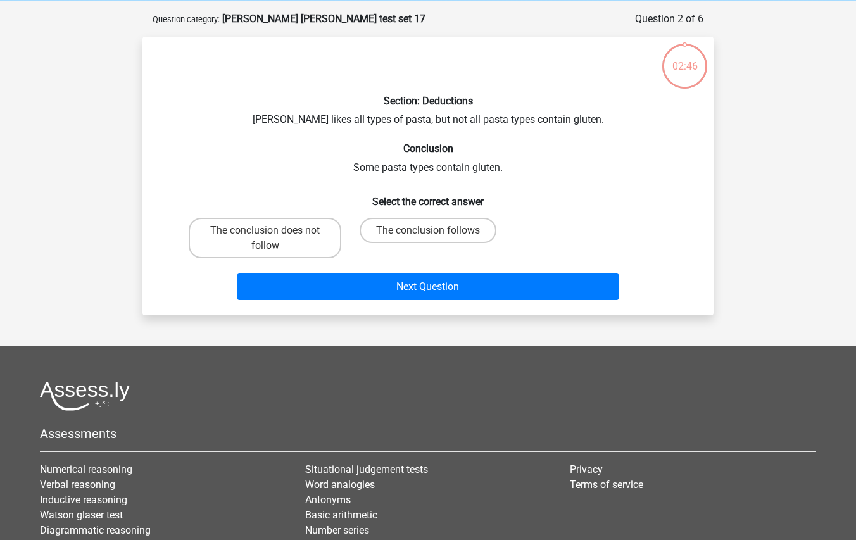
scroll to position [63, 0]
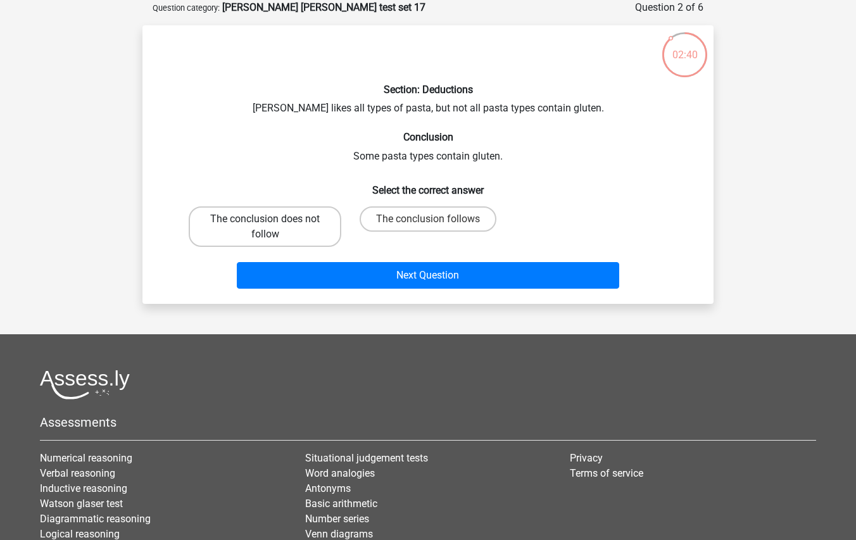
drag, startPoint x: 326, startPoint y: 224, endPoint x: 335, endPoint y: 231, distance: 12.2
click at [326, 224] on label "The conclusion does not follow" at bounding box center [265, 226] width 153 height 41
click at [274, 224] on input "The conclusion does not follow" at bounding box center [269, 223] width 8 height 8
radio input "true"
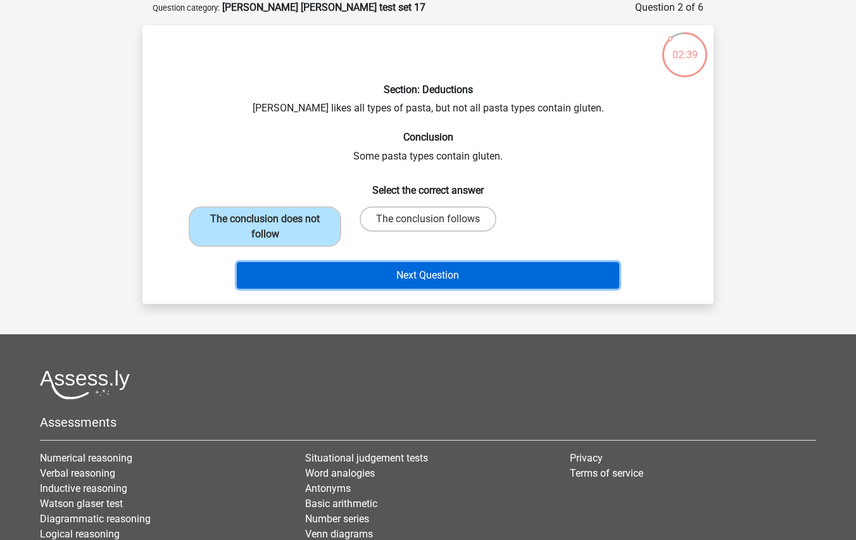
click at [395, 277] on button "Next Question" at bounding box center [428, 275] width 383 height 27
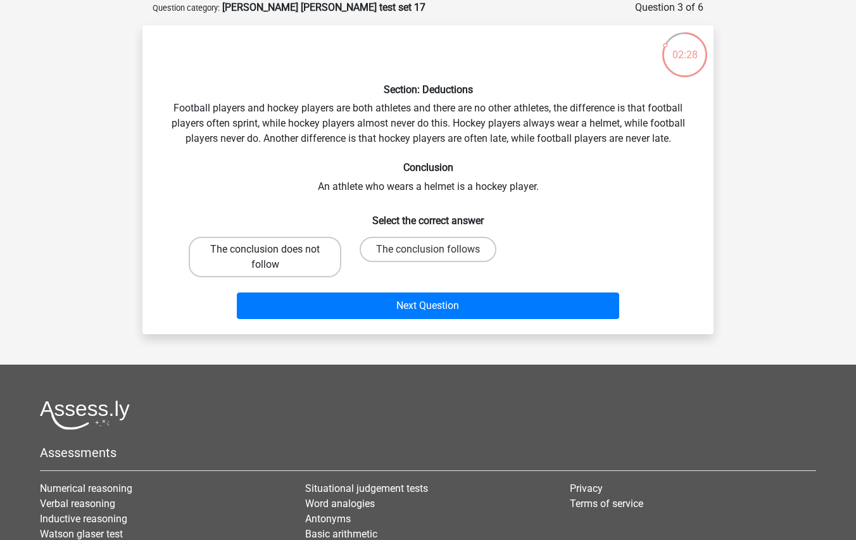
drag, startPoint x: 298, startPoint y: 260, endPoint x: 331, endPoint y: 278, distance: 37.4
click at [298, 261] on label "The conclusion does not follow" at bounding box center [265, 257] width 153 height 41
click at [274, 258] on input "The conclusion does not follow" at bounding box center [269, 254] width 8 height 8
radio input "true"
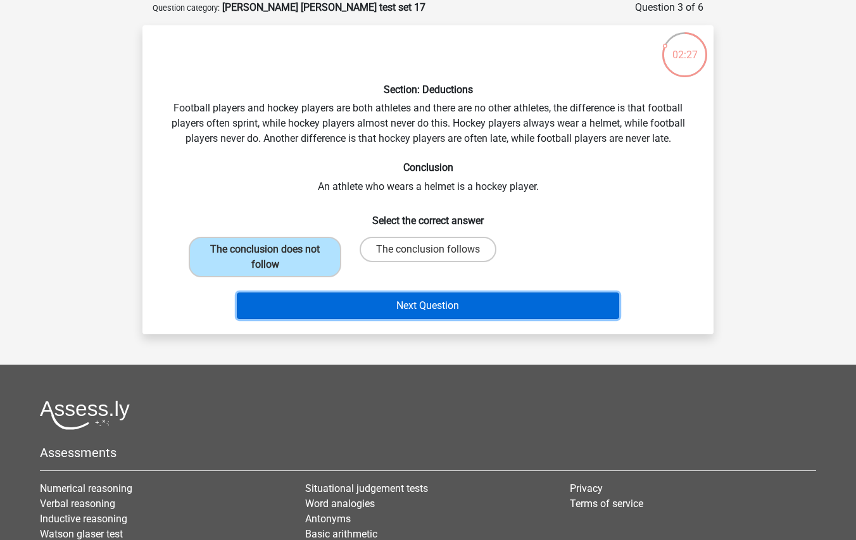
click at [350, 300] on button "Next Question" at bounding box center [428, 306] width 383 height 27
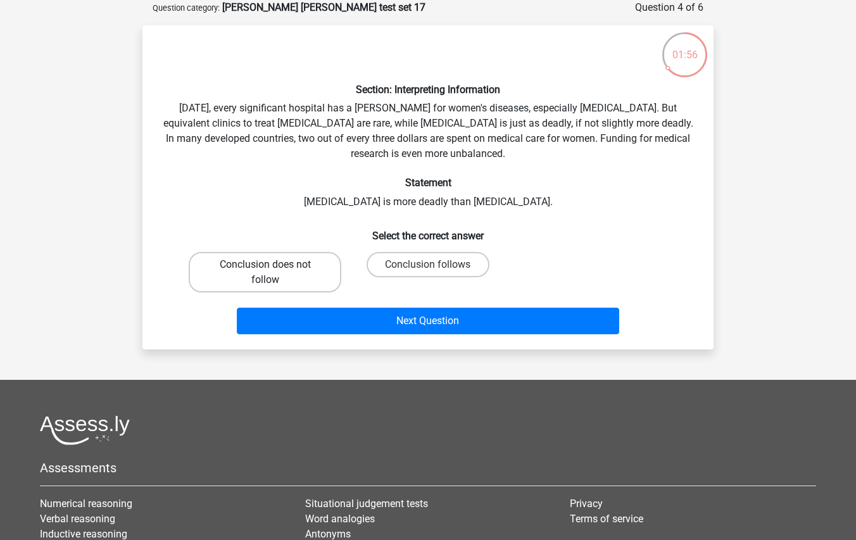
click at [323, 270] on label "Conclusion does not follow" at bounding box center [265, 272] width 153 height 41
click at [274, 270] on input "Conclusion does not follow" at bounding box center [269, 269] width 8 height 8
radio input "true"
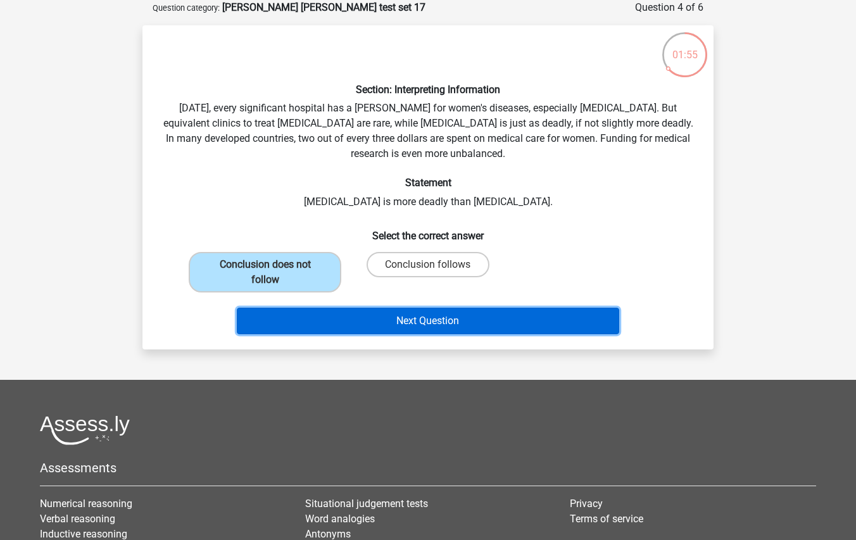
click at [426, 321] on button "Next Question" at bounding box center [428, 321] width 383 height 27
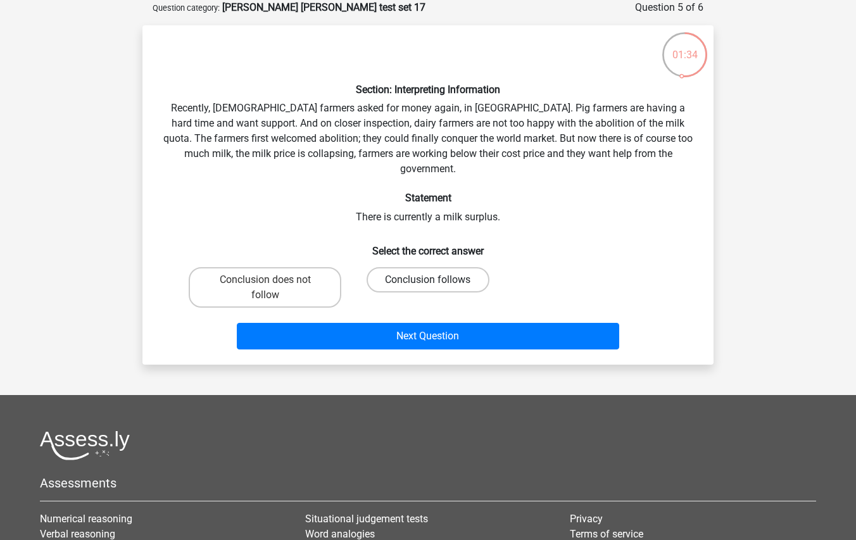
click at [448, 268] on label "Conclusion follows" at bounding box center [428, 279] width 122 height 25
click at [436, 280] on input "Conclusion follows" at bounding box center [432, 284] width 8 height 8
radio input "true"
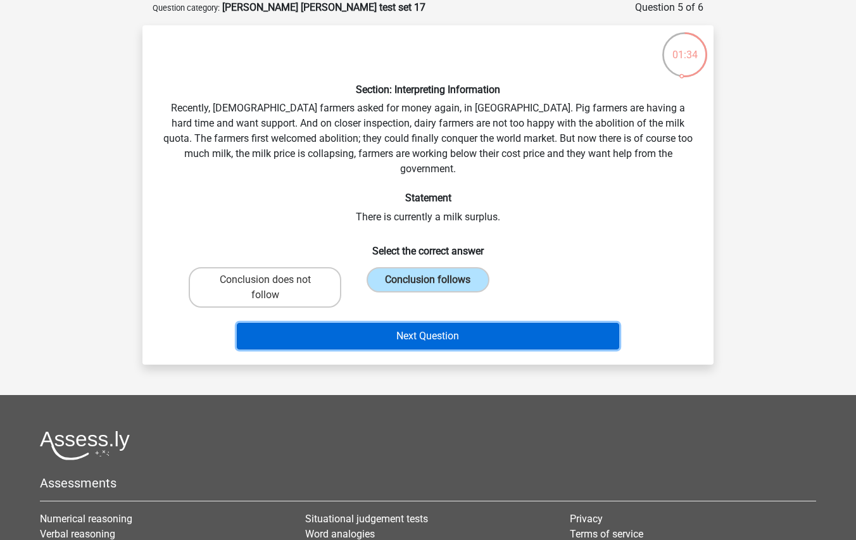
click at [481, 329] on button "Next Question" at bounding box center [428, 336] width 383 height 27
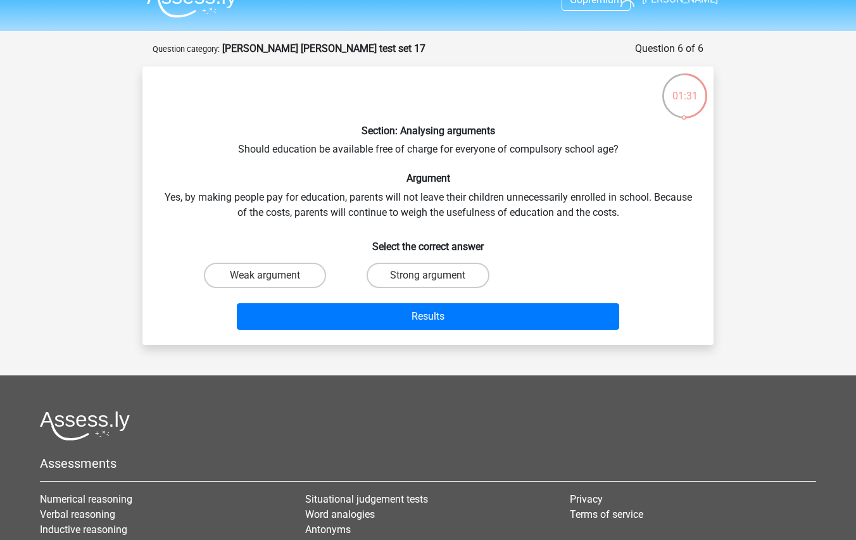
scroll to position [0, 0]
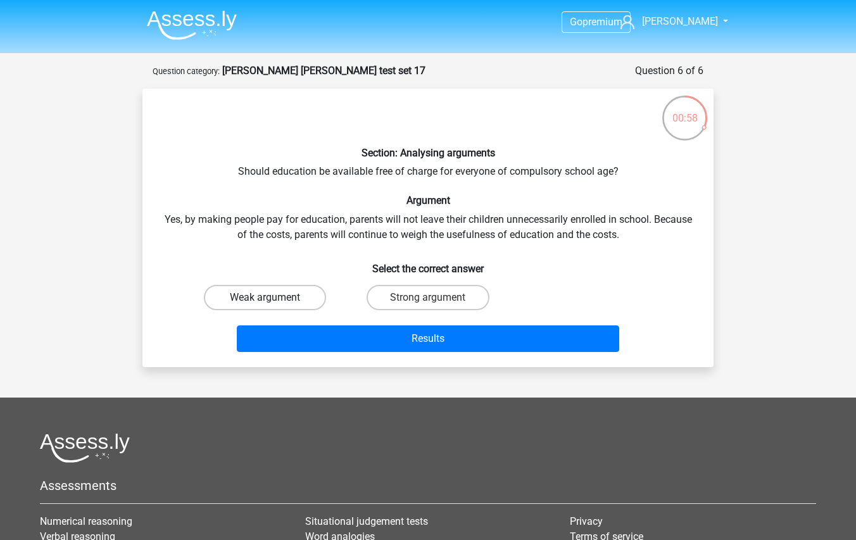
click at [280, 296] on label "Weak argument" at bounding box center [265, 297] width 122 height 25
click at [274, 298] on input "Weak argument" at bounding box center [269, 302] width 8 height 8
radio input "true"
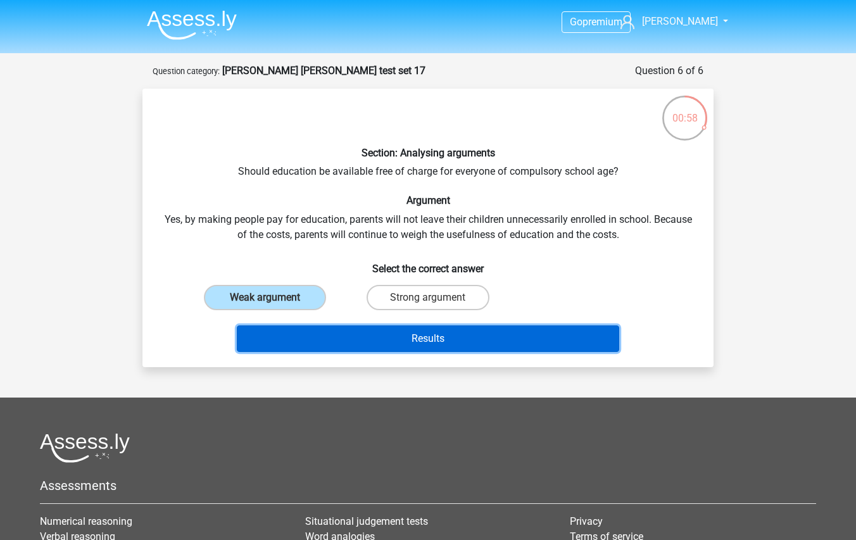
click at [367, 336] on button "Results" at bounding box center [428, 339] width 383 height 27
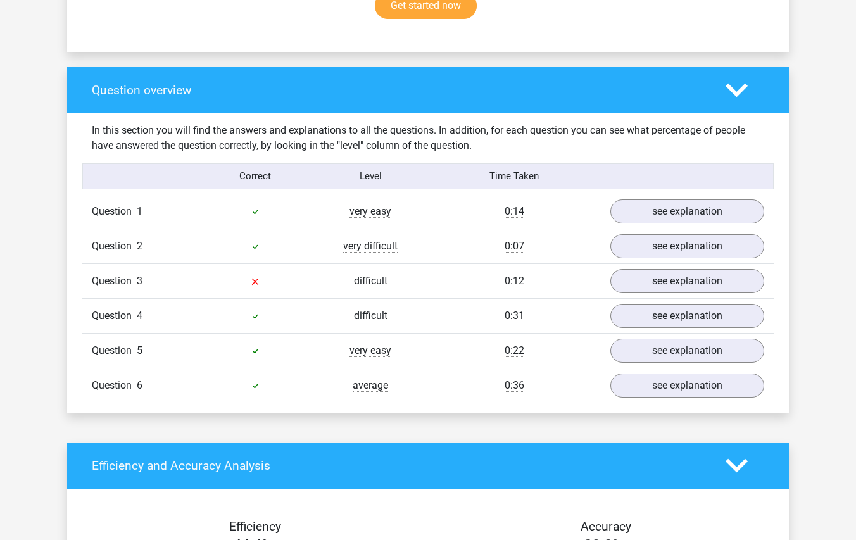
scroll to position [887, 0]
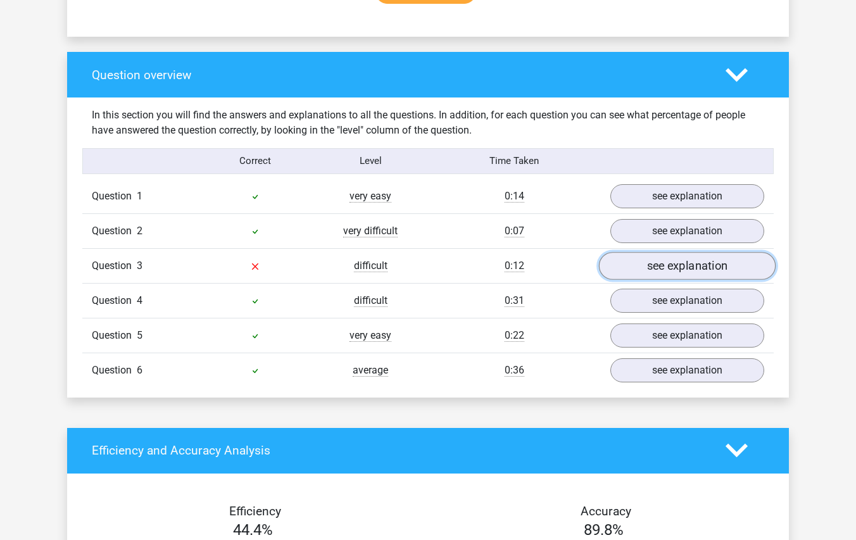
click at [689, 274] on link "see explanation" at bounding box center [687, 266] width 177 height 28
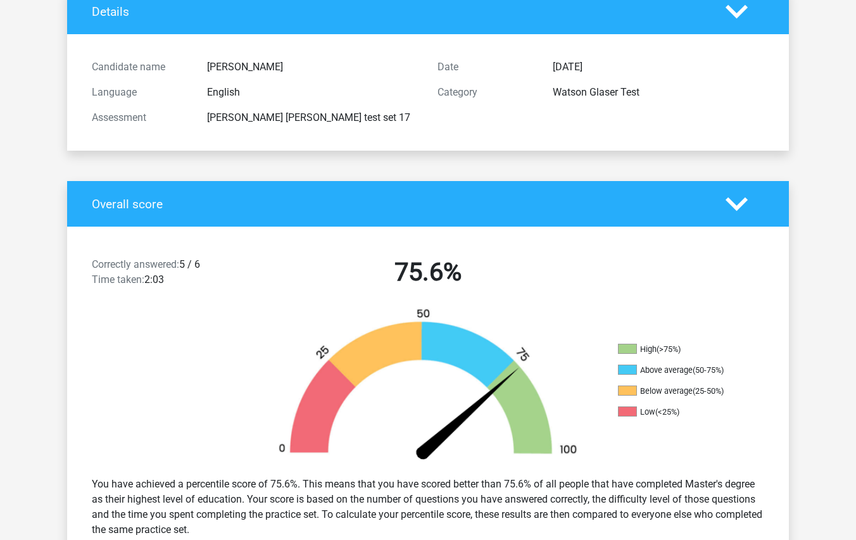
scroll to position [0, 0]
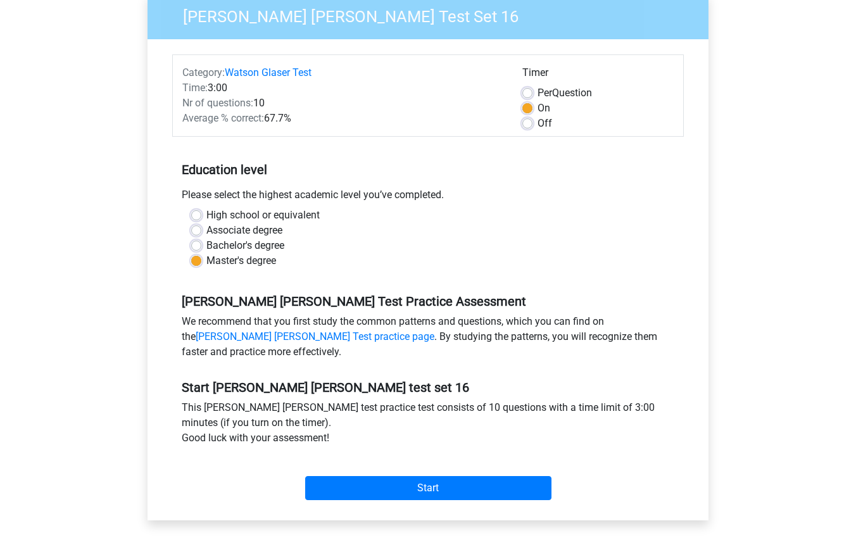
scroll to position [380, 0]
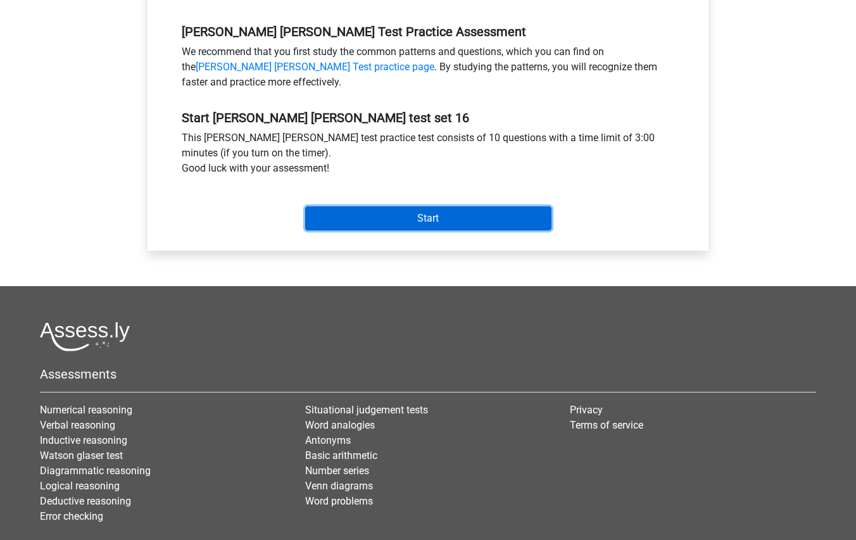
click at [462, 226] on input "Start" at bounding box center [428, 218] width 246 height 24
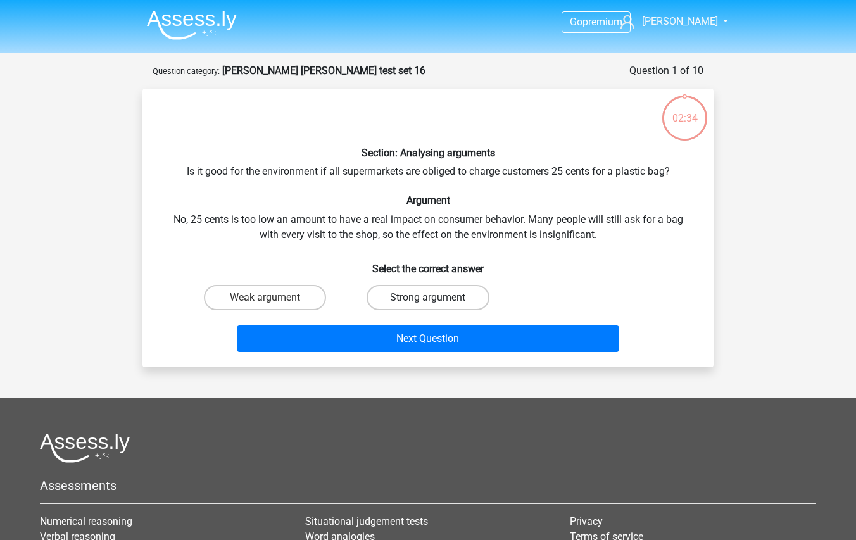
click at [443, 300] on label "Strong argument" at bounding box center [428, 297] width 122 height 25
click at [436, 300] on input "Strong argument" at bounding box center [432, 302] width 8 height 8
radio input "true"
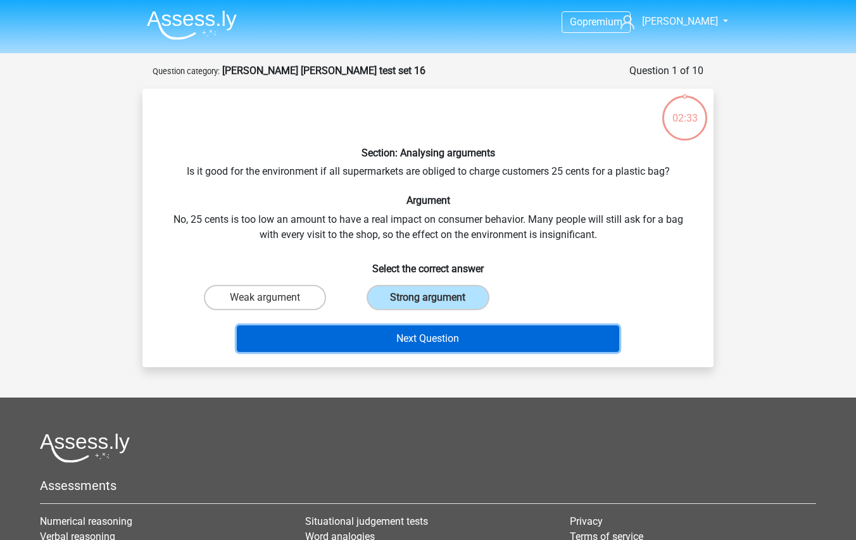
click at [460, 337] on button "Next Question" at bounding box center [428, 339] width 383 height 27
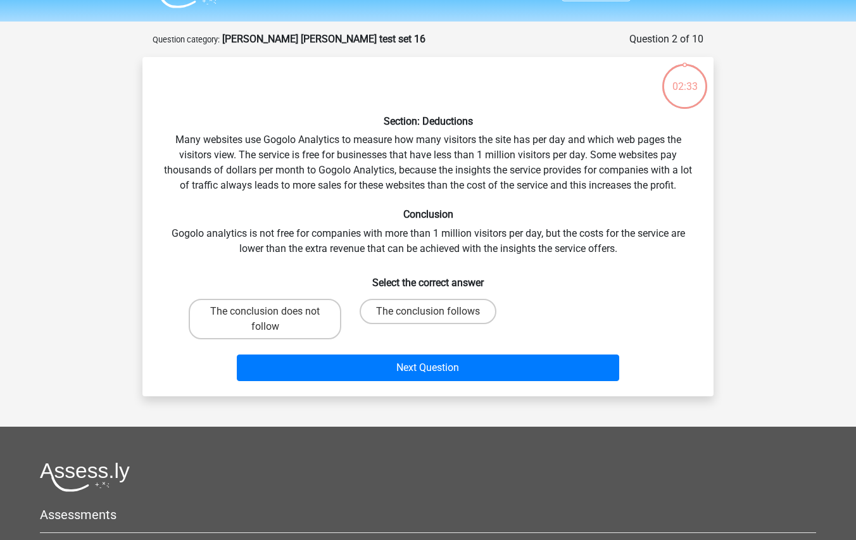
scroll to position [63, 0]
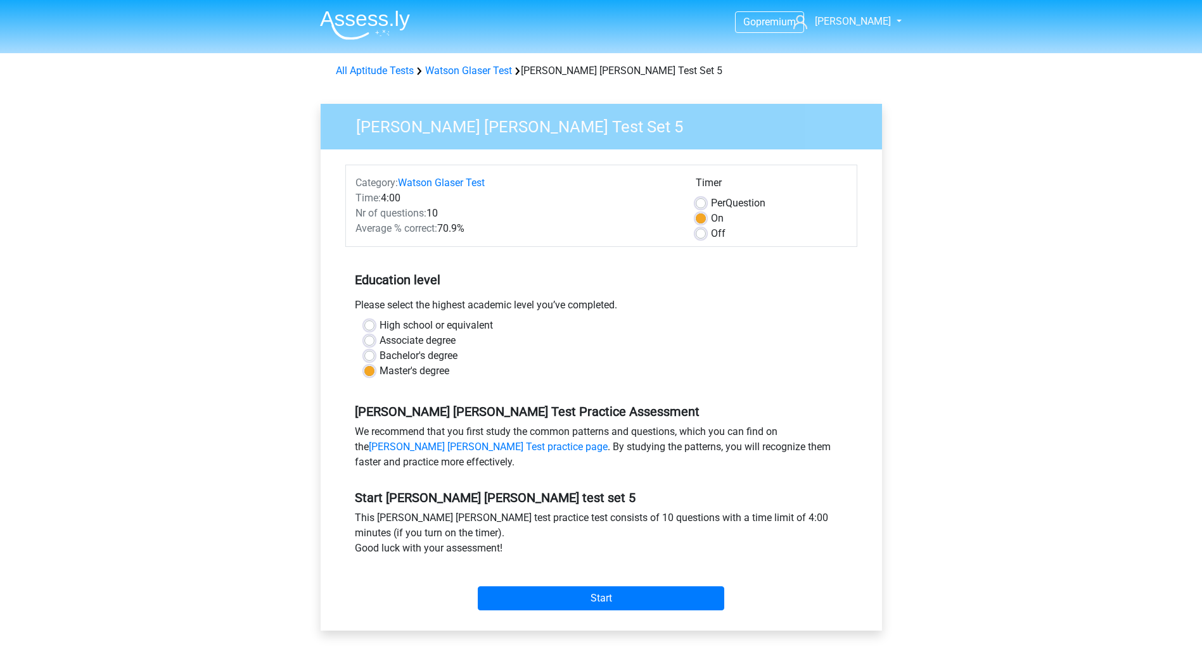
click at [619, 623] on div "Category: [PERSON_NAME] [PERSON_NAME] Test Time: 4:00 Nr of questions: 10 Avera…" at bounding box center [601, 389] width 542 height 481
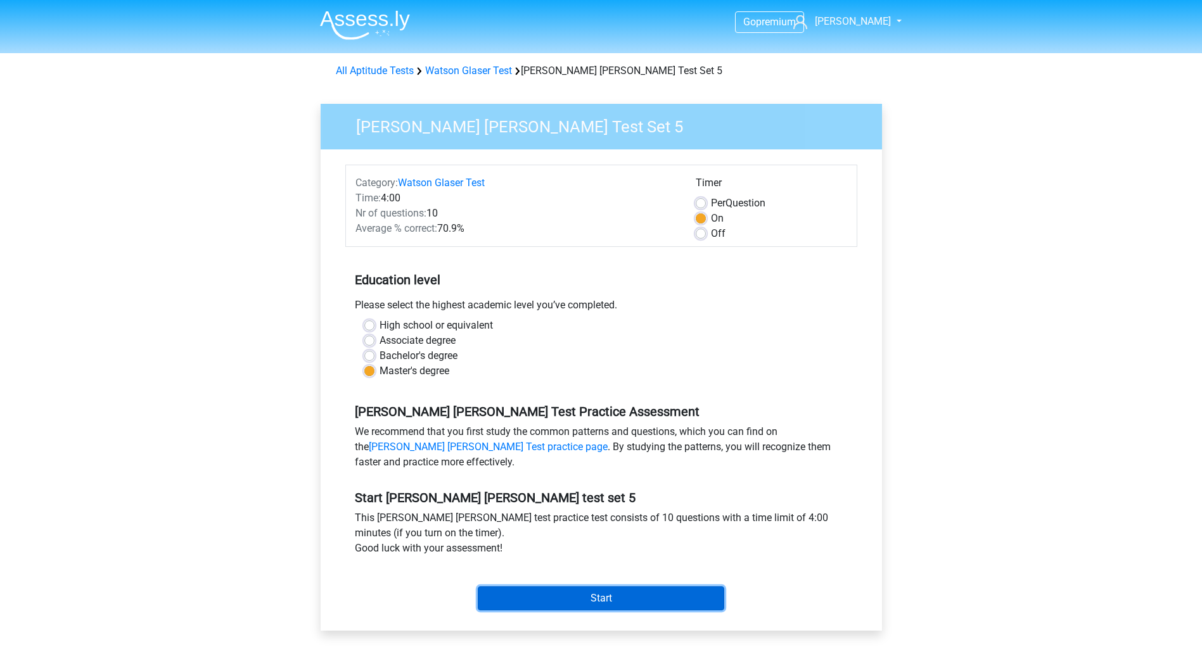
click at [623, 593] on input "Start" at bounding box center [601, 599] width 246 height 24
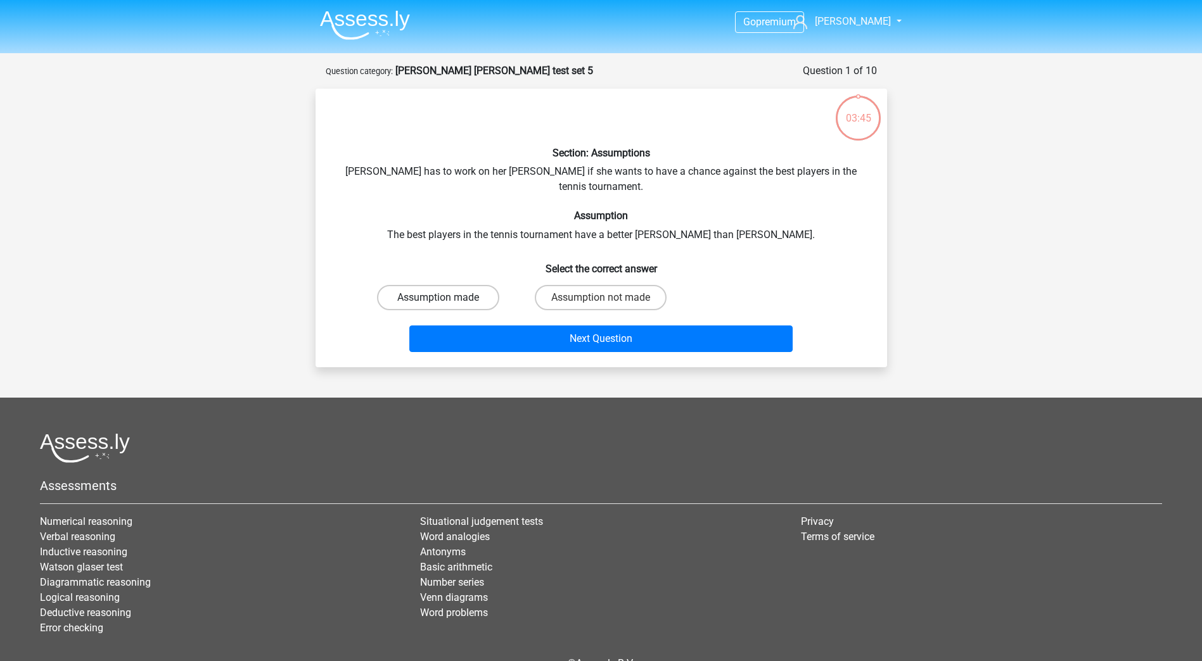
click at [466, 286] on label "Assumption made" at bounding box center [438, 297] width 122 height 25
click at [446, 298] on input "Assumption made" at bounding box center [442, 302] width 8 height 8
radio input "true"
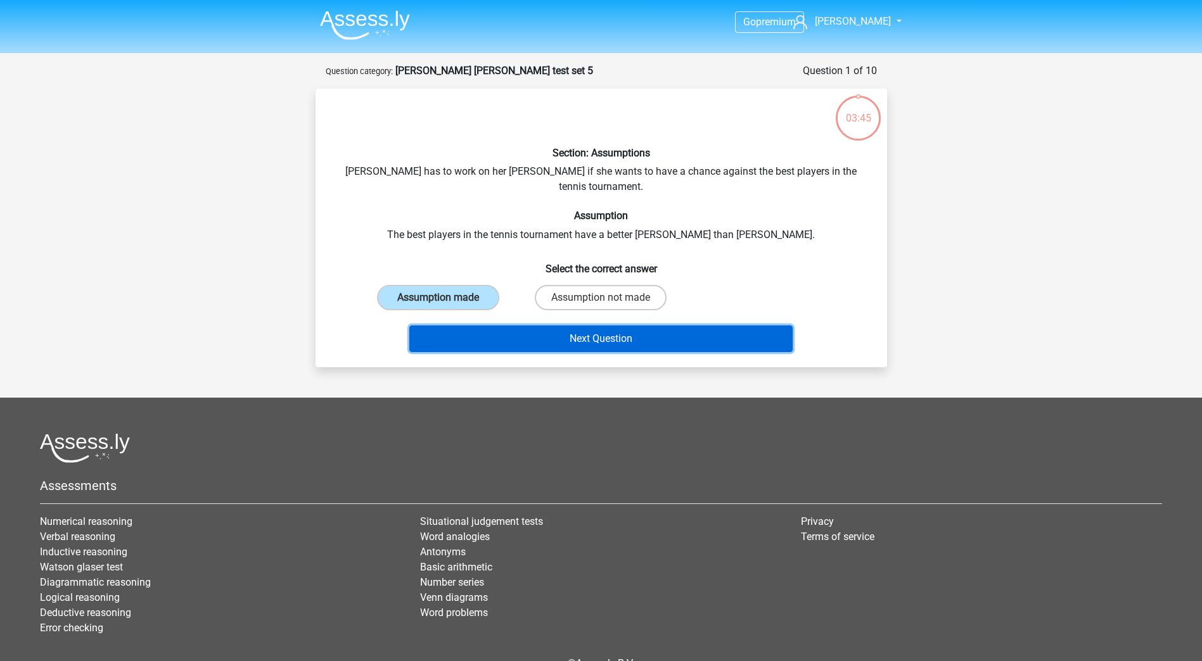
click at [530, 326] on button "Next Question" at bounding box center [600, 339] width 383 height 27
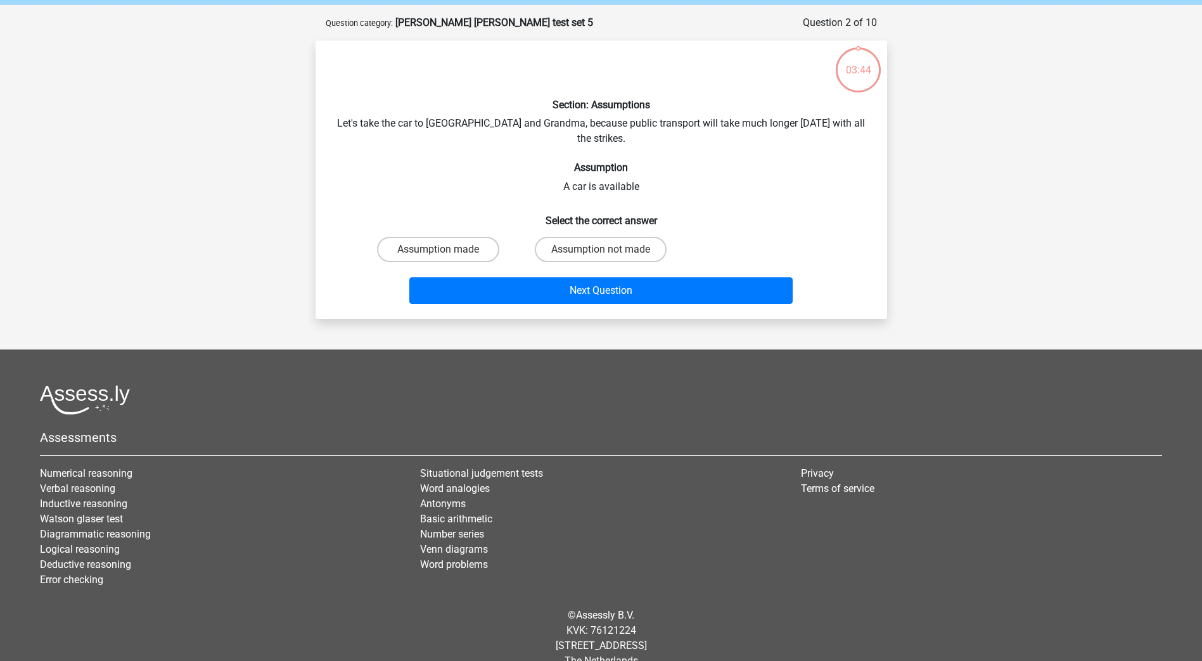
scroll to position [56, 0]
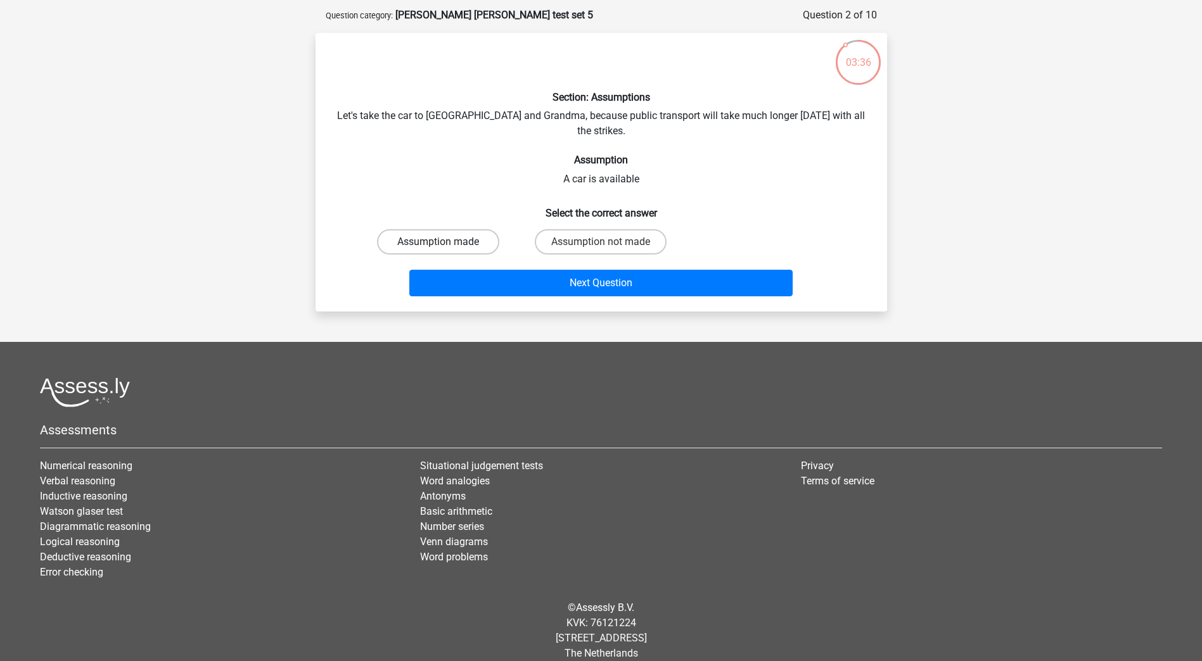
click at [451, 229] on label "Assumption made" at bounding box center [438, 241] width 122 height 25
click at [446, 242] on input "Assumption made" at bounding box center [442, 246] width 8 height 8
radio input "true"
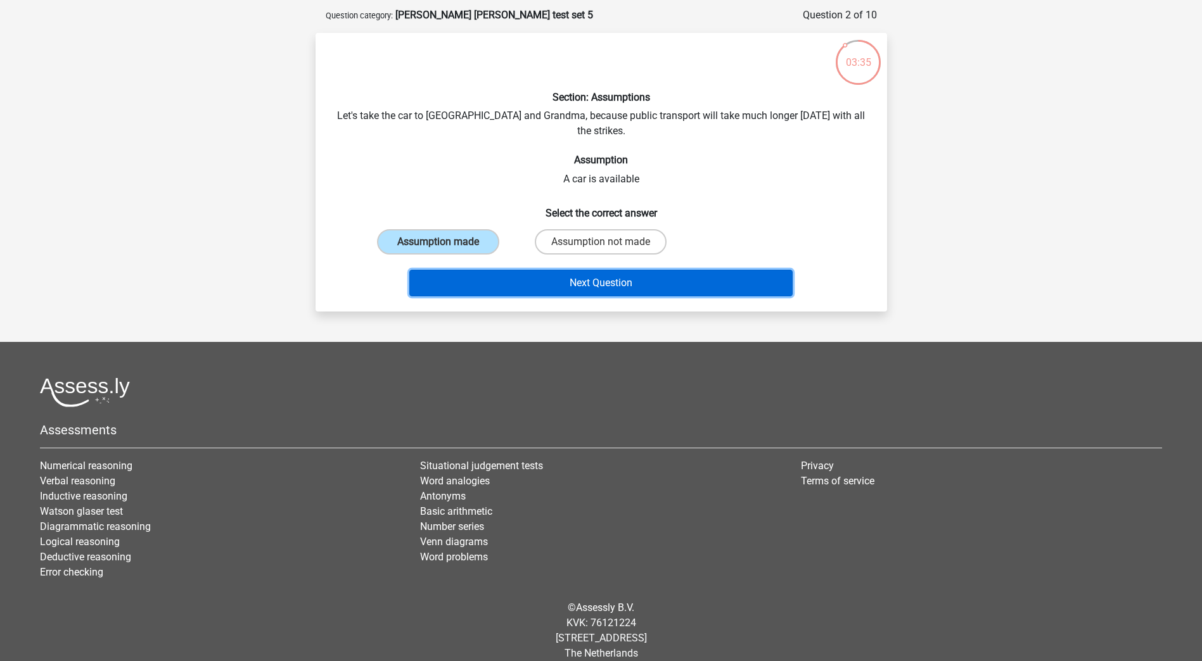
click at [504, 270] on button "Next Question" at bounding box center [600, 283] width 383 height 27
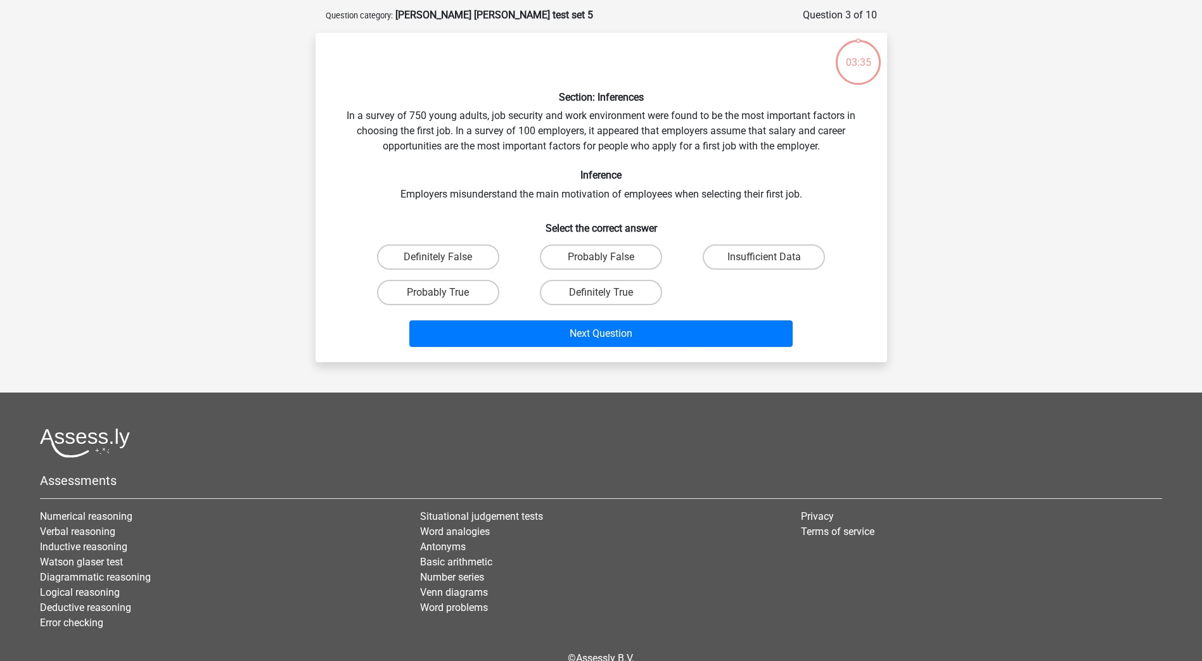
scroll to position [63, 0]
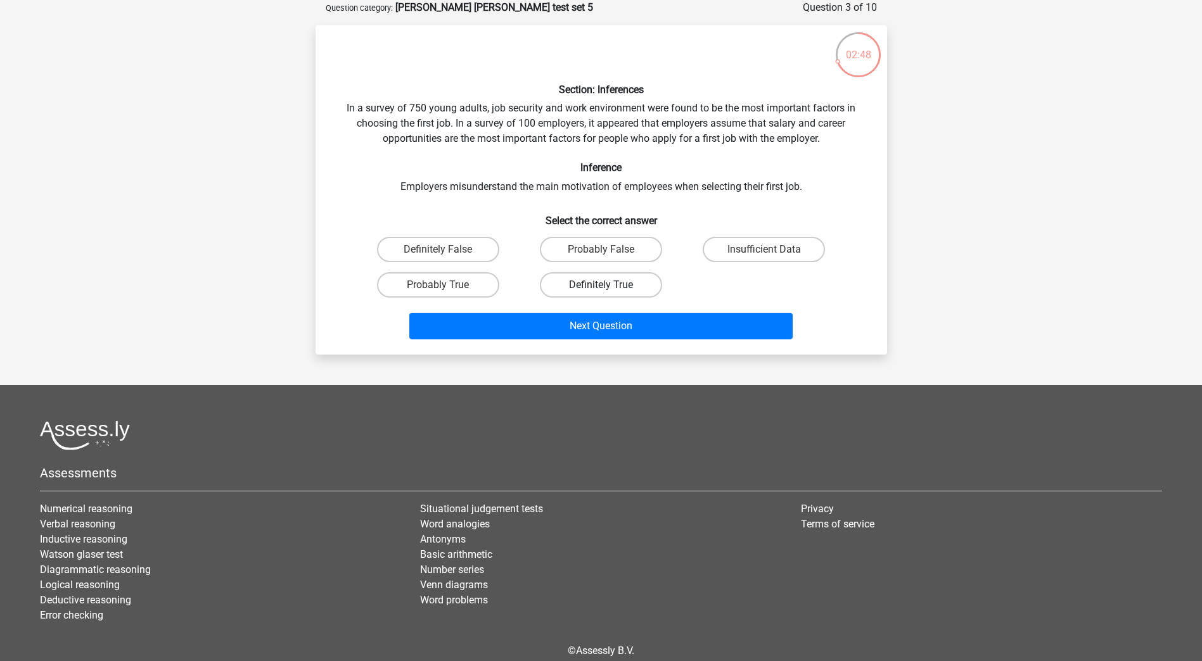
click at [590, 285] on label "Definitely True" at bounding box center [601, 284] width 122 height 25
click at [600, 285] on input "Definitely True" at bounding box center [604, 289] width 8 height 8
radio input "true"
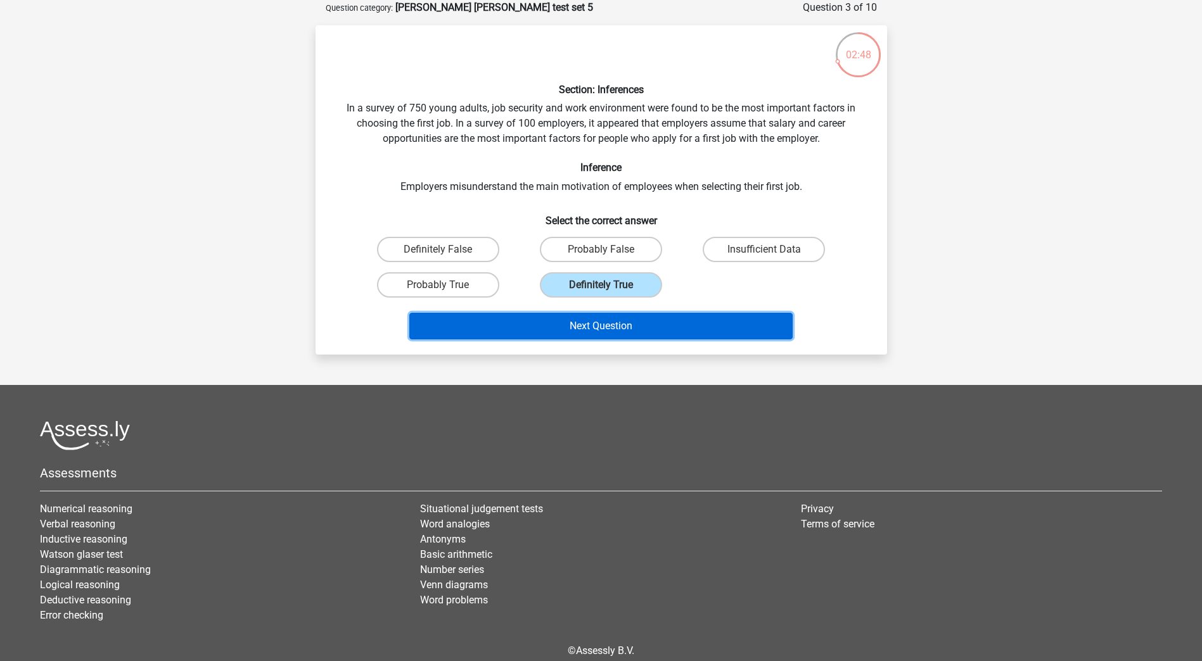
click at [630, 331] on button "Next Question" at bounding box center [600, 326] width 383 height 27
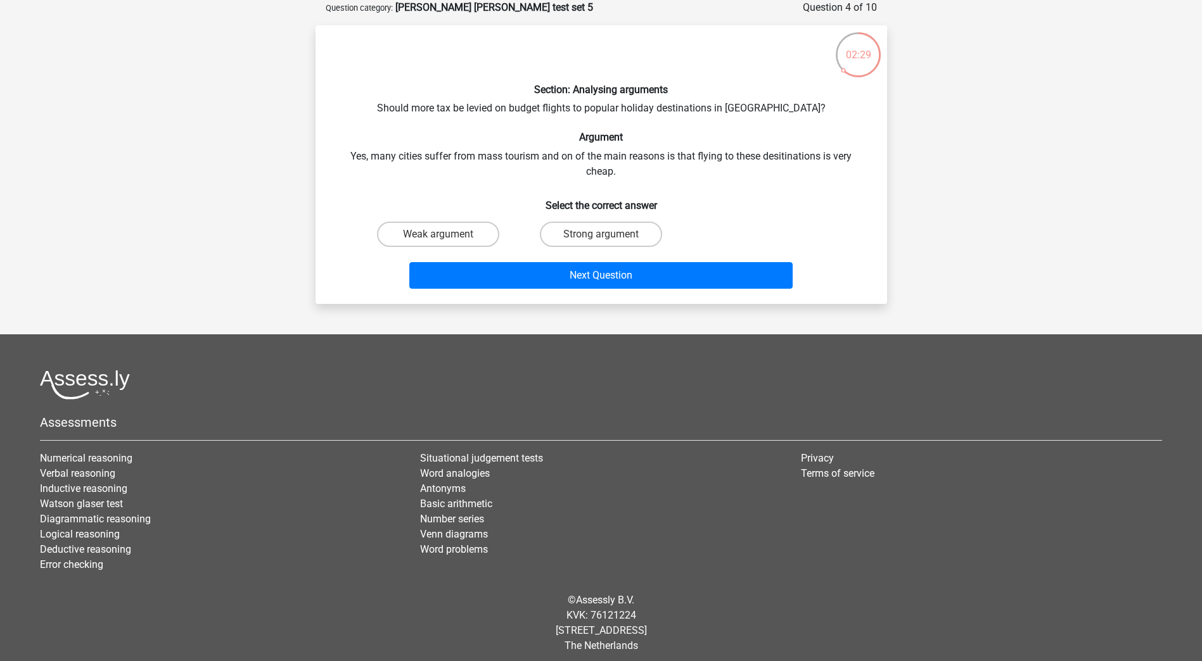
click at [605, 238] on input "Strong argument" at bounding box center [604, 238] width 8 height 8
radio input "true"
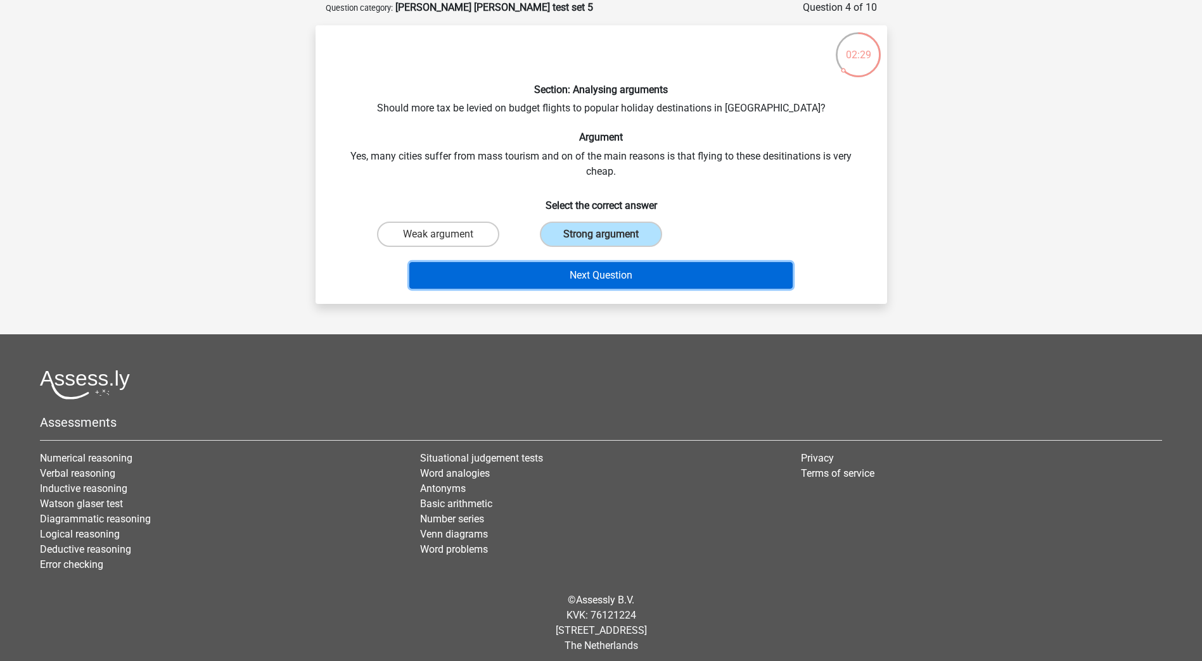
click at [617, 267] on button "Next Question" at bounding box center [600, 275] width 383 height 27
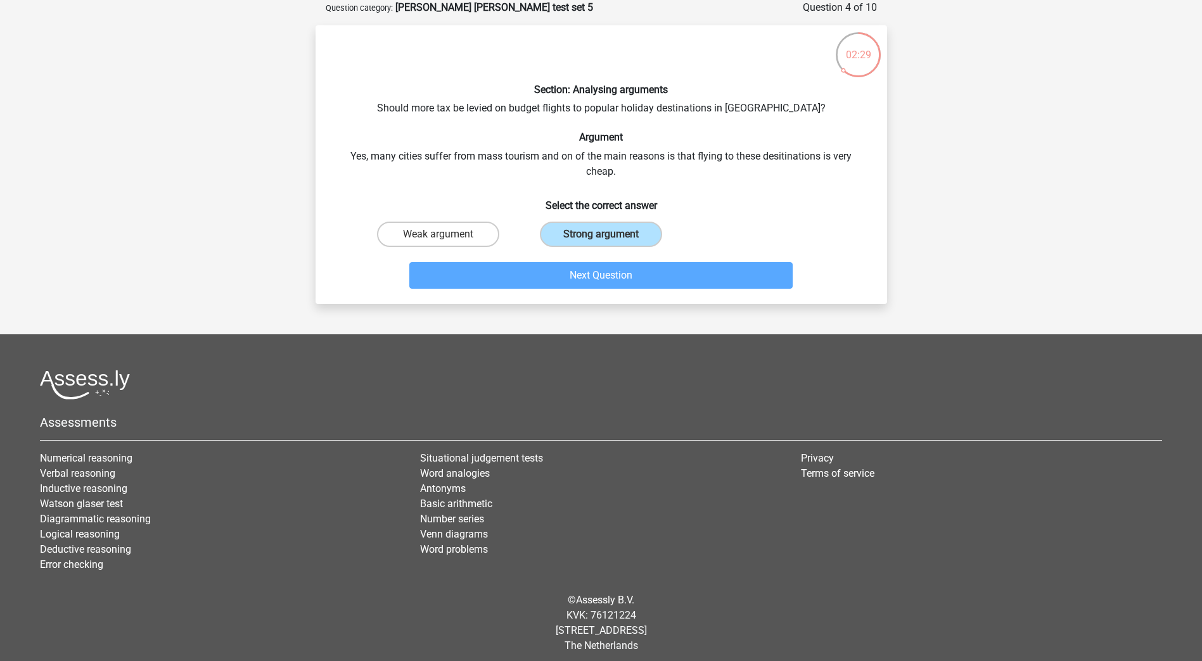
scroll to position [56, 0]
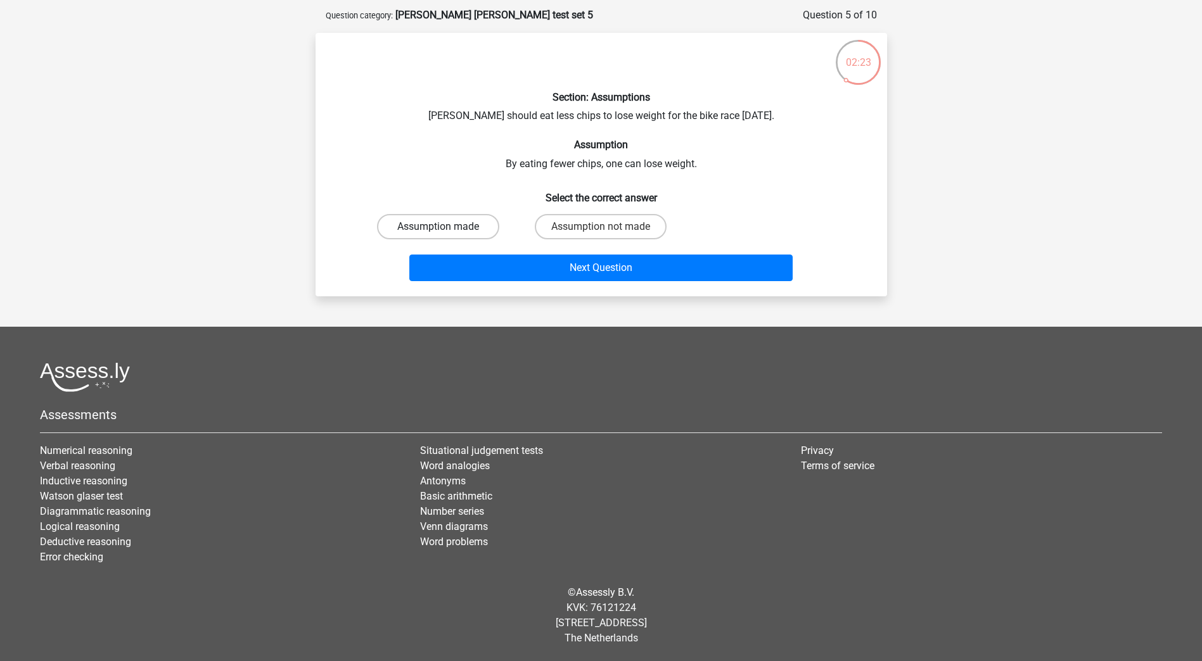
click at [436, 229] on label "Assumption made" at bounding box center [438, 226] width 122 height 25
click at [438, 229] on input "Assumption made" at bounding box center [442, 231] width 8 height 8
radio input "true"
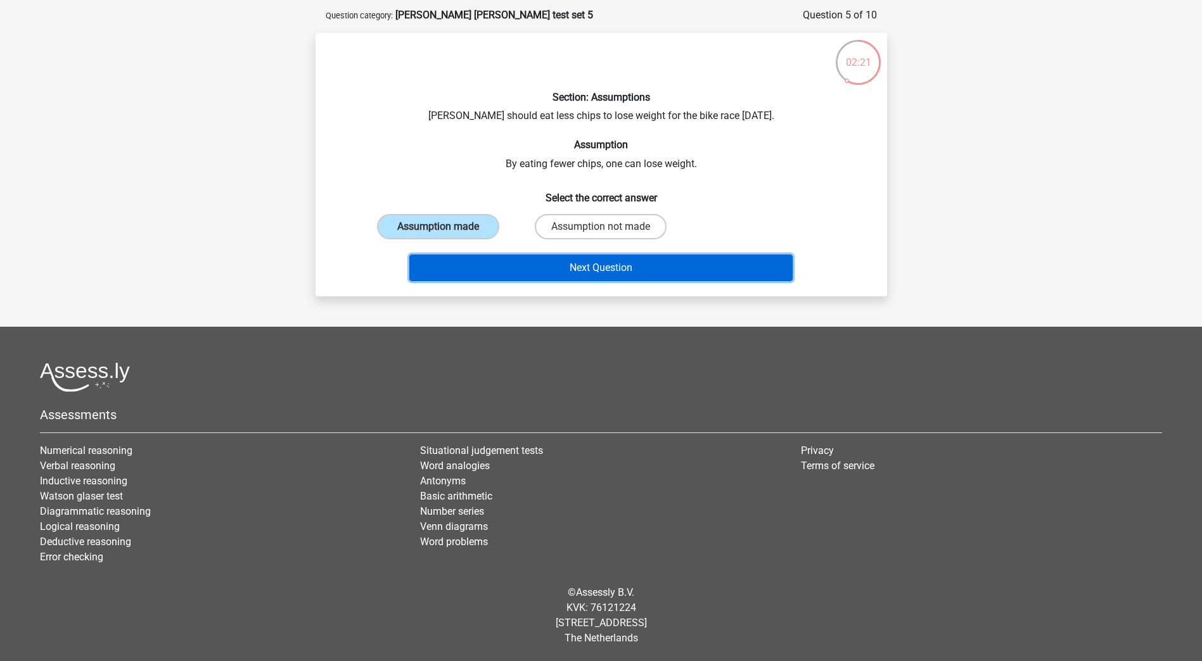
click at [590, 264] on button "Next Question" at bounding box center [600, 268] width 383 height 27
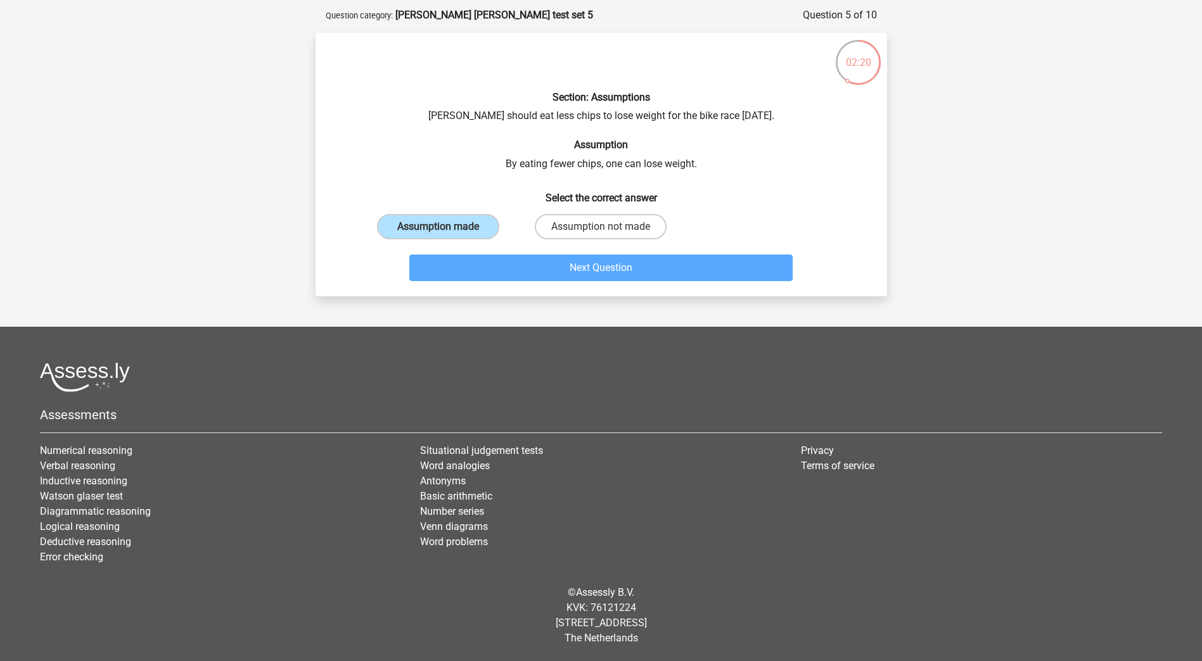
scroll to position [63, 0]
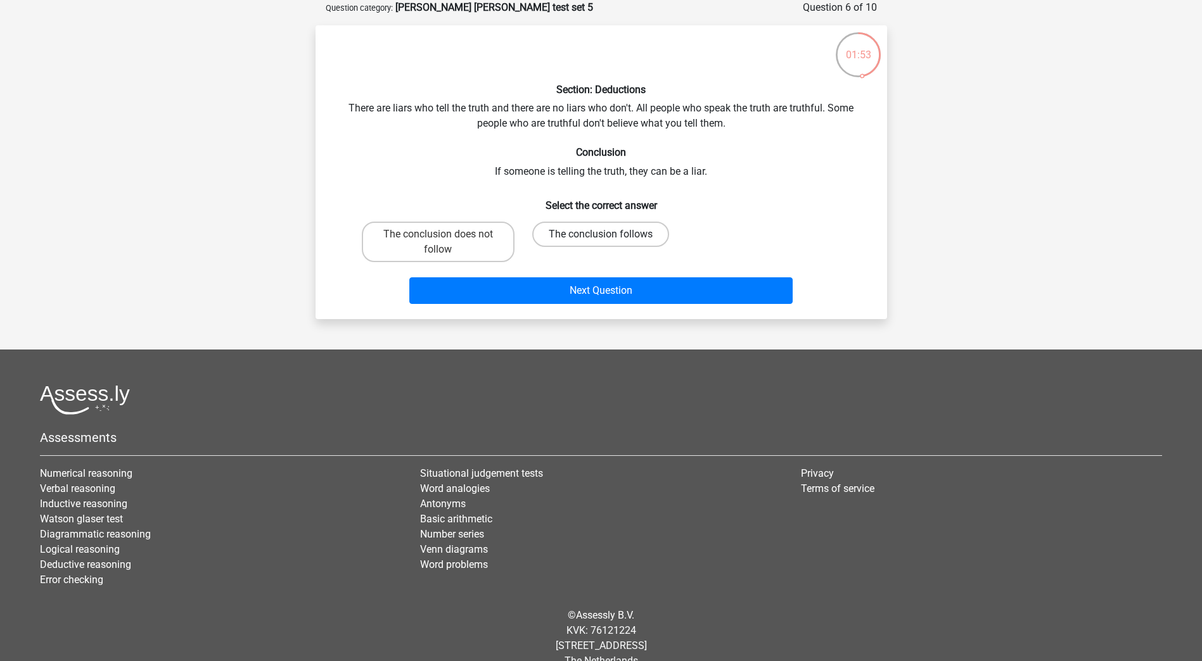
click at [599, 228] on label "The conclusion follows" at bounding box center [600, 234] width 137 height 25
click at [600, 234] on input "The conclusion follows" at bounding box center [604, 238] width 8 height 8
radio input "true"
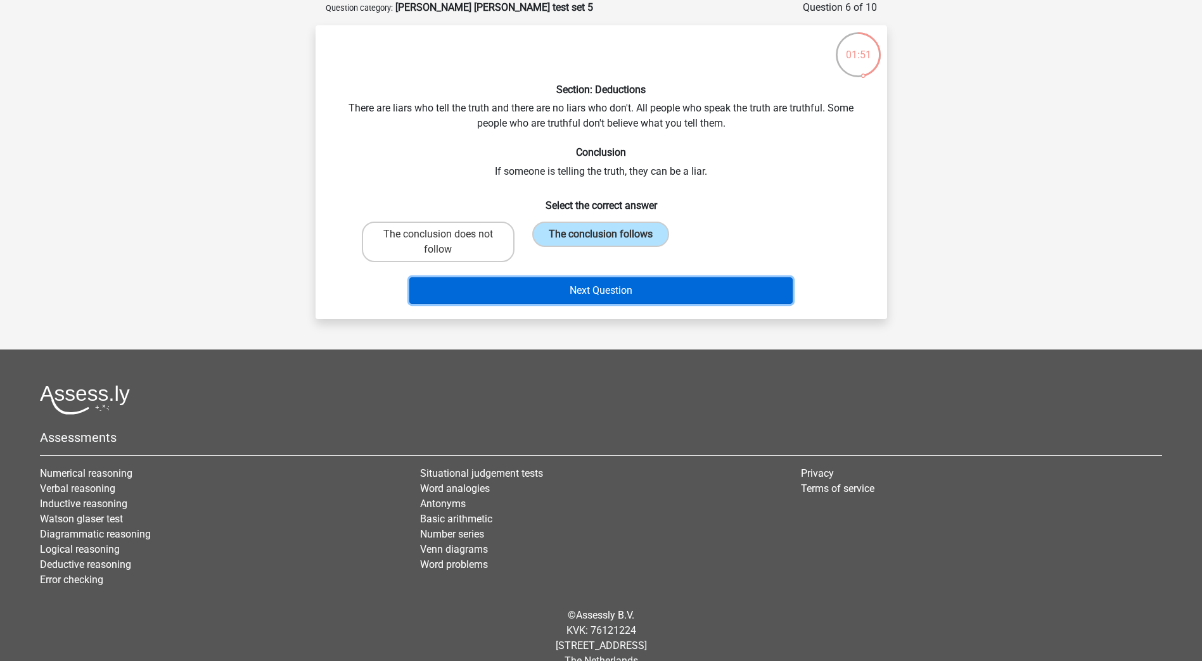
click at [645, 291] on button "Next Question" at bounding box center [600, 290] width 383 height 27
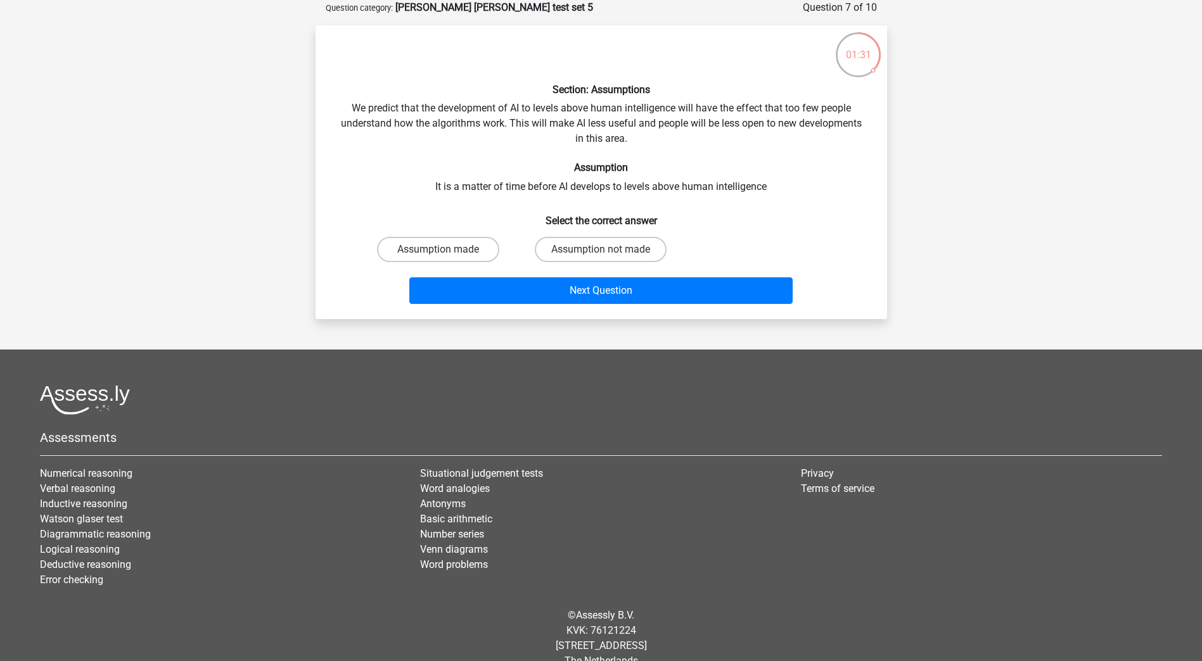
click at [684, 215] on h6 "Select the correct answer" at bounding box center [601, 216] width 531 height 22
click at [642, 249] on label "Assumption not made" at bounding box center [601, 249] width 132 height 25
click at [609, 250] on input "Assumption not made" at bounding box center [604, 254] width 8 height 8
radio input "true"
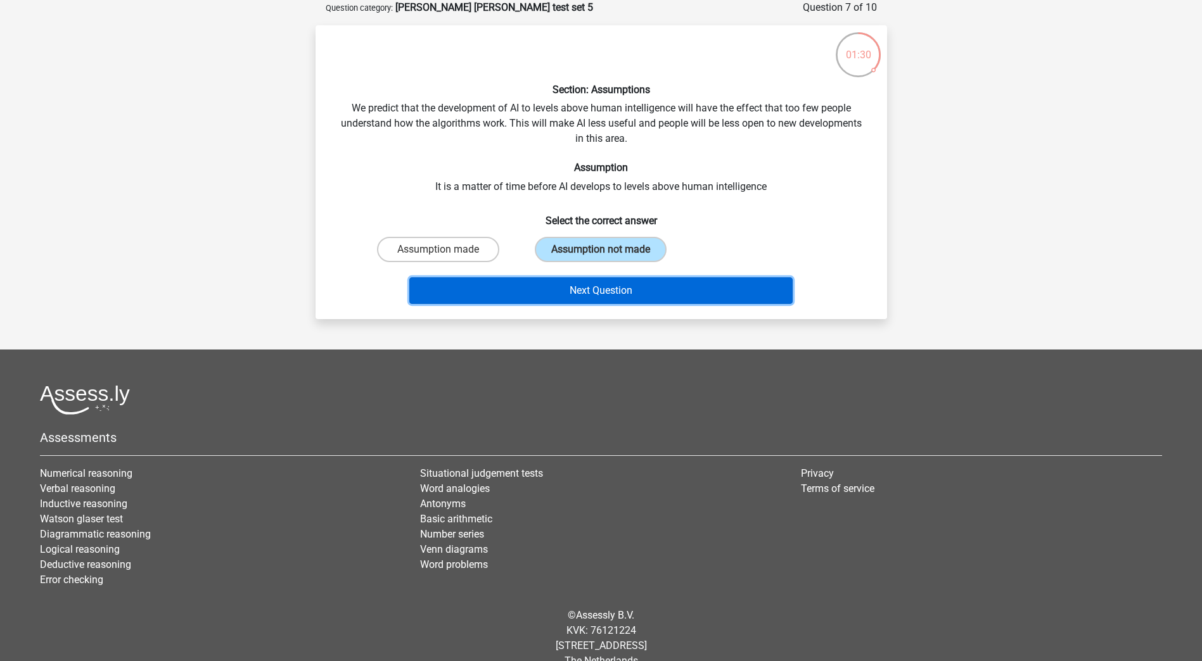
click at [652, 283] on button "Next Question" at bounding box center [600, 290] width 383 height 27
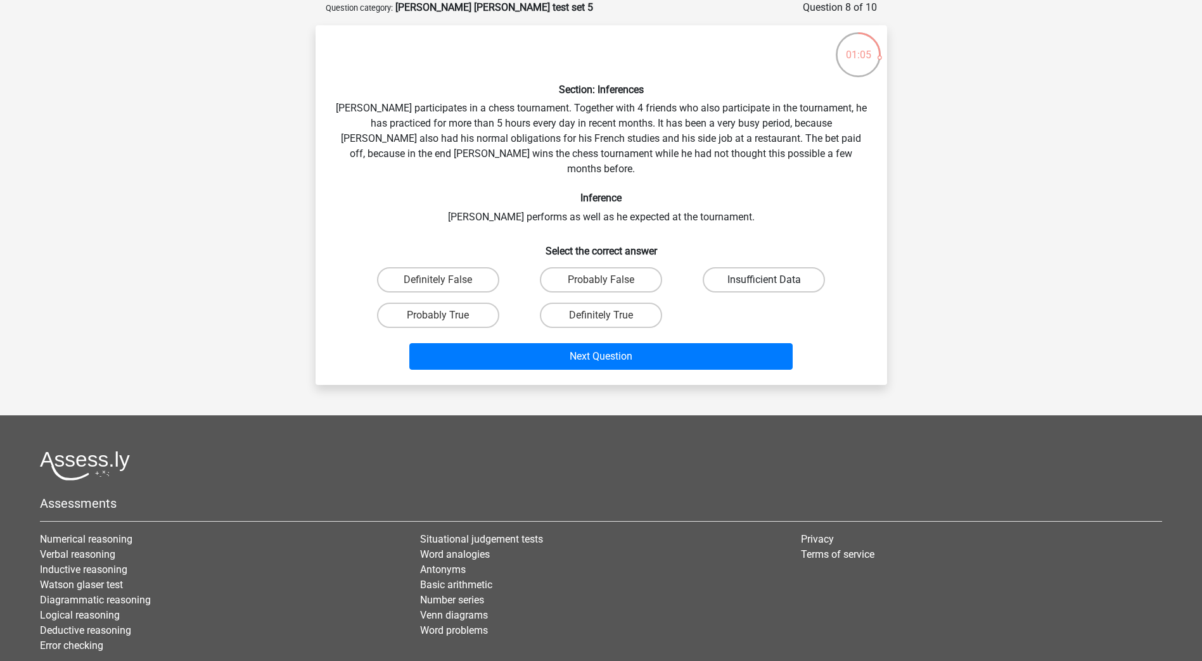
click at [794, 267] on label "Insufficient Data" at bounding box center [763, 279] width 122 height 25
click at [772, 280] on input "Insufficient Data" at bounding box center [768, 284] width 8 height 8
radio input "true"
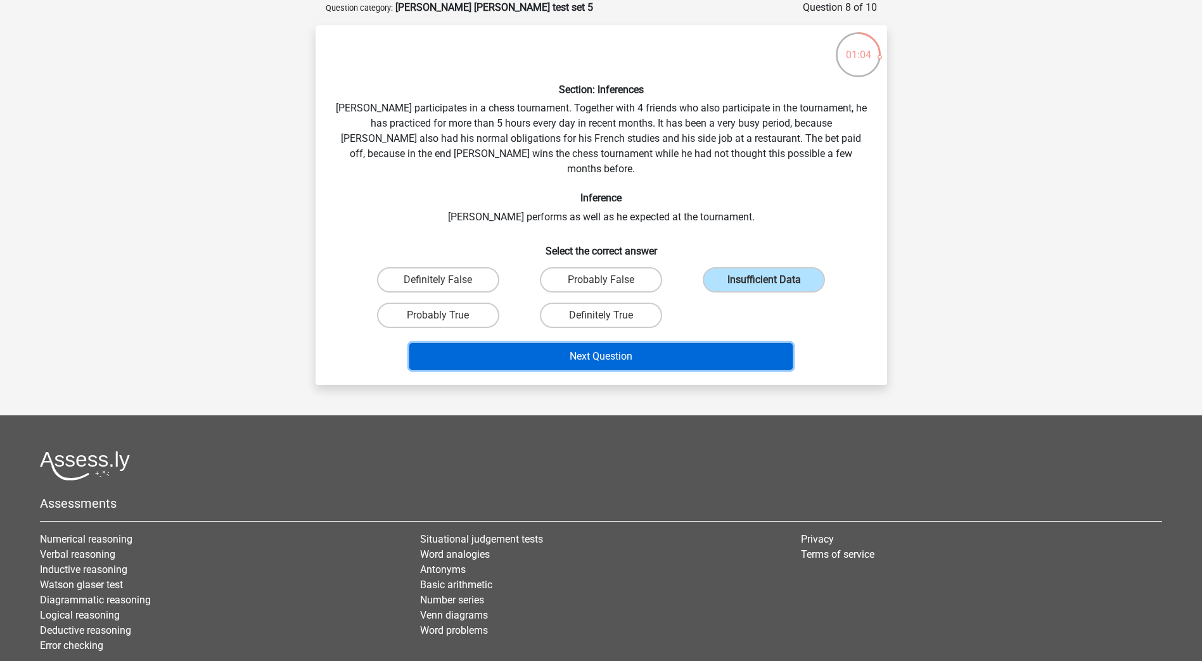
click at [733, 343] on button "Next Question" at bounding box center [600, 356] width 383 height 27
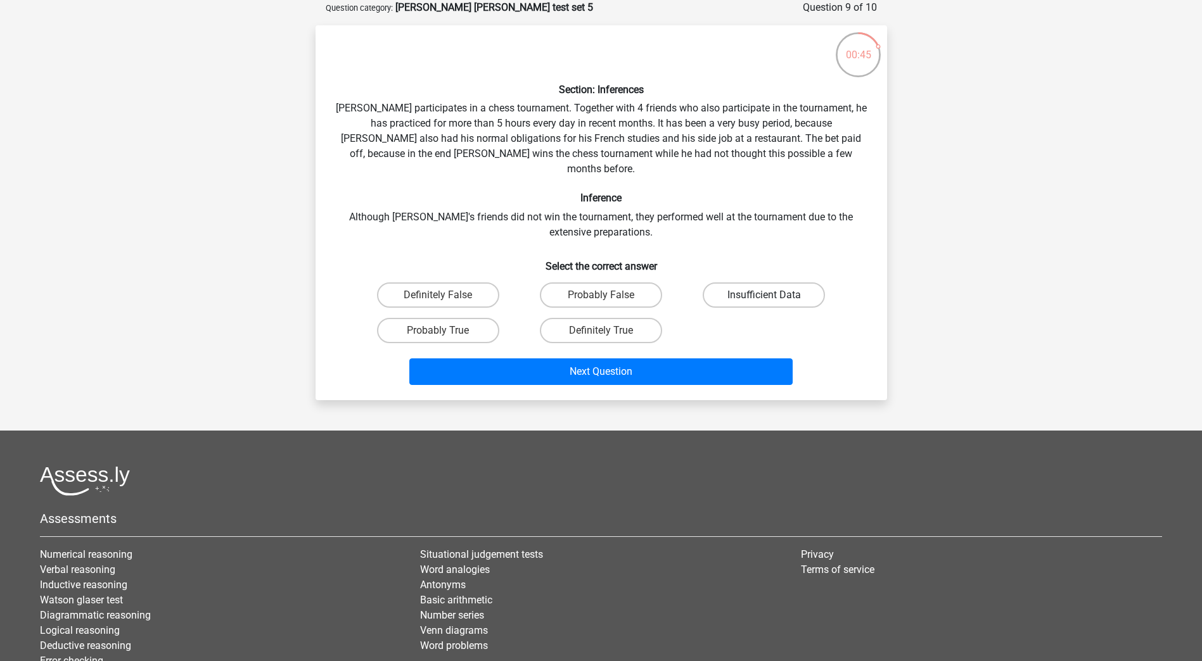
click at [755, 283] on label "Insufficient Data" at bounding box center [763, 295] width 122 height 25
click at [764, 295] on input "Insufficient Data" at bounding box center [768, 299] width 8 height 8
radio input "true"
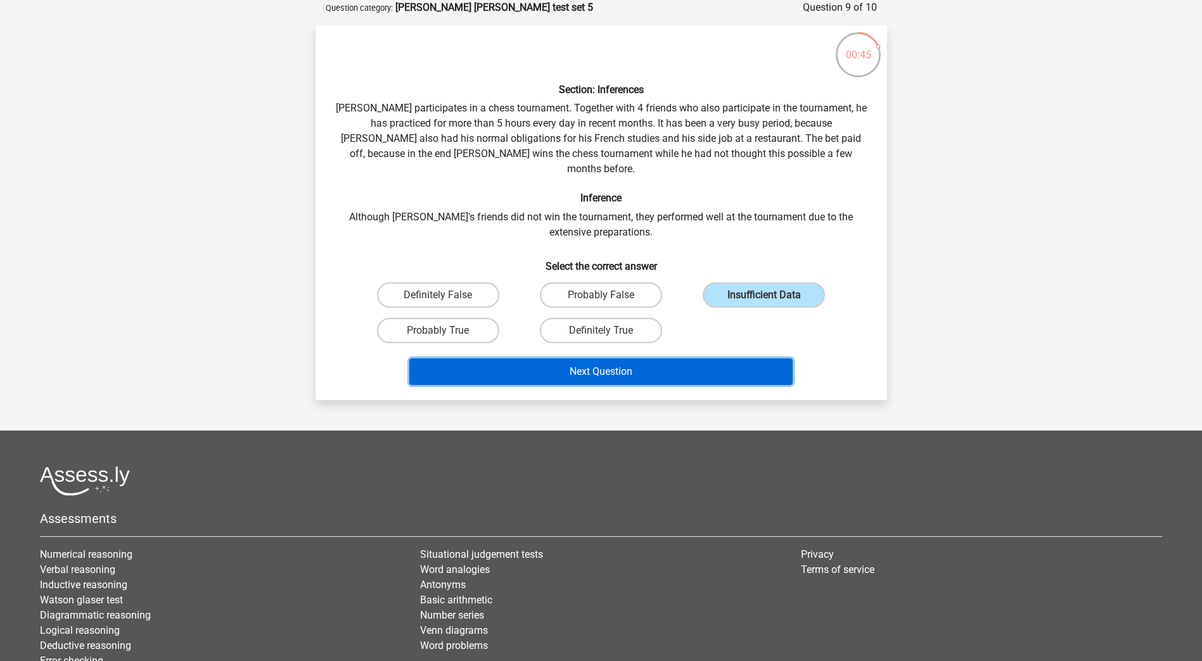
click at [713, 359] on button "Next Question" at bounding box center [600, 372] width 383 height 27
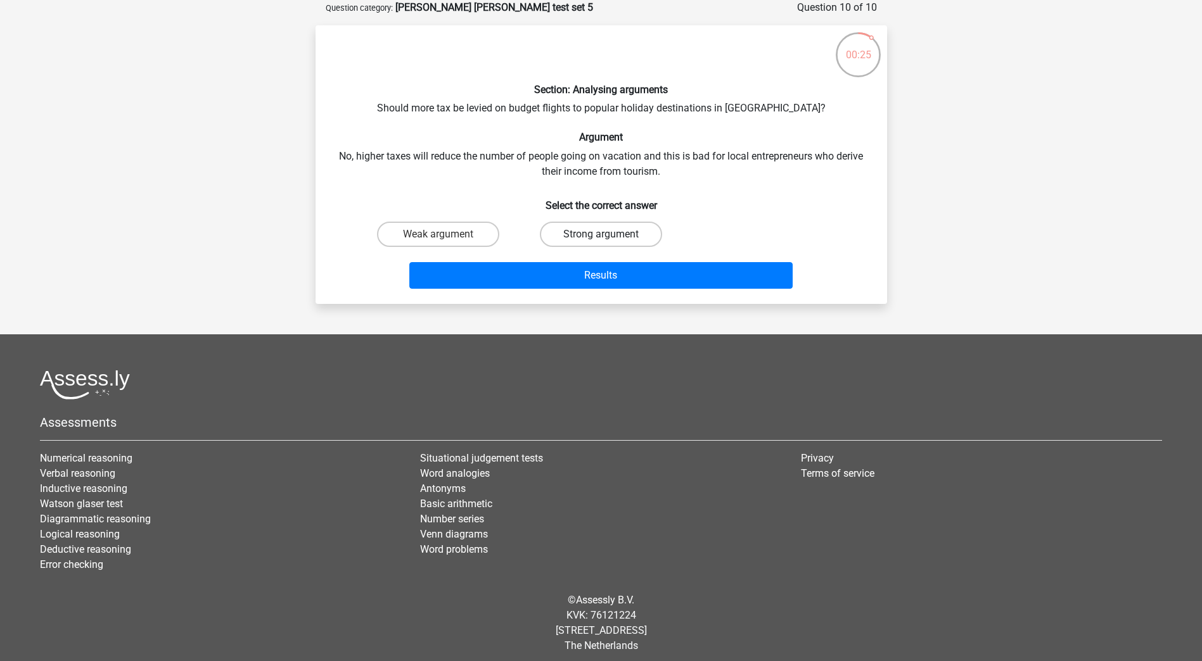
click at [578, 233] on label "Strong argument" at bounding box center [601, 234] width 122 height 25
click at [600, 234] on input "Strong argument" at bounding box center [604, 238] width 8 height 8
radio input "true"
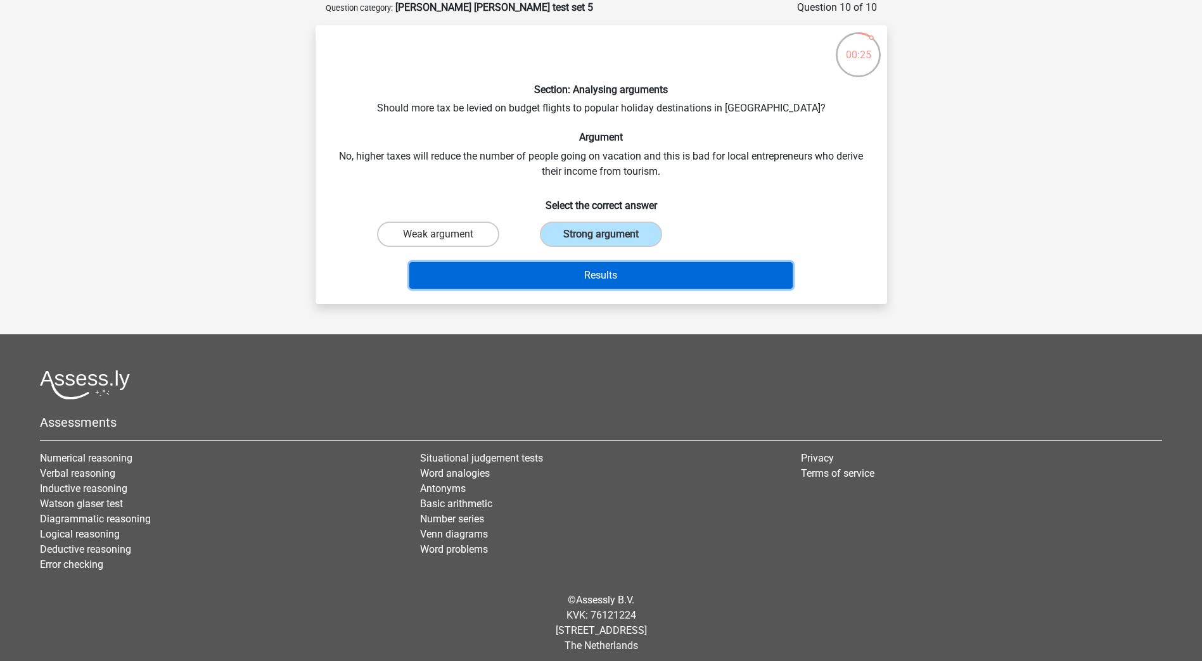
click at [607, 279] on button "Results" at bounding box center [600, 275] width 383 height 27
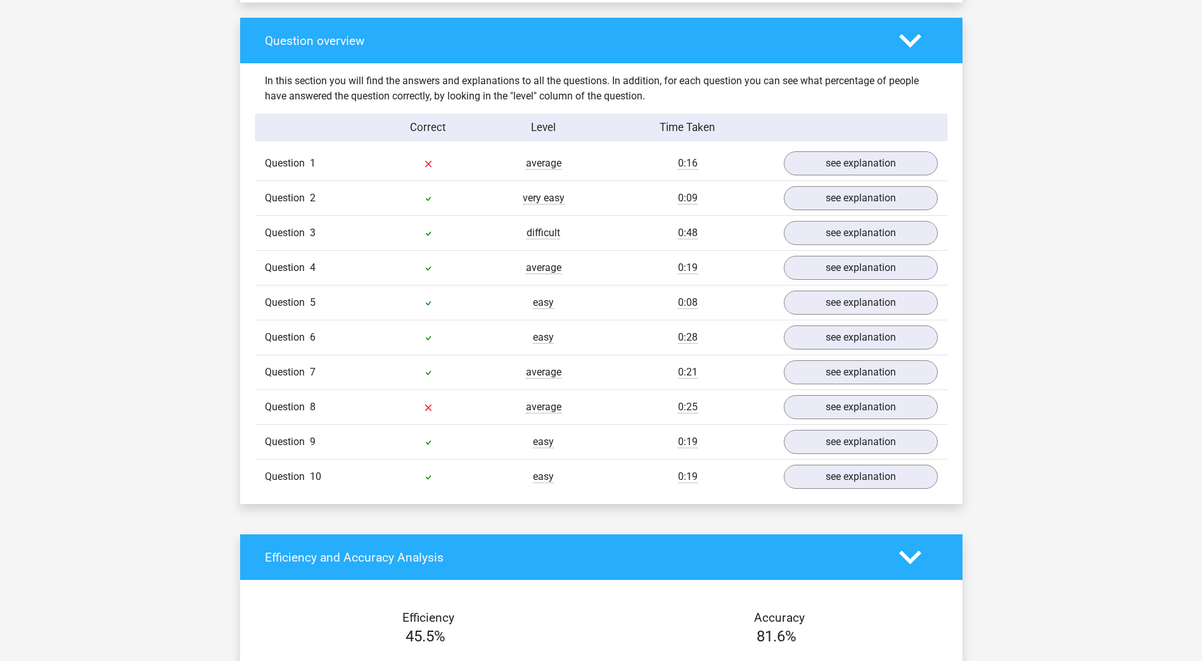
scroll to position [950, 0]
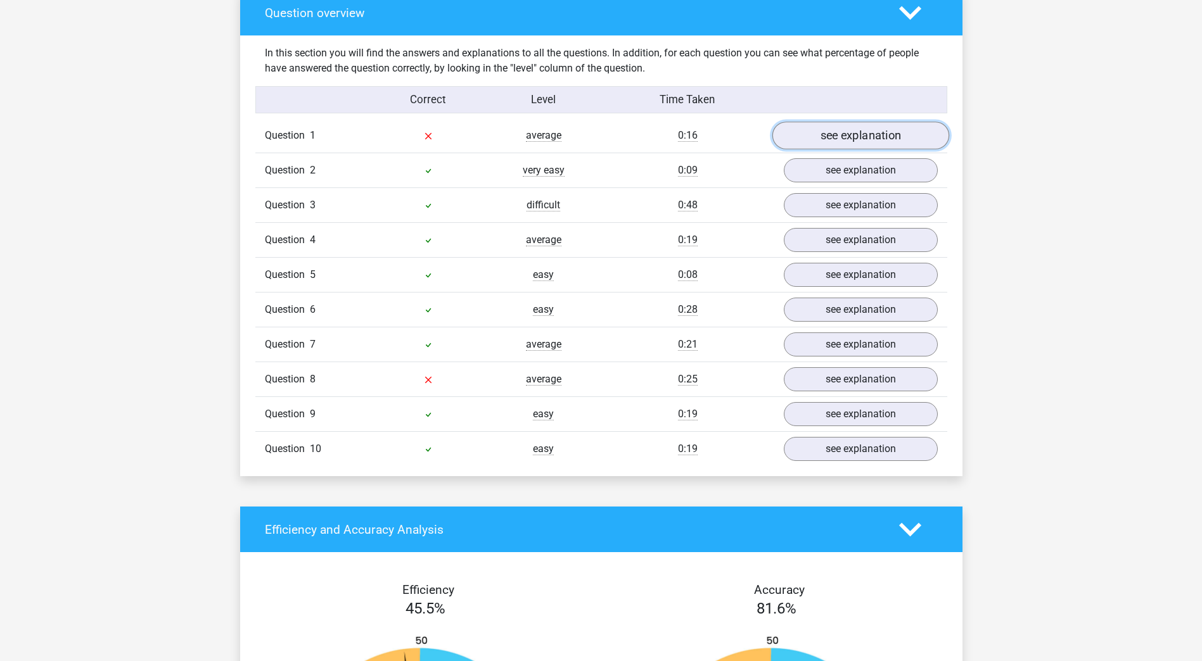
click at [862, 134] on link "see explanation" at bounding box center [859, 136] width 177 height 28
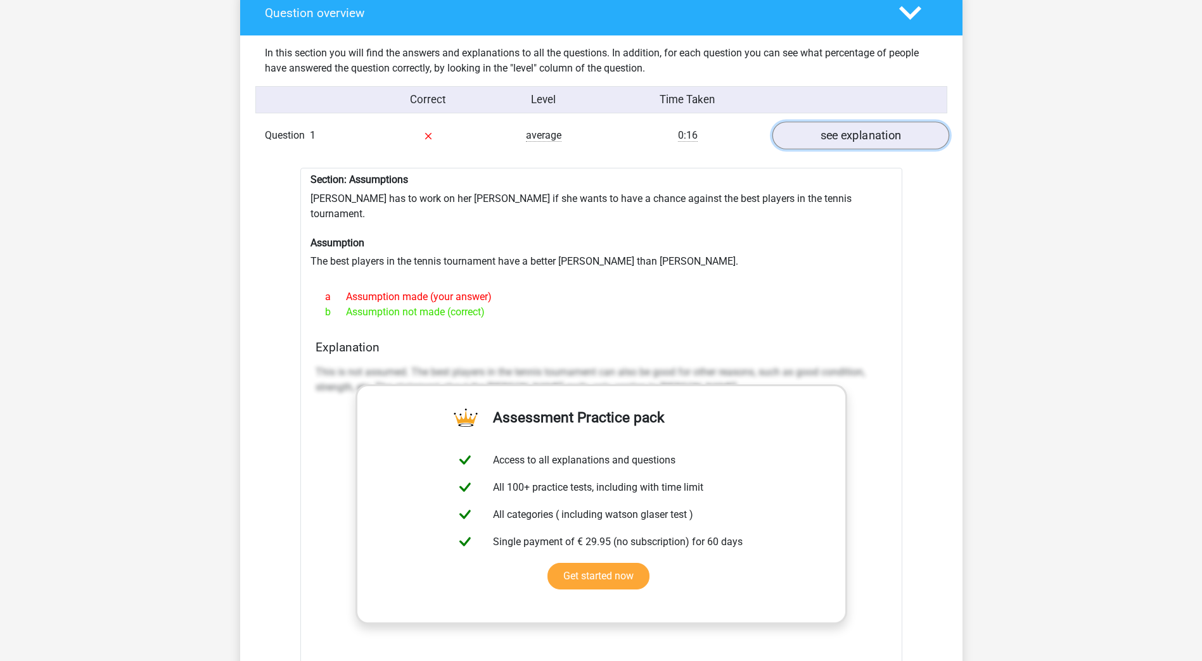
click at [878, 134] on link "see explanation" at bounding box center [859, 136] width 177 height 28
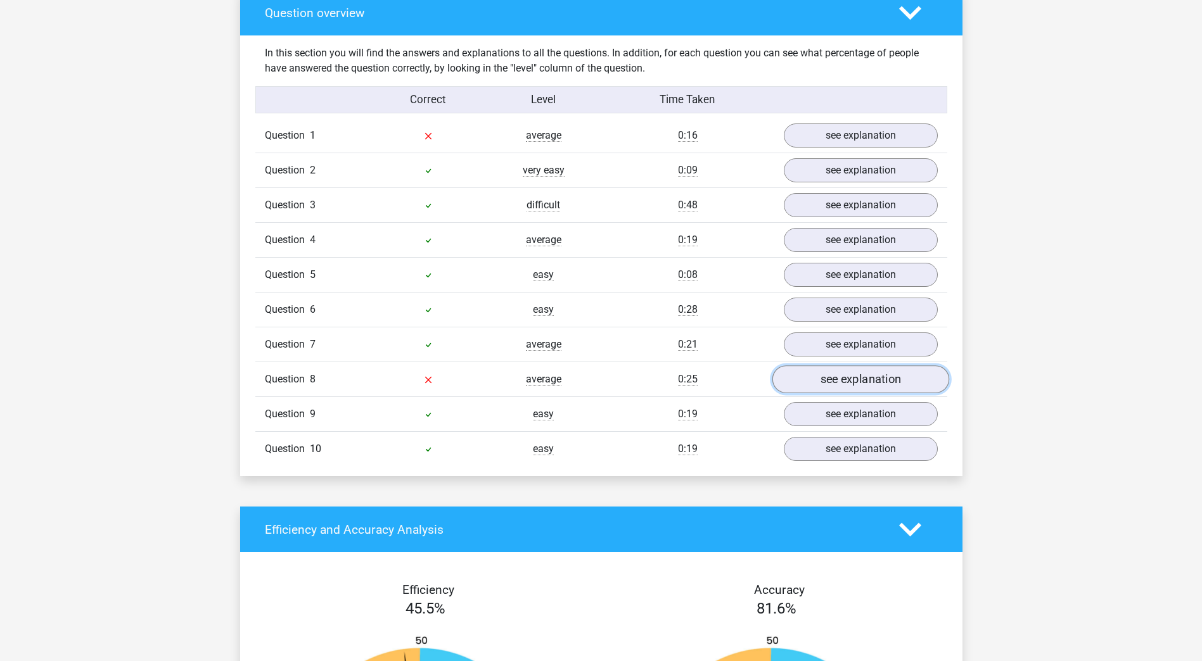
click at [886, 386] on link "see explanation" at bounding box center [859, 380] width 177 height 28
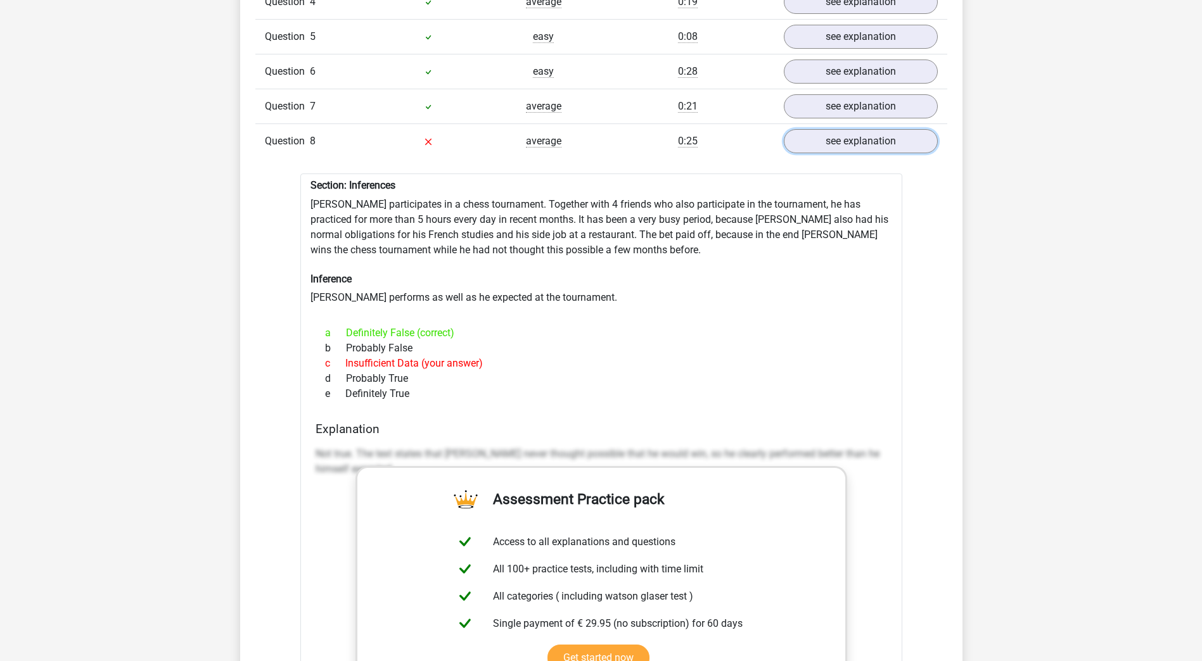
scroll to position [1203, 0]
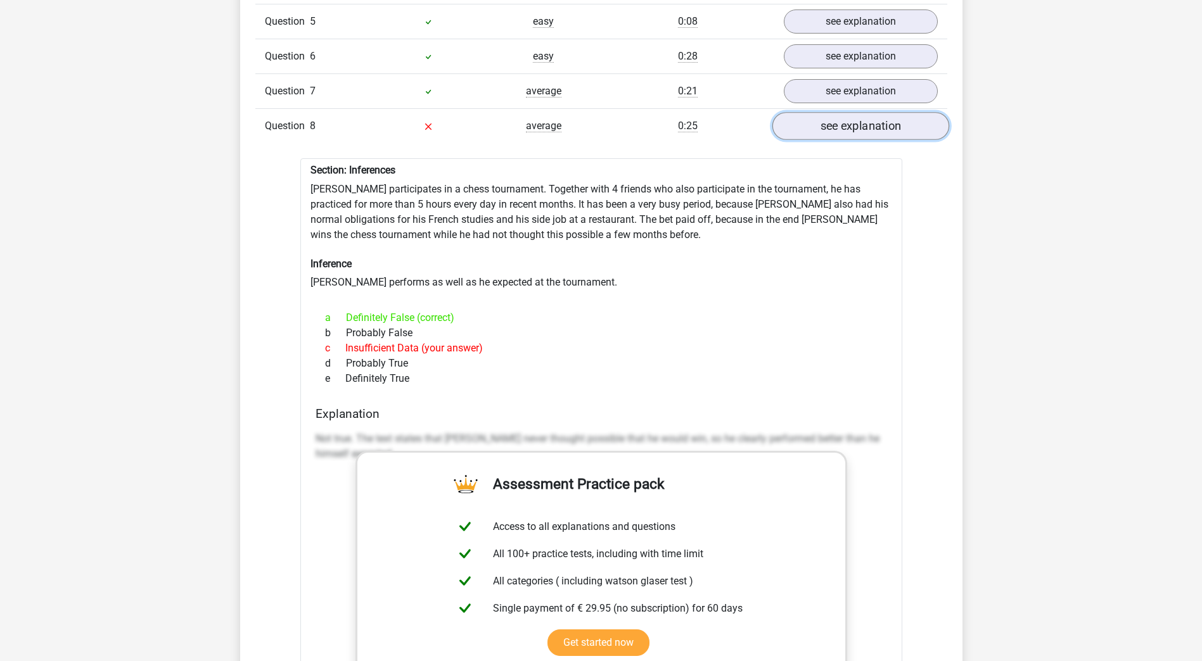
click at [872, 129] on link "see explanation" at bounding box center [859, 127] width 177 height 28
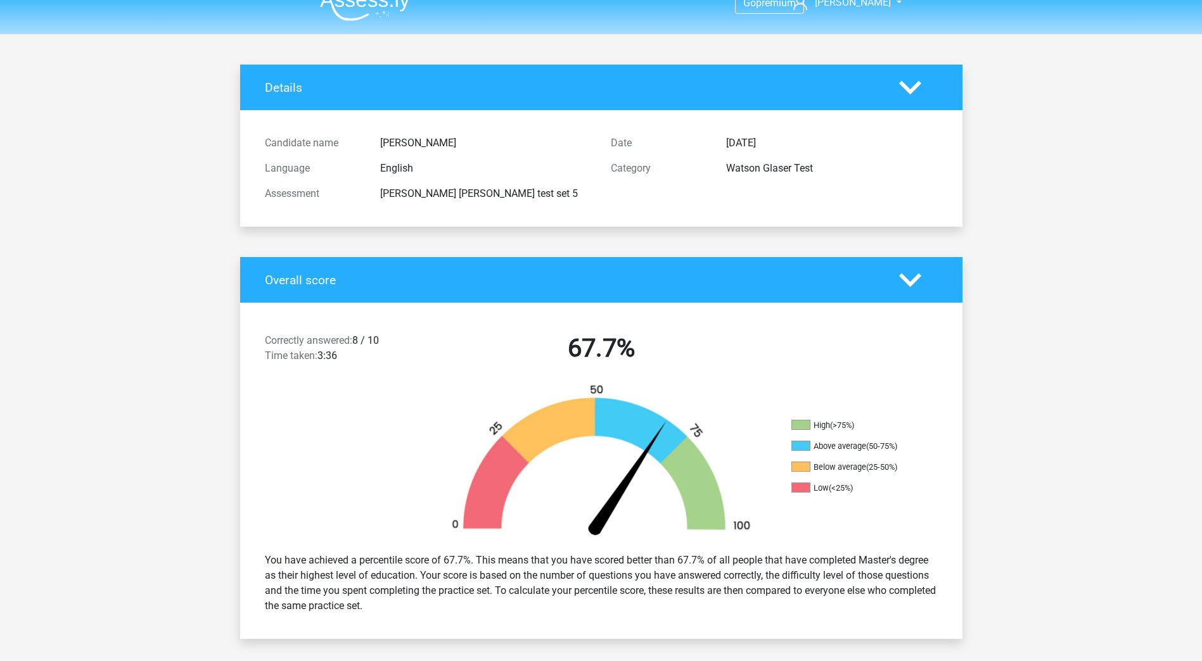
scroll to position [0, 0]
